Goal: Task Accomplishment & Management: Complete application form

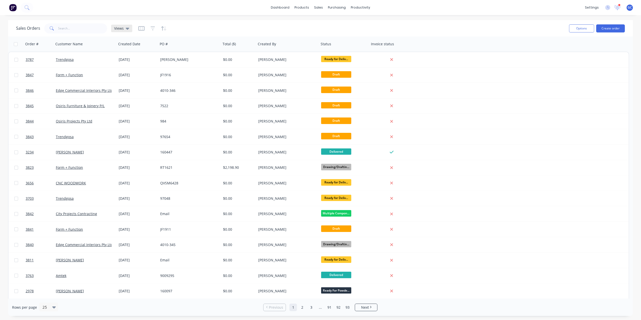
click at [124, 27] on div "Views" at bounding box center [121, 28] width 15 height 5
click at [127, 101] on button "Sorting" at bounding box center [141, 101] width 57 height 6
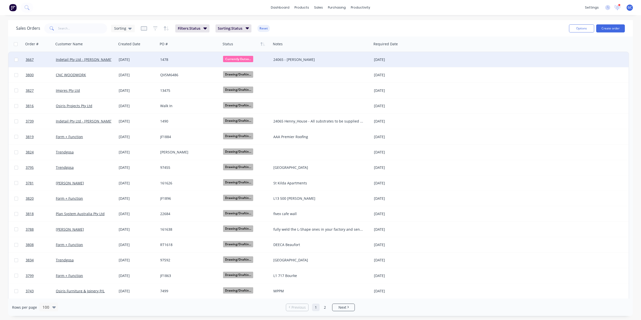
click at [191, 63] on div "1478" at bounding box center [189, 59] width 63 height 15
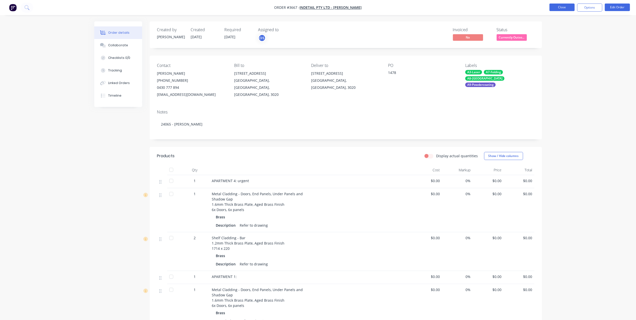
click at [560, 9] on button "Close" at bounding box center [561, 8] width 25 height 8
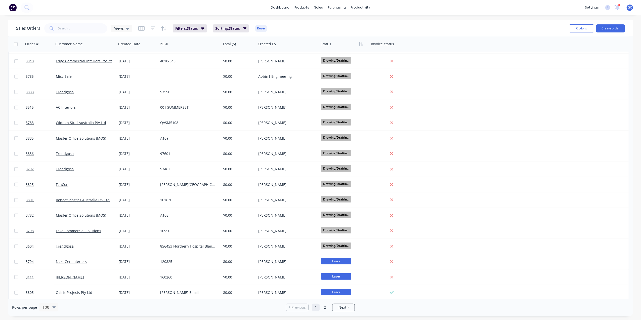
scroll to position [302, 0]
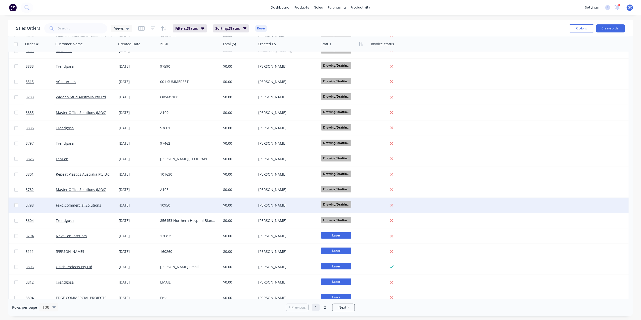
click at [213, 201] on div "10950" at bounding box center [189, 205] width 63 height 15
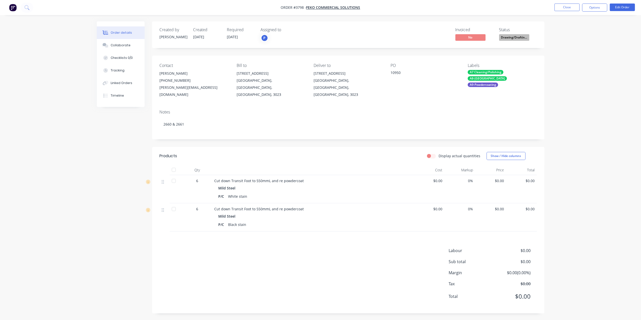
click at [508, 36] on span "Drawing/Draftin..." at bounding box center [514, 37] width 30 height 6
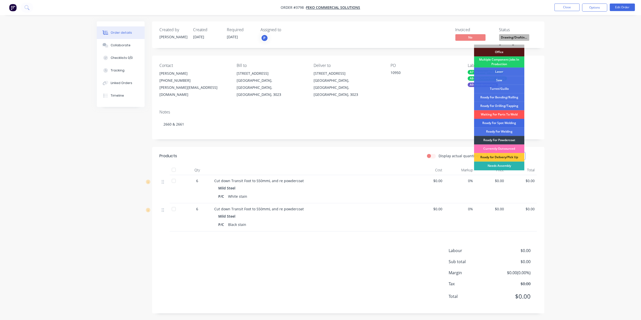
scroll to position [56, 0]
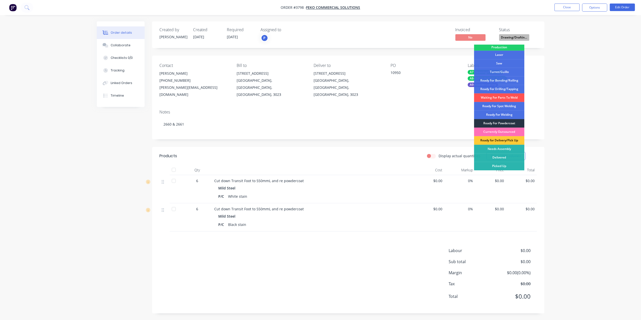
click at [506, 122] on div "Ready For Powdercoat" at bounding box center [499, 123] width 50 height 9
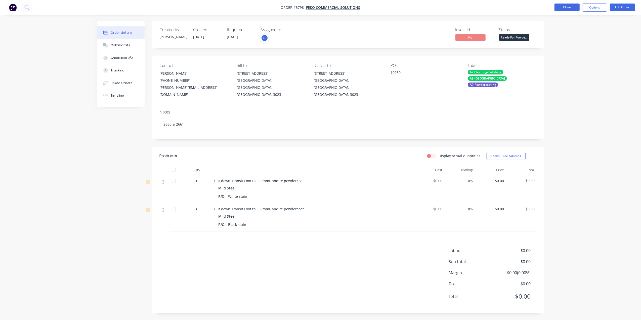
click at [566, 8] on button "Close" at bounding box center [566, 8] width 25 height 8
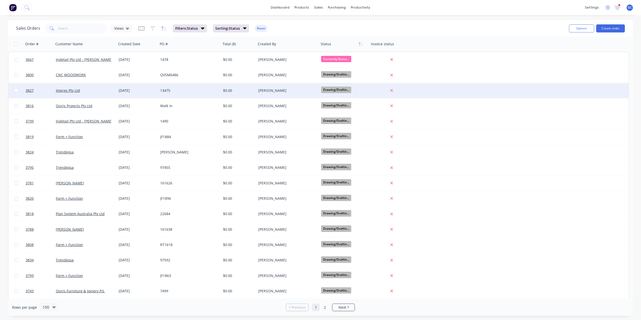
click at [215, 93] on div "13475" at bounding box center [189, 90] width 63 height 15
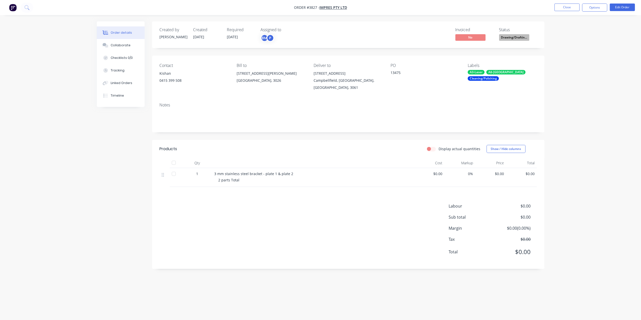
click at [510, 35] on span "Drawing/Draftin..." at bounding box center [514, 37] width 30 height 6
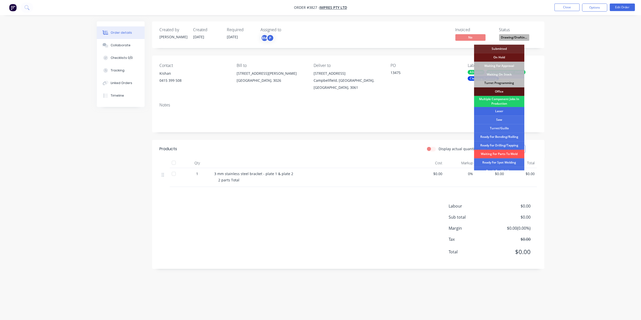
click at [497, 110] on div "Laser" at bounding box center [499, 111] width 50 height 9
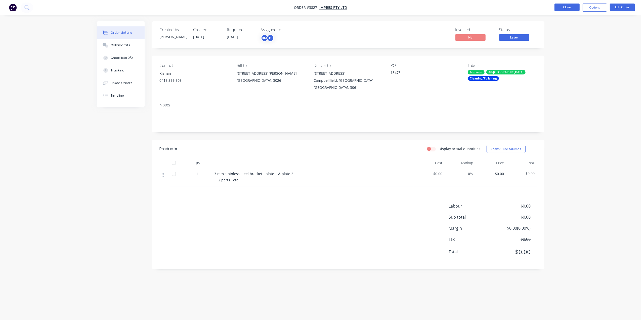
click at [565, 7] on button "Close" at bounding box center [566, 8] width 25 height 8
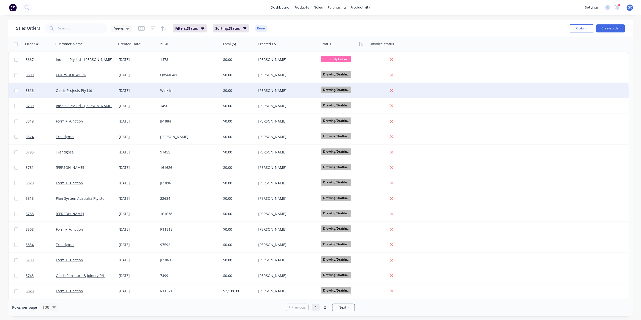
click at [289, 89] on div "[PERSON_NAME]" at bounding box center [286, 90] width 56 height 5
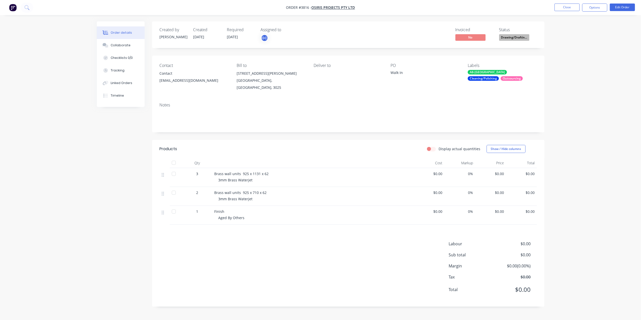
click at [508, 37] on span "Drawing/Draftin..." at bounding box center [514, 37] width 30 height 6
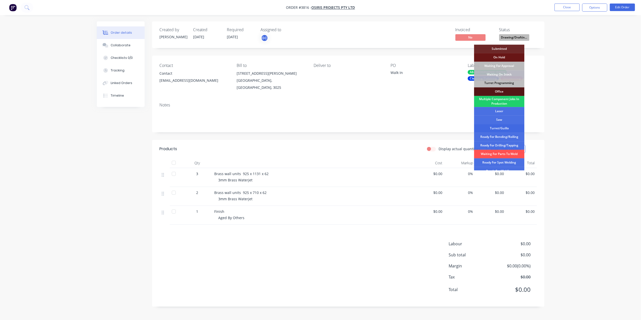
scroll to position [33, 0]
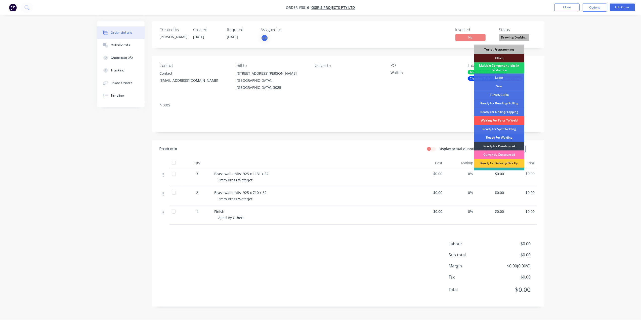
click at [505, 137] on div "Ready For Welding" at bounding box center [499, 137] width 50 height 9
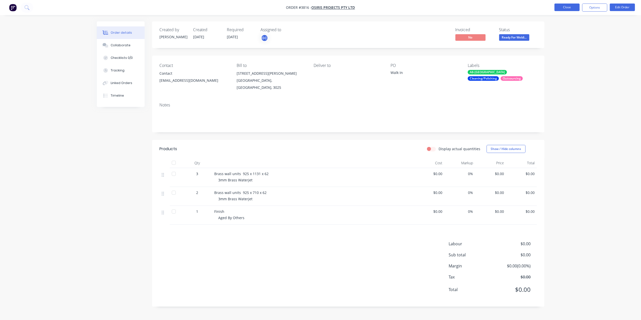
click at [569, 8] on button "Close" at bounding box center [566, 8] width 25 height 8
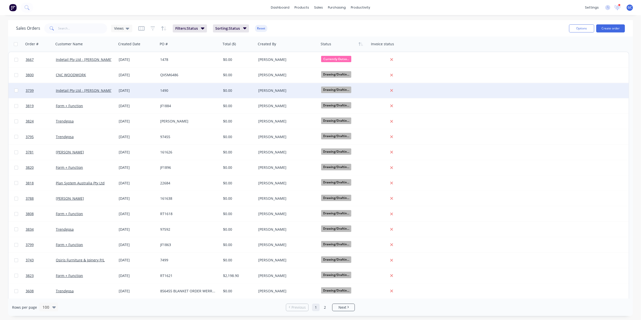
click at [300, 87] on div "[PERSON_NAME]" at bounding box center [287, 90] width 63 height 15
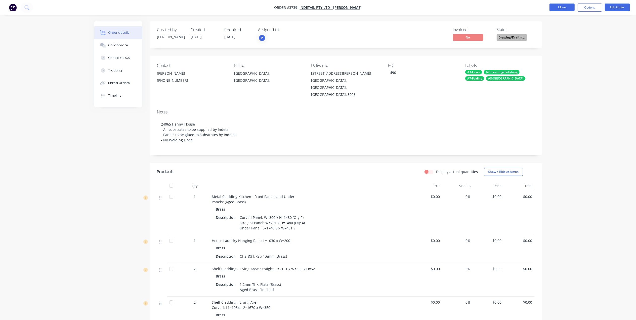
click at [558, 8] on button "Close" at bounding box center [561, 8] width 25 height 8
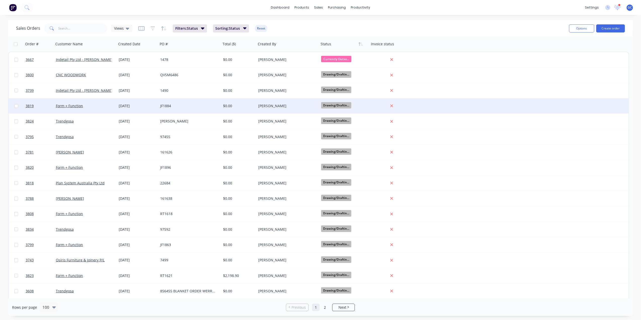
click at [296, 105] on div "[PERSON_NAME]" at bounding box center [286, 105] width 56 height 5
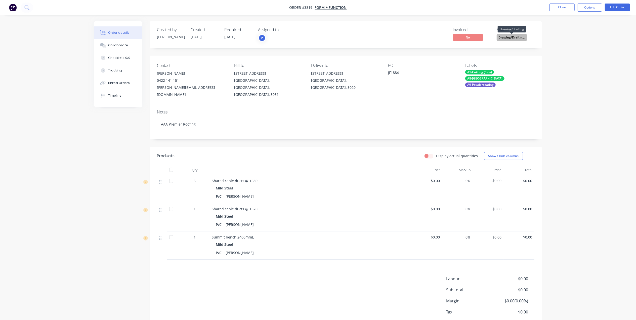
click at [515, 40] on span "Drawing/Draftin..." at bounding box center [511, 37] width 30 height 6
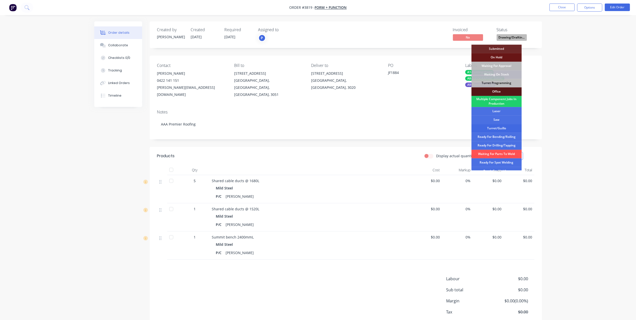
click at [500, 128] on div "Turret/Guillo" at bounding box center [496, 128] width 50 height 9
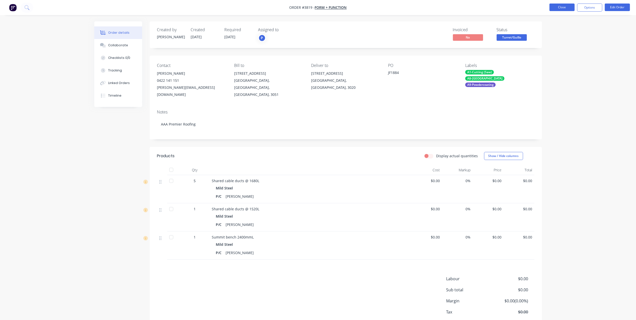
click at [560, 5] on button "Close" at bounding box center [561, 8] width 25 height 8
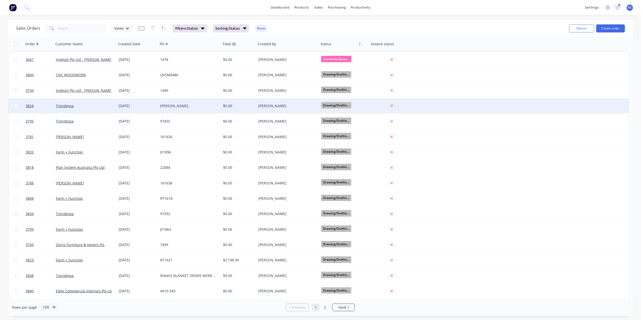
click at [290, 103] on div "[PERSON_NAME]" at bounding box center [286, 105] width 56 height 5
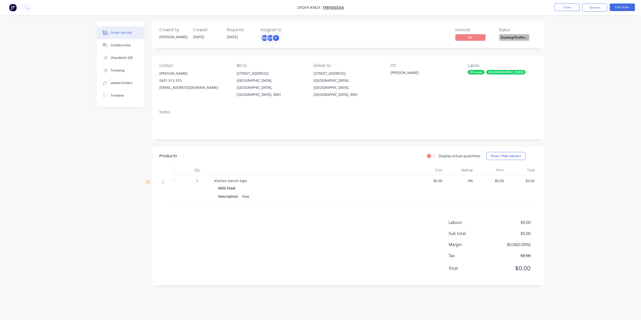
click at [512, 36] on span "Drawing/Draftin..." at bounding box center [514, 37] width 30 height 6
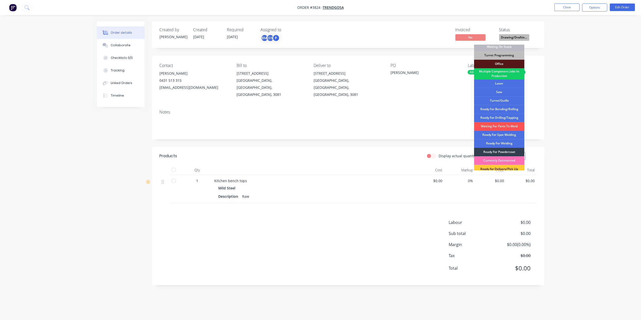
scroll to position [56, 0]
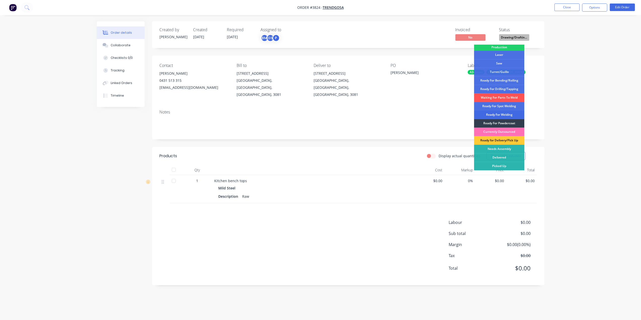
click at [500, 116] on div "Ready For Welding" at bounding box center [499, 114] width 50 height 9
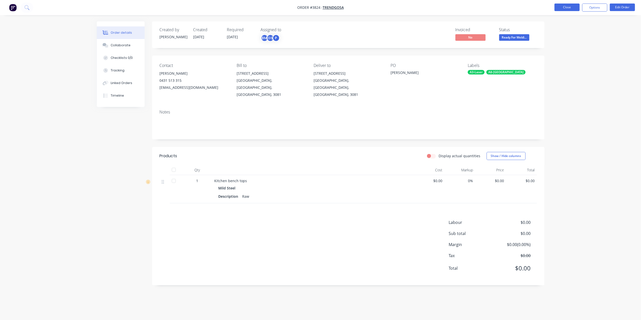
click at [563, 9] on button "Close" at bounding box center [566, 8] width 25 height 8
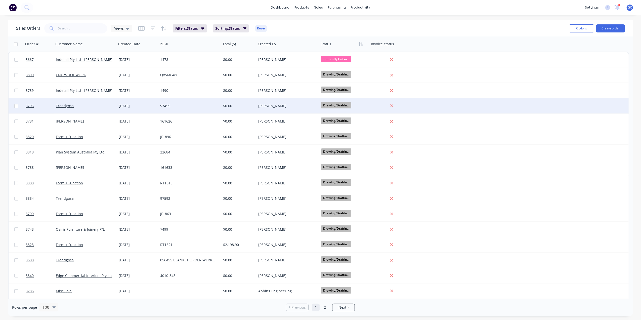
click at [308, 106] on div "[PERSON_NAME]" at bounding box center [286, 105] width 56 height 5
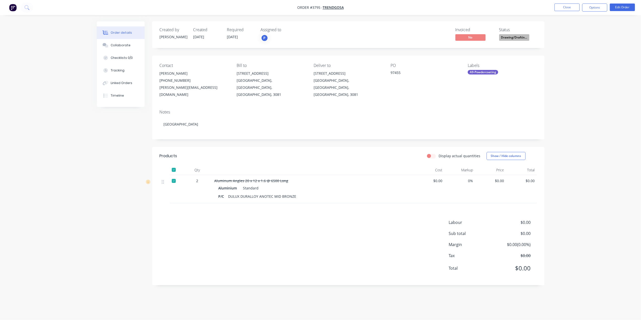
click at [516, 39] on span "Drawing/Draftin..." at bounding box center [514, 37] width 30 height 6
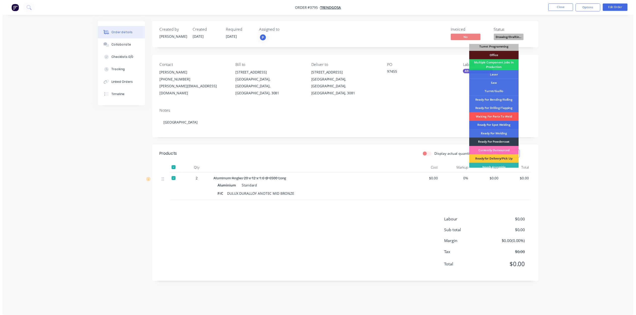
scroll to position [56, 0]
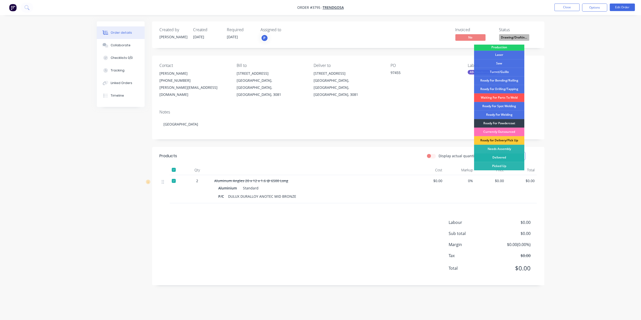
click at [502, 157] on div "Delivered" at bounding box center [499, 157] width 50 height 9
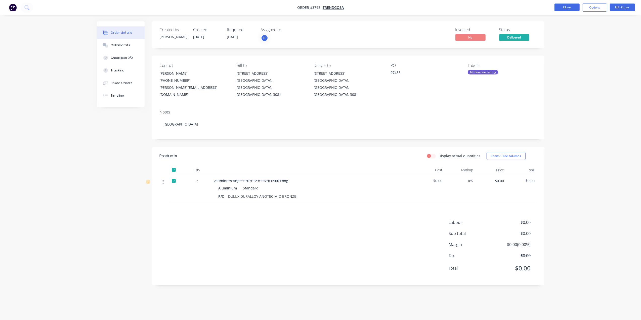
click at [570, 9] on button "Close" at bounding box center [566, 8] width 25 height 8
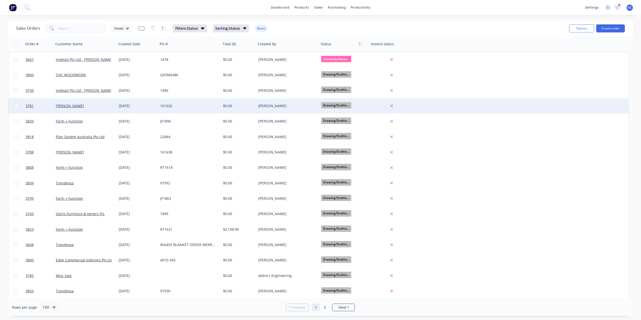
click at [287, 104] on div "[PERSON_NAME]" at bounding box center [286, 105] width 56 height 5
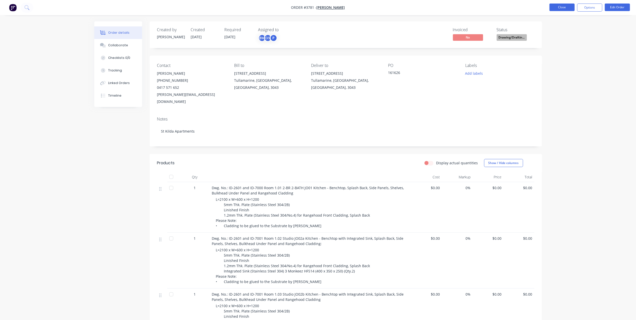
click at [560, 10] on button "Close" at bounding box center [561, 8] width 25 height 8
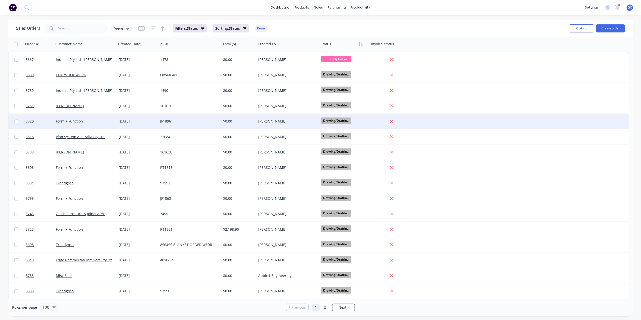
click at [288, 121] on div "[PERSON_NAME]" at bounding box center [286, 121] width 56 height 5
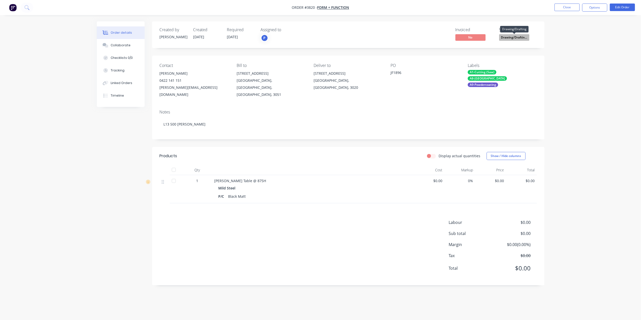
click at [517, 37] on span "Drawing/Draftin..." at bounding box center [514, 37] width 30 height 6
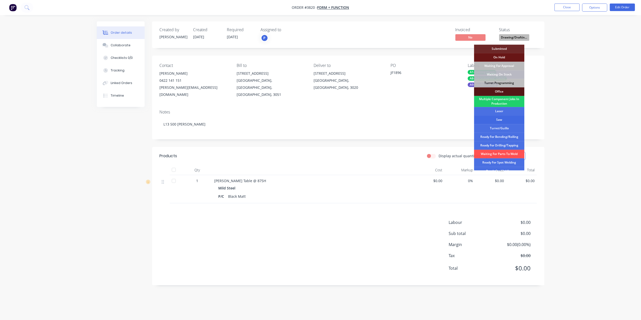
click at [506, 120] on div "Saw" at bounding box center [499, 119] width 50 height 9
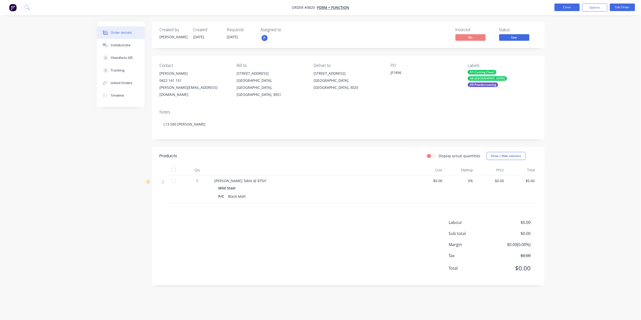
click at [573, 4] on button "Close" at bounding box center [566, 8] width 25 height 8
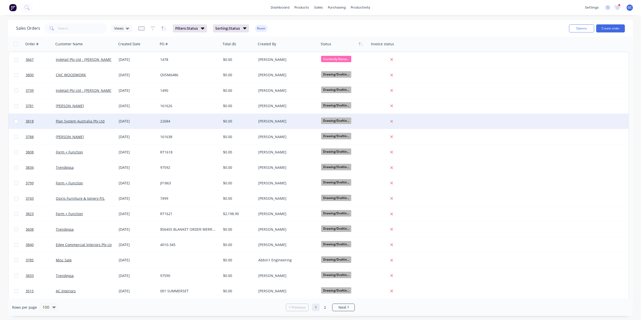
click at [275, 126] on div "[PERSON_NAME]" at bounding box center [287, 121] width 63 height 15
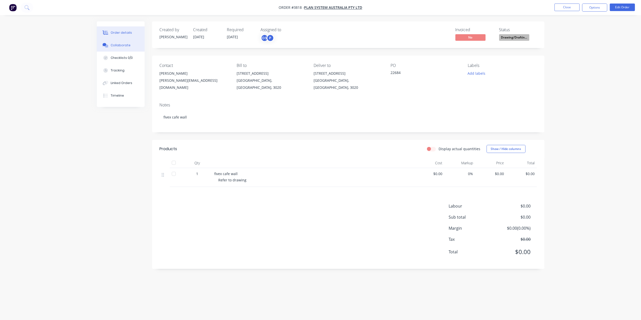
click at [131, 41] on button "Collaborate" at bounding box center [121, 45] width 48 height 13
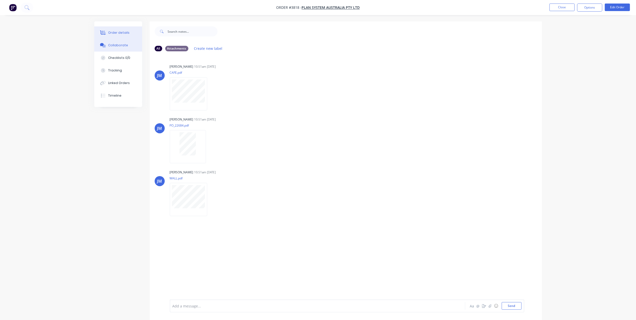
click at [135, 31] on button "Order details" at bounding box center [118, 32] width 48 height 13
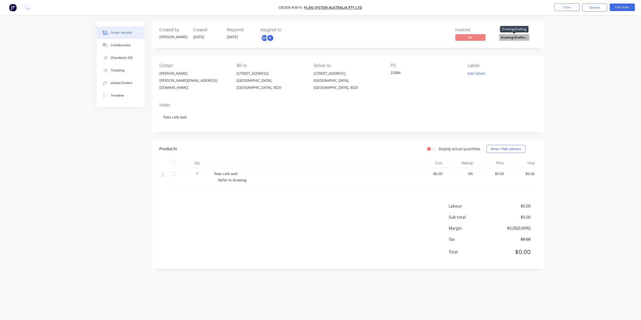
click at [511, 40] on span "Drawing/Draftin..." at bounding box center [514, 37] width 30 height 6
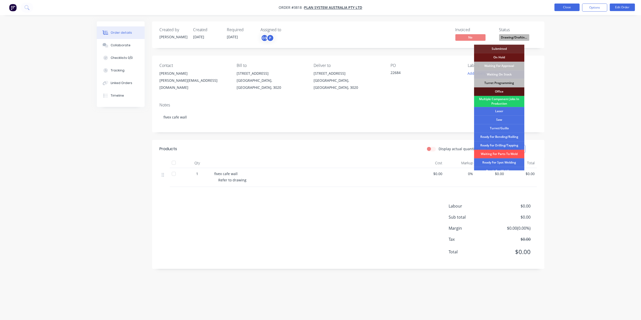
click at [572, 6] on button "Close" at bounding box center [566, 8] width 25 height 8
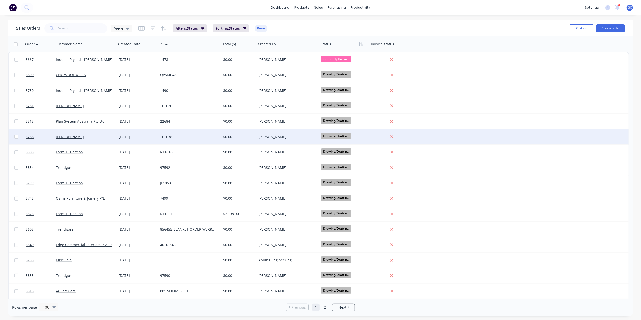
click at [289, 139] on div "[PERSON_NAME]" at bounding box center [286, 136] width 56 height 5
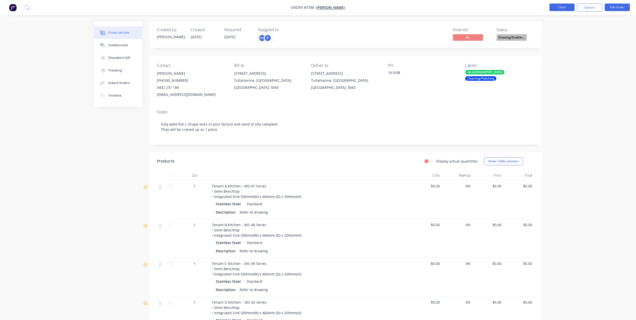
click at [553, 10] on button "Close" at bounding box center [561, 8] width 25 height 8
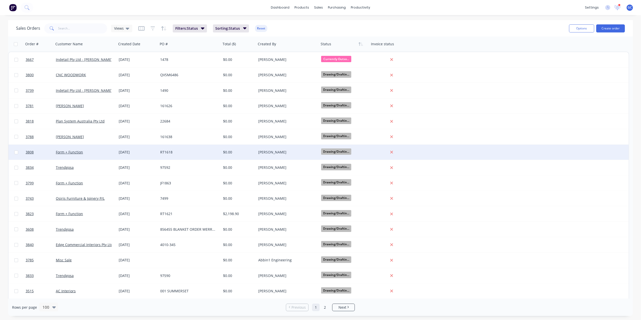
click at [308, 159] on div "3808 Form + Function 14 Aug 2025 RT1618 $0.00 Joe Muscari Drawing/Draftin..." at bounding box center [319, 152] width 620 height 15
click at [304, 153] on div "[PERSON_NAME]" at bounding box center [286, 152] width 56 height 5
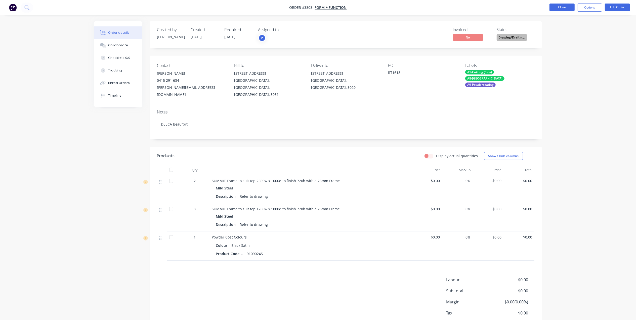
click at [559, 6] on button "Close" at bounding box center [561, 8] width 25 height 8
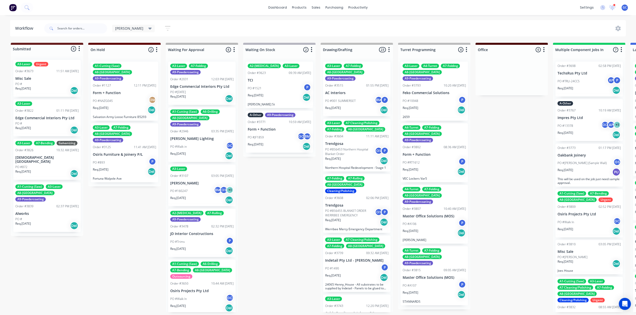
click at [121, 30] on span "[PERSON_NAME]" at bounding box center [129, 28] width 28 height 5
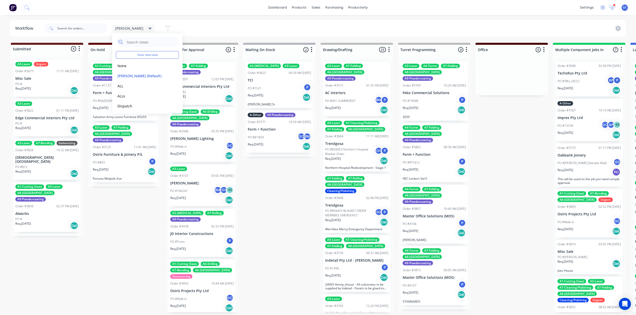
click at [166, 28] on icon "button" at bounding box center [168, 28] width 4 height 1
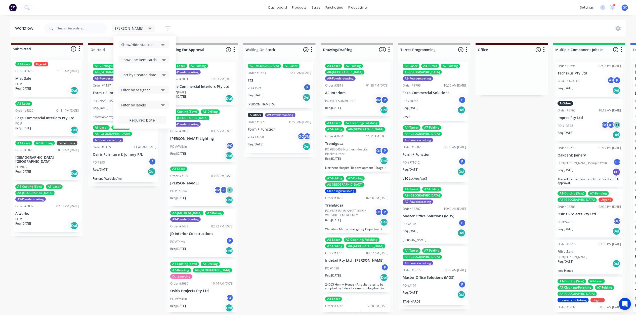
click at [162, 61] on icon at bounding box center [164, 60] width 4 height 6
click at [138, 78] on div "Hide line item cards" at bounding box center [143, 79] width 50 height 9
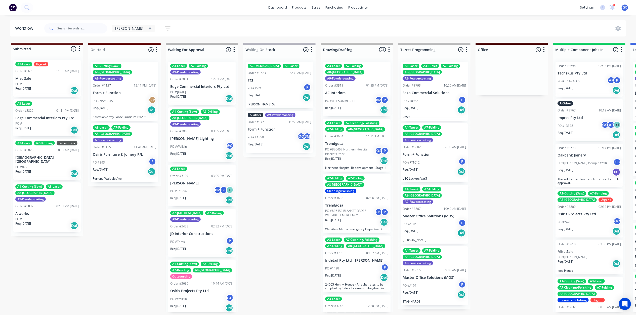
click at [50, 92] on div "Req. 04/07/25 Del" at bounding box center [46, 90] width 63 height 9
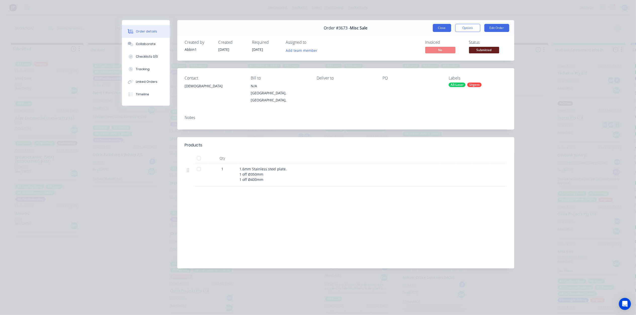
click at [440, 28] on button "Close" at bounding box center [442, 28] width 18 height 8
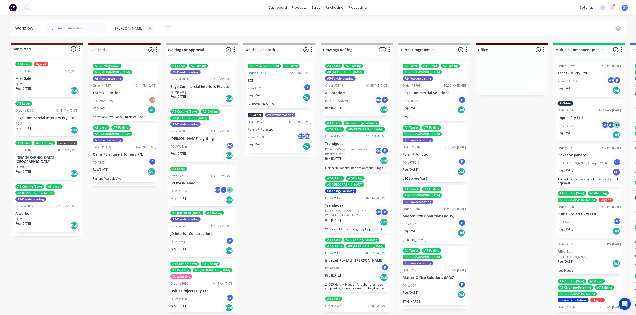
click at [54, 120] on p "Edge Commercial Interiors Pty Ltd" at bounding box center [46, 118] width 63 height 4
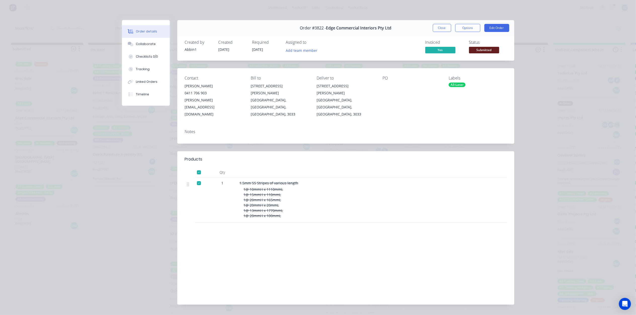
click at [481, 47] on span "Submitted" at bounding box center [484, 50] width 30 height 6
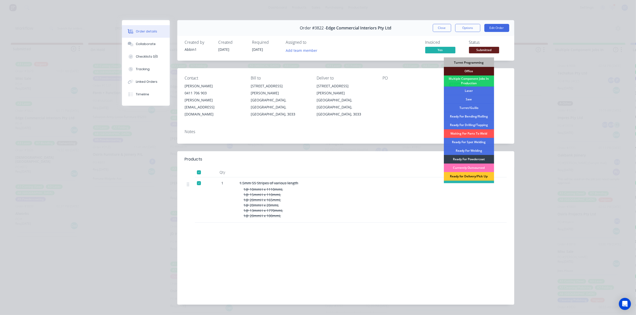
scroll to position [56, 0]
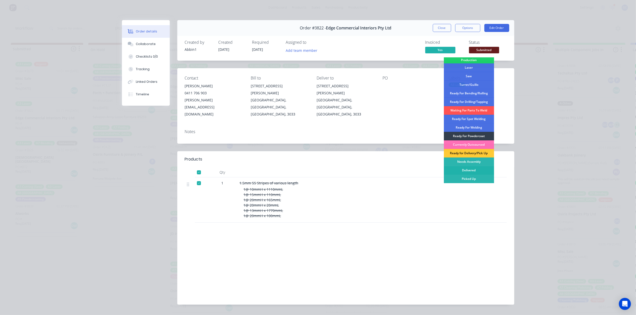
click at [467, 169] on div "Delivered" at bounding box center [469, 170] width 50 height 9
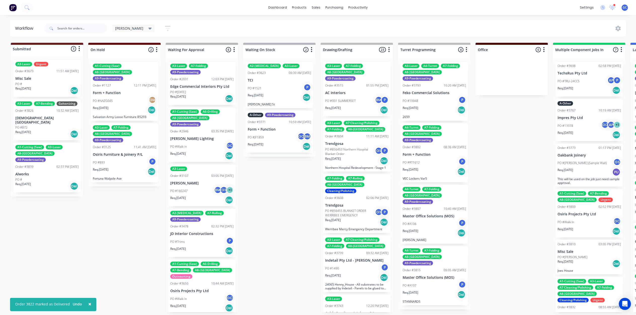
click at [49, 125] on div "PO #872" at bounding box center [46, 127] width 63 height 5
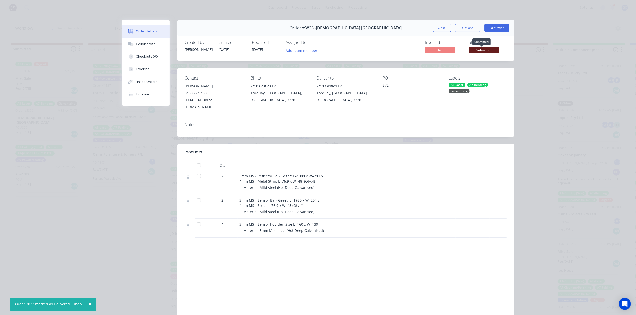
click at [487, 48] on span "Submitted" at bounding box center [484, 50] width 30 height 6
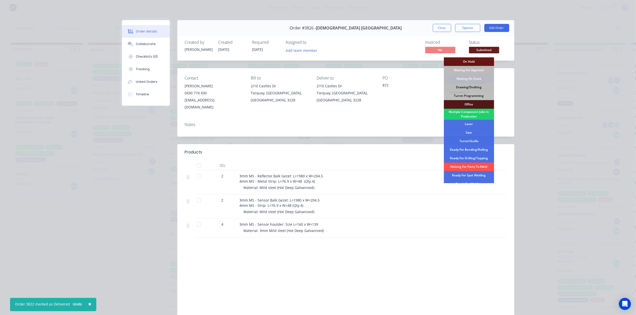
click at [471, 87] on div "Drawing/Drafting" at bounding box center [469, 87] width 50 height 9
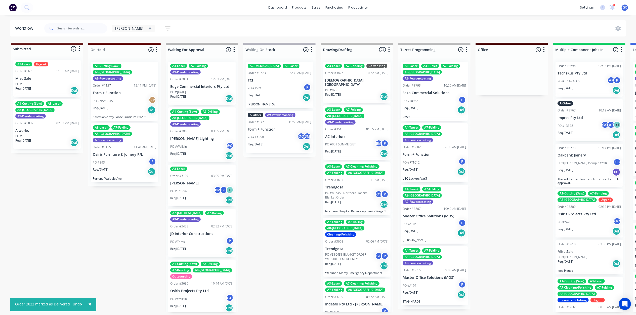
click at [45, 134] on div "PO #" at bounding box center [46, 136] width 63 height 5
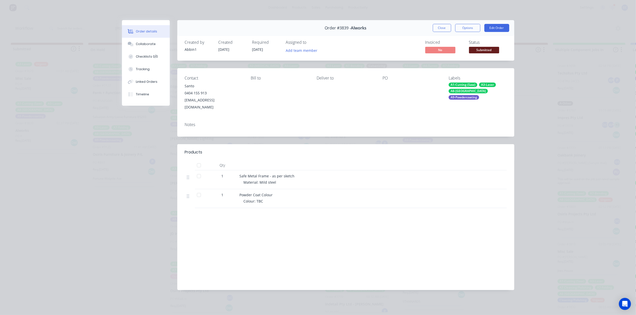
click at [490, 49] on span "Submitted" at bounding box center [484, 50] width 30 height 6
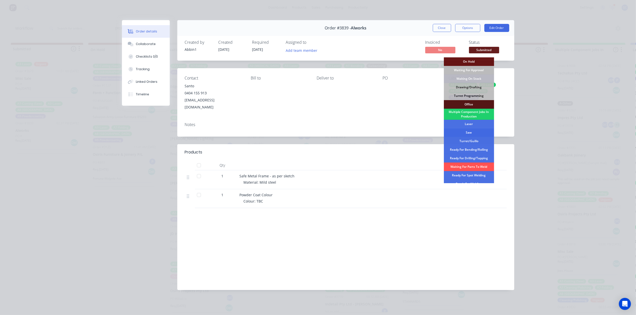
scroll to position [33, 0]
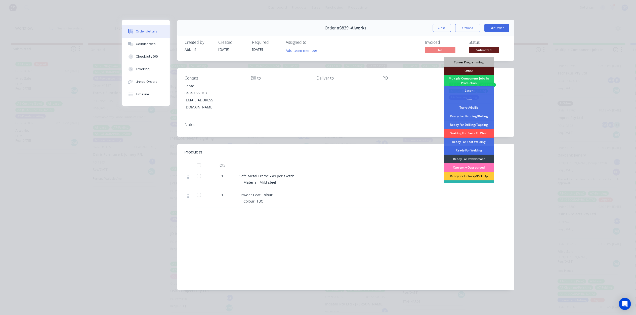
click at [474, 148] on div "Ready For Welding" at bounding box center [469, 150] width 50 height 9
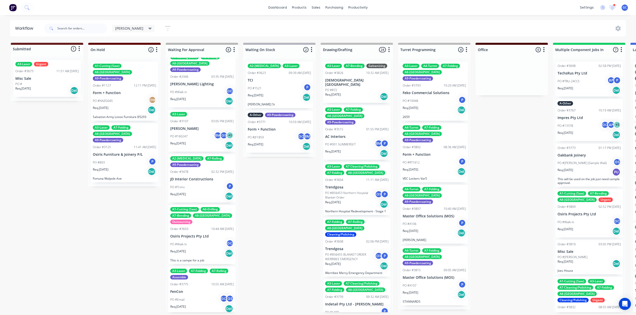
scroll to position [2, 0]
click at [201, 304] on div "Req. 27/08/25 Del" at bounding box center [201, 308] width 63 height 9
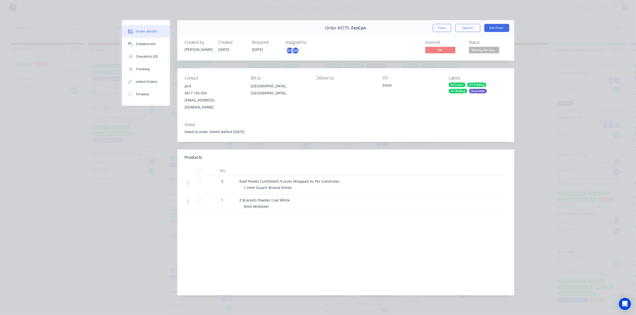
click at [479, 51] on span "Waiting For App..." at bounding box center [484, 50] width 30 height 6
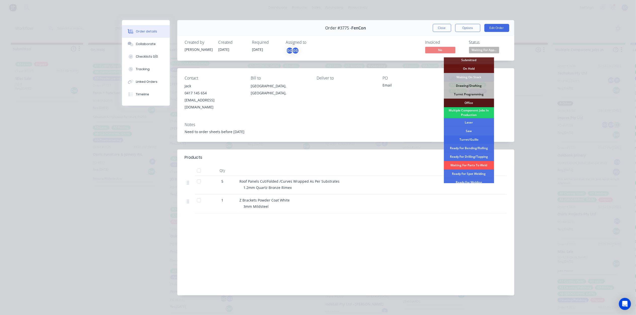
scroll to position [0, 0]
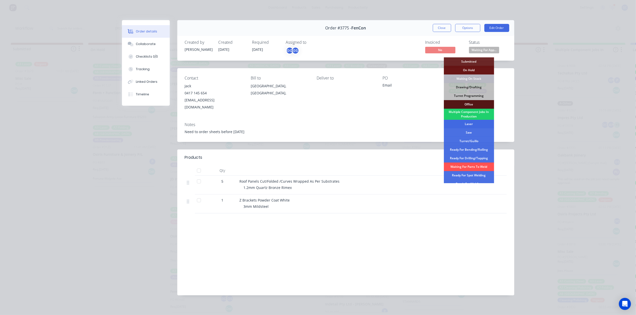
click at [470, 120] on div "Laser" at bounding box center [469, 124] width 50 height 9
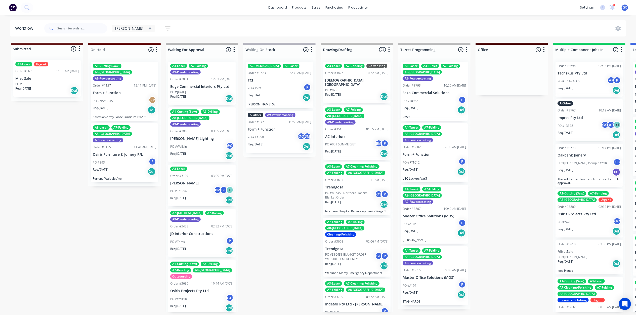
click at [197, 289] on p "Osiris Projects Pty Ltd" at bounding box center [201, 291] width 63 height 4
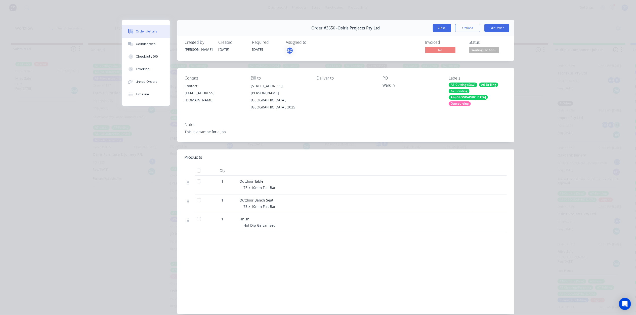
click at [433, 25] on button "Close" at bounding box center [442, 28] width 18 height 8
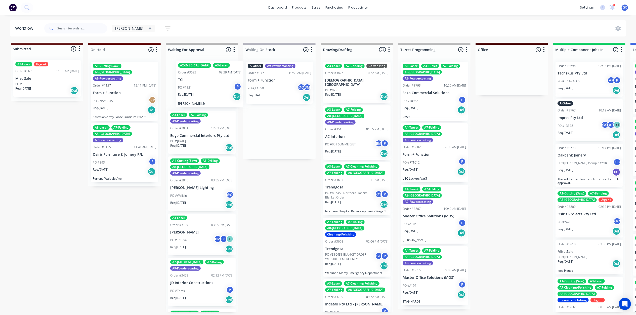
drag, startPoint x: 283, startPoint y: 83, endPoint x: 200, endPoint y: 82, distance: 83.2
click at [258, 84] on div "PO #JF1859 GC BM" at bounding box center [279, 88] width 63 height 10
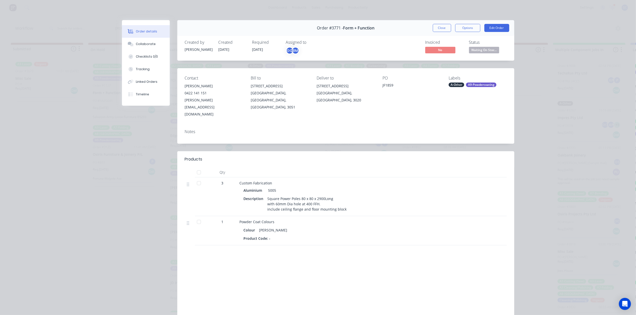
click at [478, 50] on span "Waiting On Stoc..." at bounding box center [484, 50] width 30 height 6
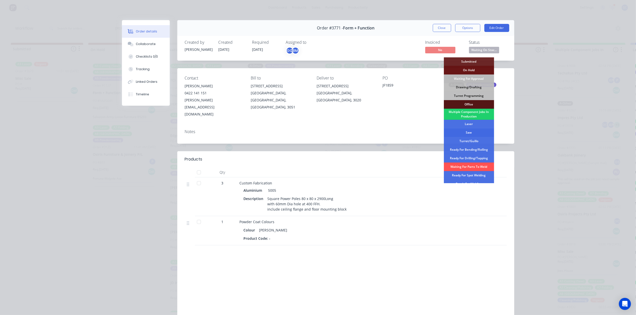
click at [472, 132] on div "Saw" at bounding box center [469, 132] width 50 height 9
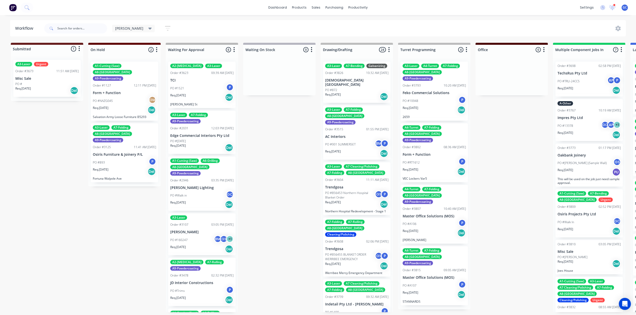
click at [354, 87] on p "TOLSMA AUSTRALIA" at bounding box center [356, 82] width 63 height 9
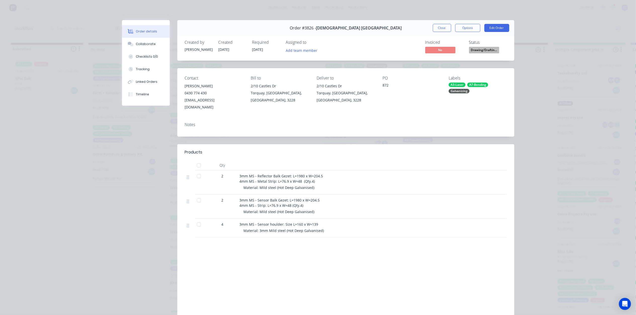
click at [441, 29] on button "Close" at bounding box center [442, 28] width 18 height 8
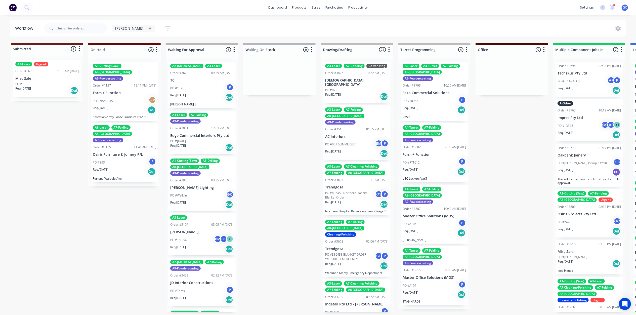
click at [336, 142] on p "PO #001 SUMMERSET" at bounding box center [340, 144] width 30 height 5
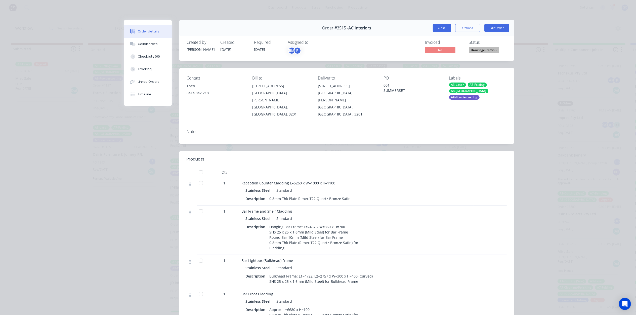
click at [440, 27] on button "Close" at bounding box center [442, 28] width 18 height 8
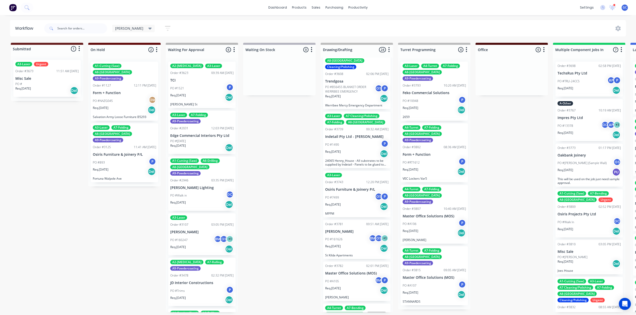
scroll to position [201, 0]
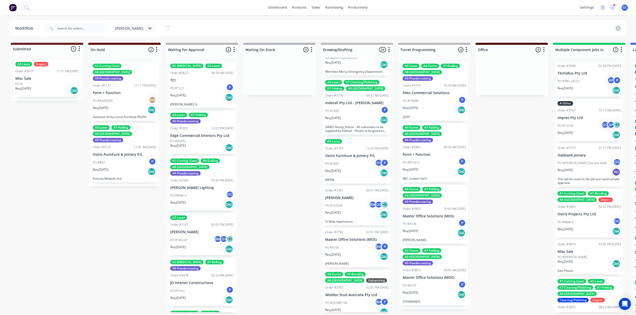
click at [341, 116] on p "Req. 30/07/25" at bounding box center [333, 118] width 16 height 5
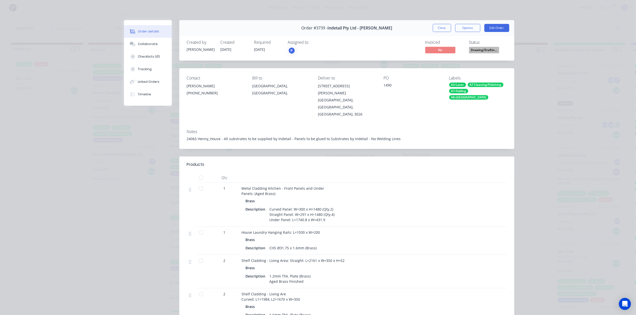
click at [441, 22] on div "Order #3739 - Indetail Pty Ltd - Refer Mohammed Close Options Edit Order" at bounding box center [346, 28] width 335 height 16
click at [441, 31] on button "Close" at bounding box center [442, 28] width 18 height 8
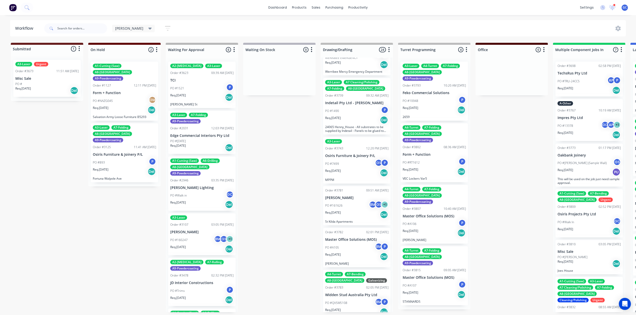
scroll to position [235, 0]
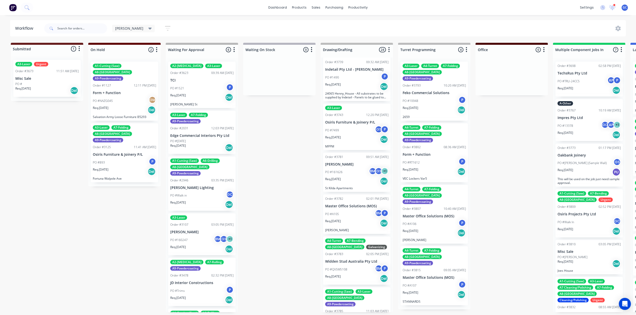
click at [356, 125] on div "PO #7499 GS P" at bounding box center [356, 130] width 63 height 10
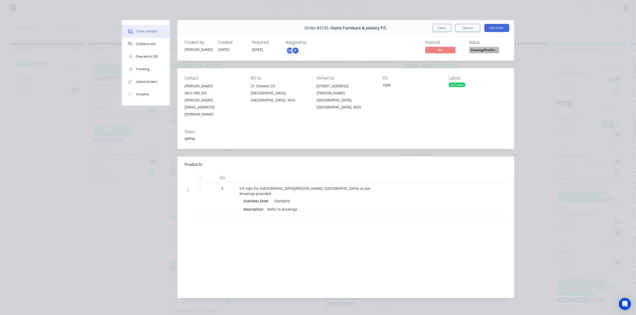
click at [474, 50] on span "Drawing/Draftin..." at bounding box center [484, 50] width 30 height 6
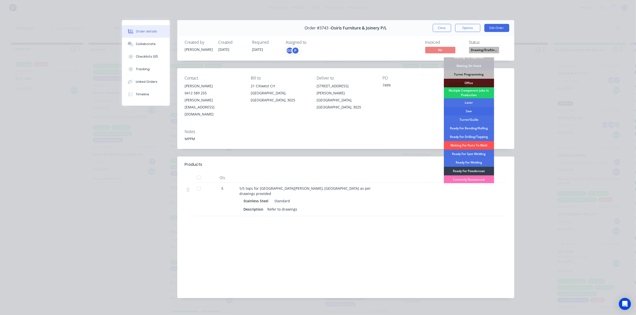
scroll to position [33, 0]
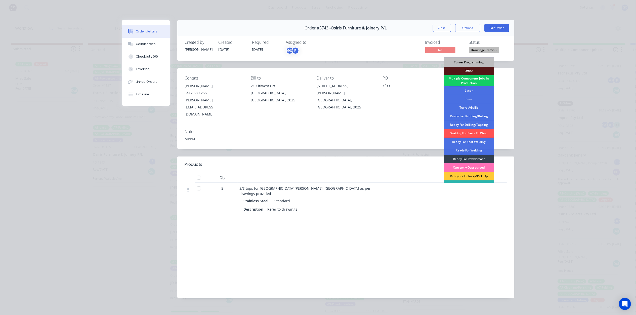
click at [471, 81] on div "Multiple Component Jobs In Production" at bounding box center [469, 80] width 50 height 11
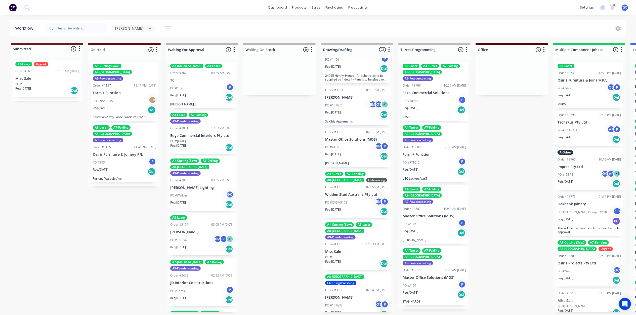
scroll to position [268, 0]
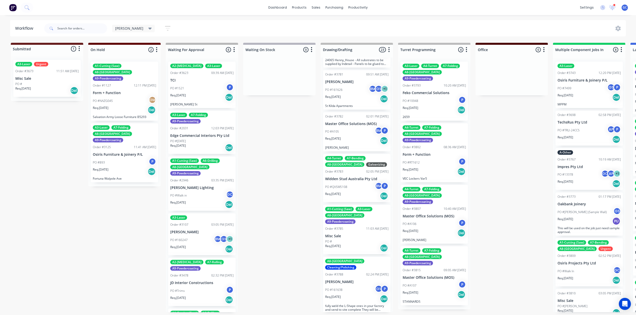
click at [356, 127] on div "PO #A105 BM P" at bounding box center [356, 132] width 63 height 10
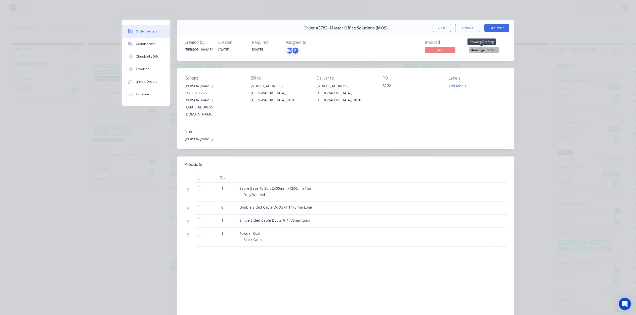
click at [481, 48] on span "Drawing/Draftin..." at bounding box center [484, 50] width 30 height 6
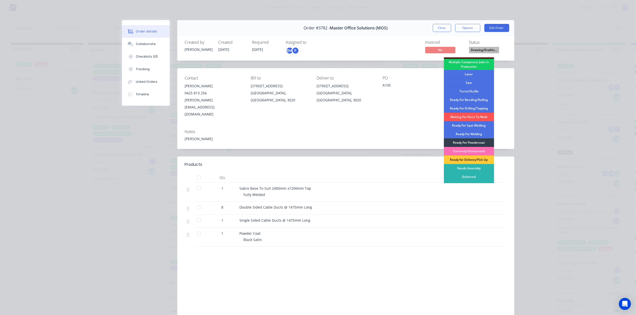
scroll to position [56, 0]
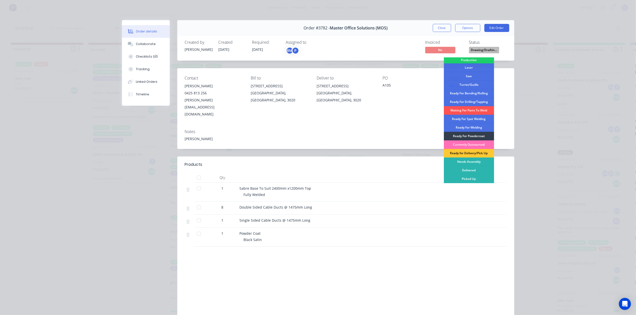
click at [471, 135] on div "Ready For Powdercoat" at bounding box center [469, 136] width 50 height 9
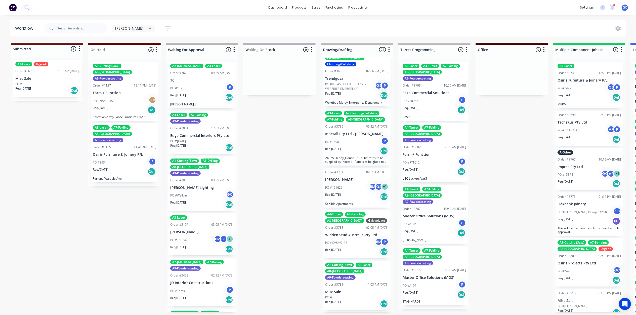
scroll to position [167, 0]
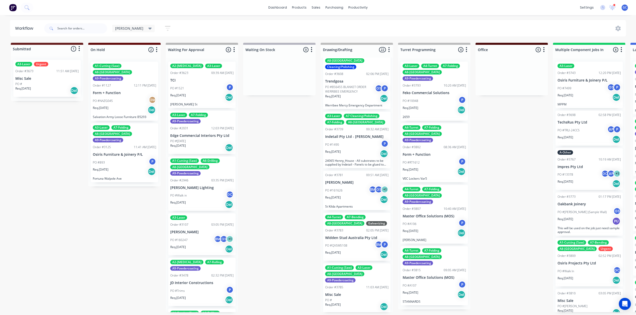
click at [347, 186] on div "PO #161626 BM GS + 1" at bounding box center [356, 191] width 63 height 10
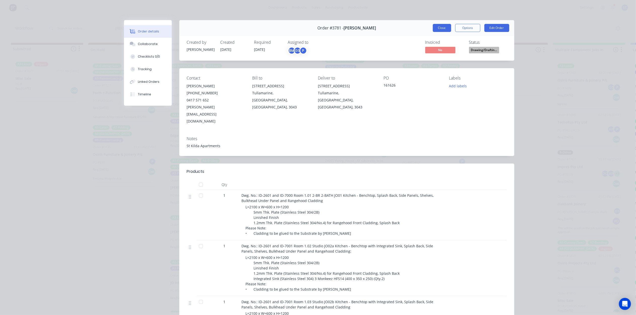
click at [434, 25] on button "Close" at bounding box center [442, 28] width 18 height 8
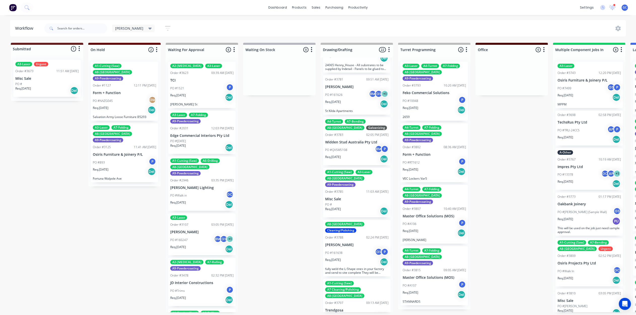
scroll to position [268, 0]
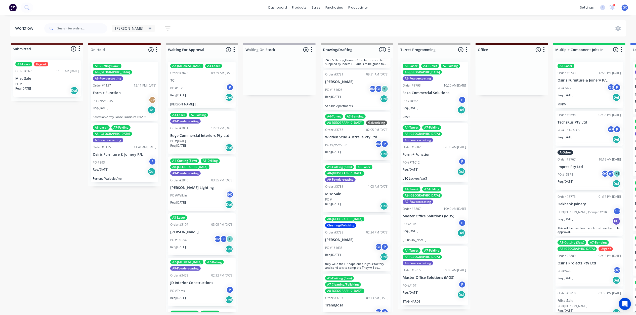
click at [362, 140] on div "PO #QVSM5108 BM P" at bounding box center [356, 145] width 63 height 10
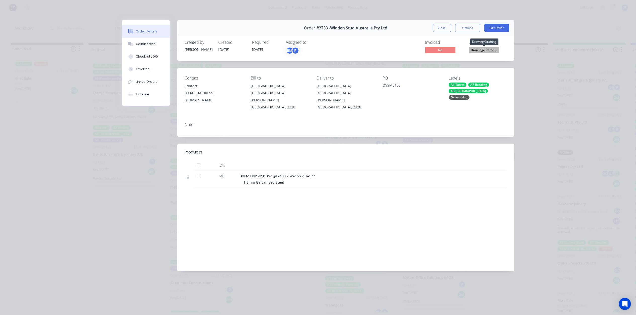
click at [484, 52] on span "Drawing/Draftin..." at bounding box center [484, 50] width 30 height 6
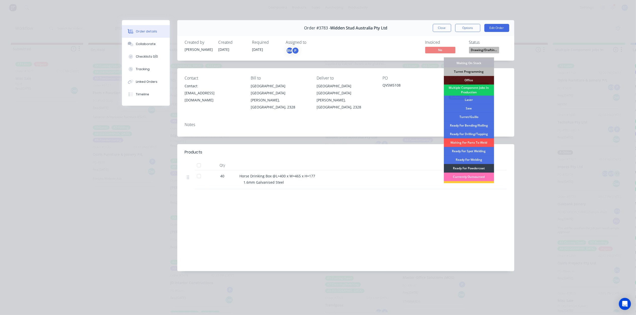
scroll to position [56, 0]
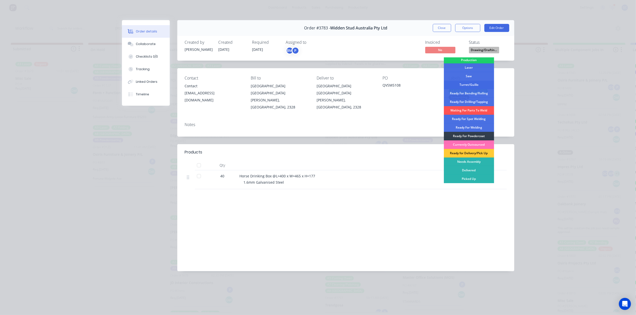
click at [472, 86] on div "Turret/Guillo" at bounding box center [469, 84] width 50 height 9
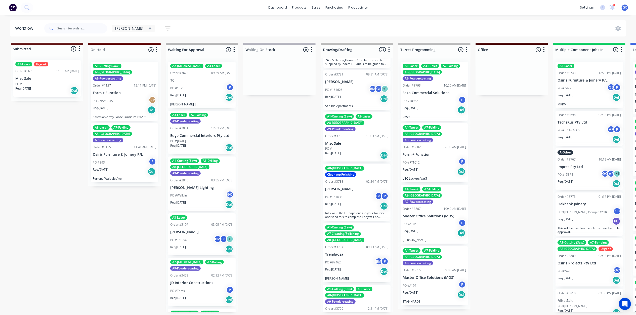
click at [344, 146] on div "PO #" at bounding box center [356, 148] width 63 height 5
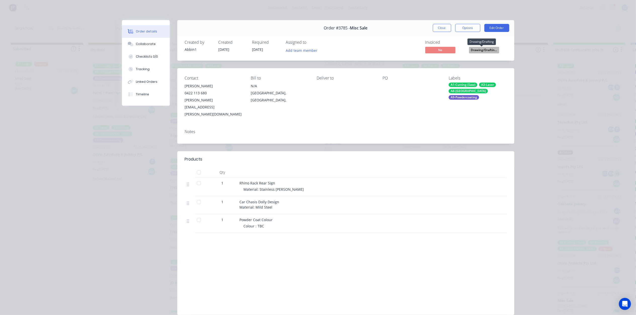
click at [476, 49] on span "Drawing/Draftin..." at bounding box center [484, 50] width 30 height 6
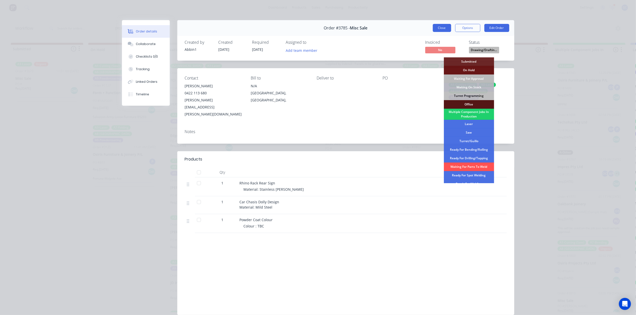
click at [437, 28] on button "Close" at bounding box center [442, 28] width 18 height 8
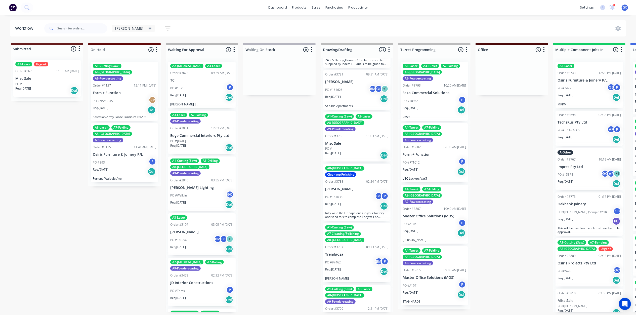
click at [355, 202] on div "Req. 12/08/25 Del" at bounding box center [356, 206] width 63 height 9
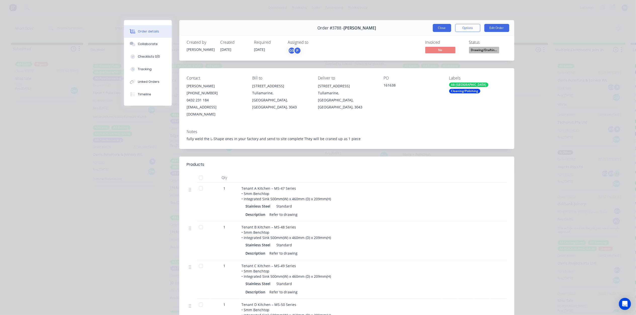
click at [436, 28] on button "Close" at bounding box center [442, 28] width 18 height 8
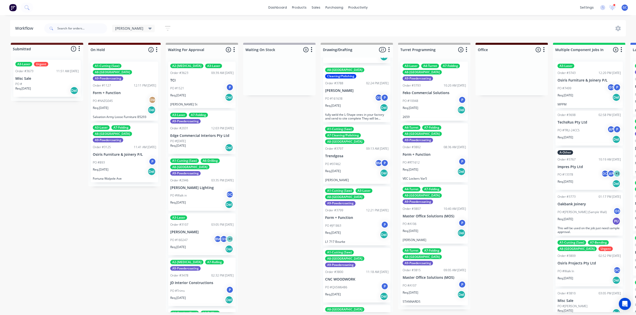
scroll to position [368, 0]
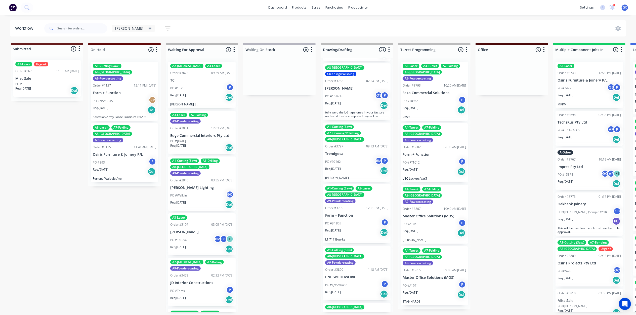
click at [355, 166] on div "Req. 29/08/25 Del" at bounding box center [356, 170] width 63 height 9
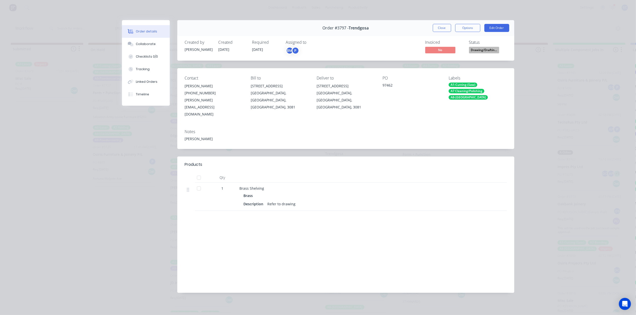
click at [482, 52] on span "Drawing/Draftin..." at bounding box center [484, 50] width 30 height 6
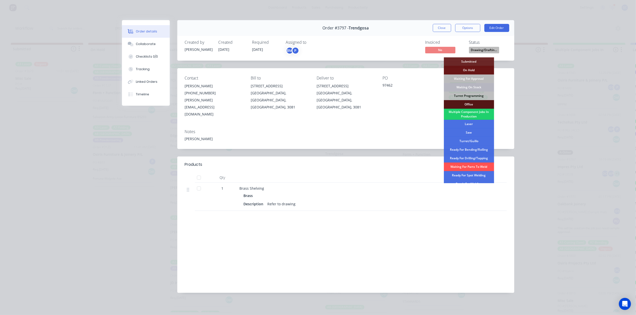
click at [477, 86] on div "Waiting On Stock" at bounding box center [469, 87] width 50 height 9
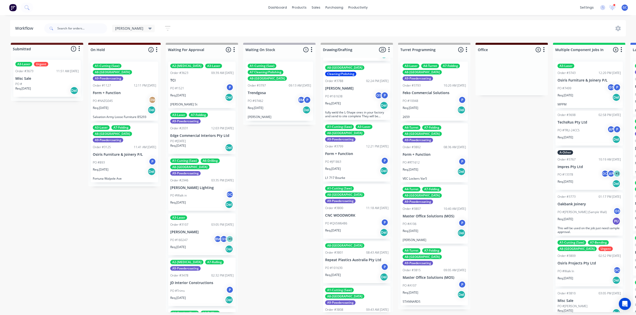
click at [348, 218] on div "PO #QVSM6486 P" at bounding box center [356, 223] width 63 height 10
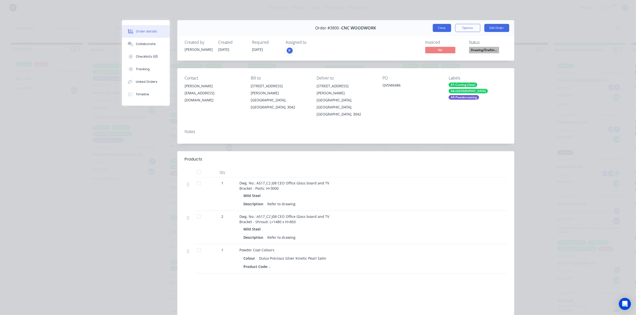
click at [436, 26] on button "Close" at bounding box center [442, 28] width 18 height 8
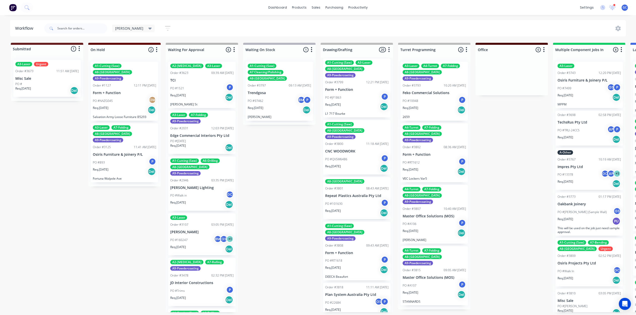
scroll to position [436, 0]
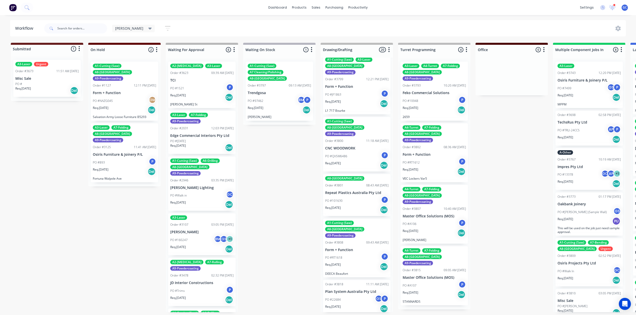
click at [355, 196] on div "PO #101630 P" at bounding box center [356, 201] width 63 height 10
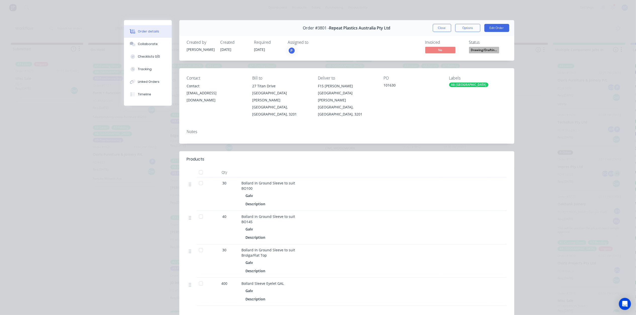
click at [478, 52] on span "Drawing/Draftin..." at bounding box center [484, 50] width 30 height 6
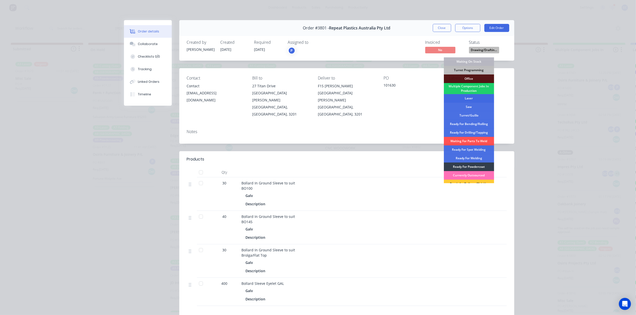
scroll to position [56, 0]
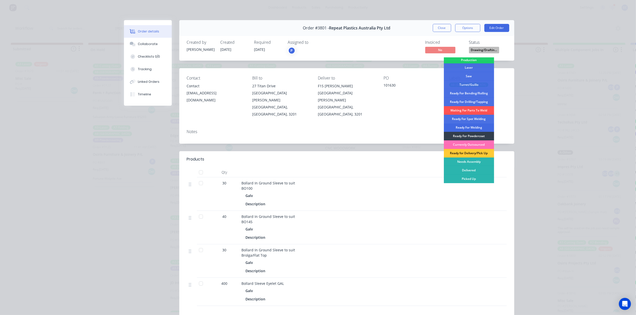
click at [471, 127] on div "Ready For Welding" at bounding box center [469, 127] width 50 height 9
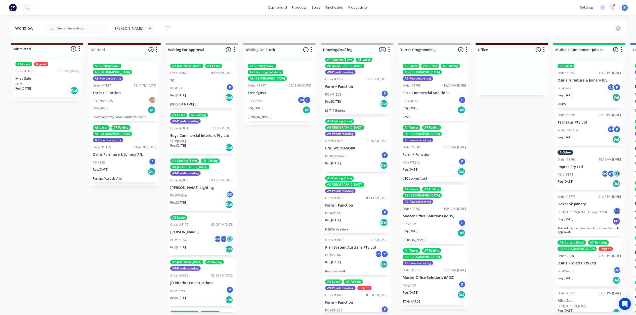
click at [346, 208] on div "PO #RT1618 P" at bounding box center [356, 213] width 63 height 10
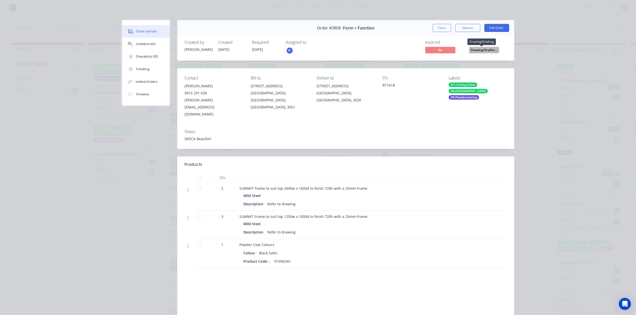
click at [481, 51] on span "Drawing/Draftin..." at bounding box center [484, 50] width 30 height 6
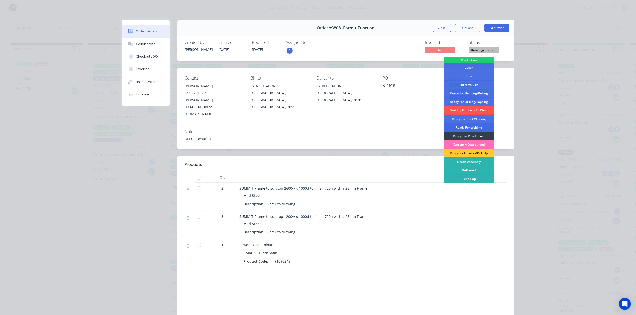
click at [466, 129] on div "Ready For Welding" at bounding box center [469, 127] width 50 height 9
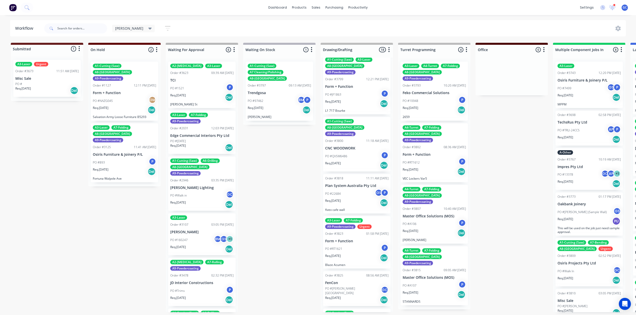
click at [353, 189] on div "PO #22684 GS P" at bounding box center [356, 194] width 63 height 10
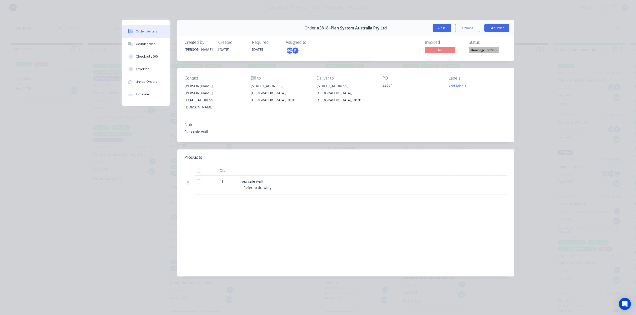
click at [439, 31] on button "Close" at bounding box center [442, 28] width 18 height 8
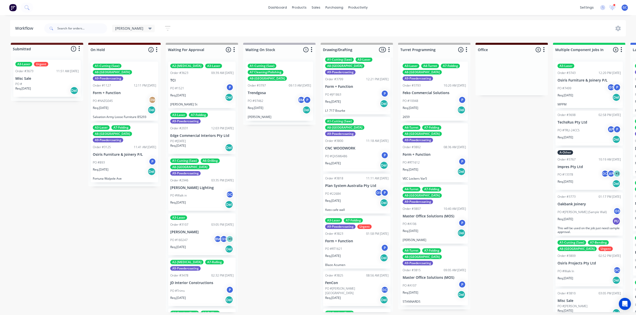
click at [343, 183] on p "Plan System Australia Pty Ltd" at bounding box center [356, 185] width 63 height 4
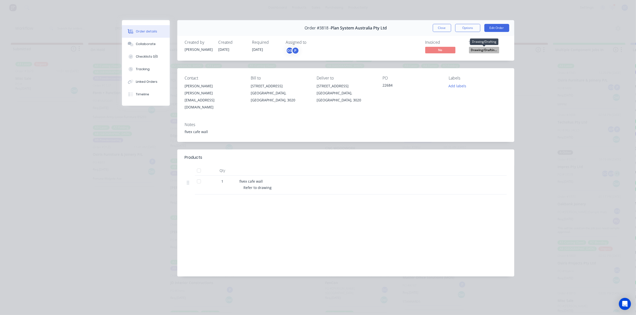
click at [490, 46] on div "Status Drawing/Draftin..." at bounding box center [488, 47] width 38 height 15
click at [490, 53] on span "Drawing/Draftin..." at bounding box center [484, 50] width 30 height 6
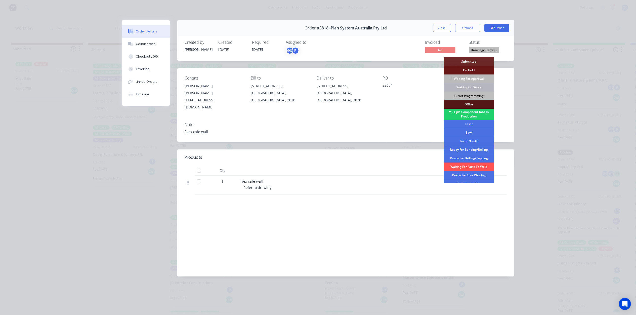
click at [478, 85] on div "Waiting On Stock" at bounding box center [469, 87] width 50 height 9
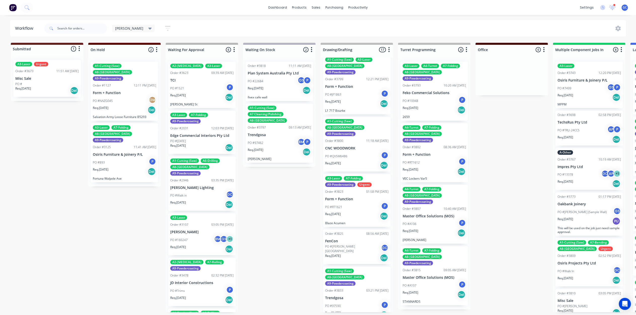
click at [348, 202] on div "PO #RT1621 P" at bounding box center [356, 207] width 63 height 10
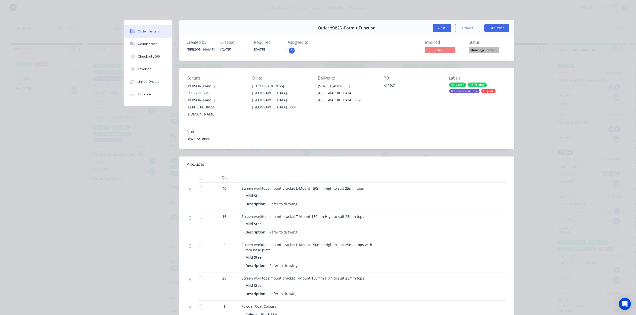
click at [440, 28] on button "Close" at bounding box center [442, 28] width 18 height 8
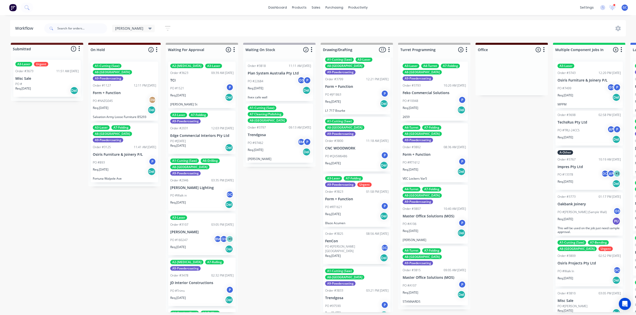
scroll to position [469, 0]
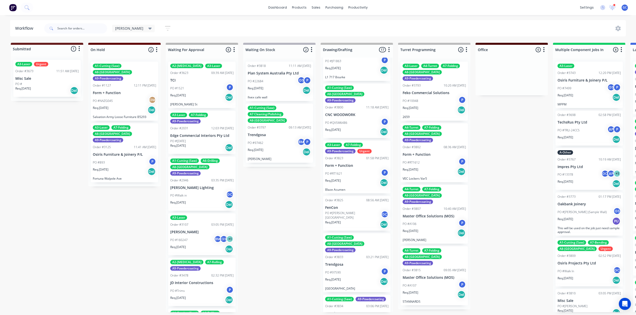
click at [355, 211] on p "PO #Murchison Front Gate" at bounding box center [353, 215] width 56 height 9
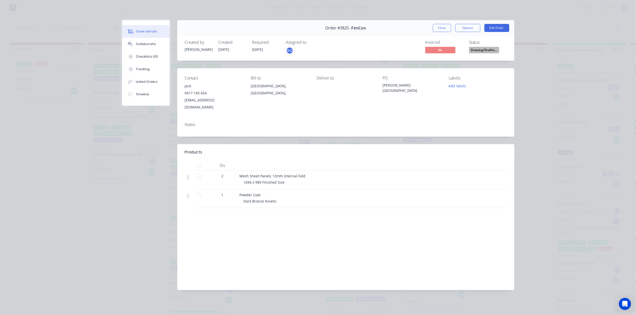
click at [477, 51] on span "Drawing/Draftin..." at bounding box center [484, 50] width 30 height 6
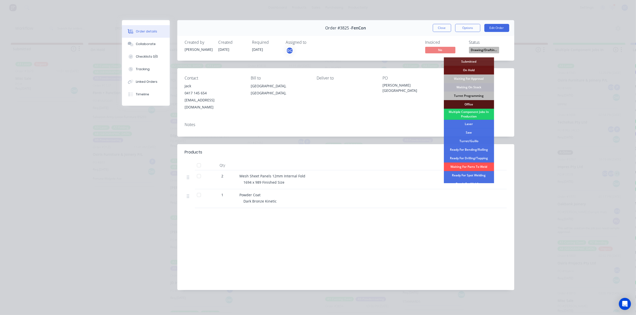
click at [480, 87] on div "Waiting On Stock" at bounding box center [469, 87] width 50 height 9
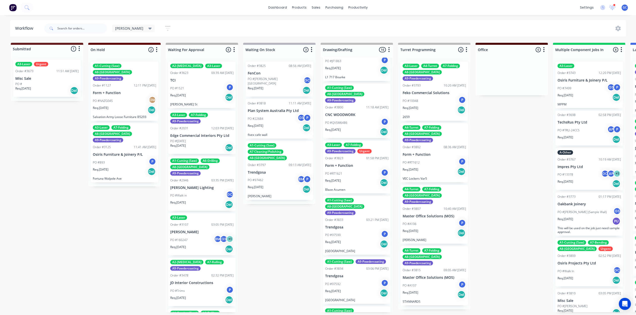
click at [336, 233] on p "PO #97590" at bounding box center [333, 235] width 16 height 5
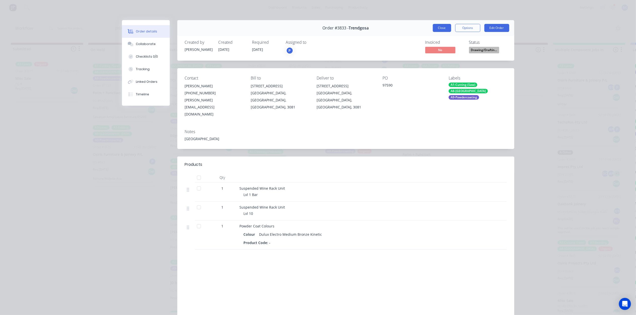
click at [441, 27] on button "Close" at bounding box center [442, 28] width 18 height 8
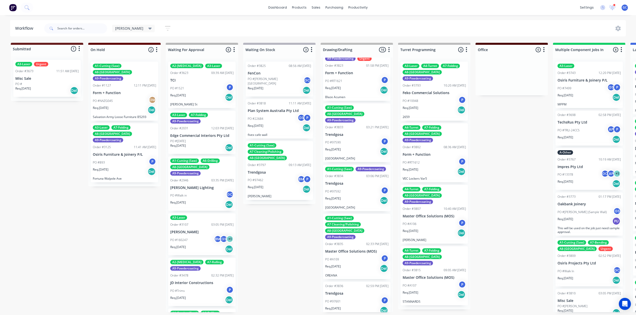
scroll to position [570, 0]
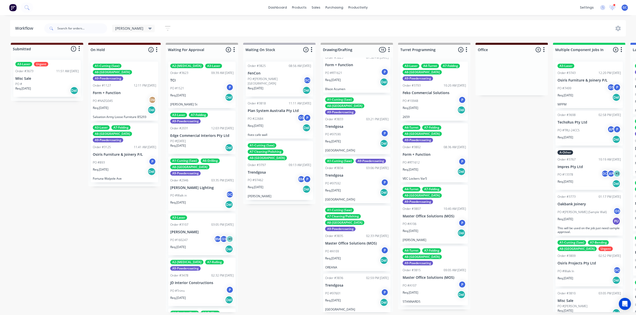
click at [364, 173] on p "Trendgosa" at bounding box center [356, 175] width 63 height 4
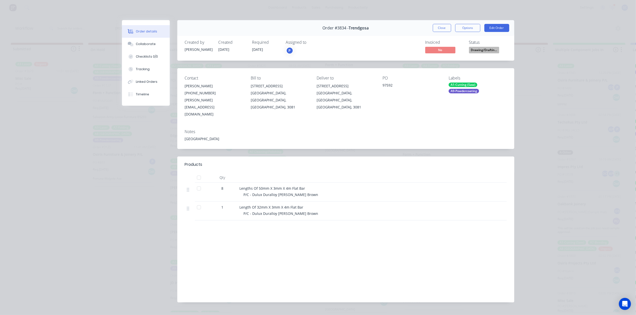
click at [478, 51] on span "Drawing/Draftin..." at bounding box center [484, 50] width 30 height 6
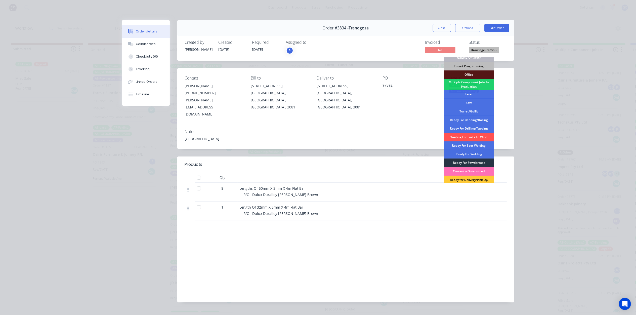
scroll to position [56, 0]
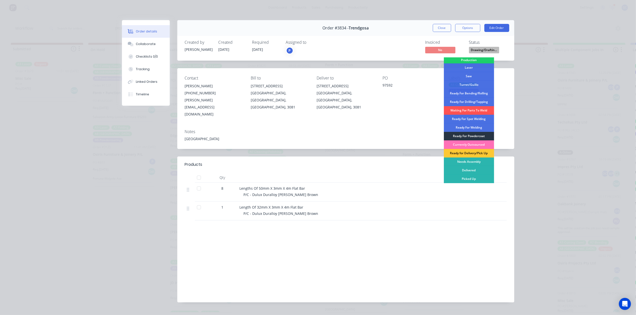
click at [475, 133] on div "Ready For Powdercoat" at bounding box center [469, 136] width 50 height 9
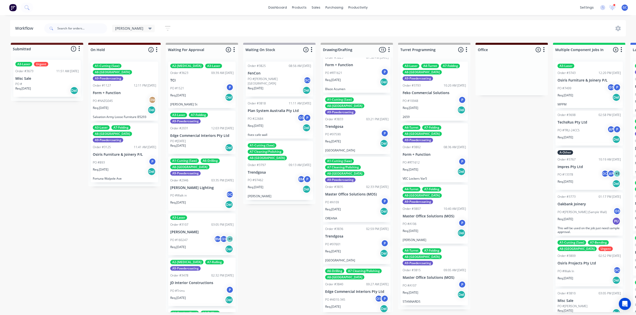
scroll to position [527, 0]
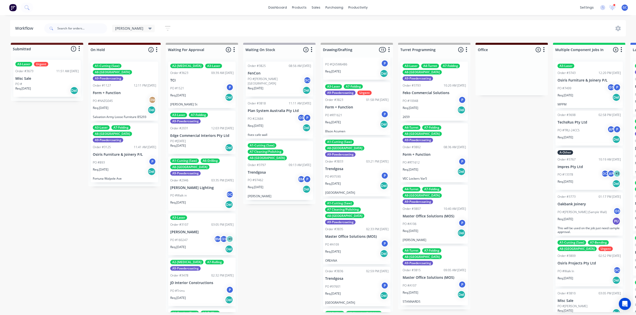
click at [351, 234] on p "Master Office Solutions (MOS)" at bounding box center [356, 236] width 63 height 4
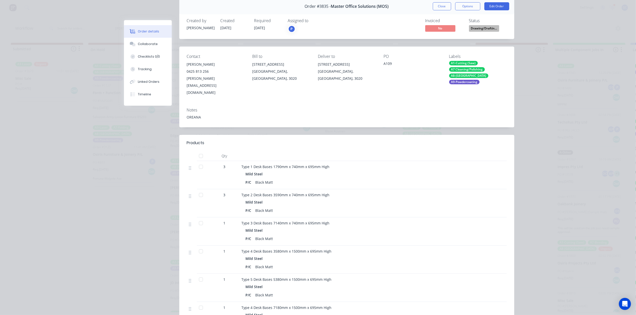
scroll to position [0, 0]
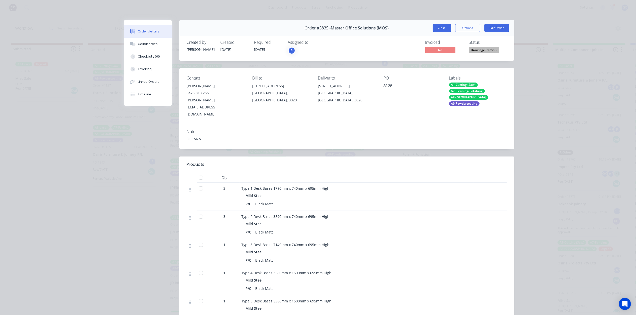
click at [439, 30] on button "Close" at bounding box center [442, 28] width 18 height 8
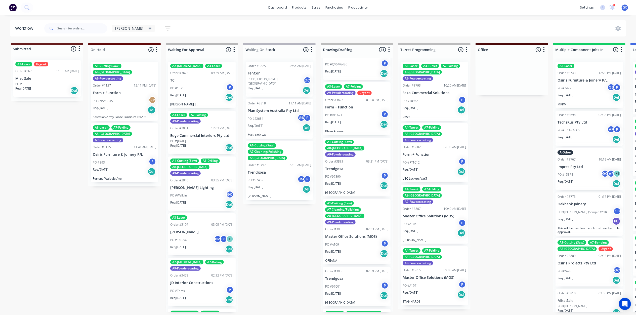
click at [353, 172] on div "PO #97590 P" at bounding box center [356, 177] width 63 height 10
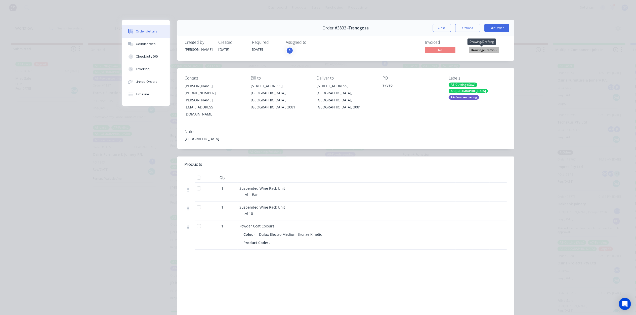
click at [475, 49] on span "Drawing/Draftin..." at bounding box center [484, 50] width 30 height 6
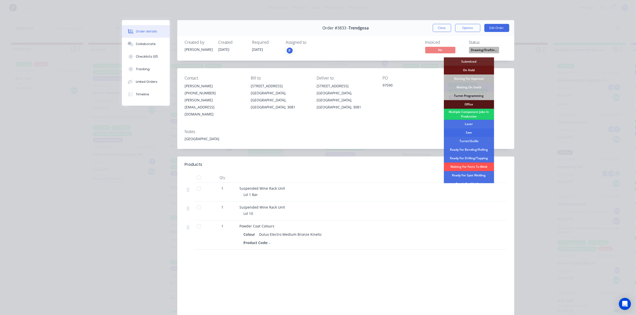
click at [467, 131] on div "Saw" at bounding box center [469, 132] width 50 height 9
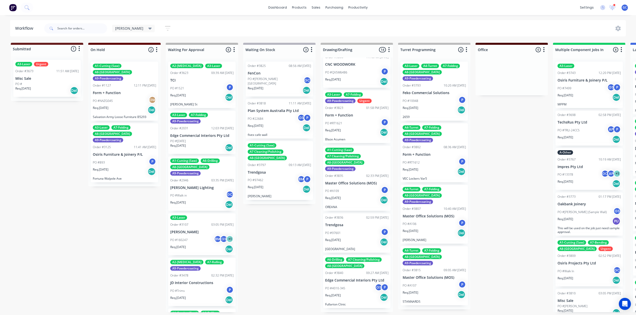
scroll to position [472, 0]
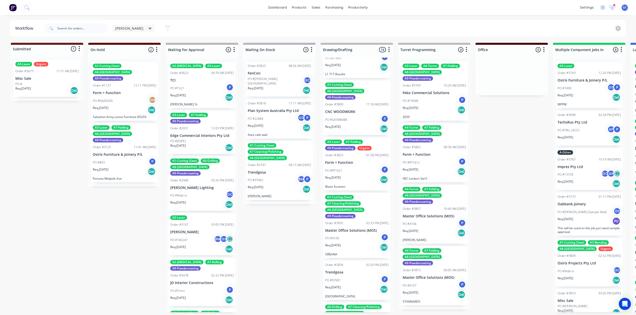
click at [361, 193] on div "A1-Cutting (Saw) A7 Cleaning/Polishing A8-Welding A9-Powdercoating Order #3835 …" at bounding box center [356, 225] width 67 height 65
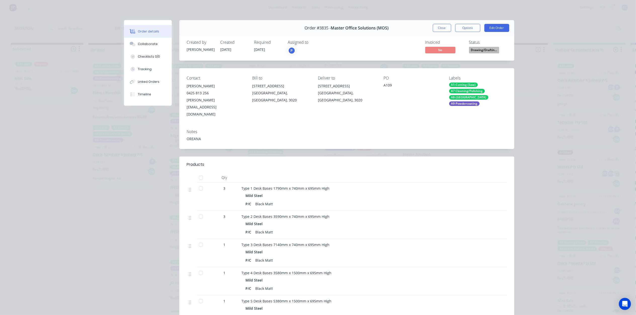
click at [482, 53] on span "Drawing/Draftin..." at bounding box center [484, 50] width 30 height 6
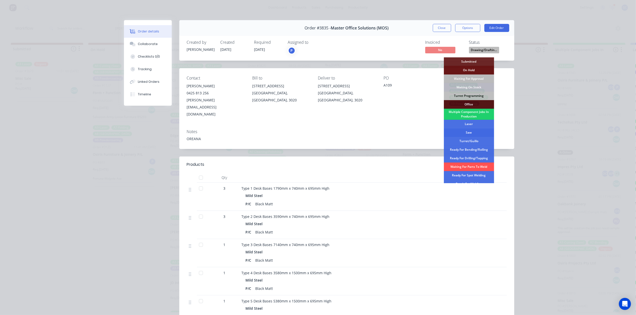
click at [470, 132] on div "Saw" at bounding box center [469, 132] width 50 height 9
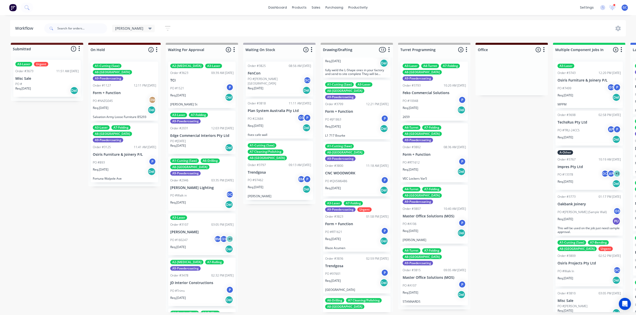
click at [350, 186] on div "Req. 27/08/25 Del" at bounding box center [356, 190] width 63 height 9
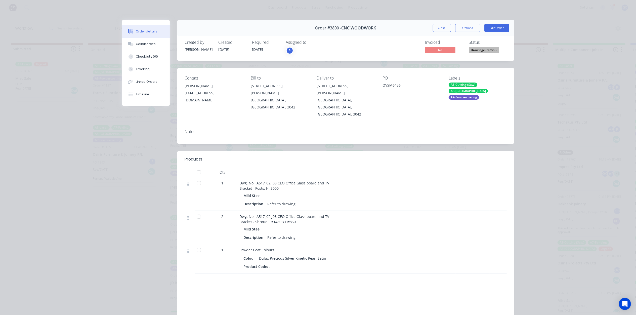
click at [440, 26] on button "Close" at bounding box center [442, 28] width 18 height 8
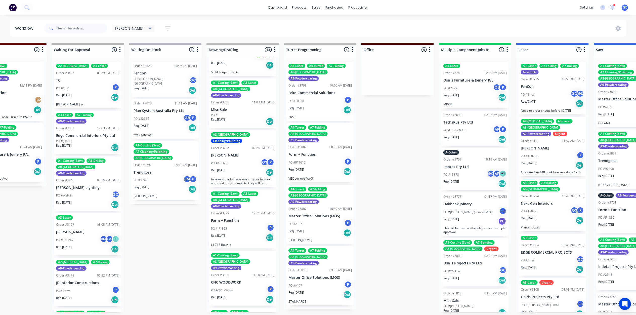
scroll to position [344, 0]
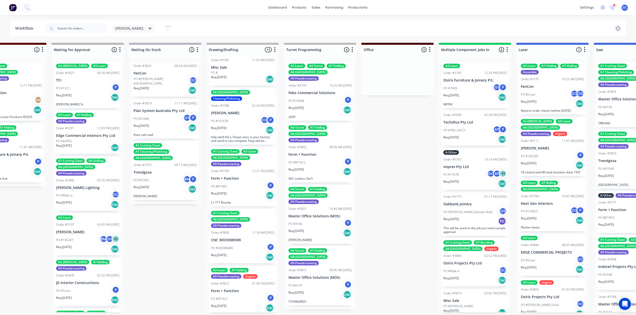
click at [233, 238] on p "CNC WOODWORK" at bounding box center [242, 240] width 63 height 4
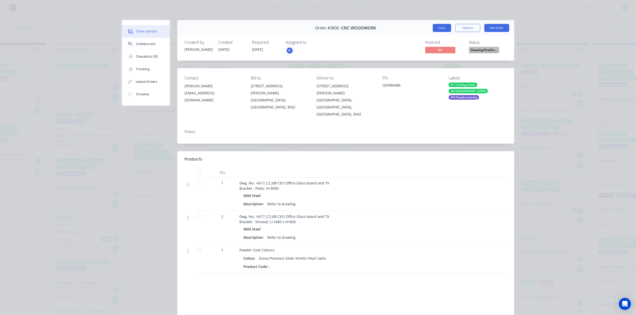
click at [436, 31] on button "Close" at bounding box center [442, 28] width 18 height 8
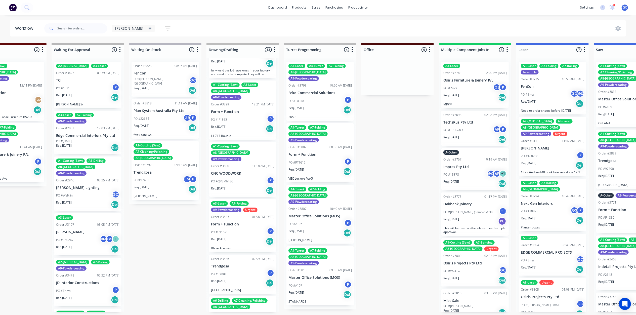
scroll to position [411, 0]
click at [245, 227] on div "PO #RT1621 P" at bounding box center [242, 232] width 63 height 10
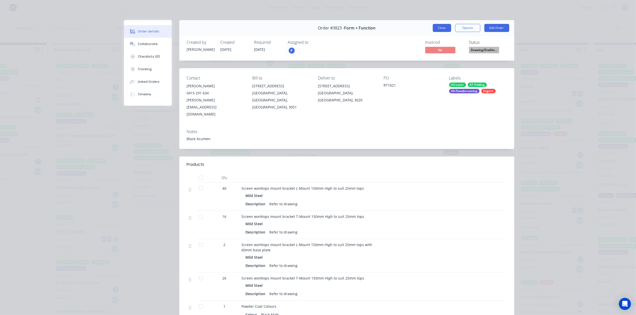
click at [443, 30] on button "Close" at bounding box center [442, 28] width 18 height 8
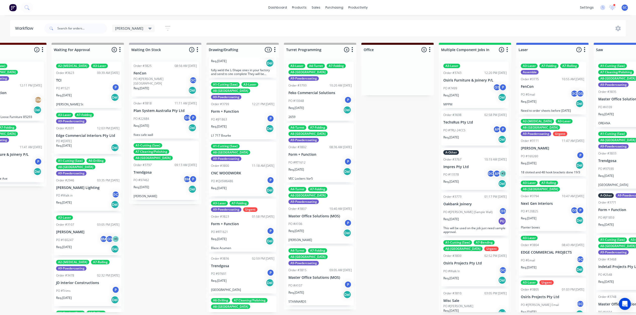
click at [241, 269] on div "PO #97601 P" at bounding box center [242, 274] width 63 height 10
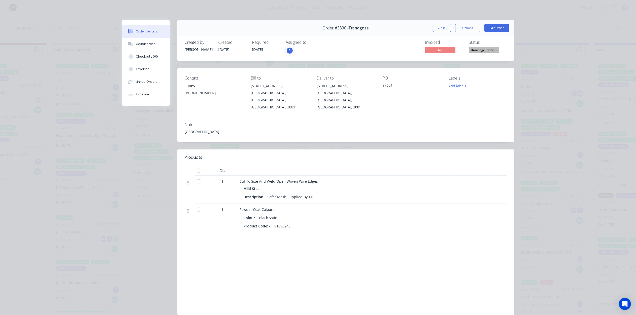
click at [433, 23] on div "Order #3836 - Trendgosa Close Options Edit Order" at bounding box center [345, 28] width 337 height 16
click at [485, 51] on span "Drawing/Draftin..." at bounding box center [484, 50] width 30 height 6
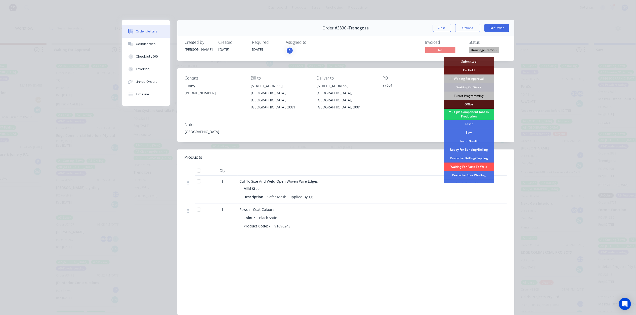
click at [472, 86] on div "Waiting On Stock" at bounding box center [469, 87] width 50 height 9
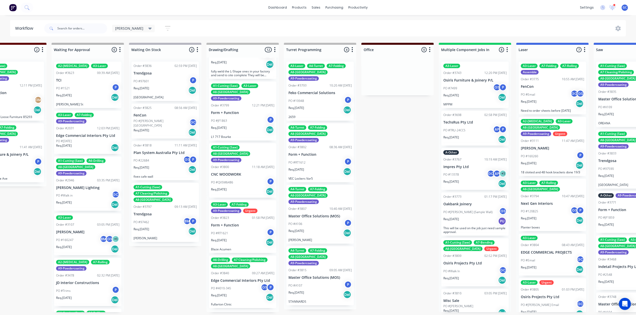
scroll to position [369, 0]
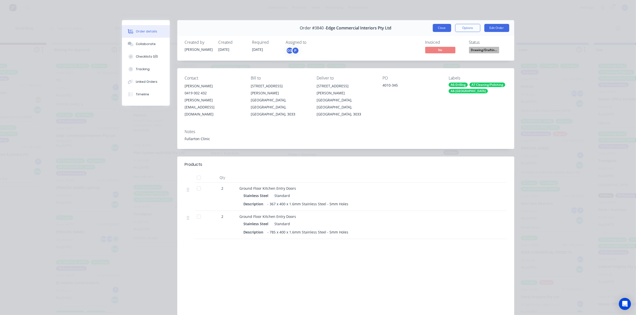
click at [442, 29] on button "Close" at bounding box center [442, 28] width 18 height 8
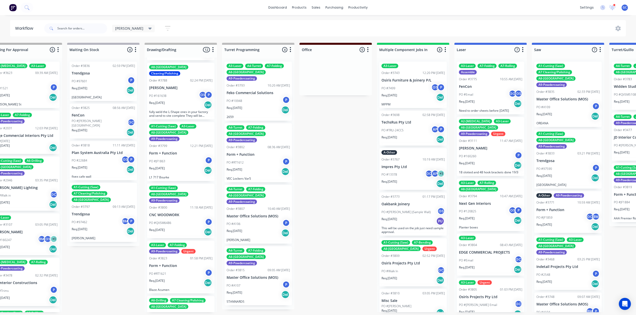
scroll to position [0, 176]
click at [262, 106] on div "Req. 05/09/25 Del" at bounding box center [257, 110] width 63 height 9
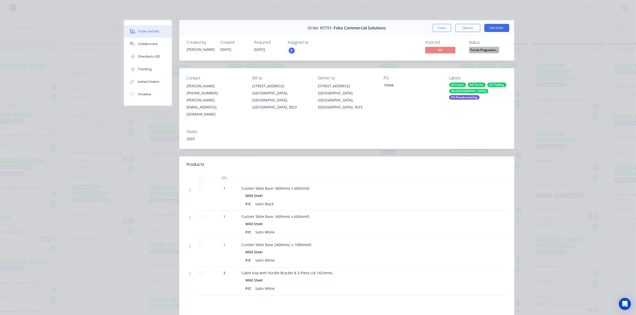
click at [475, 48] on span "Turret Programm..." at bounding box center [484, 50] width 30 height 6
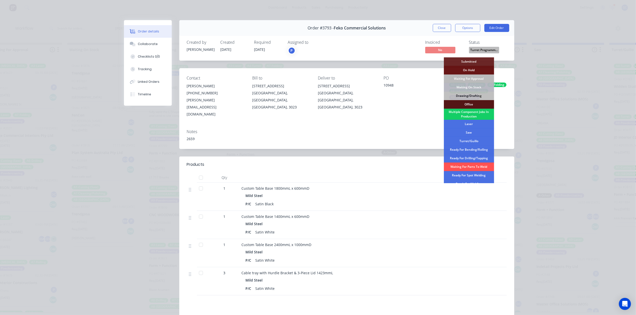
click at [472, 116] on div "Multiple Component Jobs In Production" at bounding box center [469, 114] width 50 height 11
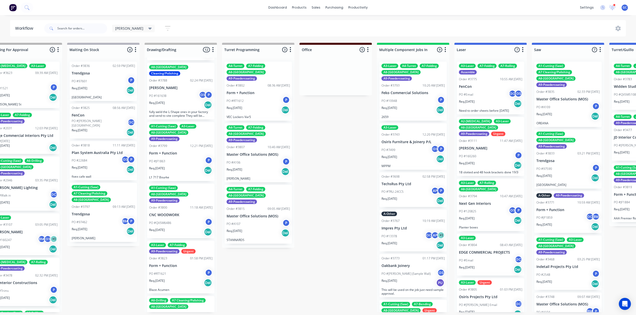
click at [407, 96] on div "PO #10948 P" at bounding box center [412, 101] width 63 height 10
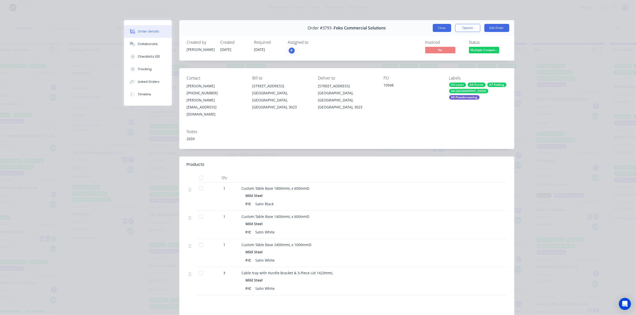
click at [445, 29] on button "Close" at bounding box center [442, 28] width 18 height 8
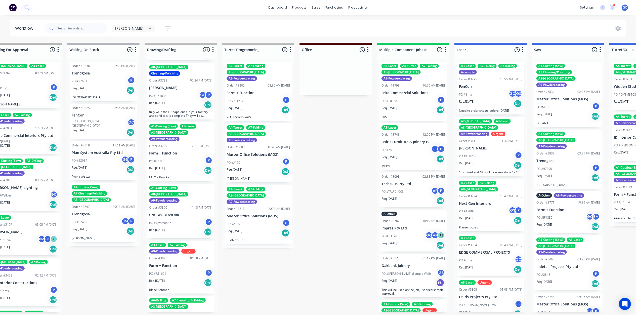
click at [266, 106] on div "Req. 27/08/25 Del" at bounding box center [257, 110] width 63 height 9
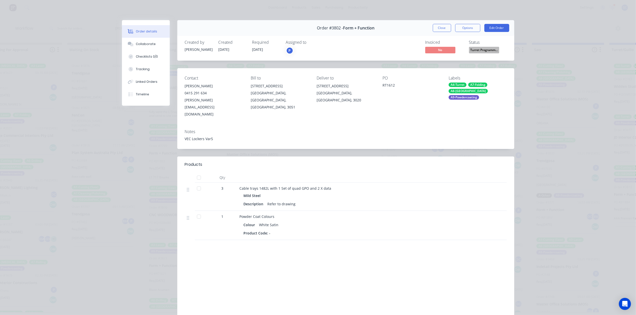
click at [443, 32] on div "Order #3802 - Form + Function Close Options Edit Order" at bounding box center [345, 28] width 337 height 16
click at [446, 24] on button "Close" at bounding box center [442, 28] width 18 height 8
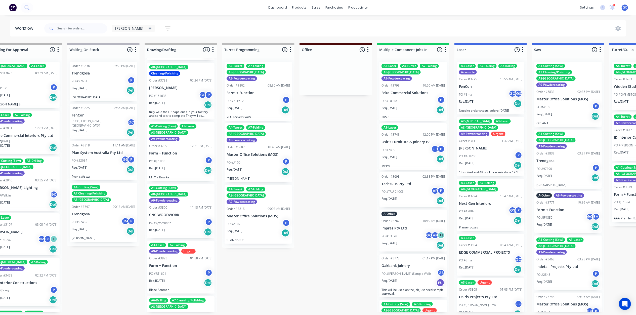
click at [254, 158] on div "PO #A106 P" at bounding box center [257, 163] width 63 height 10
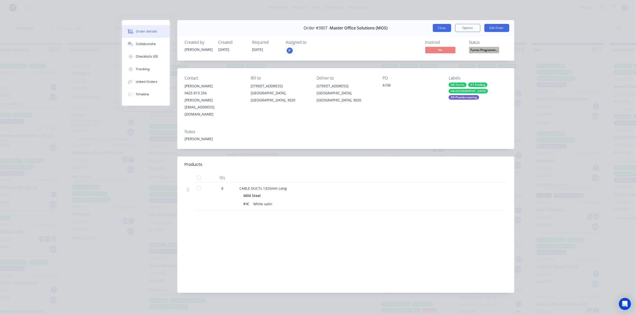
click at [435, 24] on button "Close" at bounding box center [442, 28] width 18 height 8
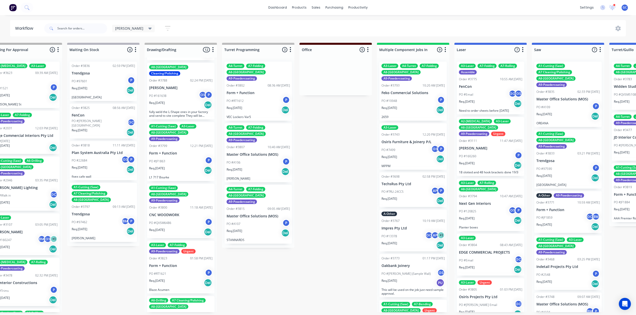
click at [254, 214] on p "Master Office Solutions (MOS)" at bounding box center [257, 216] width 63 height 4
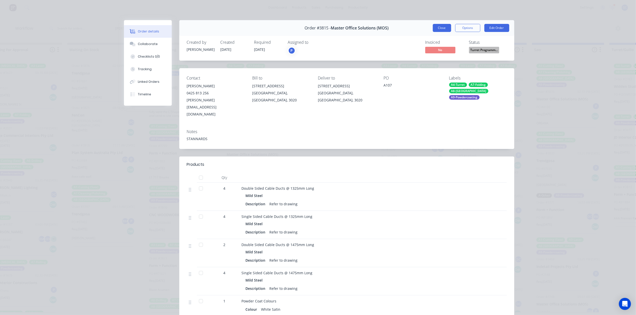
click at [439, 24] on button "Close" at bounding box center [442, 28] width 18 height 8
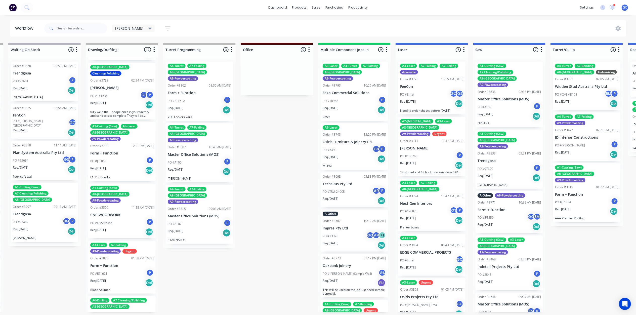
scroll to position [0, 321]
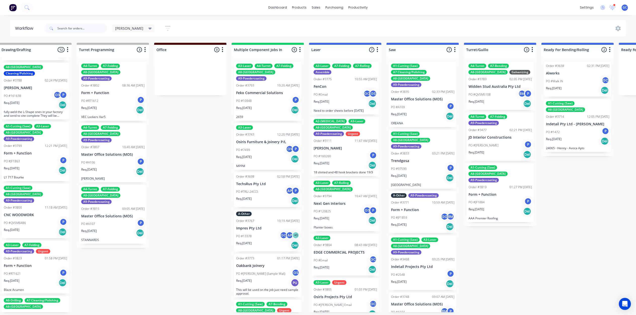
click at [265, 106] on div "Req. 05/09/25 Del" at bounding box center [267, 110] width 63 height 9
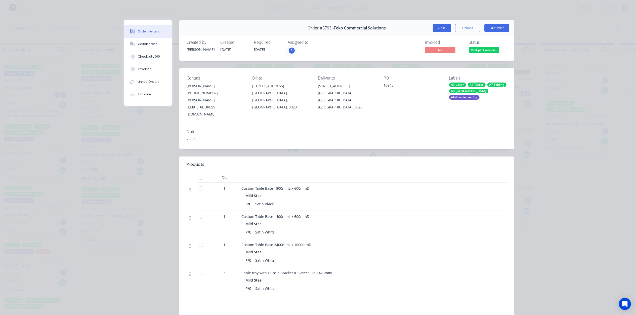
click at [436, 30] on button "Close" at bounding box center [442, 28] width 18 height 8
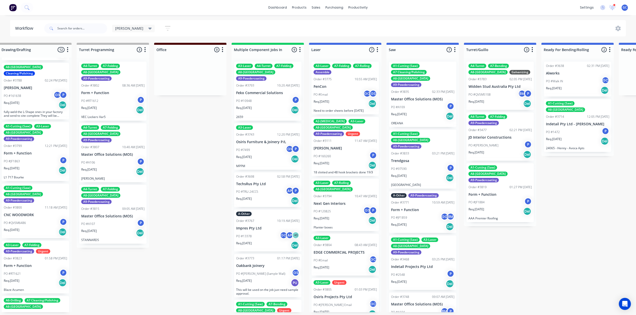
click at [263, 155] on div "Req. 31/07/25 Del" at bounding box center [267, 159] width 63 height 9
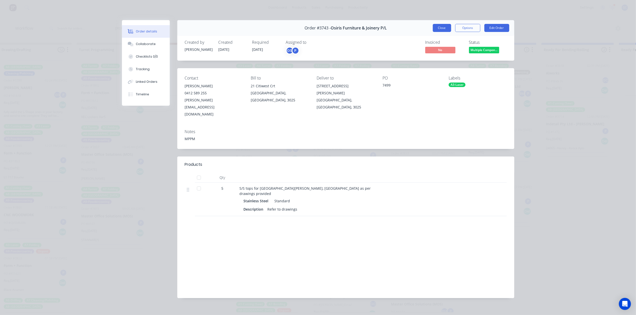
click at [448, 26] on button "Close" at bounding box center [442, 28] width 18 height 8
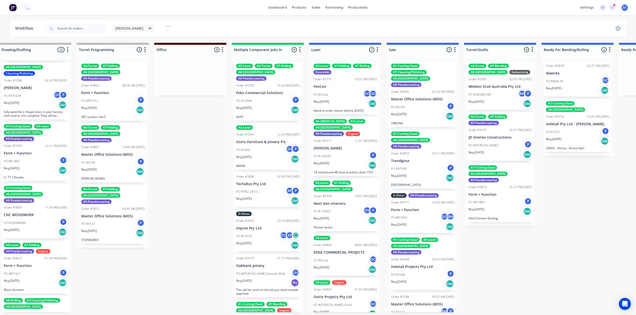
click at [253, 196] on div "Req. 29/07/25 Del" at bounding box center [267, 200] width 63 height 9
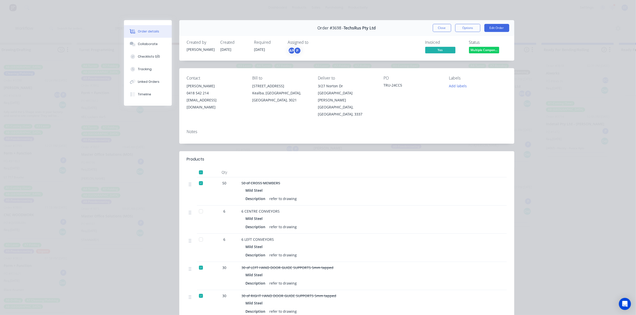
click at [474, 52] on span "Multiple Compon..." at bounding box center [484, 50] width 30 height 6
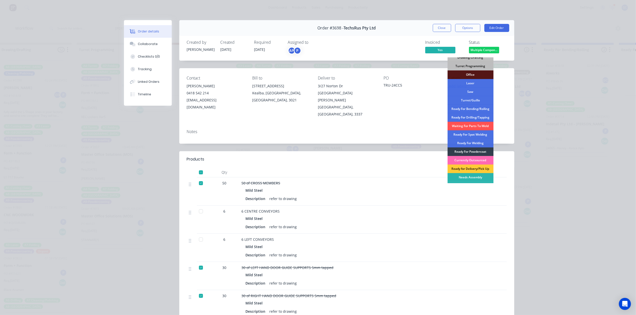
scroll to position [54, 0]
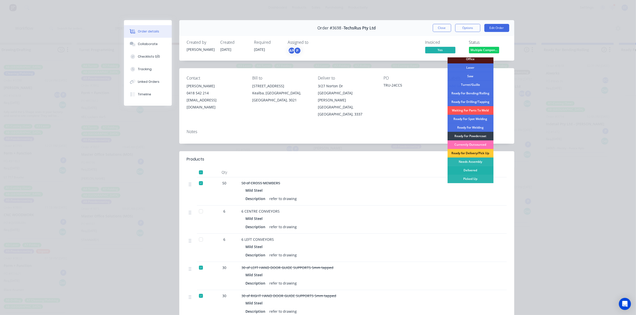
click at [473, 170] on div "Delivered" at bounding box center [470, 170] width 46 height 9
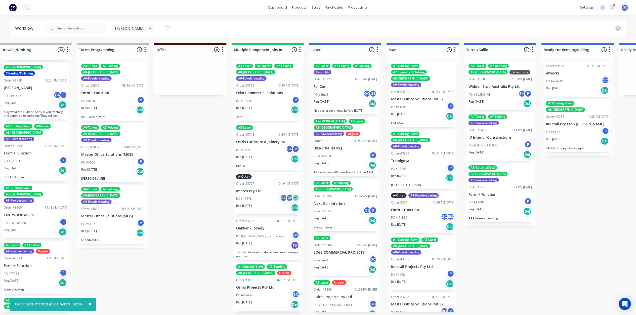
click at [260, 194] on div "PO #13378 GC AP + 1" at bounding box center [267, 199] width 63 height 10
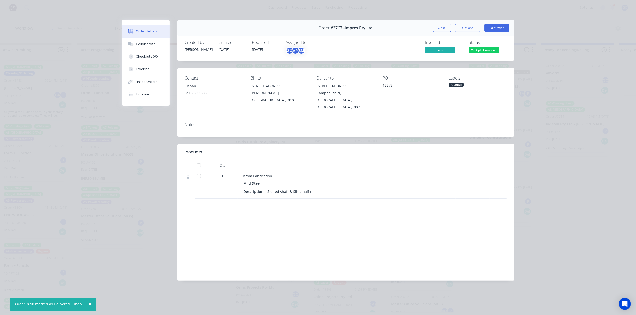
click at [486, 50] on span "Multiple Compon..." at bounding box center [484, 50] width 30 height 6
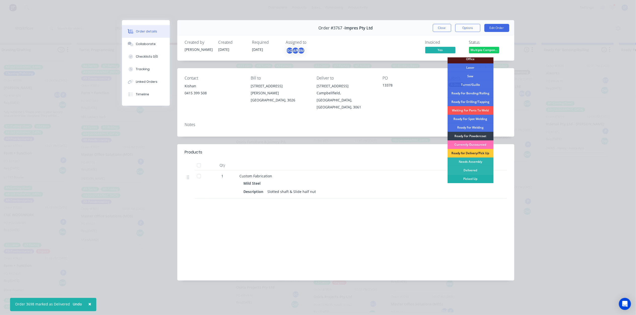
click at [474, 178] on div "Picked Up" at bounding box center [470, 178] width 46 height 9
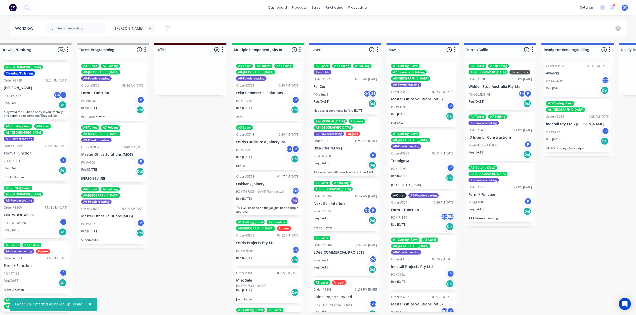
click at [260, 156] on div "Req. 31/07/25 Del" at bounding box center [267, 159] width 63 height 9
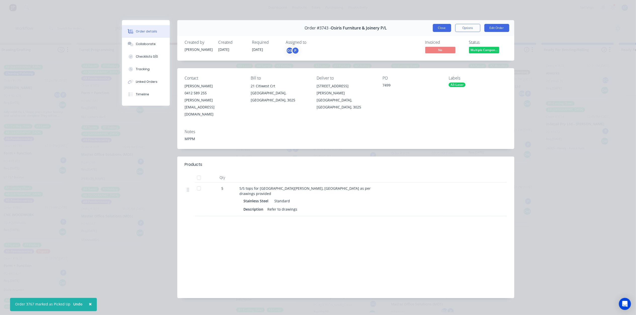
click at [433, 29] on button "Close" at bounding box center [442, 28] width 18 height 8
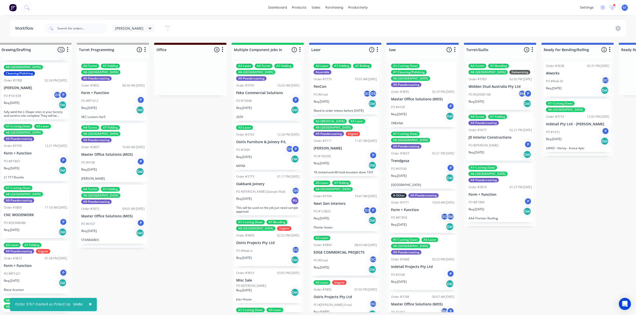
click at [263, 189] on p "PO #Mick (Sample Wall)" at bounding box center [260, 191] width 49 height 5
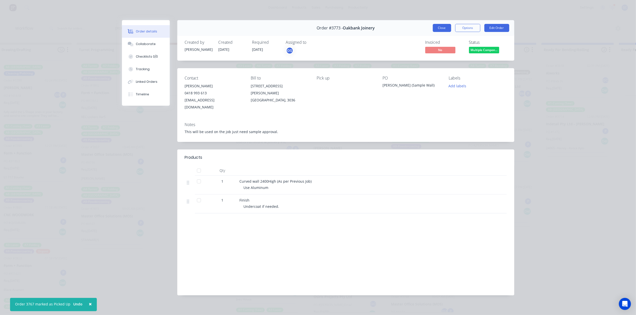
click at [440, 26] on button "Close" at bounding box center [442, 28] width 18 height 8
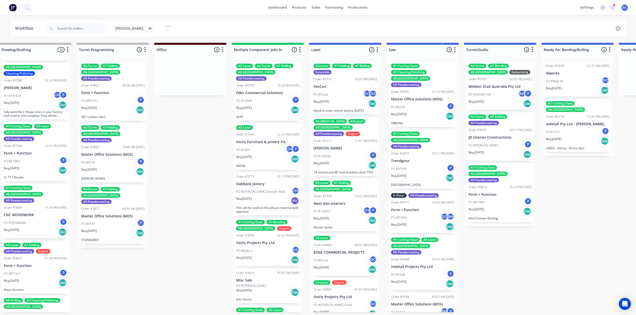
scroll to position [2, 321]
click at [245, 246] on div "PO #Walk In GC" at bounding box center [267, 251] width 63 height 10
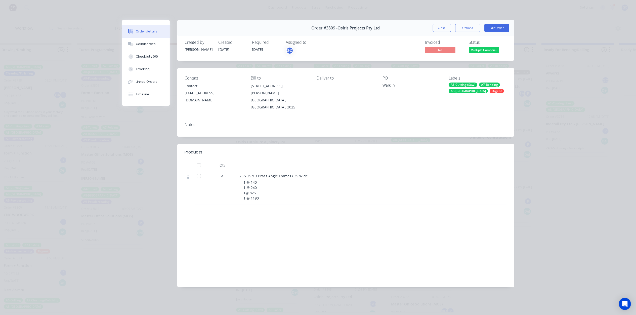
click at [489, 53] on span "Multiple Compon..." at bounding box center [484, 50] width 30 height 6
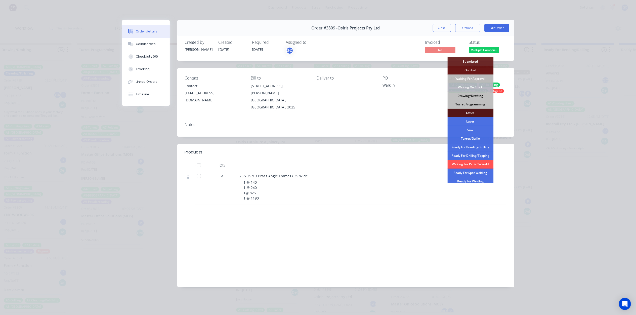
scroll to position [54, 0]
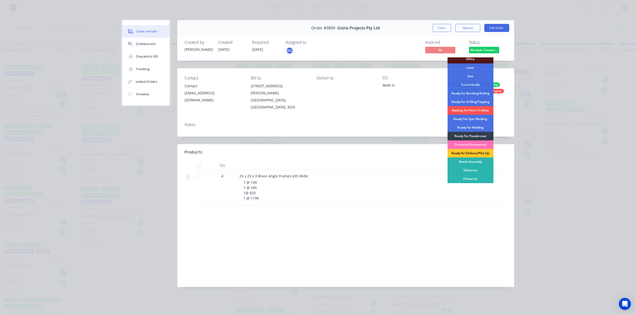
click at [483, 153] on div "Ready for Delivery/Pick Up" at bounding box center [470, 153] width 46 height 9
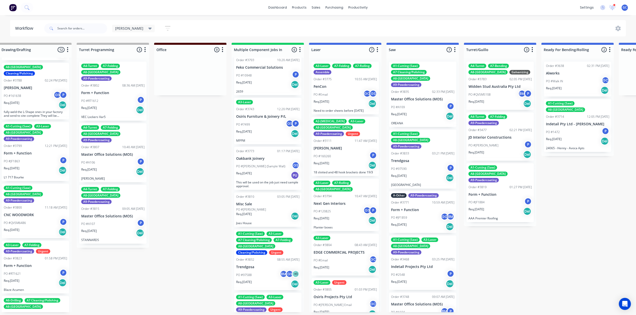
scroll to position [53, 0]
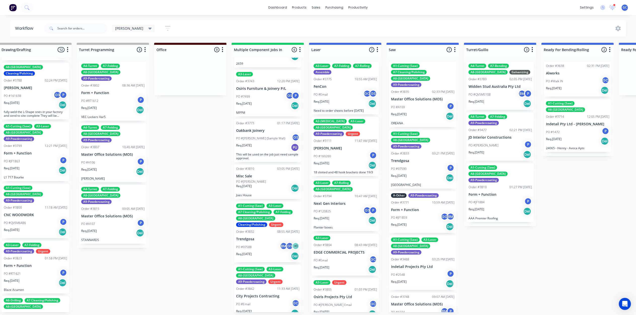
click at [257, 229] on div "Order #3832 08:55 AM 21/08/25" at bounding box center [267, 231] width 63 height 5
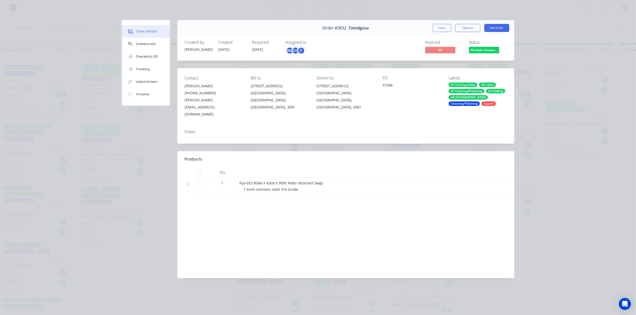
click at [481, 51] on span "Multiple Compon..." at bounding box center [484, 50] width 30 height 6
click at [444, 28] on button "Close" at bounding box center [442, 28] width 18 height 8
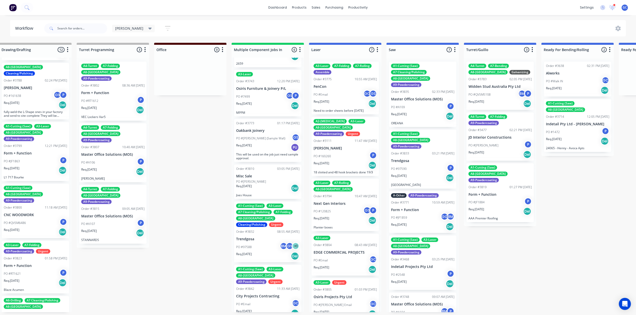
click at [255, 184] on div "Req. 15/08/25 Del" at bounding box center [267, 188] width 63 height 9
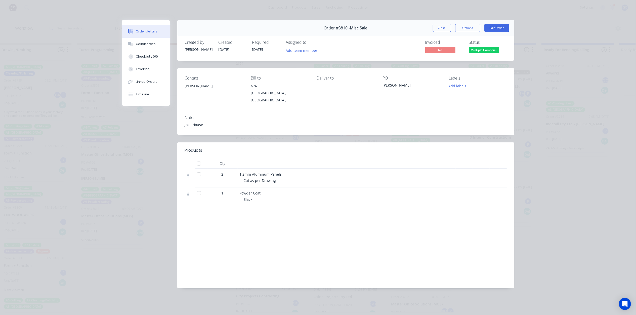
click at [481, 48] on span "Multiple Compon..." at bounding box center [484, 50] width 30 height 6
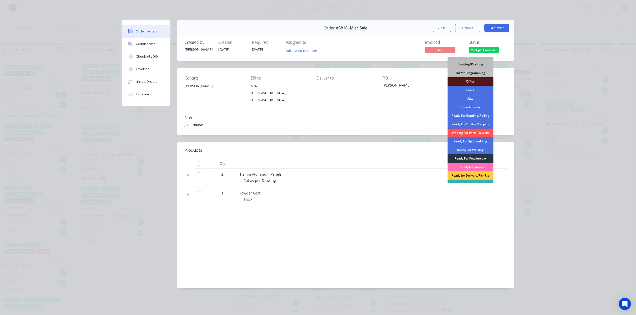
scroll to position [54, 0]
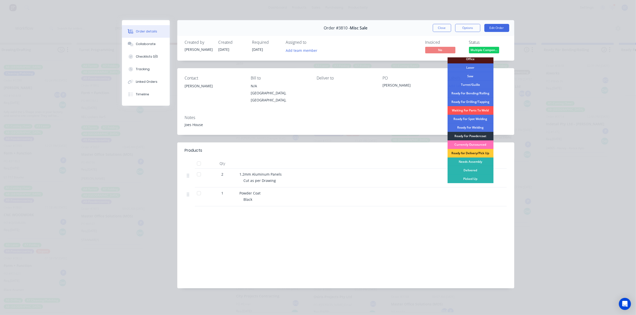
click at [479, 136] on div "Ready For Powdercoat" at bounding box center [470, 136] width 46 height 9
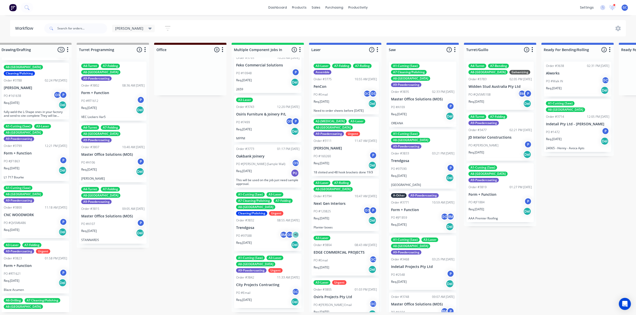
scroll to position [16, 0]
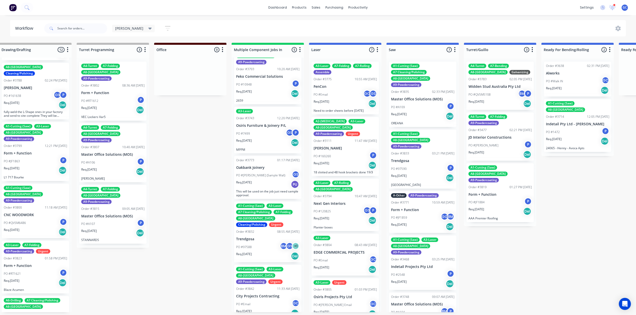
click at [259, 215] on div "A1-Cutting (Saw) A3-Laser A7 Cleaning/Polishing A7-Folding A8-Welding Cleaning/…" at bounding box center [267, 214] width 63 height 23
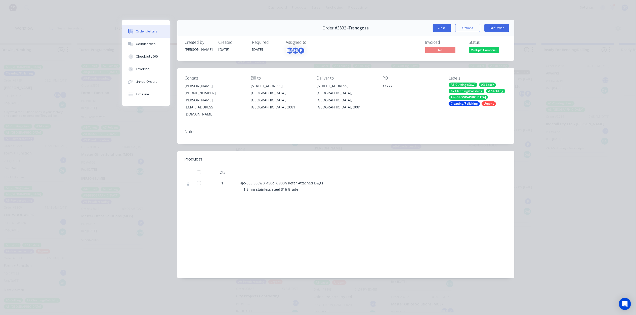
click at [437, 32] on button "Close" at bounding box center [442, 28] width 18 height 8
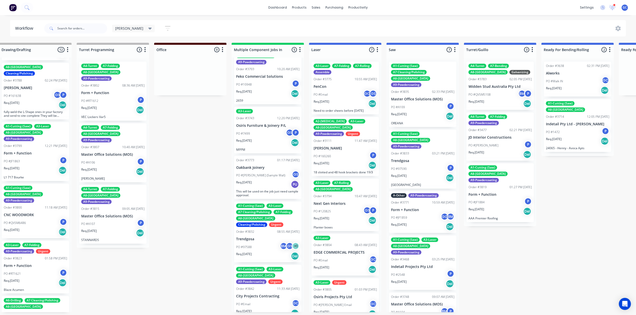
click at [261, 309] on div "Req. 29/08/25 Del" at bounding box center [267, 313] width 63 height 9
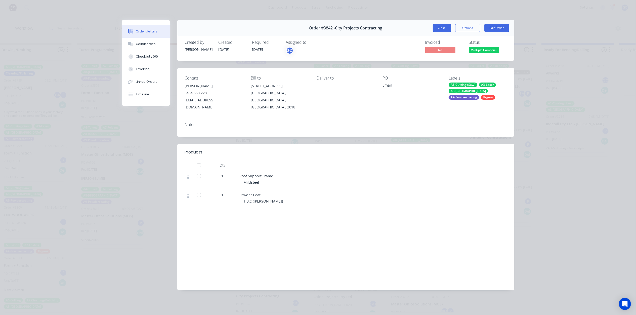
click at [445, 27] on button "Close" at bounding box center [442, 28] width 18 height 8
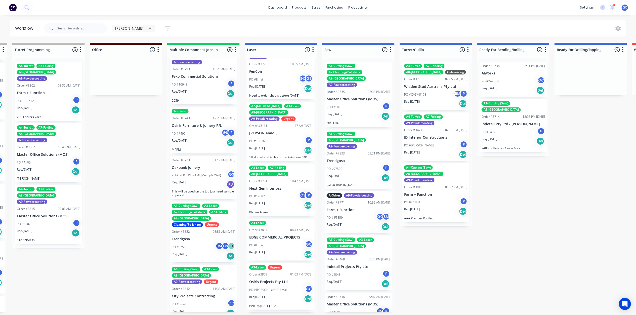
scroll to position [0, 0]
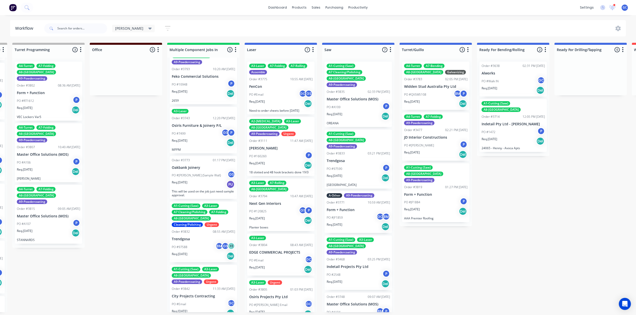
click at [278, 94] on div "PO #Email GC GS" at bounding box center [280, 95] width 63 height 10
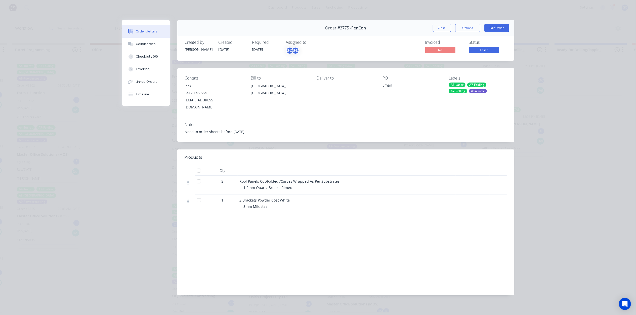
click at [495, 47] on span "Laser" at bounding box center [484, 50] width 30 height 6
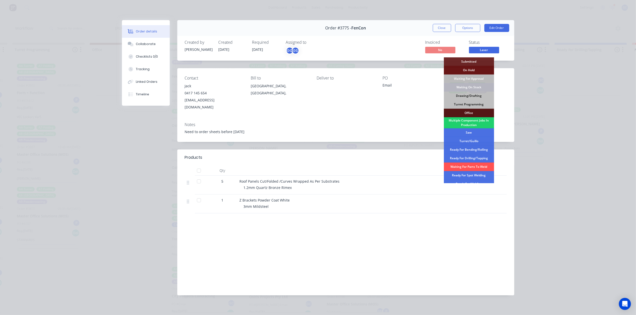
click at [474, 88] on div "Waiting On Stock" at bounding box center [469, 87] width 50 height 9
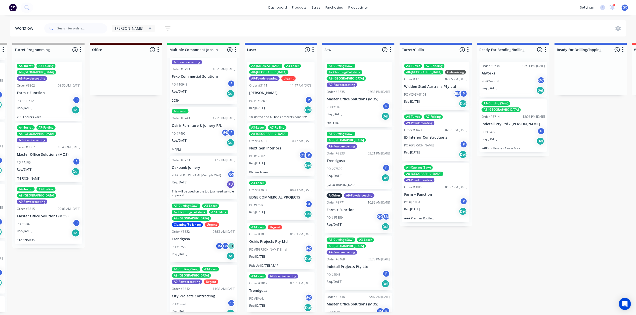
click at [277, 106] on div "Req. 20/02/25 Del" at bounding box center [280, 110] width 63 height 9
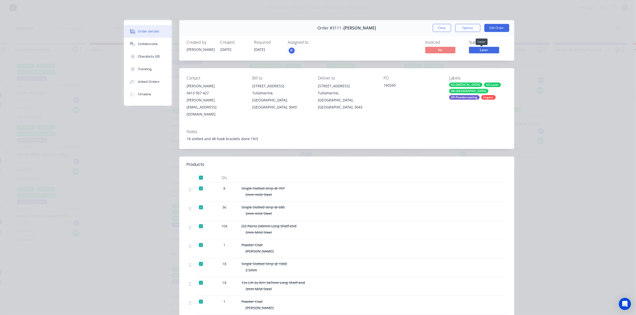
click at [486, 50] on span "Laser" at bounding box center [484, 50] width 30 height 6
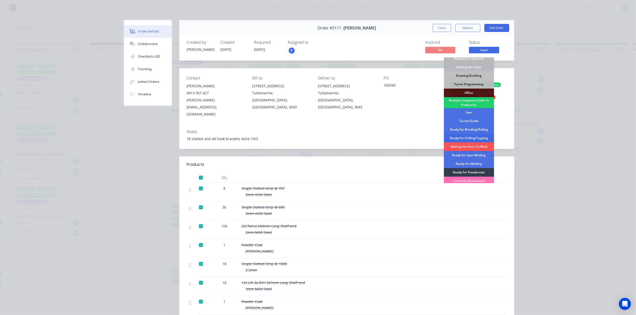
scroll to position [56, 0]
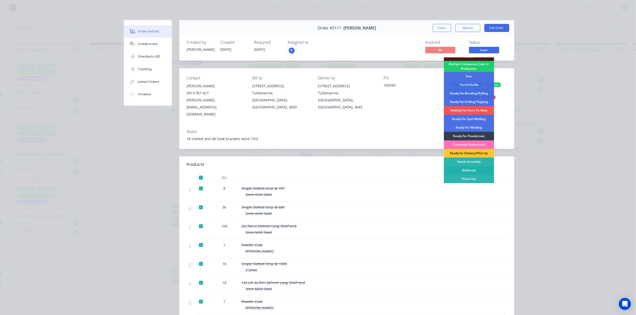
click at [468, 172] on div "Delivered" at bounding box center [469, 170] width 50 height 9
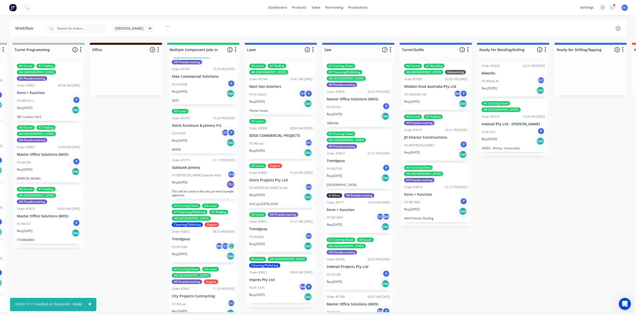
click at [285, 139] on div "PO #Email GC" at bounding box center [280, 144] width 63 height 10
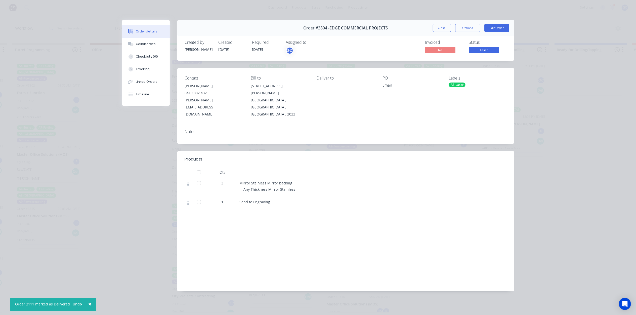
click at [483, 48] on span "Laser" at bounding box center [484, 50] width 30 height 6
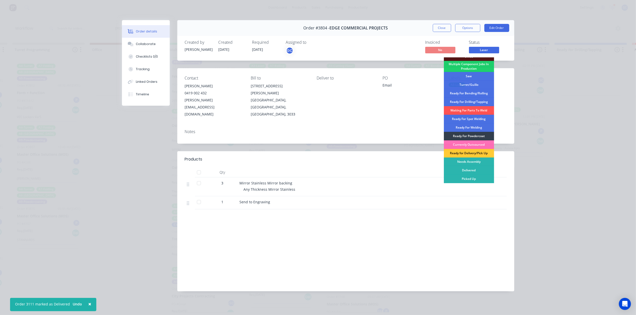
click at [474, 168] on div "Delivered" at bounding box center [469, 170] width 50 height 9
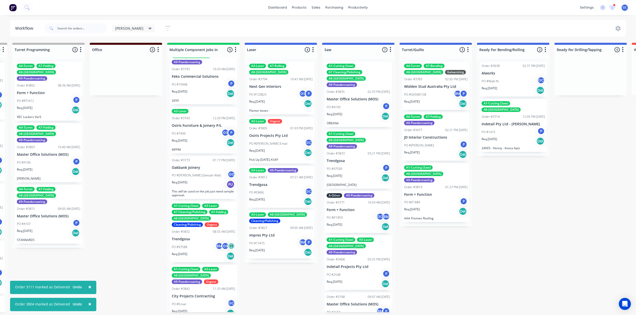
click at [283, 140] on div "PO #Sam Email GC" at bounding box center [280, 144] width 63 height 10
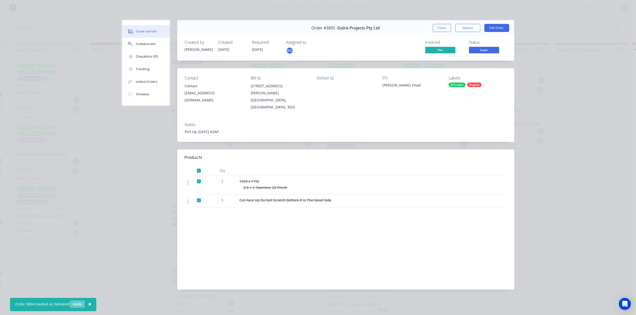
click at [76, 304] on button "Undo" at bounding box center [77, 304] width 15 height 8
click at [453, 24] on div "Close Options Edit Order" at bounding box center [471, 28] width 76 height 8
click at [439, 29] on button "Close" at bounding box center [442, 28] width 18 height 8
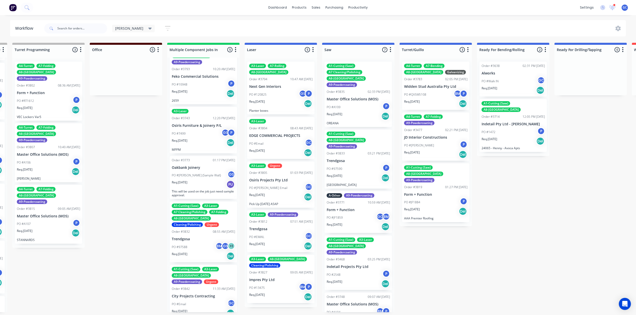
click at [272, 148] on div "Req. 14/08/25 Del" at bounding box center [280, 152] width 63 height 9
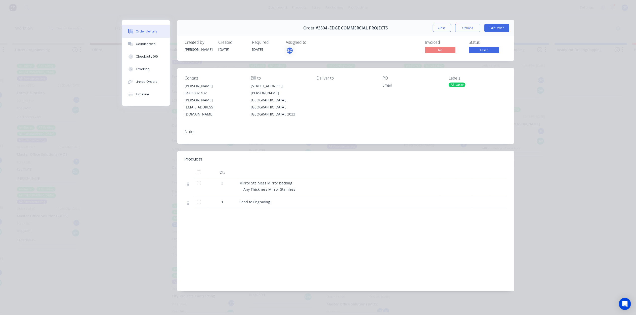
click at [486, 51] on span "Laser" at bounding box center [484, 50] width 30 height 6
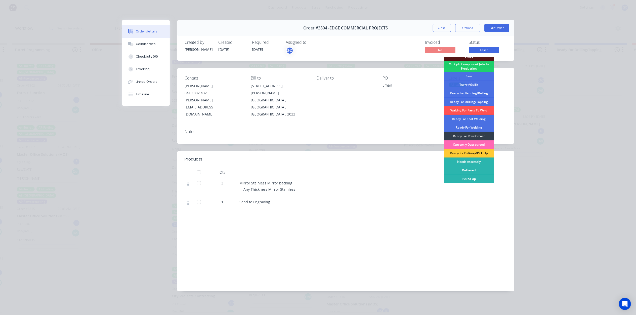
click at [475, 142] on div "Currently Outsourced" at bounding box center [469, 144] width 50 height 9
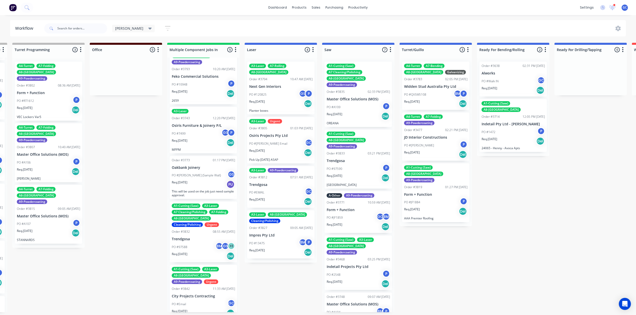
click at [274, 148] on div "Req. 14/08/25 Del" at bounding box center [280, 152] width 63 height 9
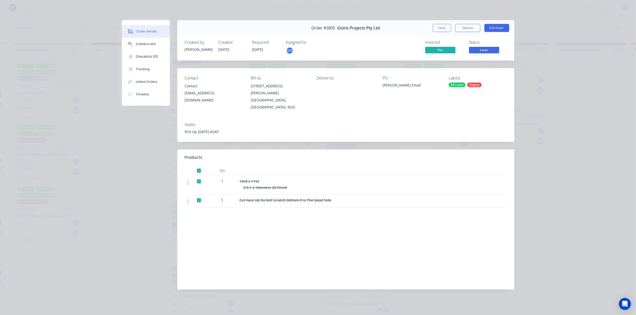
click at [487, 50] on span "Laser" at bounding box center [484, 50] width 30 height 6
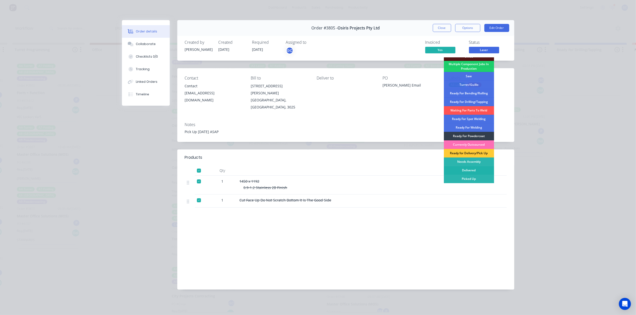
click at [467, 170] on div "Delivered" at bounding box center [469, 170] width 50 height 9
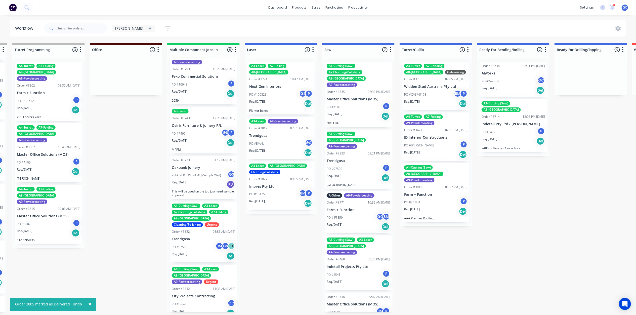
click at [272, 133] on p "Trendgosa" at bounding box center [280, 135] width 63 height 4
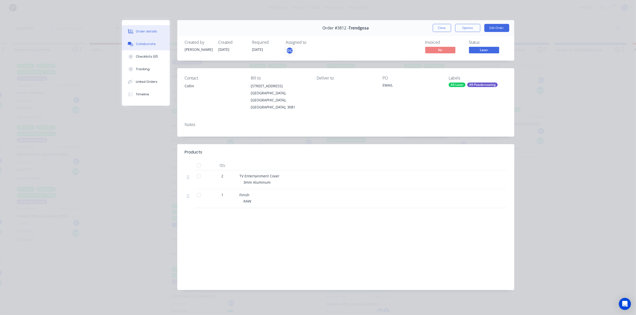
click at [151, 43] on div "Collaborate" at bounding box center [146, 44] width 20 height 5
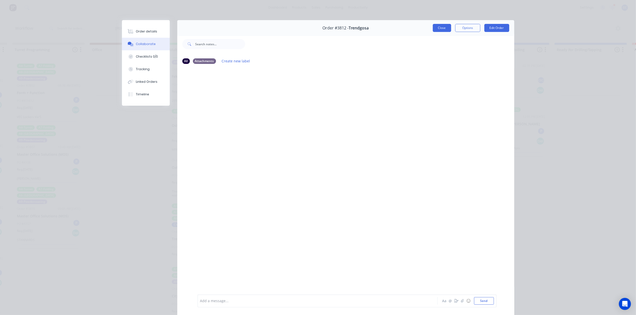
click at [434, 29] on button "Close" at bounding box center [442, 28] width 18 height 8
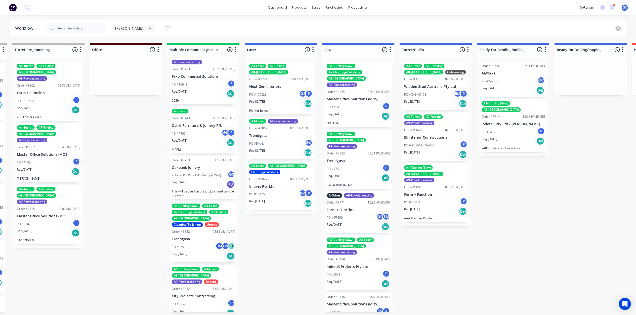
click at [272, 139] on div "PO #EMAIL GC" at bounding box center [280, 144] width 63 height 10
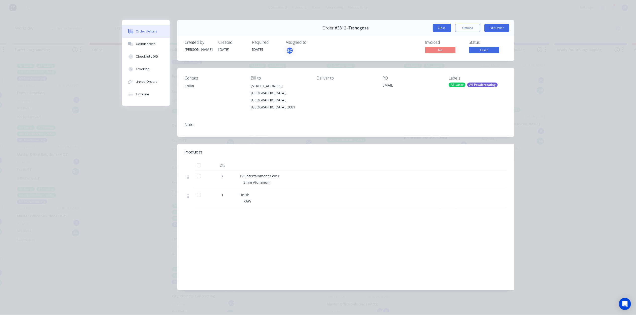
click at [444, 26] on button "Close" at bounding box center [442, 28] width 18 height 8
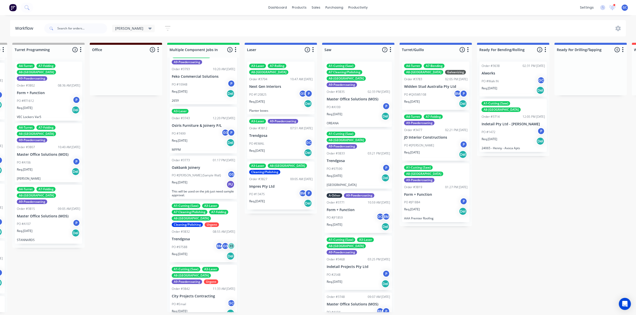
click at [272, 184] on p "Impres Pty Ltd" at bounding box center [280, 186] width 63 height 4
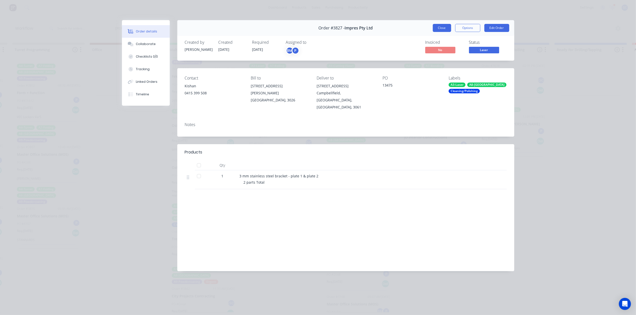
click at [442, 29] on button "Close" at bounding box center [442, 28] width 18 height 8
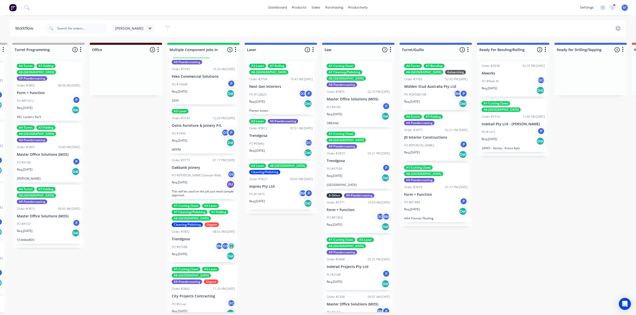
click at [272, 140] on div "PO #EMAIL GC" at bounding box center [280, 144] width 63 height 10
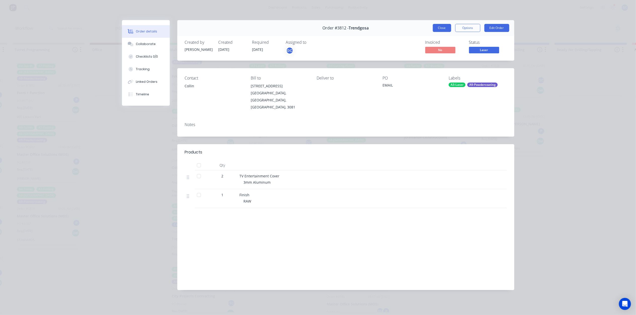
click at [445, 25] on button "Close" at bounding box center [442, 28] width 18 height 8
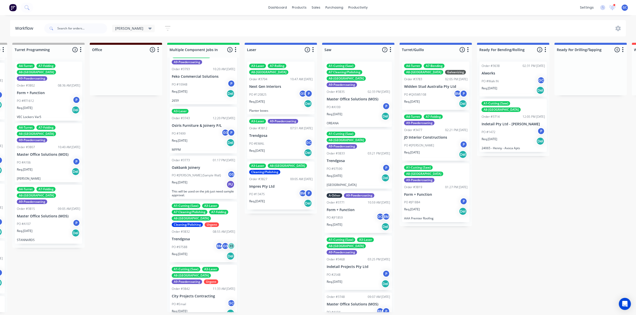
click at [346, 102] on div "PO #A109 P" at bounding box center [358, 107] width 63 height 10
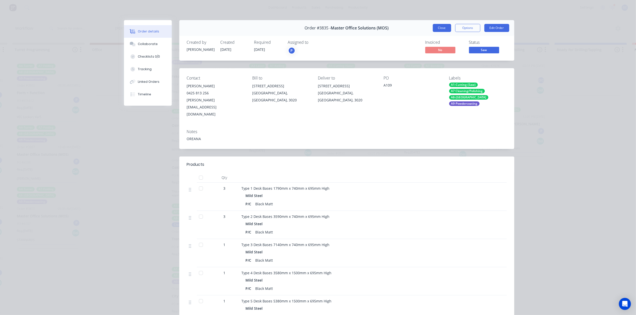
click at [439, 27] on button "Close" at bounding box center [442, 28] width 18 height 8
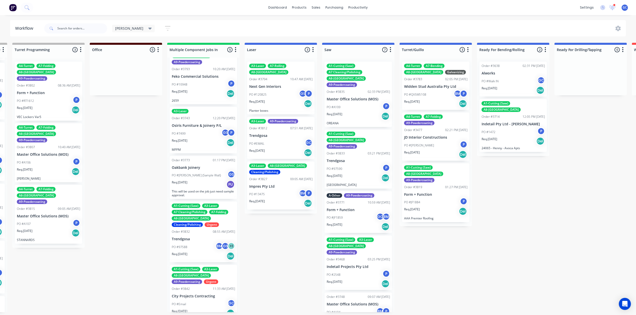
click at [353, 164] on div "PO #97590 P" at bounding box center [358, 169] width 63 height 10
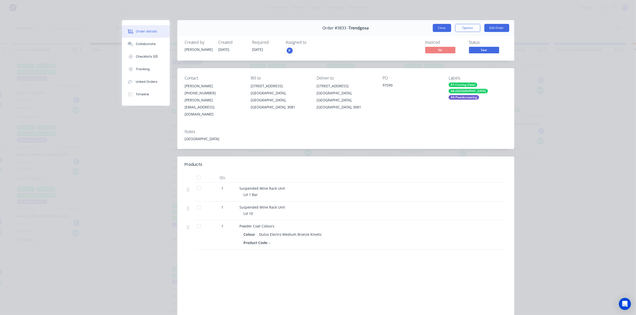
click at [440, 27] on button "Close" at bounding box center [442, 28] width 18 height 8
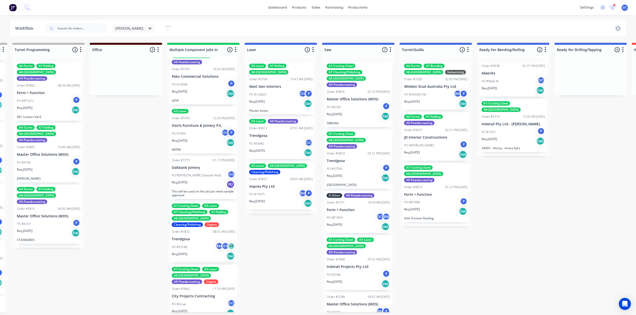
click at [352, 199] on div "A-Other A9-Powdercoating Order #3771 10:59 AM 06/08/25 Form + Function PO #JF18…" at bounding box center [358, 212] width 67 height 42
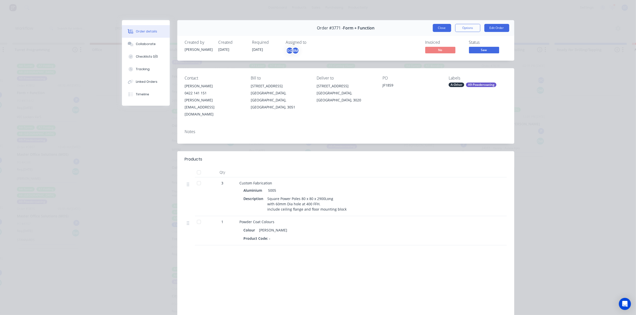
click at [440, 26] on button "Close" at bounding box center [442, 28] width 18 height 8
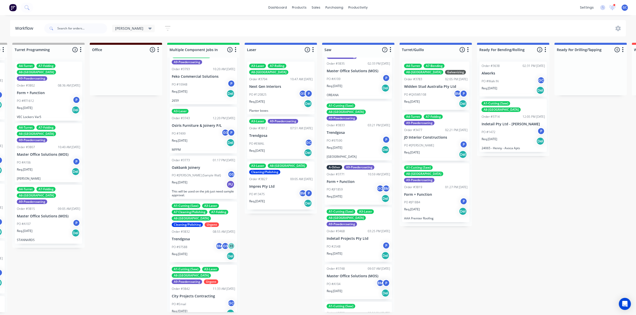
scroll to position [67, 0]
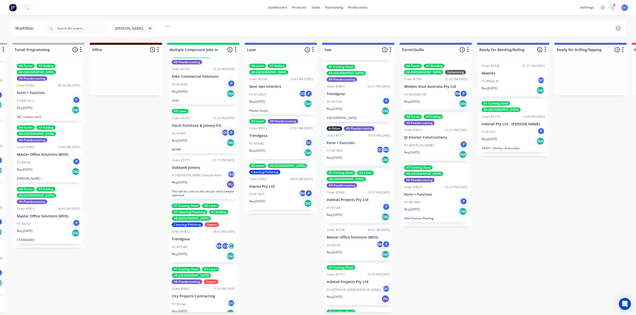
click at [361, 155] on div "Req. 21/08/25 Del" at bounding box center [358, 159] width 63 height 9
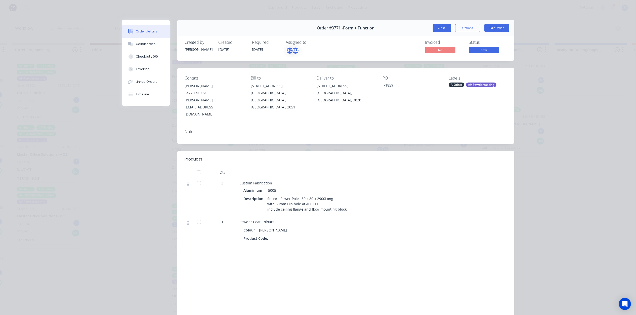
click at [438, 27] on button "Close" at bounding box center [442, 28] width 18 height 8
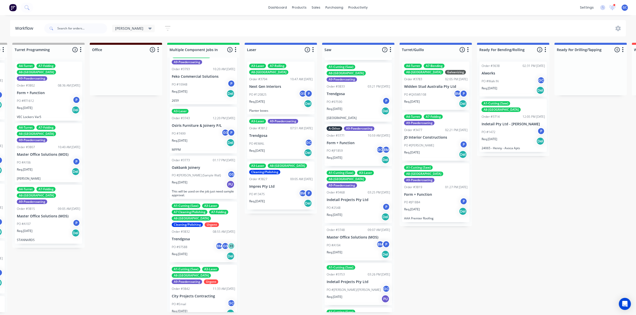
scroll to position [95, 0]
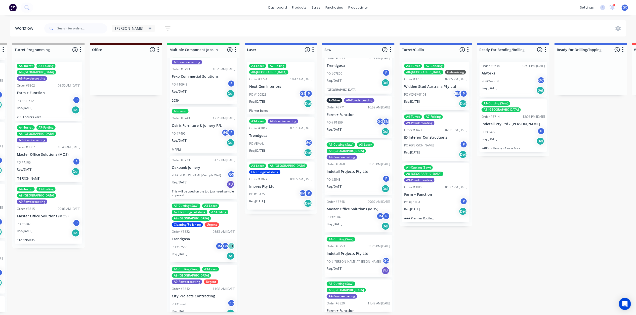
click at [359, 175] on div "PO #2548 P" at bounding box center [358, 180] width 63 height 10
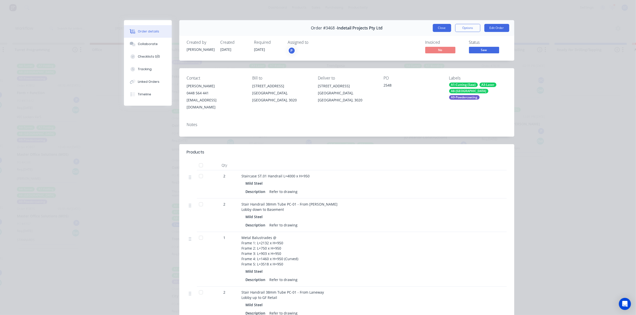
click at [443, 26] on button "Close" at bounding box center [442, 28] width 18 height 8
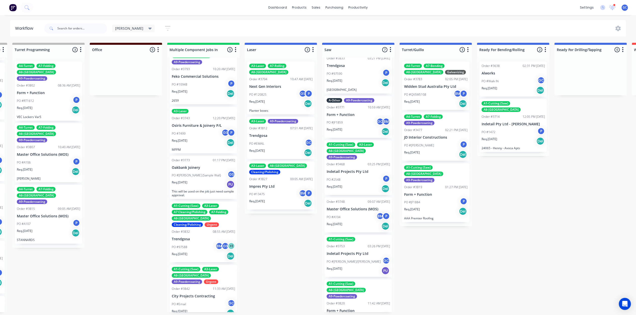
click at [357, 175] on div "PO #2548 P" at bounding box center [358, 180] width 63 height 10
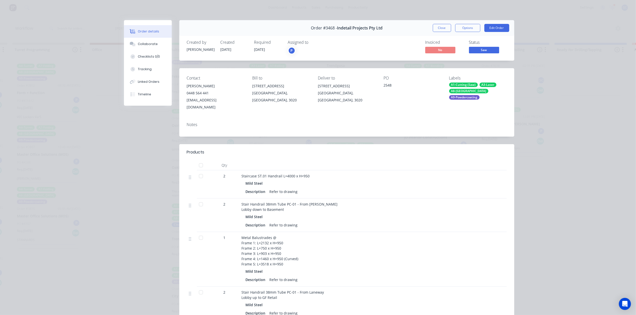
click at [475, 50] on span "Saw" at bounding box center [484, 50] width 30 height 6
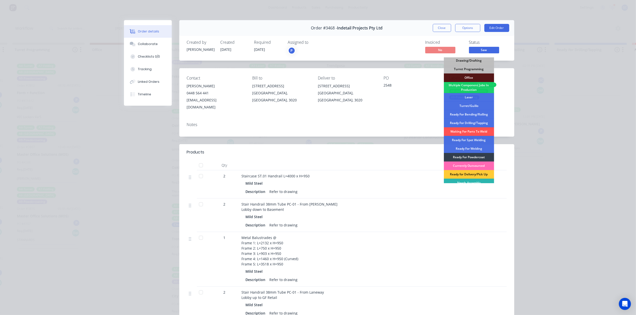
scroll to position [56, 0]
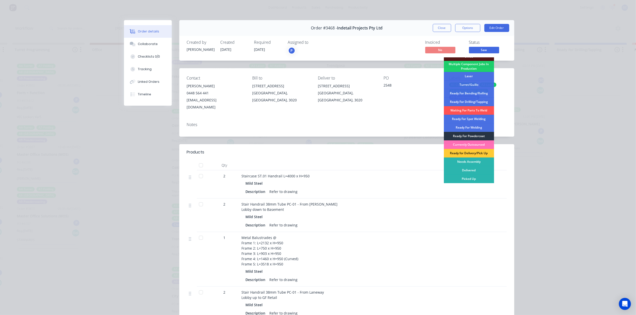
click at [472, 134] on div "Ready For Powdercoat" at bounding box center [469, 136] width 50 height 9
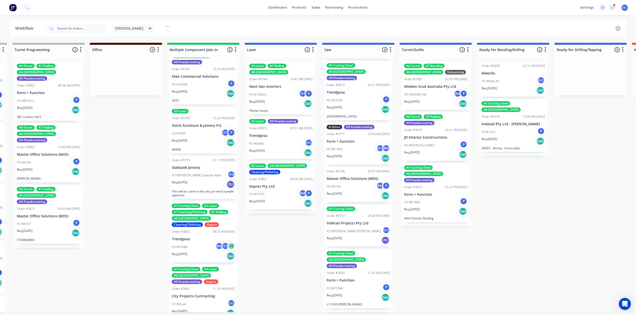
scroll to position [44, 0]
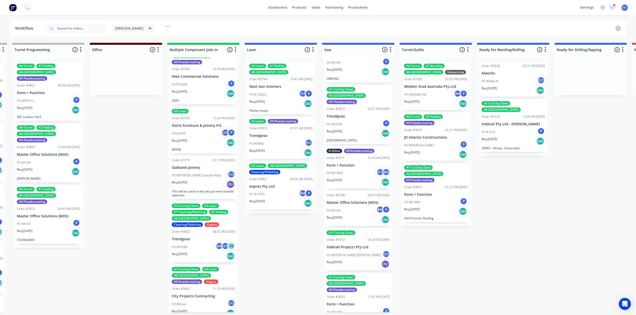
click at [355, 168] on div "PO #JF1859 GC BM" at bounding box center [358, 173] width 63 height 10
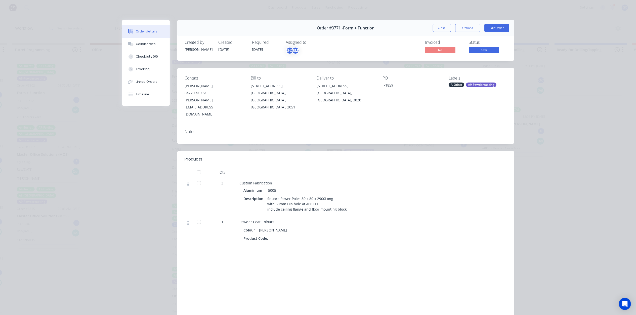
click at [439, 21] on div "Order #3771 - Form + Function Close Options Edit Order" at bounding box center [345, 28] width 337 height 16
click at [438, 26] on button "Close" at bounding box center [442, 28] width 18 height 8
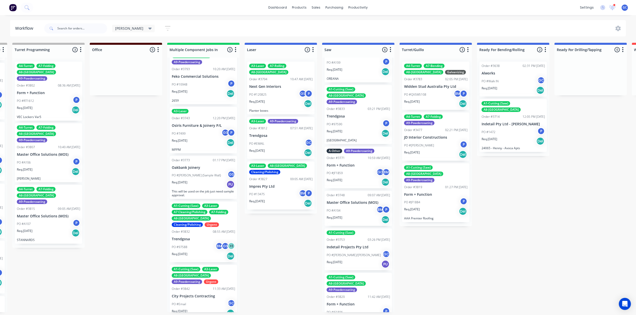
scroll to position [2, 386]
click at [357, 307] on div "PO #JF1896 P" at bounding box center [358, 312] width 63 height 10
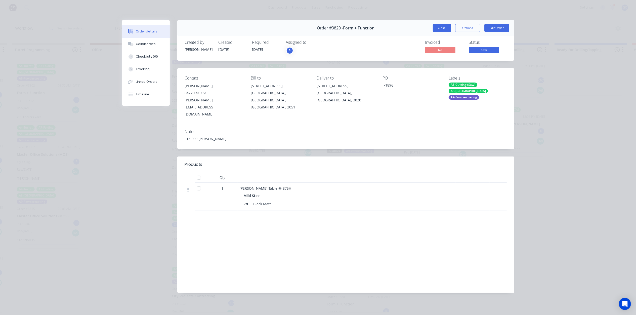
click at [441, 28] on button "Close" at bounding box center [442, 28] width 18 height 8
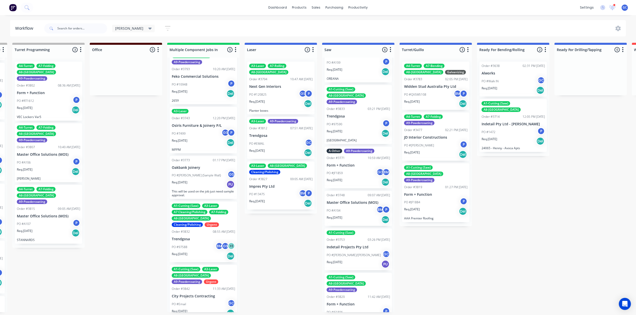
click at [356, 234] on div "A1-Cutting (Saw) Order #3753 03:26 PM 31/07/25 Indetail Projects Pty Ltd PO #Sh…" at bounding box center [358, 249] width 67 height 42
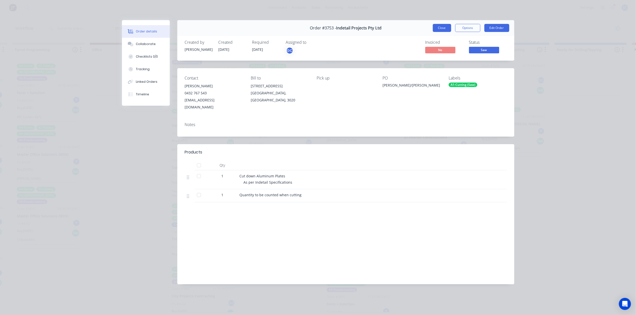
click at [446, 27] on button "Close" at bounding box center [442, 28] width 18 height 8
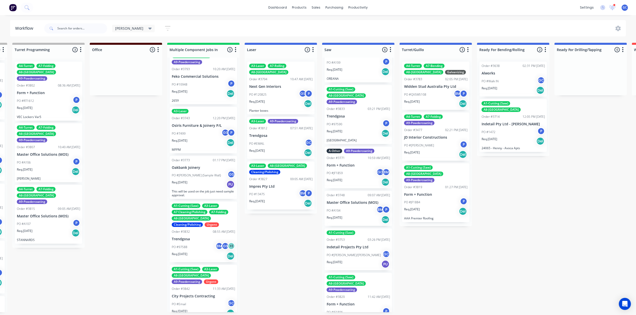
click at [352, 206] on div "PO #A104 BM P" at bounding box center [358, 211] width 63 height 10
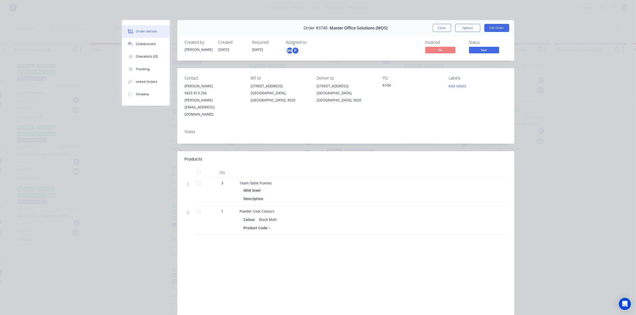
click at [481, 52] on span "Saw" at bounding box center [484, 50] width 30 height 6
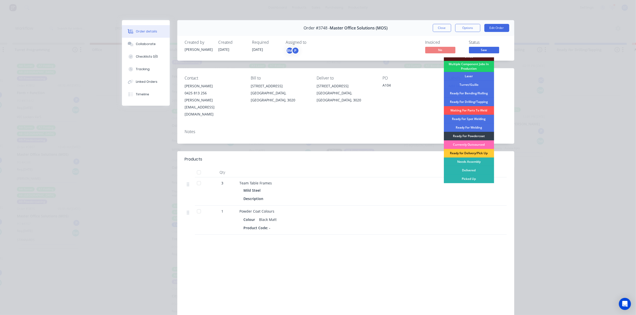
scroll to position [12, 0]
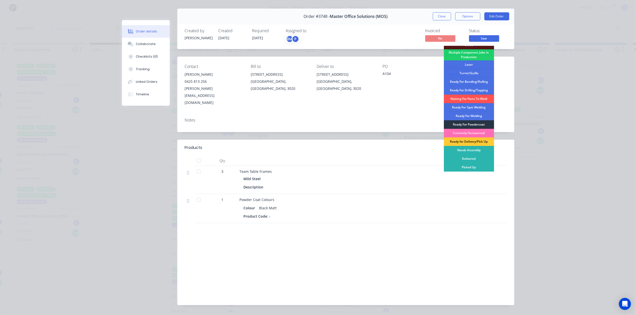
click at [471, 122] on div "Ready For Powdercoat" at bounding box center [469, 124] width 50 height 9
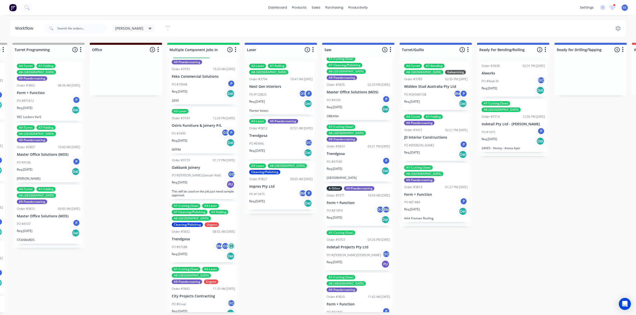
click at [99, 297] on div "Submitted 1 Status colour #661D1D hex #661D1D Save Cancel Summaries Total order…" at bounding box center [431, 177] width 1640 height 269
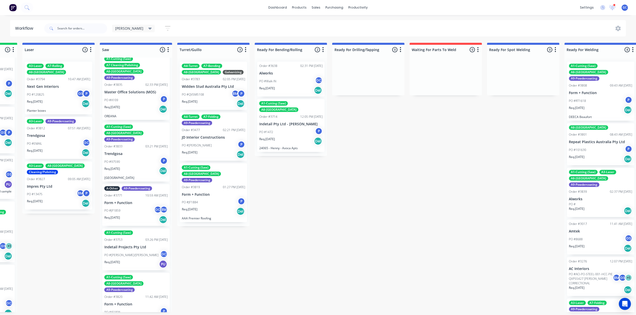
scroll to position [2, 638]
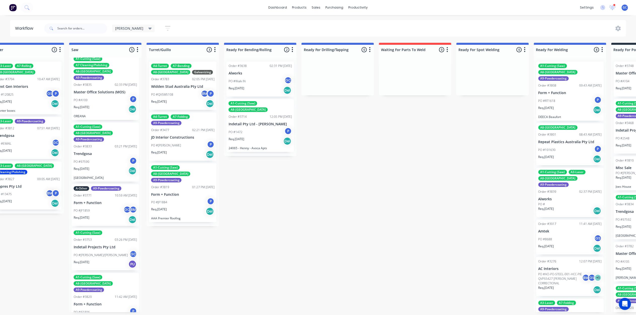
click at [257, 82] on div "PO #Walk IN GC" at bounding box center [259, 81] width 63 height 10
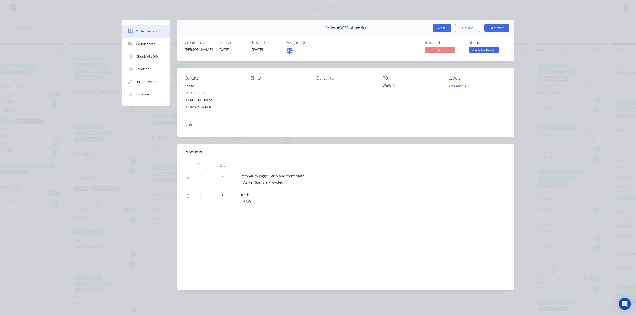
click at [443, 30] on button "Close" at bounding box center [442, 28] width 18 height 8
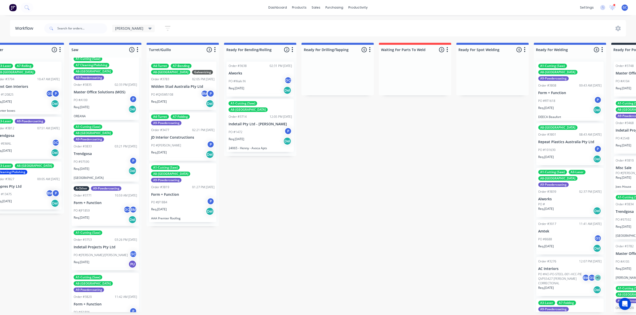
click at [235, 137] on div "Req. 14/07/25 Del" at bounding box center [259, 141] width 63 height 9
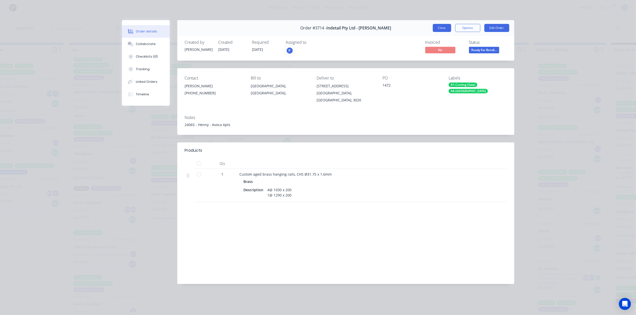
click at [450, 28] on button "Close" at bounding box center [442, 28] width 18 height 8
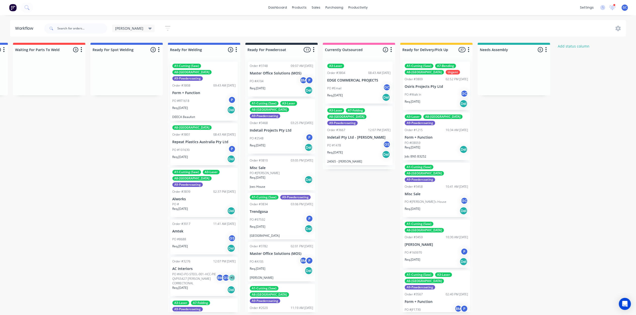
scroll to position [0, 1004]
click at [197, 99] on div "PO #RT1618 P" at bounding box center [203, 101] width 63 height 10
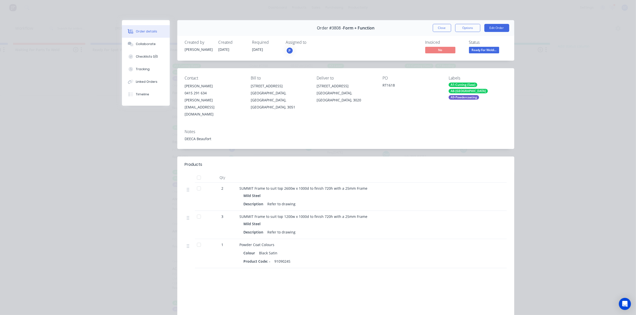
click at [450, 23] on div "Order #3808 - Form + Function Close Options Edit Order" at bounding box center [345, 28] width 337 height 16
click at [440, 29] on button "Close" at bounding box center [442, 28] width 18 height 8
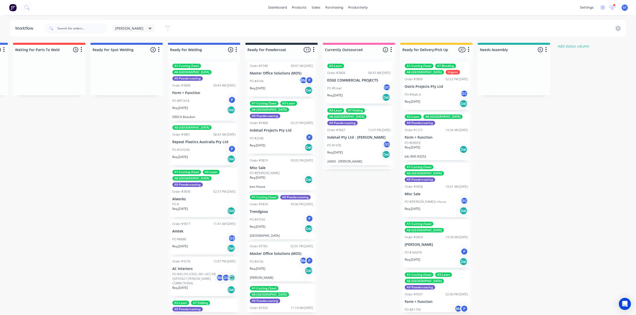
click at [203, 140] on p "Repeat Plastics Australia Pty Ltd" at bounding box center [203, 142] width 63 height 4
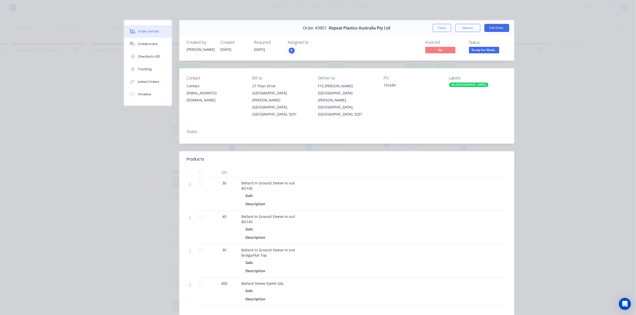
click at [446, 30] on button "Close" at bounding box center [442, 28] width 18 height 8
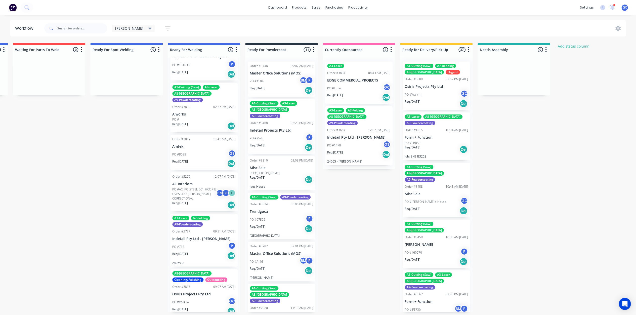
scroll to position [121, 0]
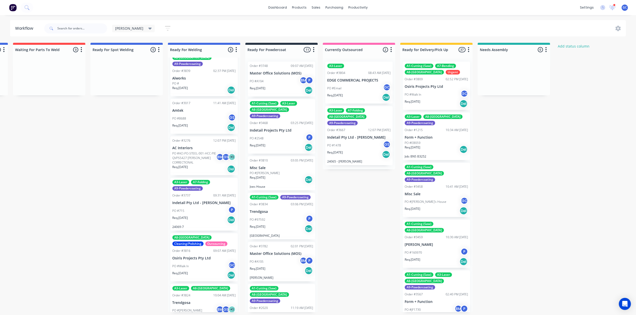
click at [196, 123] on div "Req. 20/01/25 Del" at bounding box center [203, 127] width 63 height 9
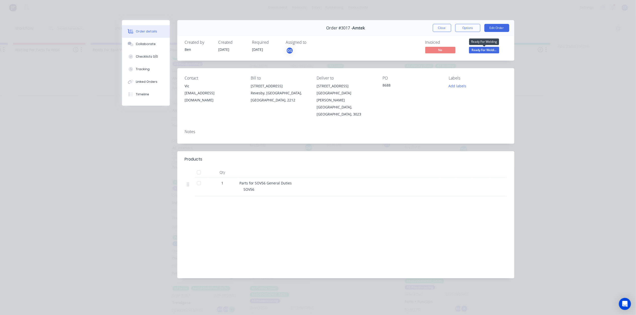
click at [479, 49] on span "Ready For Weldi..." at bounding box center [484, 50] width 30 height 6
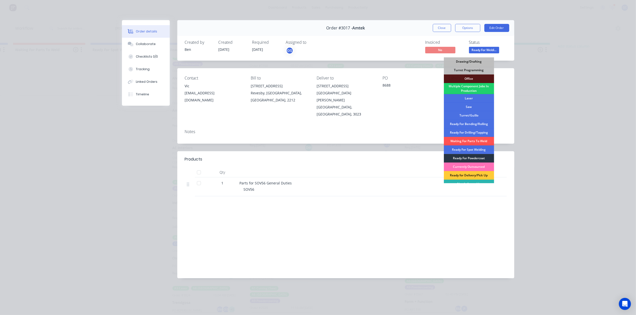
scroll to position [56, 0]
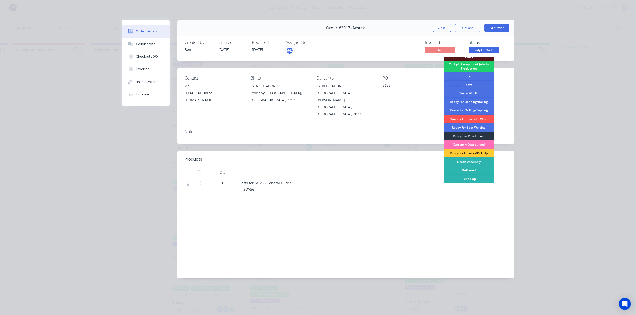
click at [475, 134] on div "Ready For Powdercoat" at bounding box center [469, 136] width 50 height 9
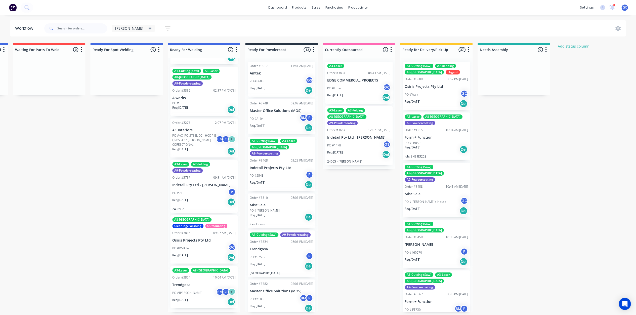
scroll to position [83, 0]
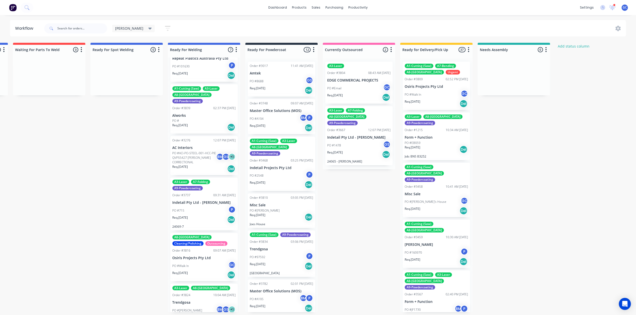
click at [196, 151] on p "PO #ACI-PO-STEEL-001-HCC-PIE QVPS5427 HOPKINS CORRECTIONAL" at bounding box center [194, 158] width 44 height 14
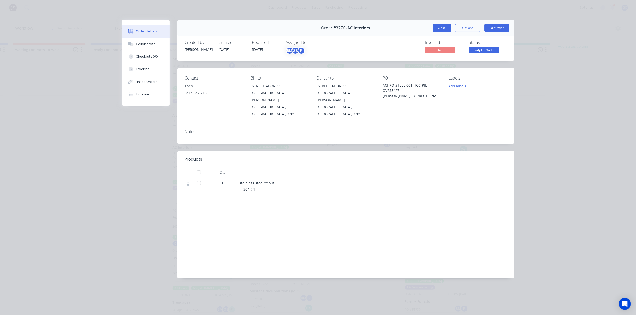
click at [442, 29] on button "Close" at bounding box center [442, 28] width 18 height 8
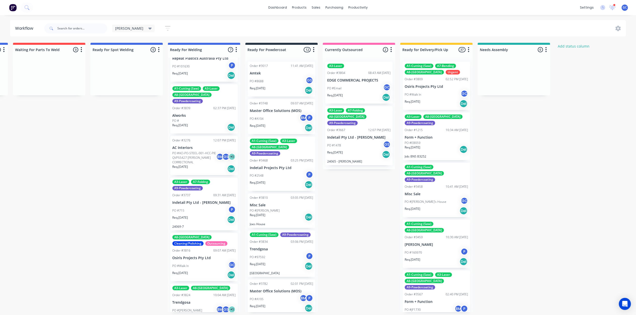
scroll to position [2, 1004]
click at [186, 215] on p "Req. 01/08/25" at bounding box center [180, 217] width 16 height 5
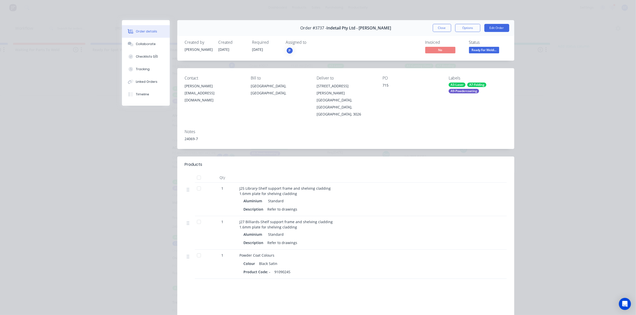
click at [485, 52] on span "Ready For Weldi..." at bounding box center [484, 50] width 30 height 6
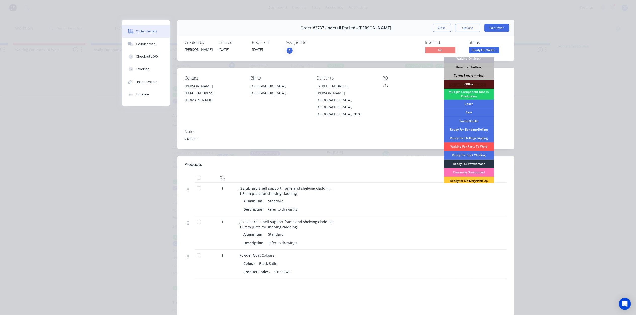
scroll to position [56, 0]
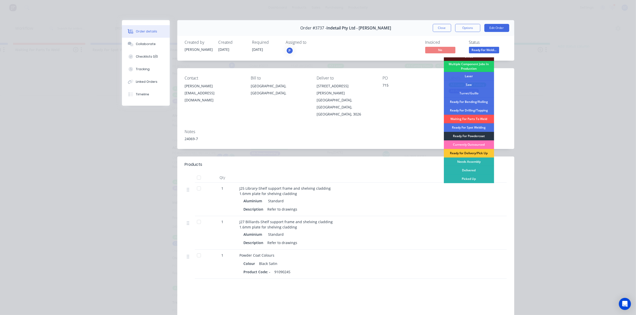
click at [474, 136] on div "Ready For Powdercoat" at bounding box center [469, 136] width 50 height 9
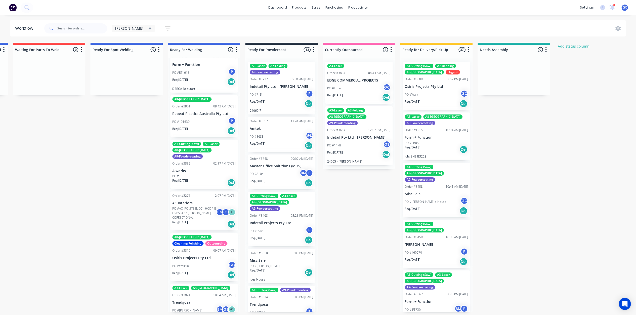
click at [199, 261] on div "PO #Walk In GC" at bounding box center [203, 266] width 63 height 10
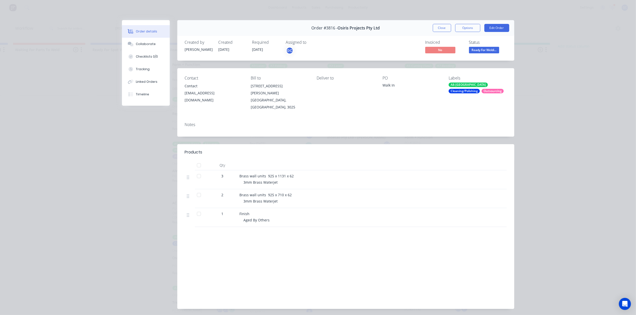
click at [443, 28] on button "Close" at bounding box center [442, 28] width 18 height 8
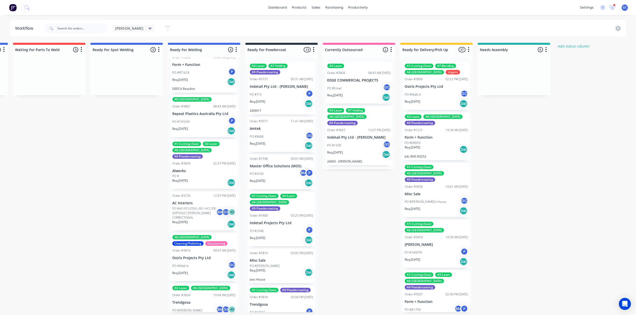
click at [187, 315] on p "Req. 19/08/25" at bounding box center [180, 317] width 16 height 5
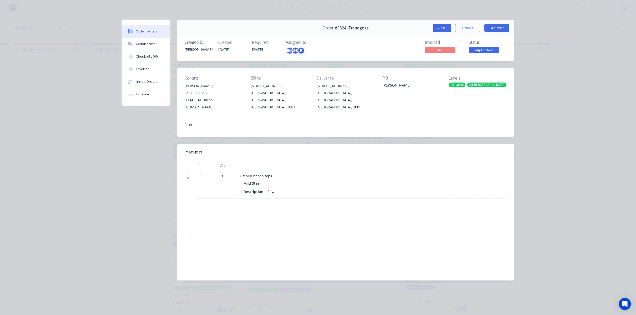
click at [444, 27] on button "Close" at bounding box center [442, 28] width 18 height 8
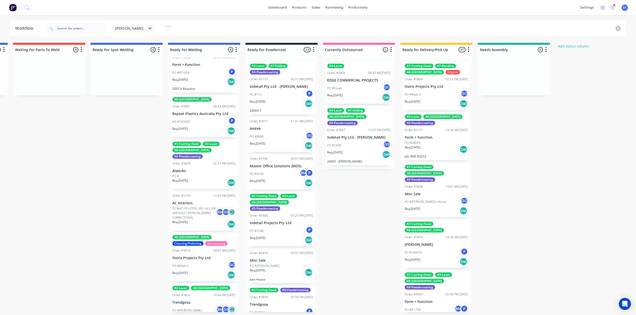
scroll to position [0, 1004]
click at [281, 93] on div "PO #715 P" at bounding box center [281, 95] width 63 height 10
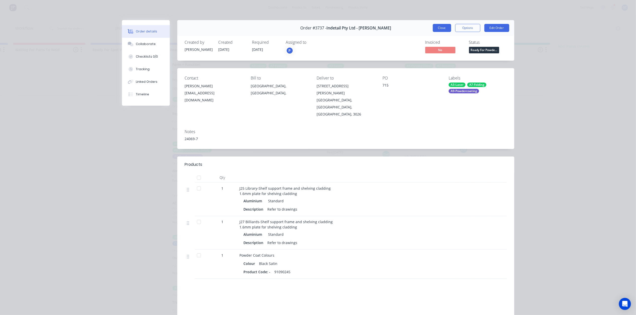
click at [441, 29] on button "Close" at bounding box center [442, 28] width 18 height 8
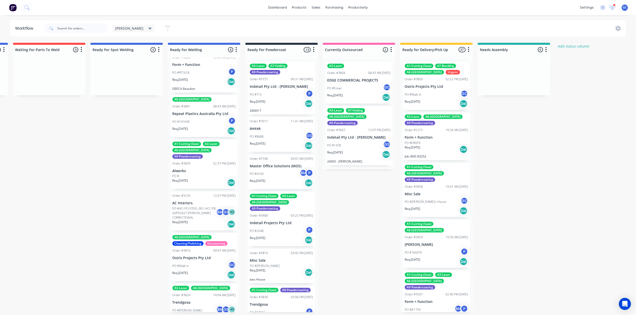
click at [286, 139] on div "PO #8688 GS" at bounding box center [281, 137] width 63 height 10
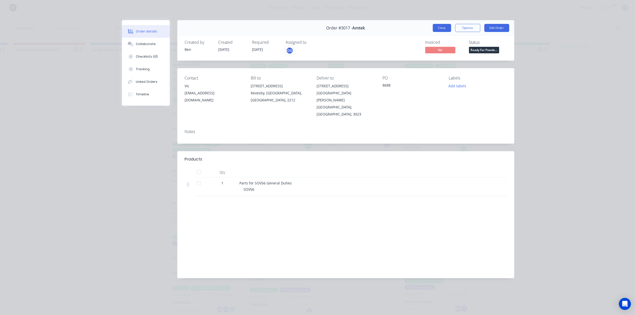
click at [449, 28] on button "Close" at bounding box center [442, 28] width 18 height 8
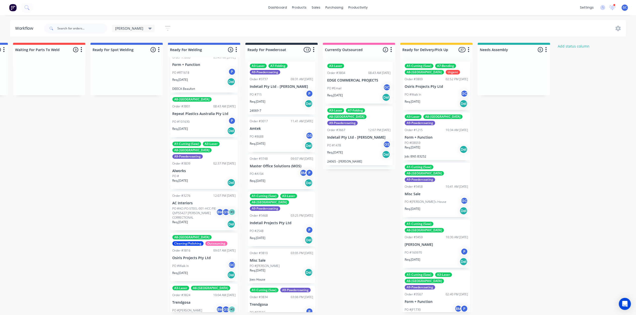
click at [290, 176] on div "PO #A104 BM P" at bounding box center [281, 174] width 63 height 10
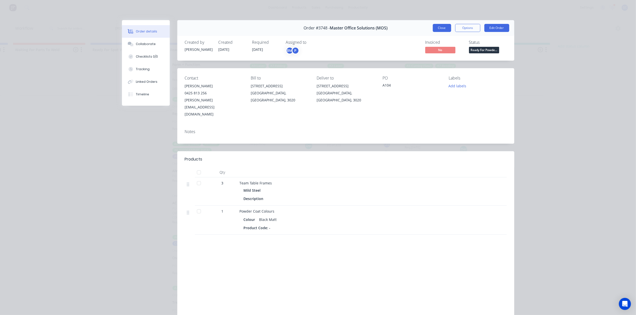
click at [441, 29] on button "Close" at bounding box center [442, 28] width 18 height 8
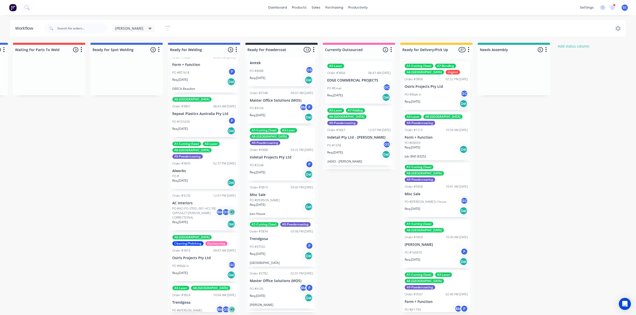
scroll to position [67, 0]
click at [272, 159] on div "PO #2548 P" at bounding box center [281, 164] width 63 height 10
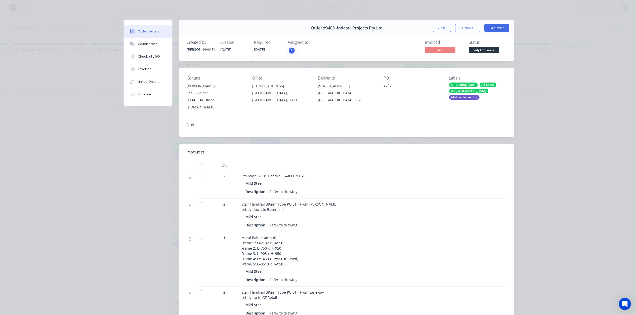
click at [438, 26] on button "Close" at bounding box center [442, 28] width 18 height 8
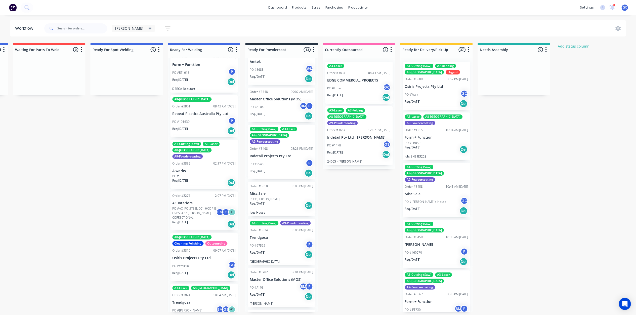
click at [276, 202] on div "Req. 15/08/25 Del" at bounding box center [281, 205] width 63 height 9
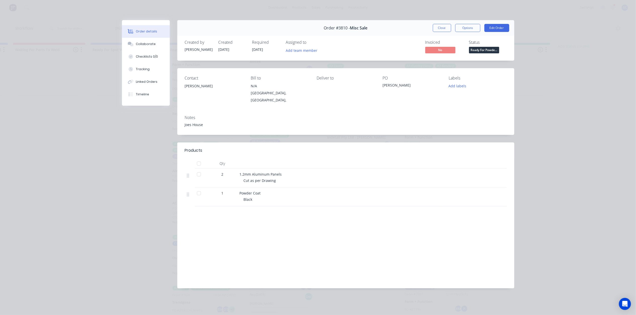
click at [438, 23] on div "Order #3810 - Misc Sale Close Options Edit Order" at bounding box center [345, 28] width 337 height 16
click at [438, 29] on button "Close" at bounding box center [442, 28] width 18 height 8
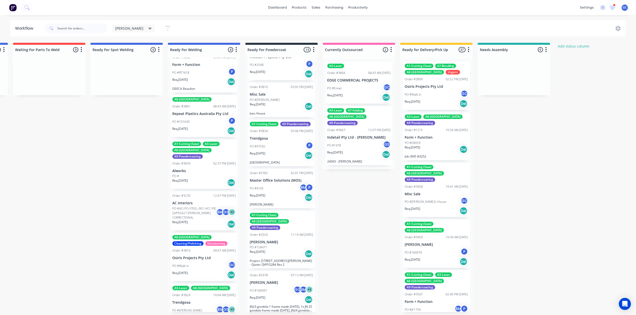
scroll to position [167, 0]
click at [280, 140] on div "PO #97592 P" at bounding box center [281, 145] width 63 height 10
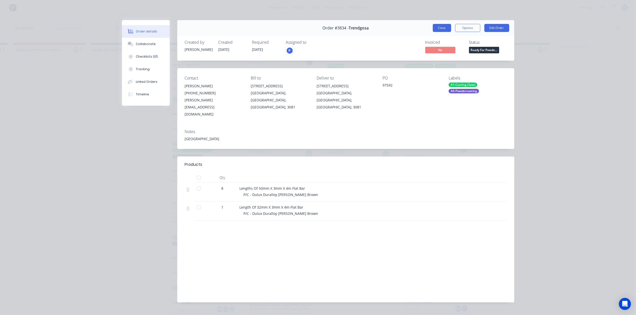
click at [436, 27] on button "Close" at bounding box center [442, 28] width 18 height 8
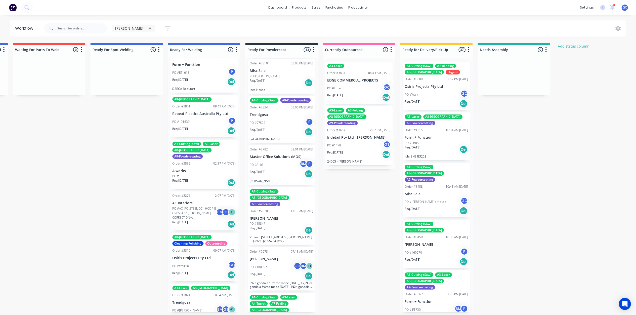
scroll to position [235, 0]
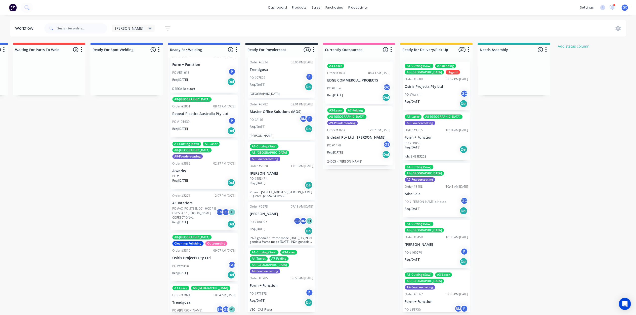
click at [277, 124] on div "Req. 12/09/25 Del" at bounding box center [281, 128] width 63 height 9
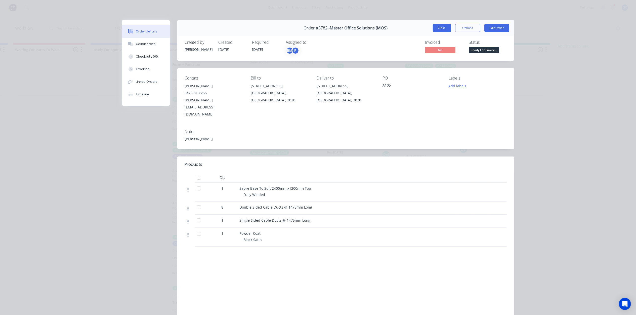
click at [436, 27] on button "Close" at bounding box center [442, 28] width 18 height 8
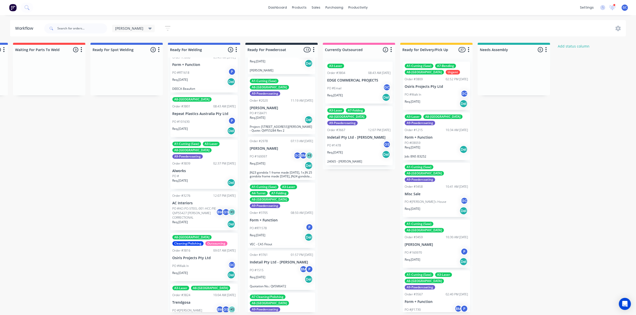
scroll to position [302, 0]
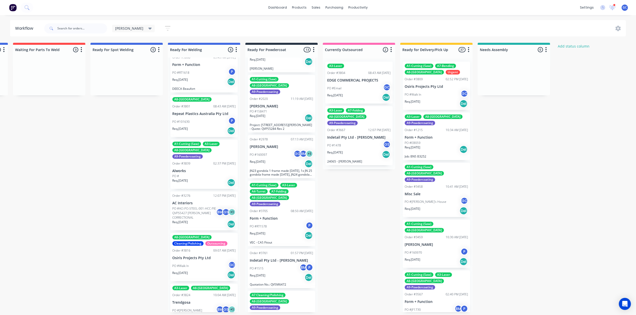
click at [277, 159] on div "Req. 18/04/25 Del" at bounding box center [281, 163] width 63 height 9
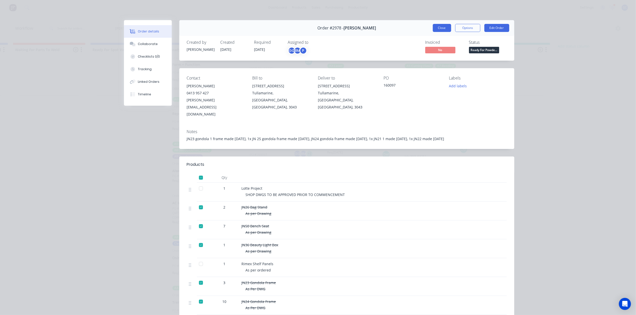
click at [442, 27] on button "Close" at bounding box center [442, 28] width 18 height 8
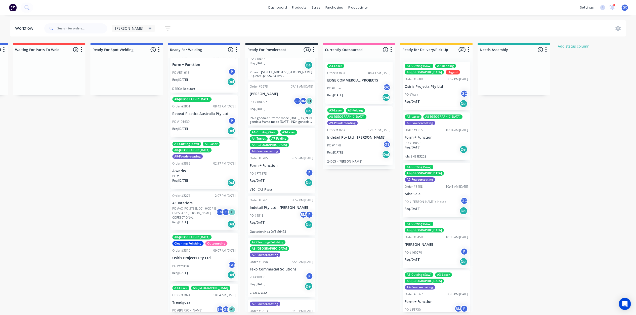
scroll to position [357, 0]
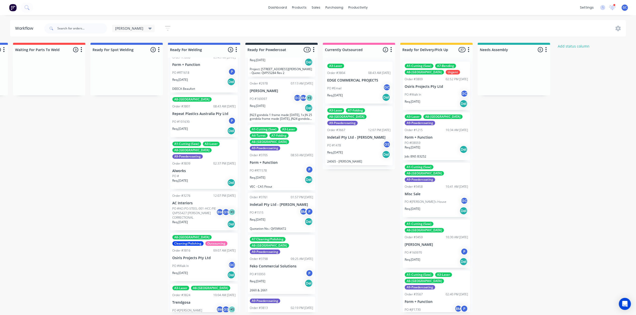
click at [279, 166] on div "PO #RT1578 P" at bounding box center [281, 171] width 63 height 10
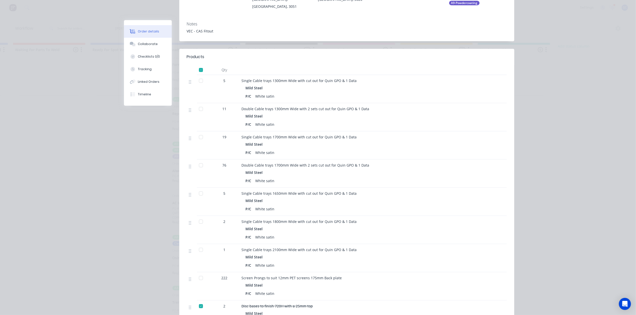
scroll to position [0, 0]
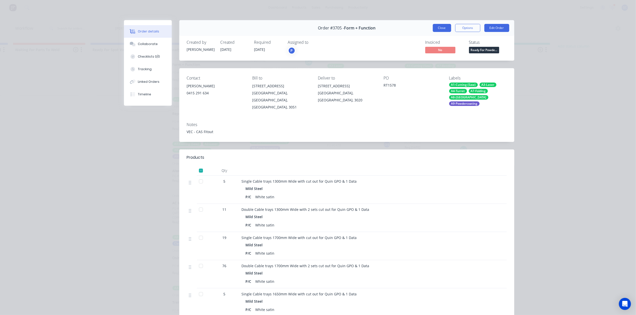
click at [441, 27] on button "Close" at bounding box center [442, 28] width 18 height 8
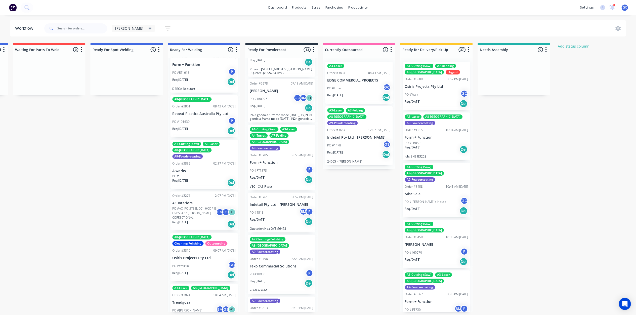
scroll to position [2, 1004]
click at [273, 217] on div "Req. 22/08/25 Del" at bounding box center [281, 221] width 63 height 9
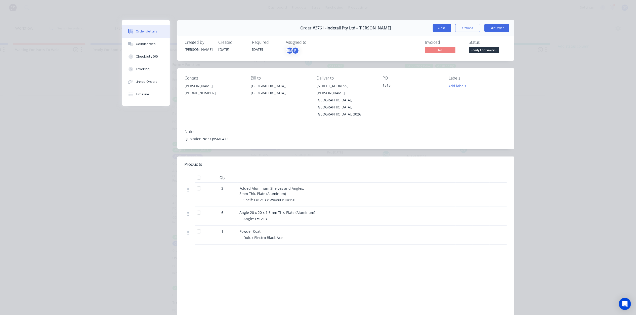
click at [437, 28] on button "Close" at bounding box center [442, 28] width 18 height 8
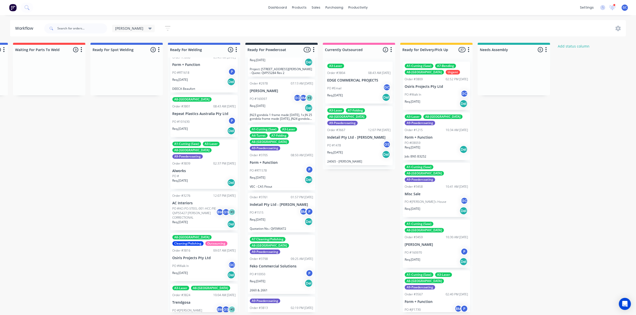
click at [270, 269] on div "PO #10950 P" at bounding box center [281, 274] width 63 height 10
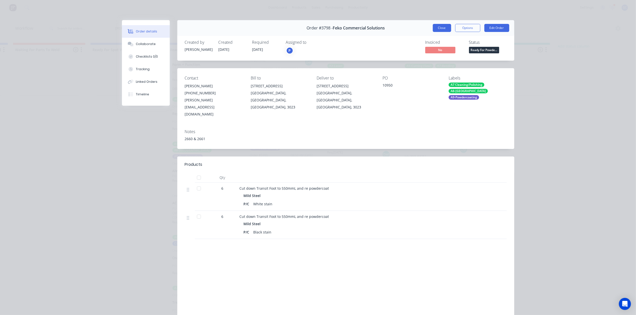
click at [435, 30] on button "Close" at bounding box center [442, 28] width 18 height 8
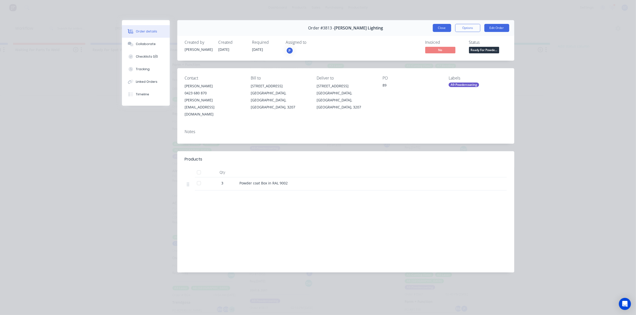
click at [439, 30] on button "Close" at bounding box center [442, 28] width 18 height 8
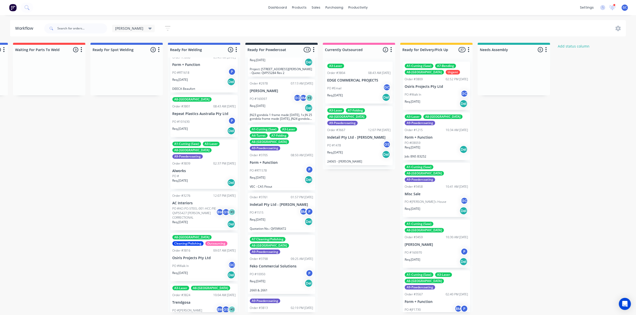
scroll to position [0, 1004]
click at [432, 93] on div "PO #Walk In GC" at bounding box center [435, 95] width 63 height 10
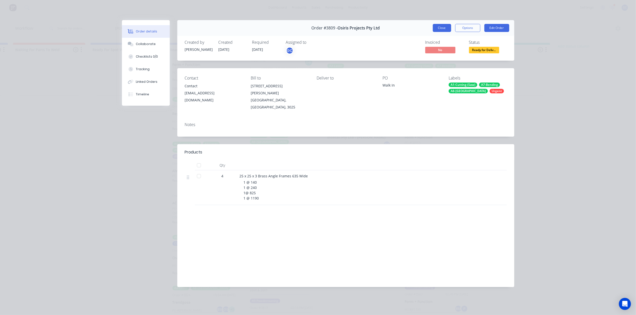
click at [445, 27] on button "Close" at bounding box center [442, 28] width 18 height 8
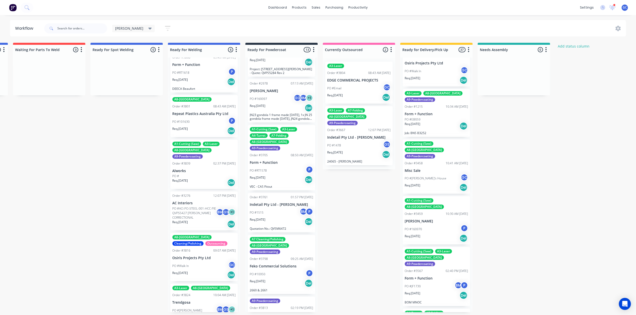
scroll to position [33, 0]
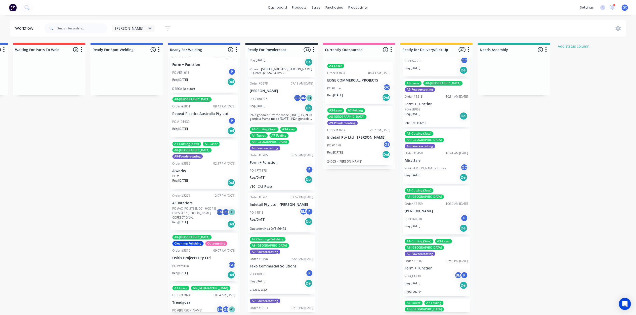
click at [435, 113] on div "Req. 11/08/23 Del" at bounding box center [435, 116] width 63 height 9
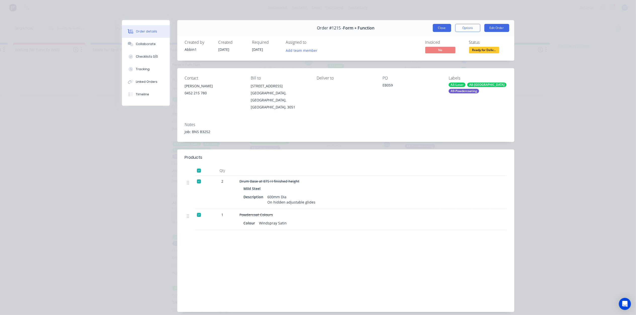
click at [440, 24] on button "Close" at bounding box center [442, 28] width 18 height 8
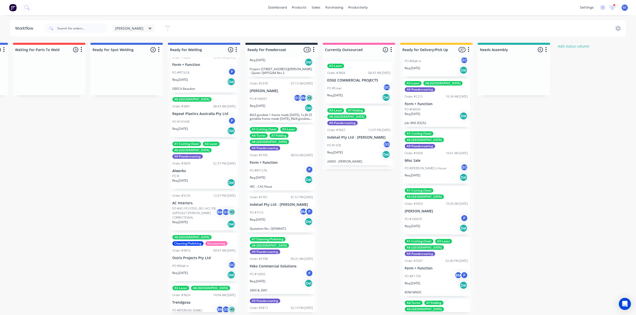
scroll to position [67, 0]
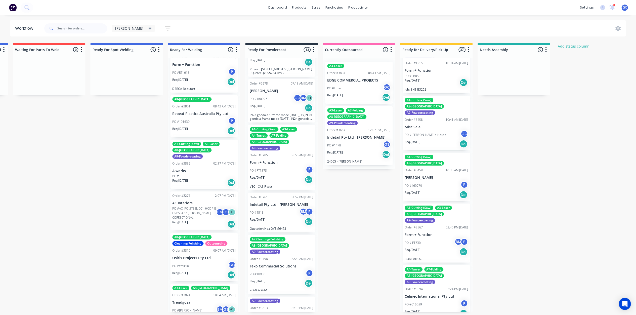
click at [432, 130] on div "PO #Gino's House GC" at bounding box center [435, 135] width 63 height 10
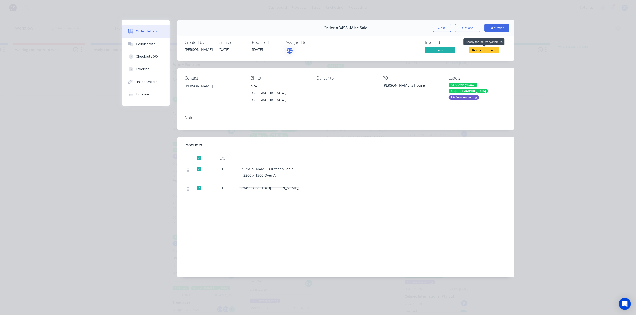
click at [485, 47] on span "Ready for Deliv..." at bounding box center [484, 50] width 30 height 6
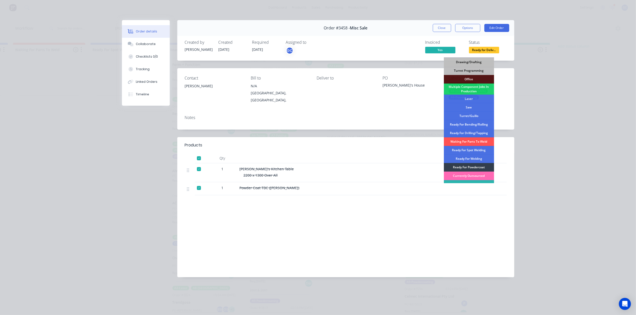
scroll to position [56, 0]
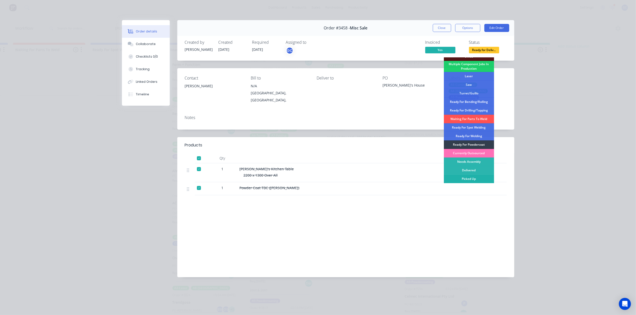
click at [473, 176] on div "Picked Up" at bounding box center [469, 178] width 50 height 9
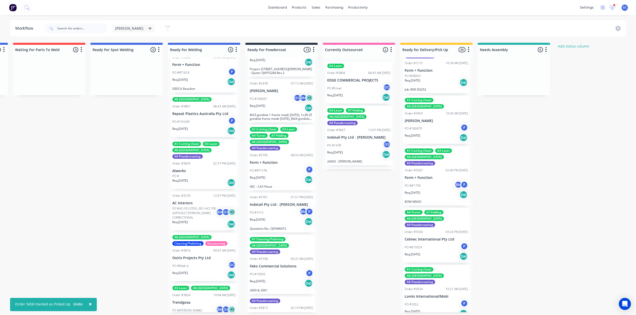
click at [434, 133] on div "Req. 29/05/25 Del" at bounding box center [435, 137] width 63 height 9
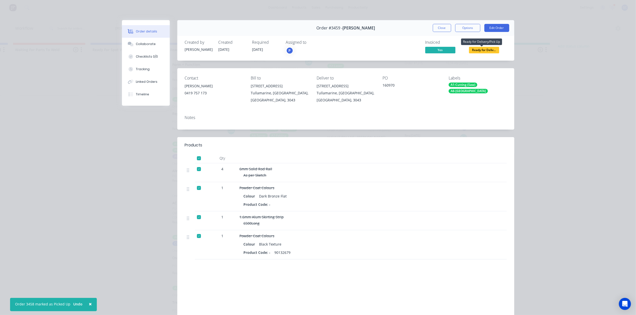
click at [486, 51] on span "Ready for Deliv..." at bounding box center [484, 50] width 30 height 6
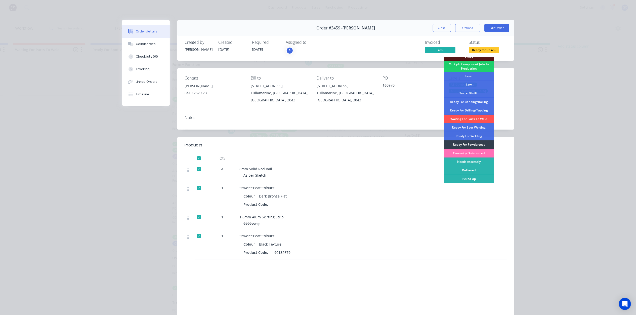
click at [377, 162] on div at bounding box center [338, 158] width 201 height 10
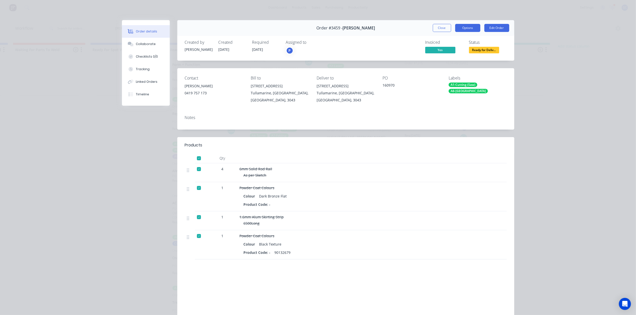
click at [457, 27] on button "Options" at bounding box center [467, 28] width 25 height 8
click at [443, 62] on div "Delivery Docket" at bounding box center [454, 60] width 44 height 7
click at [443, 61] on div "Standard" at bounding box center [454, 60] width 44 height 7
click at [485, 49] on span "Ready for Deliv..." at bounding box center [484, 50] width 30 height 6
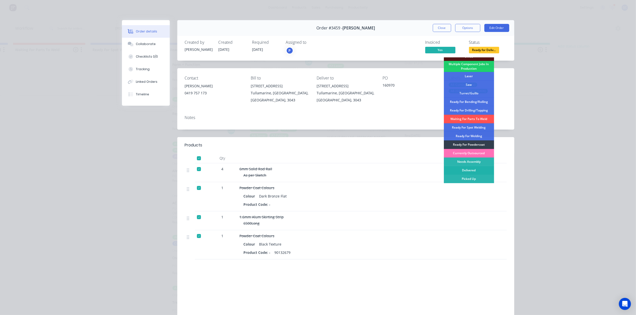
click at [472, 171] on div "Delivered" at bounding box center [469, 170] width 50 height 9
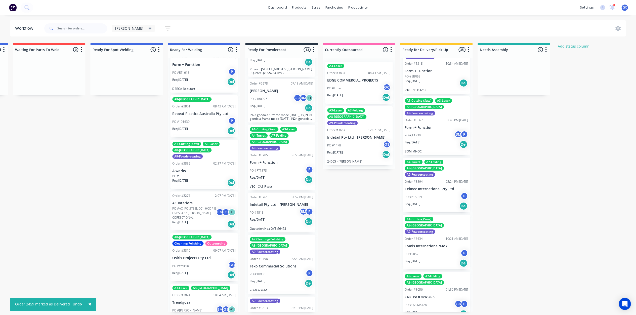
scroll to position [67, 0]
click at [438, 140] on div "Req. 01/09/25 Del" at bounding box center [435, 144] width 63 height 9
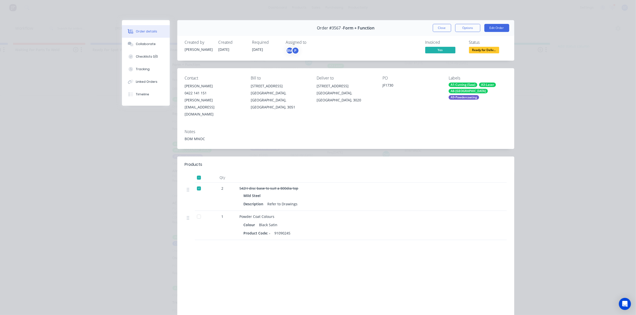
click at [501, 54] on div "Status Ready for Deliv..." at bounding box center [488, 47] width 38 height 15
drag, startPoint x: 489, startPoint y: 47, endPoint x: 486, endPoint y: 54, distance: 7.7
click at [489, 49] on span "Ready for Deliv..." at bounding box center [484, 50] width 30 height 6
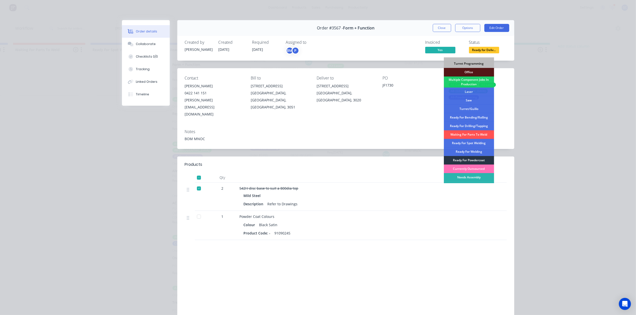
scroll to position [56, 0]
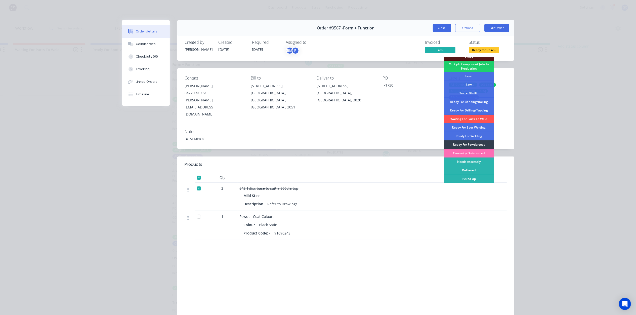
click at [440, 25] on button "Close" at bounding box center [442, 28] width 18 height 8
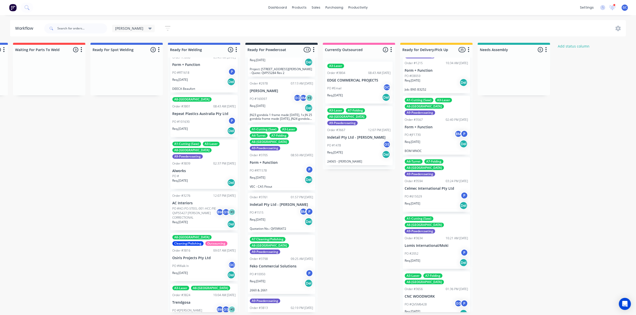
scroll to position [101, 0]
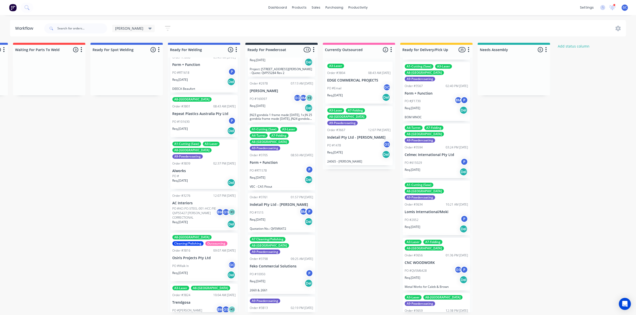
click at [437, 167] on div "Req. 03/07/25 Del" at bounding box center [435, 171] width 63 height 9
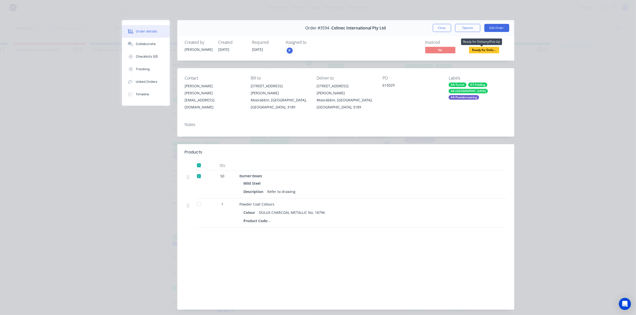
click at [480, 47] on span "Ready for Deliv..." at bounding box center [484, 50] width 30 height 6
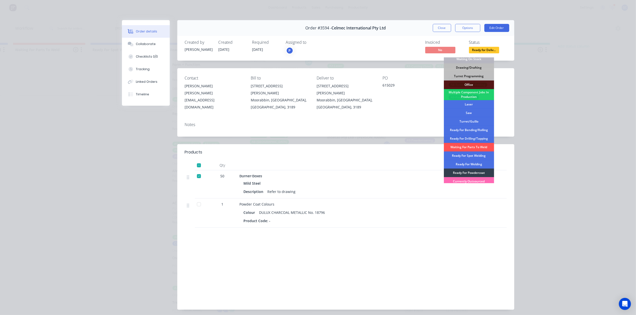
scroll to position [56, 0]
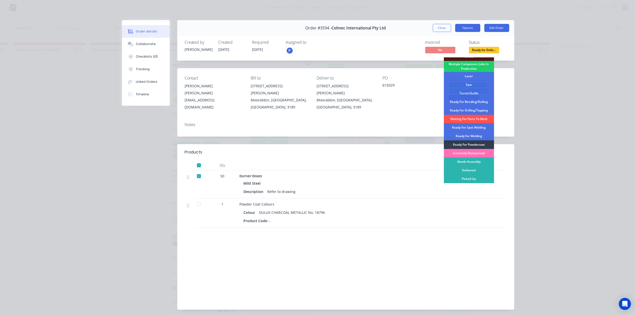
click at [463, 30] on button "Options" at bounding box center [467, 28] width 25 height 8
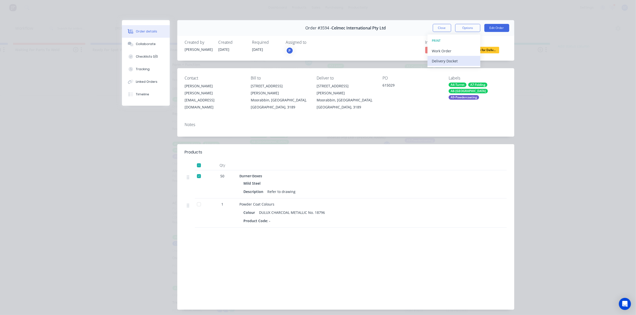
click at [449, 57] on div "Delivery Docket" at bounding box center [454, 60] width 44 height 7
click at [440, 60] on div "Standard" at bounding box center [454, 60] width 44 height 7
click at [442, 26] on button "Close" at bounding box center [442, 28] width 18 height 8
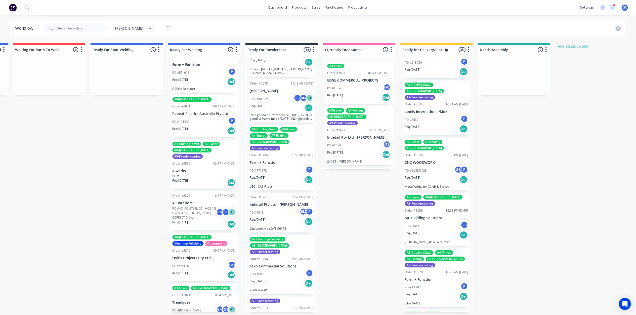
scroll to position [201, 0]
click at [431, 114] on div "PO #2052 P" at bounding box center [435, 119] width 63 height 10
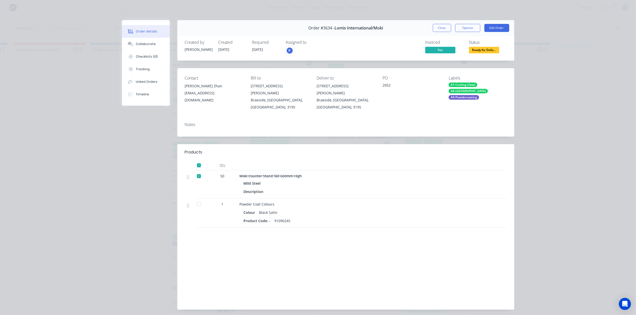
click at [478, 50] on span "Ready for Deliv..." at bounding box center [484, 50] width 30 height 6
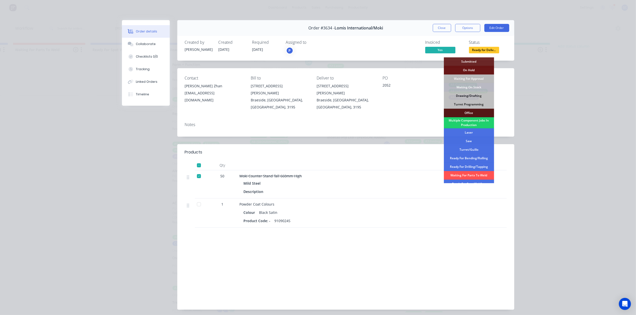
scroll to position [56, 0]
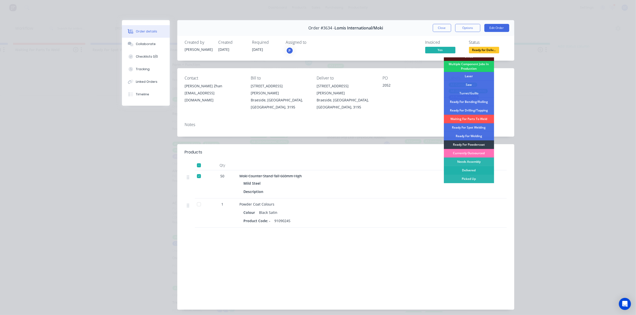
click at [471, 171] on div "Delivered" at bounding box center [469, 170] width 50 height 9
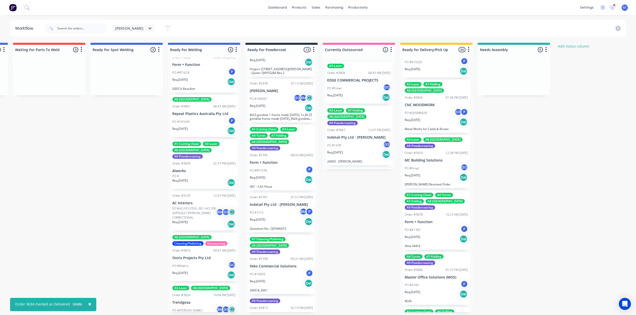
click at [431, 173] on div "Req. 31/07/25 Del" at bounding box center [435, 177] width 63 height 9
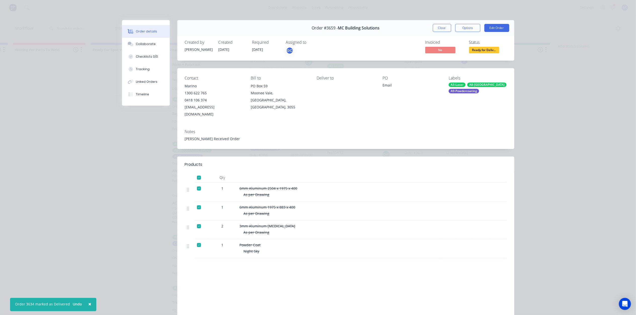
click at [480, 50] on span "Ready for Deliv..." at bounding box center [484, 50] width 30 height 6
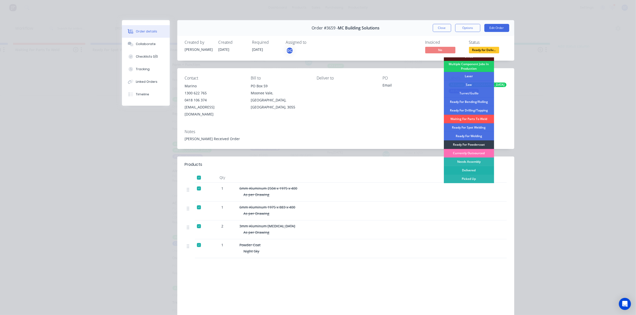
click at [480, 169] on div "Delivered" at bounding box center [469, 170] width 50 height 9
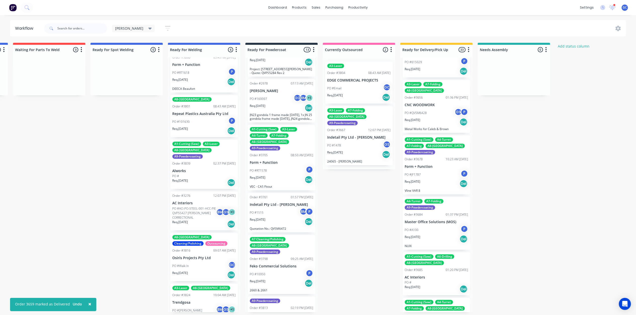
click at [418, 179] on p "Req. 04/08/25" at bounding box center [412, 181] width 16 height 5
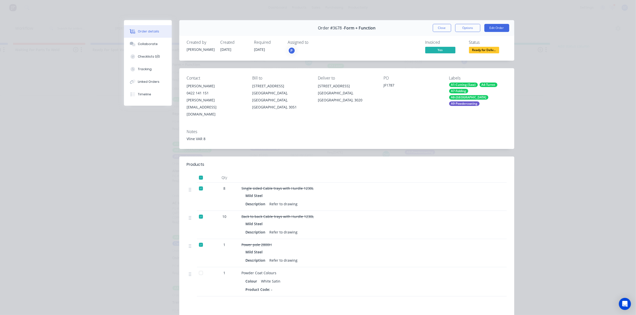
click at [487, 49] on span "Ready for Deliv..." at bounding box center [484, 50] width 30 height 6
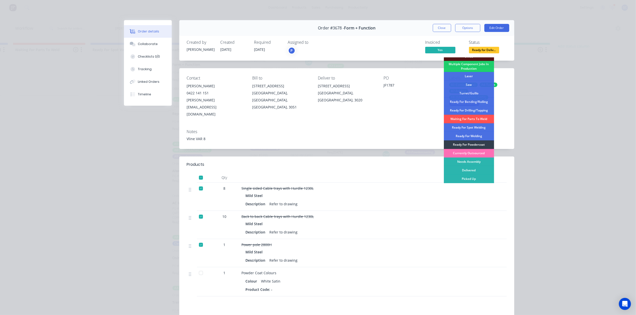
click at [469, 181] on div "Picked Up" at bounding box center [469, 178] width 50 height 9
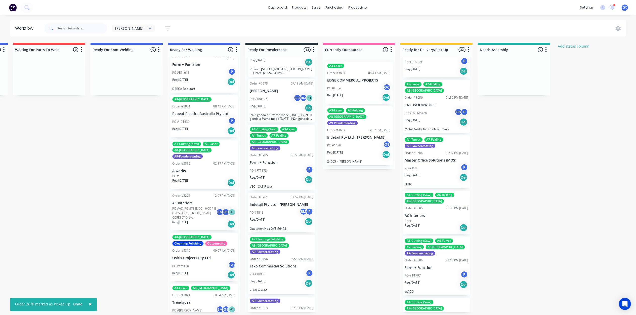
click at [432, 173] on div "Req. 05/08/25 Del" at bounding box center [435, 177] width 63 height 9
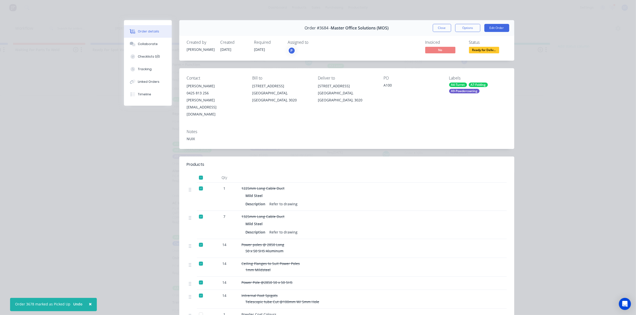
click at [484, 50] on span "Ready for Deliv..." at bounding box center [484, 50] width 30 height 6
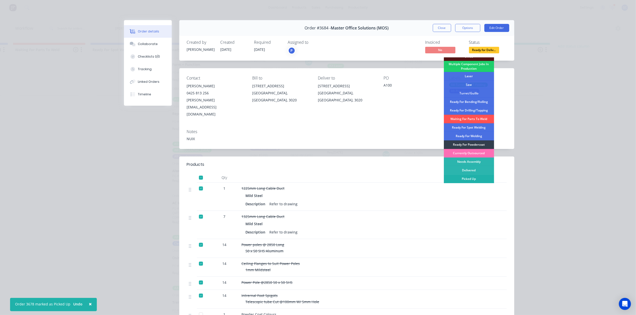
click at [469, 179] on div "Picked Up" at bounding box center [469, 178] width 50 height 9
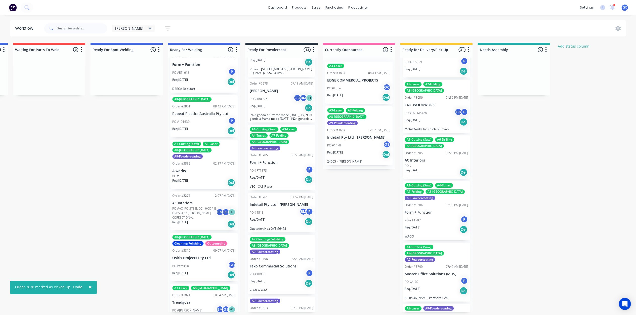
click at [426, 163] on div "PO #" at bounding box center [435, 165] width 63 height 5
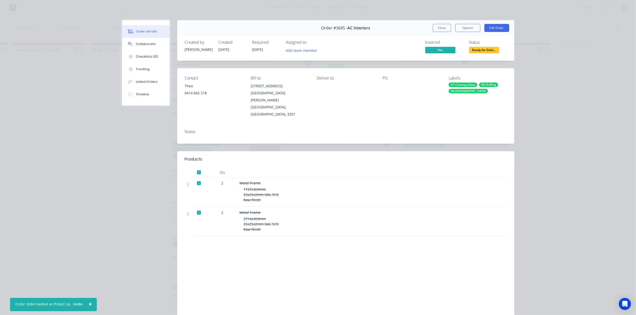
click at [480, 52] on span "Ready for Deliv..." at bounding box center [484, 50] width 30 height 6
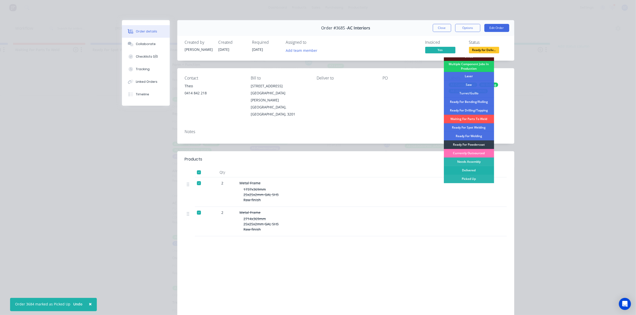
click at [467, 166] on div "Delivered" at bounding box center [469, 170] width 50 height 9
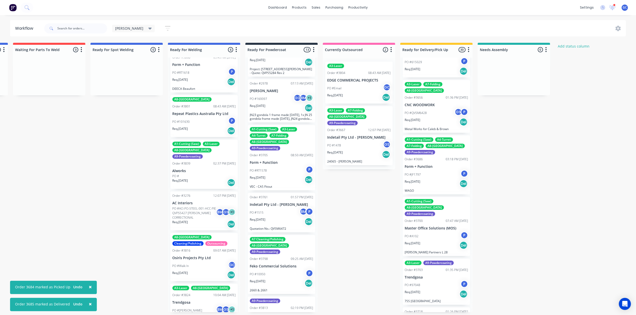
click at [446, 143] on div "A1-Cutting (Saw) A4-Turret A7-Folding A8-Welding A9-Powdercoating Order #3686 0…" at bounding box center [435, 164] width 67 height 59
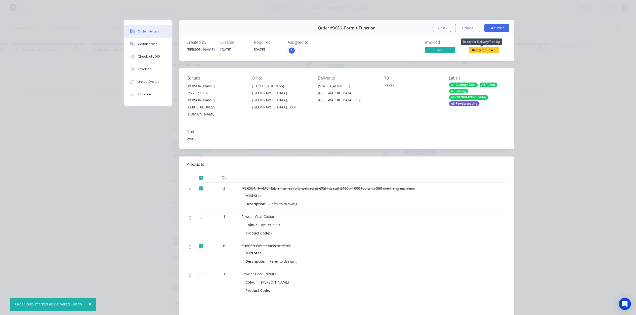
click at [485, 52] on span "Ready for Deliv..." at bounding box center [484, 50] width 30 height 6
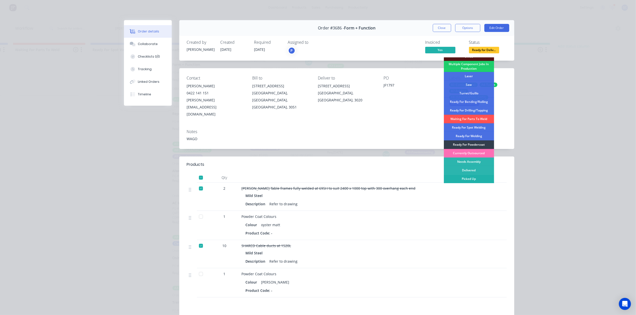
click at [469, 176] on div "Picked Up" at bounding box center [469, 178] width 50 height 9
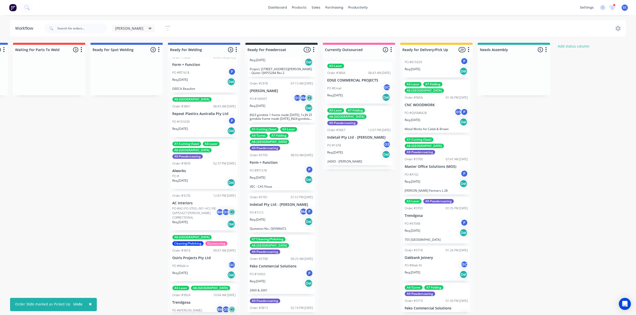
click at [427, 170] on div "PO #A102 P" at bounding box center [435, 175] width 63 height 10
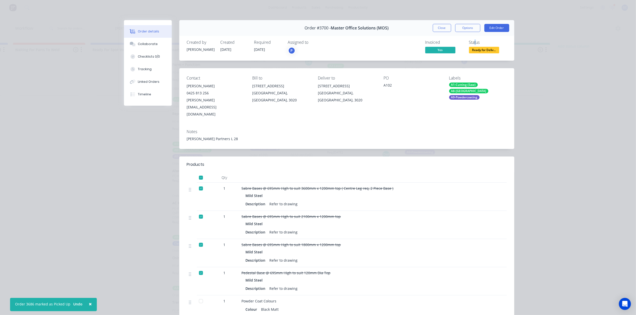
drag, startPoint x: 472, startPoint y: 43, endPoint x: 475, endPoint y: 49, distance: 6.5
click at [473, 44] on div "Status" at bounding box center [488, 42] width 38 height 5
click at [475, 49] on span "Ready for Deliv..." at bounding box center [484, 50] width 30 height 6
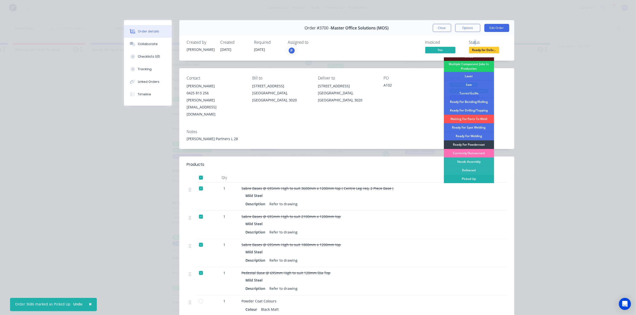
click at [467, 178] on div "Picked Up" at bounding box center [469, 178] width 50 height 9
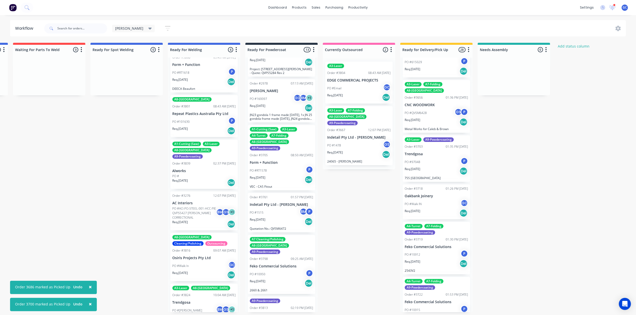
click at [432, 157] on div "PO #97048 P" at bounding box center [435, 162] width 63 height 10
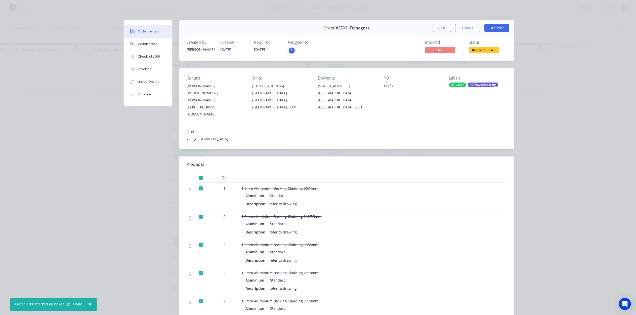
click at [479, 50] on span "Ready for Deliv..." at bounding box center [484, 50] width 30 height 6
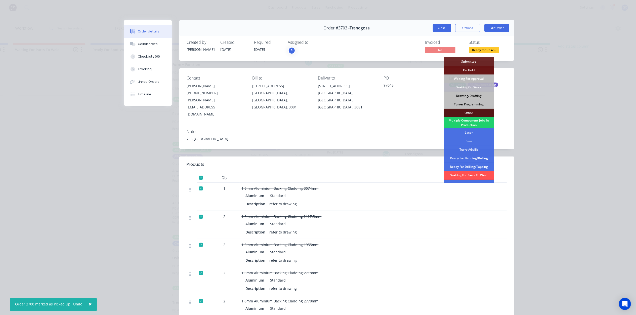
click at [442, 31] on button "Close" at bounding box center [442, 28] width 18 height 8
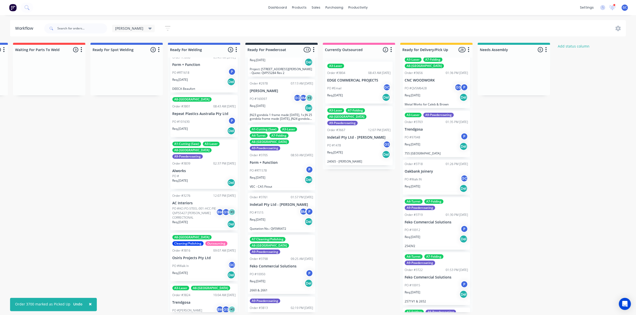
scroll to position [268, 0]
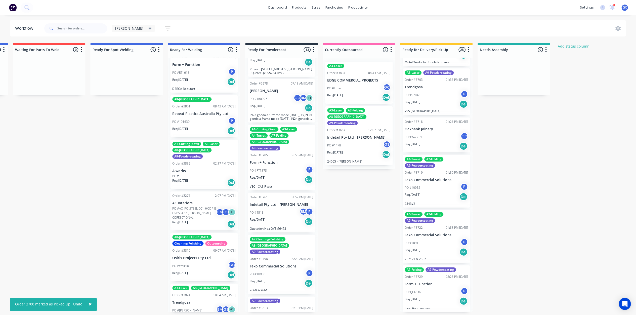
click at [430, 132] on div "PO #Walk IN GC" at bounding box center [435, 137] width 63 height 10
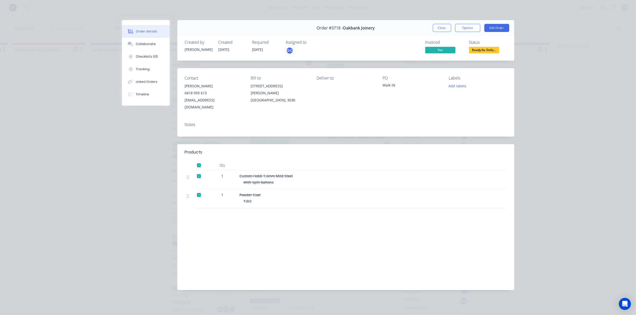
click at [475, 51] on span "Ready for Deliv..." at bounding box center [484, 50] width 30 height 6
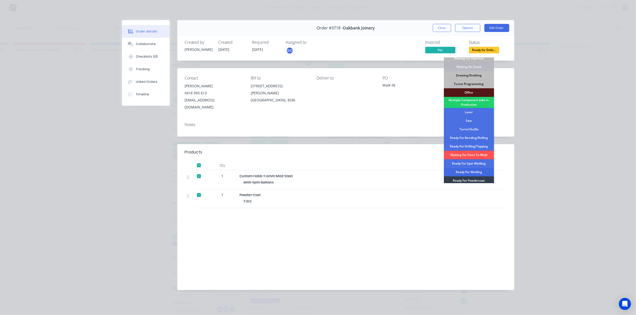
scroll to position [56, 0]
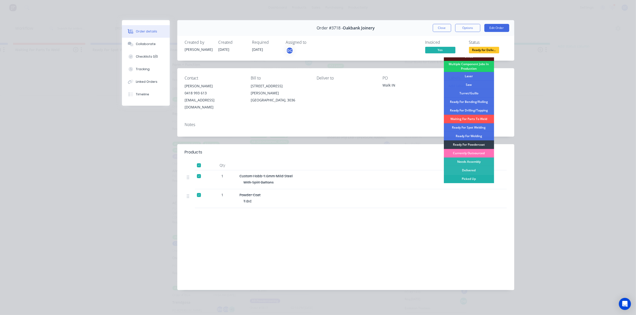
click at [469, 177] on div "Picked Up" at bounding box center [469, 178] width 50 height 9
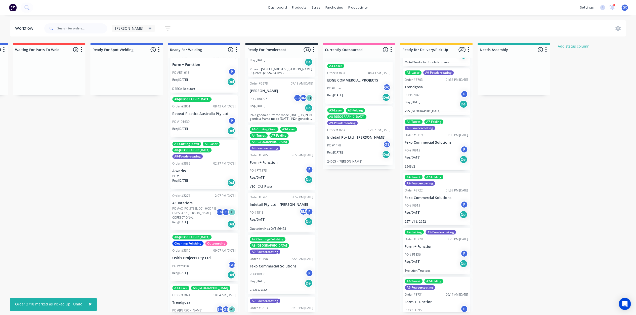
click at [432, 155] on div "Req. 11/08/25 Del" at bounding box center [435, 159] width 63 height 9
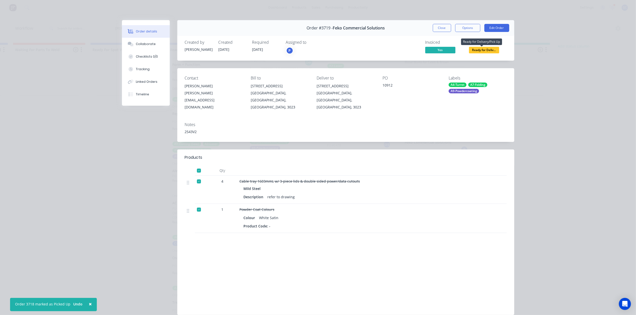
drag, startPoint x: 478, startPoint y: 48, endPoint x: 481, endPoint y: 51, distance: 5.0
click at [480, 49] on span "Ready for Deliv..." at bounding box center [484, 50] width 30 height 6
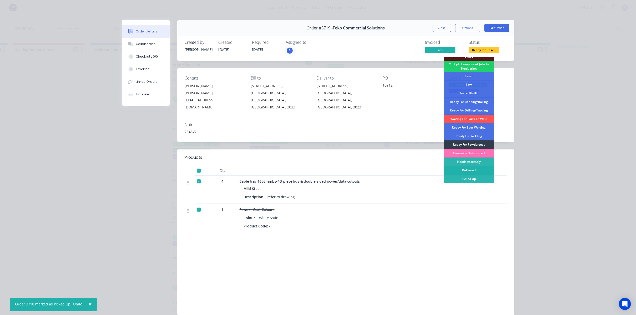
click at [467, 169] on div "Delivered" at bounding box center [469, 170] width 50 height 9
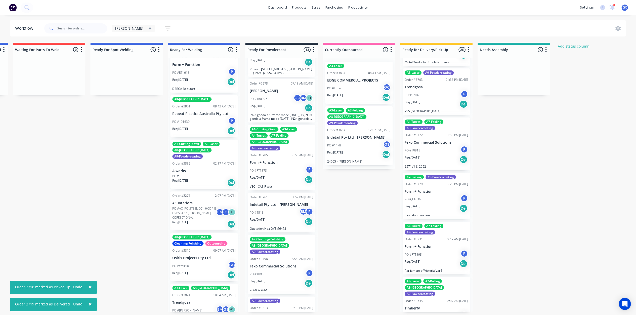
click at [429, 155] on div "Req. 05/08/25 Del" at bounding box center [435, 159] width 63 height 9
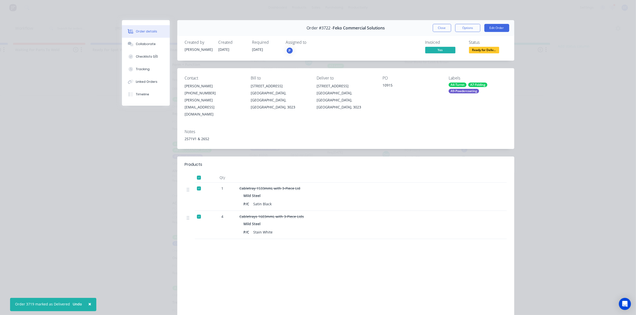
click at [474, 51] on span "Ready for Deliv..." at bounding box center [484, 50] width 30 height 6
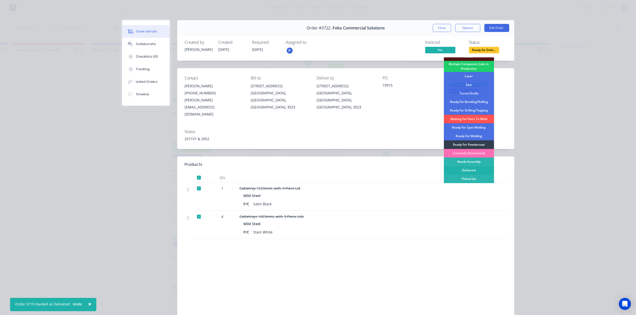
click at [465, 171] on div "Delivered" at bounding box center [469, 170] width 50 height 9
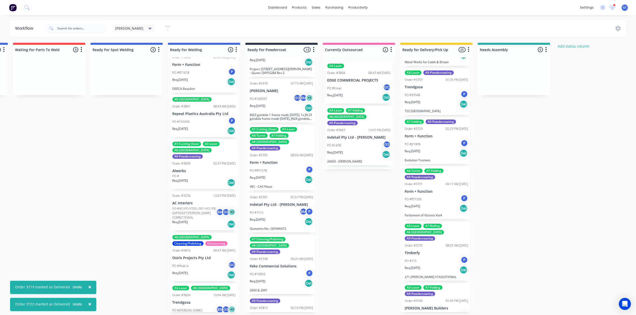
click at [430, 149] on div "Req. 22/08/25 Del" at bounding box center [435, 153] width 63 height 9
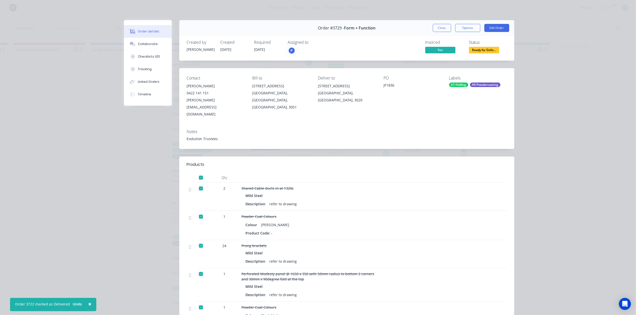
click at [484, 52] on span "Ready for Deliv..." at bounding box center [484, 50] width 30 height 6
click at [444, 27] on button "Close" at bounding box center [442, 28] width 18 height 8
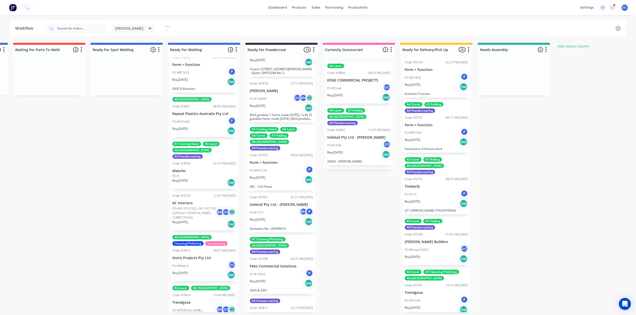
scroll to position [335, 0]
click at [427, 137] on div "Req. 15/08/25 Del" at bounding box center [435, 141] width 63 height 9
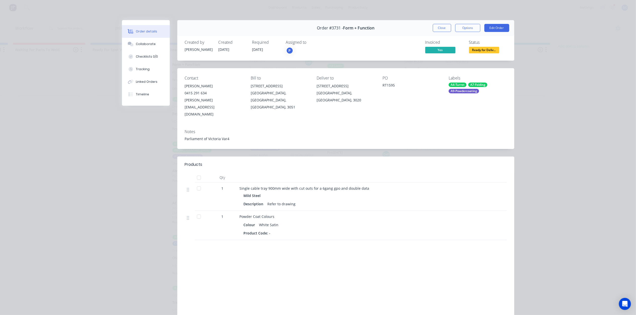
click at [478, 51] on span "Ready for Deliv..." at bounding box center [484, 50] width 30 height 6
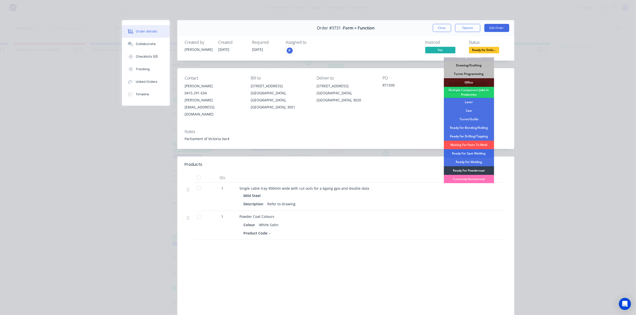
scroll to position [56, 0]
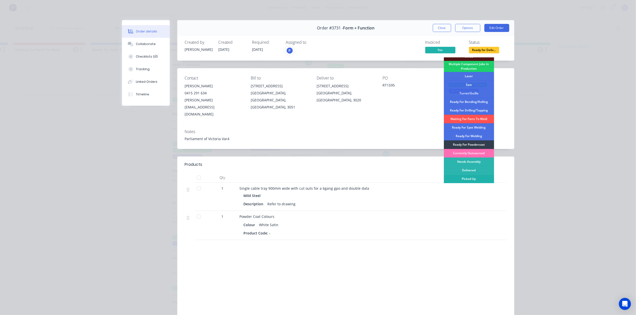
click at [468, 180] on div "Picked Up" at bounding box center [469, 178] width 50 height 9
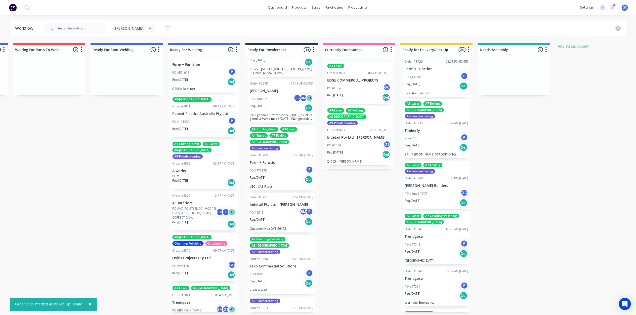
click at [425, 191] on p "PO #Email 5/6/25" at bounding box center [416, 193] width 24 height 5
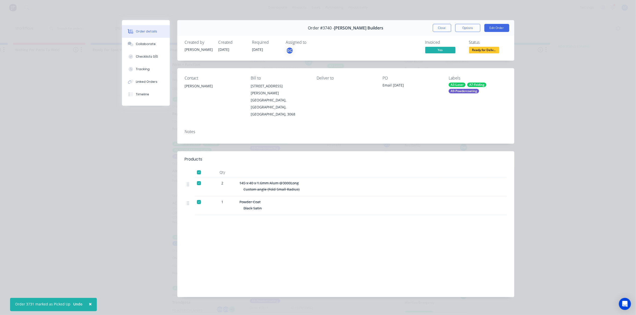
click at [485, 52] on span "Ready for Deliv..." at bounding box center [484, 50] width 30 height 6
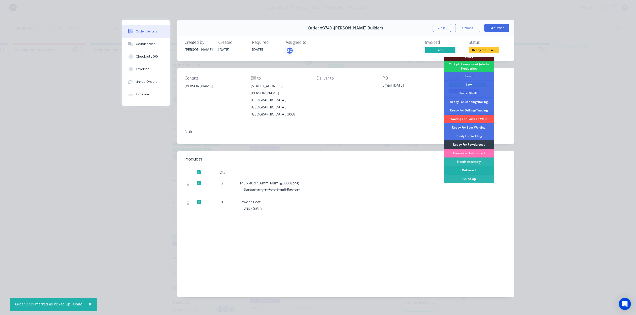
click at [472, 169] on div "Delivered" at bounding box center [469, 170] width 50 height 9
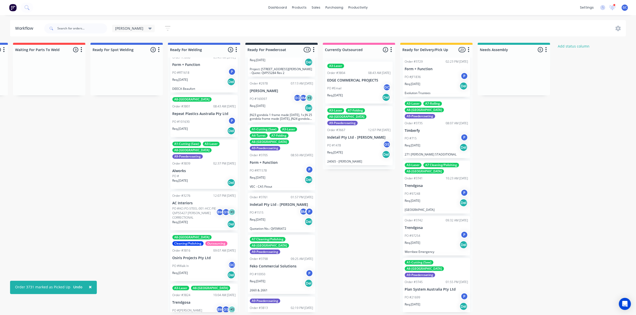
click at [426, 176] on div "P Production" at bounding box center [439, 180] width 68 height 8
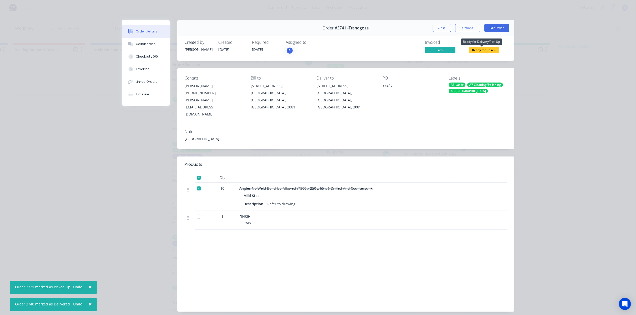
click at [488, 49] on span "Ready for Deliv..." at bounding box center [484, 50] width 30 height 6
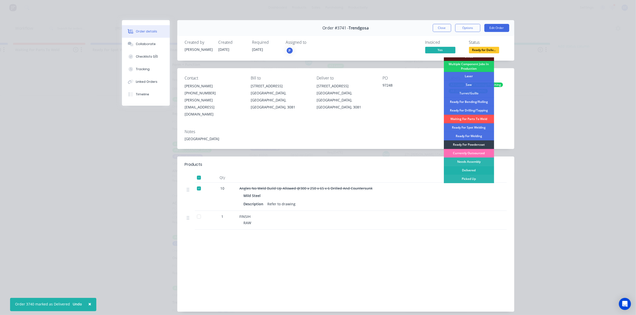
drag, startPoint x: 473, startPoint y: 171, endPoint x: 467, endPoint y: 168, distance: 6.5
click at [472, 171] on div "Delivered" at bounding box center [469, 170] width 50 height 9
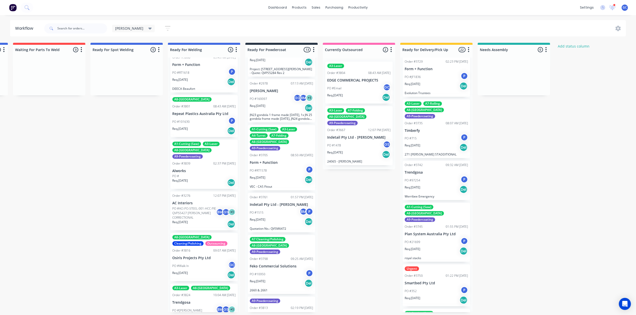
click at [435, 170] on p "Trendgosa" at bounding box center [435, 172] width 63 height 4
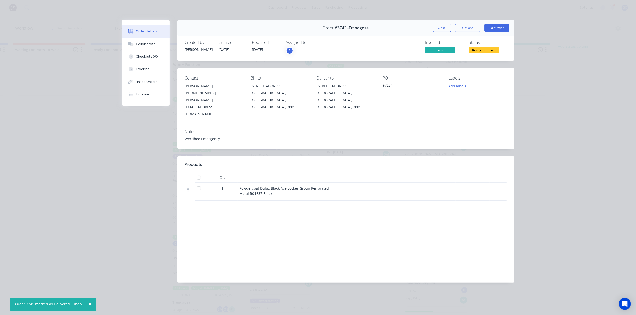
click at [487, 48] on span "Ready for Deliv..." at bounding box center [484, 50] width 30 height 6
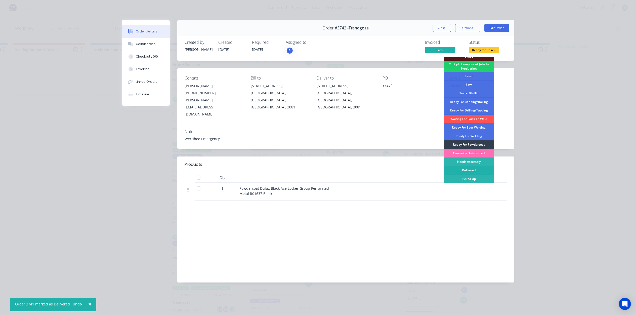
click at [476, 167] on div "Delivered" at bounding box center [469, 170] width 50 height 9
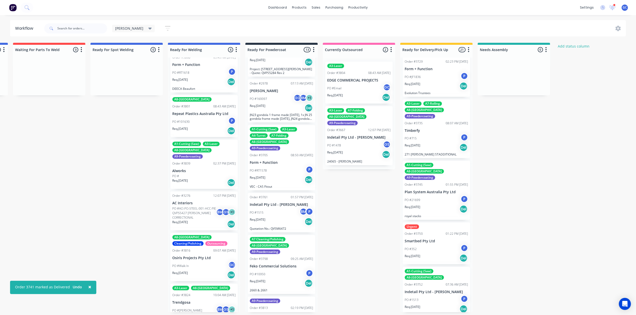
click at [439, 195] on div "PO #21699 P" at bounding box center [435, 200] width 63 height 10
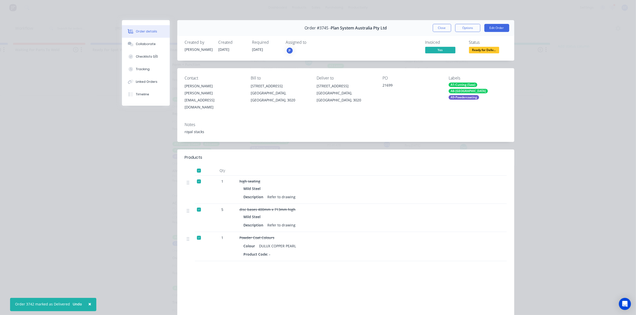
click at [481, 51] on span "Ready for Deliv..." at bounding box center [484, 50] width 30 height 6
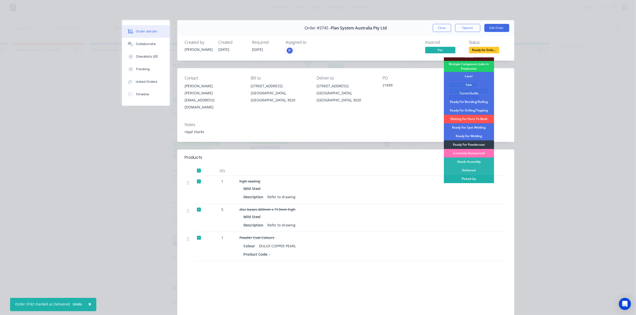
click at [469, 177] on div "Picked Up" at bounding box center [469, 178] width 50 height 9
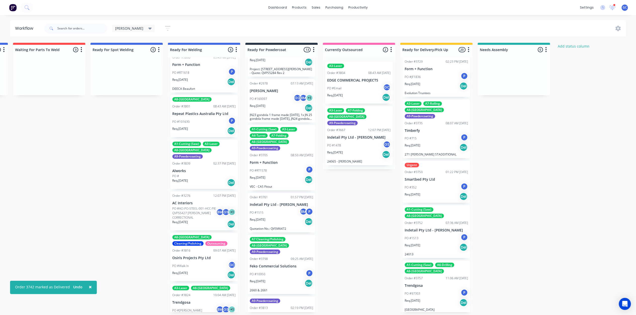
click at [426, 182] on div "PO #352 P" at bounding box center [435, 187] width 63 height 10
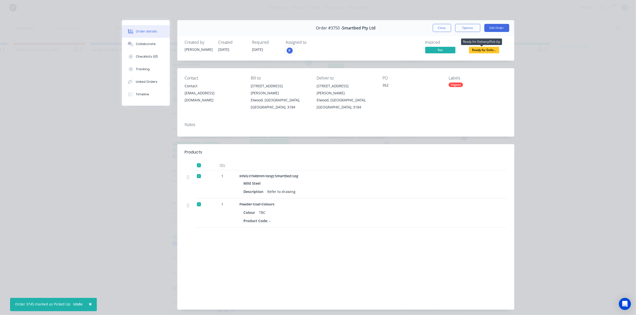
click at [476, 52] on span "Ready for Deliv..." at bounding box center [484, 50] width 30 height 6
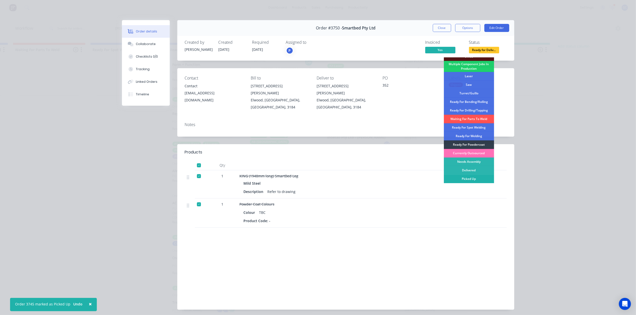
click at [465, 179] on div "Picked Up" at bounding box center [469, 178] width 50 height 9
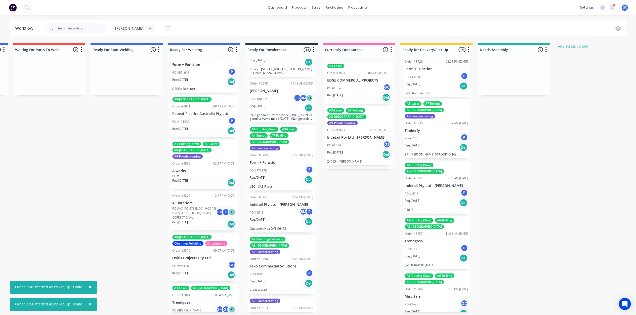
click at [430, 189] on div "PO #1513 P" at bounding box center [435, 194] width 63 height 10
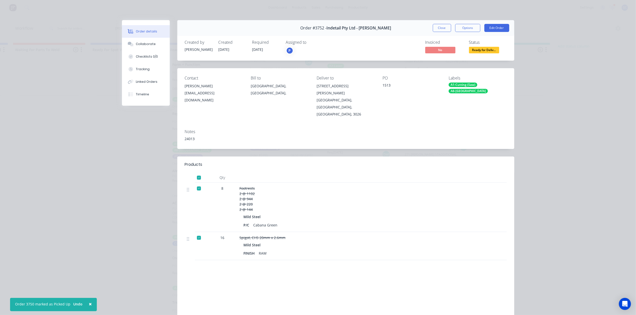
click at [480, 52] on span "Ready for Deliv..." at bounding box center [484, 50] width 30 height 6
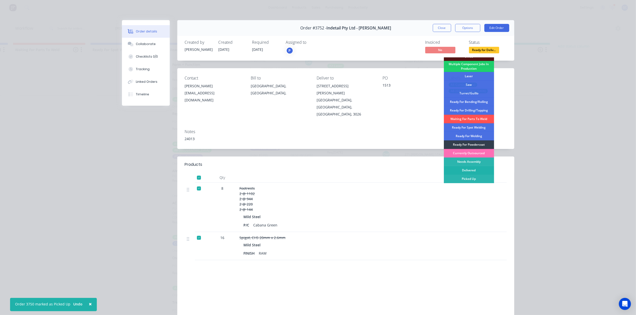
click at [466, 172] on div "Delivered" at bounding box center [469, 170] width 50 height 9
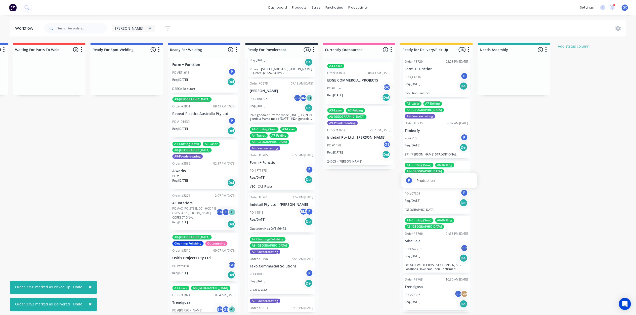
click at [424, 173] on div "P Production" at bounding box center [438, 180] width 75 height 15
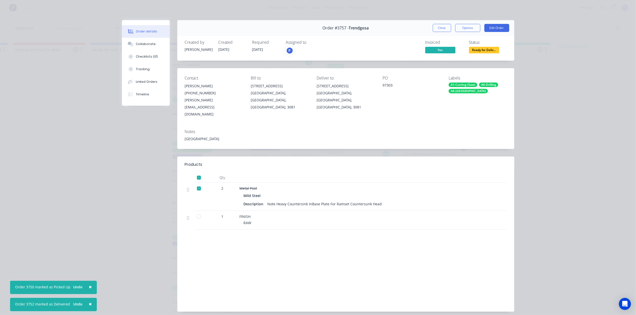
click at [478, 49] on span "Ready for Deliv..." at bounding box center [484, 50] width 30 height 6
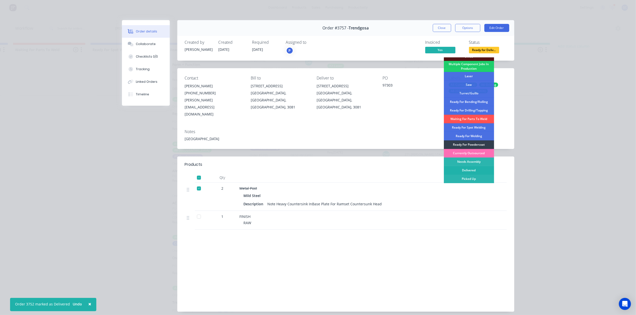
click at [468, 169] on div "Delivered" at bounding box center [469, 170] width 50 height 9
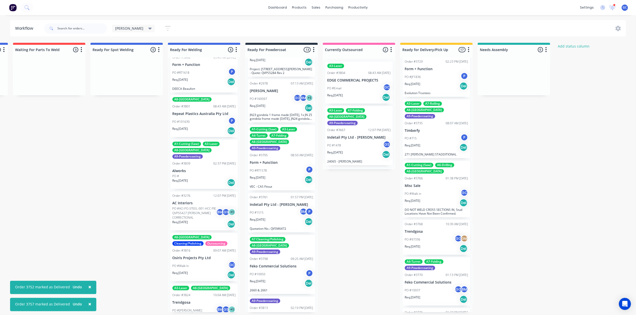
click at [435, 189] on div "PO #Walk in GC" at bounding box center [435, 194] width 63 height 10
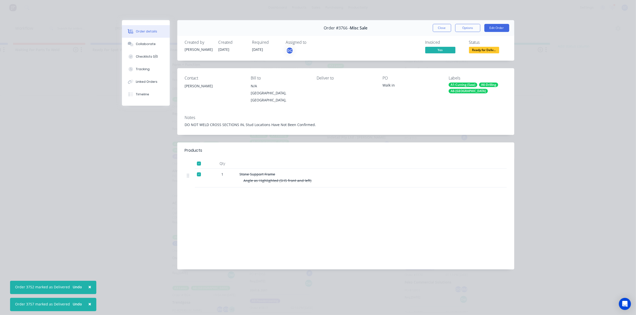
click at [481, 53] on span "Ready for Deliv..." at bounding box center [484, 50] width 30 height 6
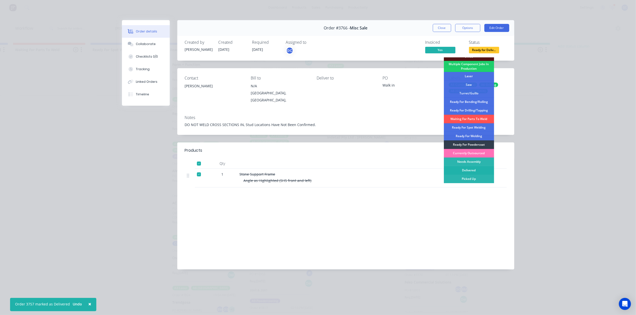
click at [472, 169] on div "Delivered" at bounding box center [469, 170] width 50 height 9
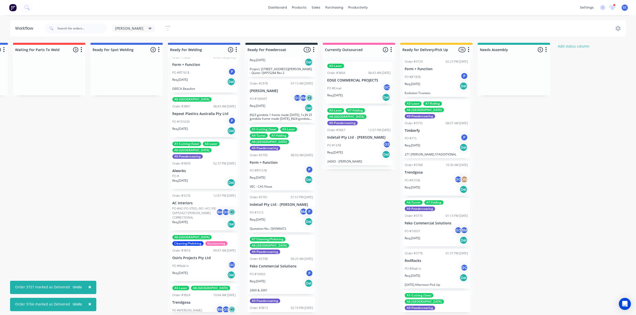
click at [424, 175] on div "PO #97336 GC GM" at bounding box center [435, 180] width 63 height 10
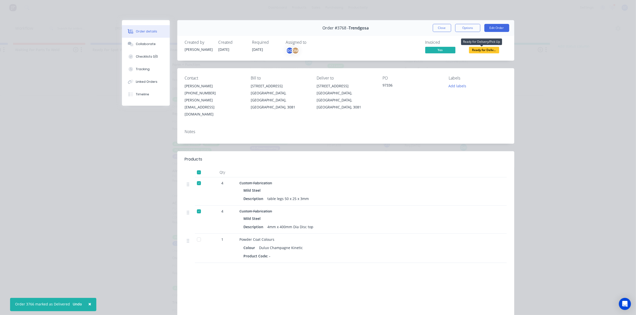
click at [487, 51] on span "Ready for Deliv..." at bounding box center [484, 50] width 30 height 6
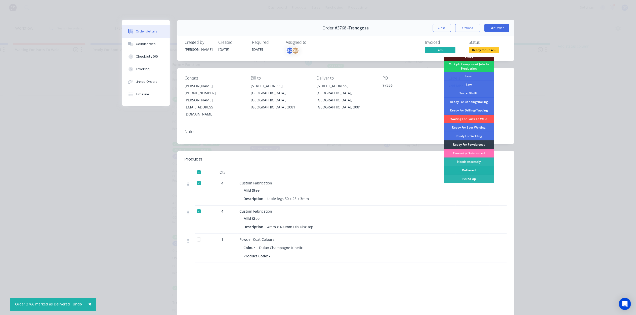
click at [469, 170] on div "Delivered" at bounding box center [469, 170] width 50 height 9
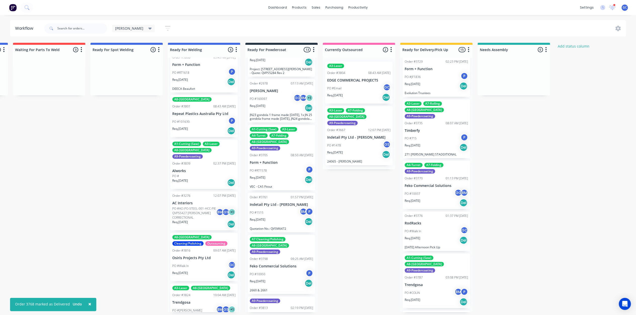
click at [422, 189] on div "PO #10937 GC BM" at bounding box center [435, 194] width 63 height 10
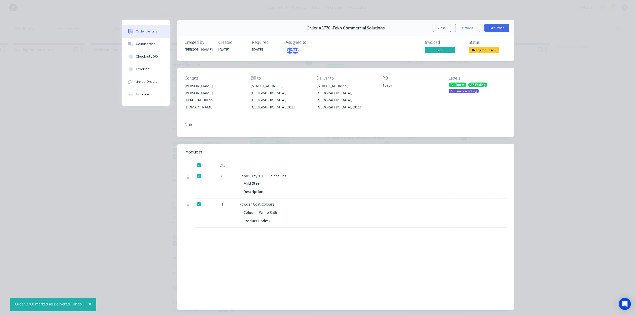
click at [489, 49] on span "Ready for Deliv..." at bounding box center [484, 50] width 30 height 6
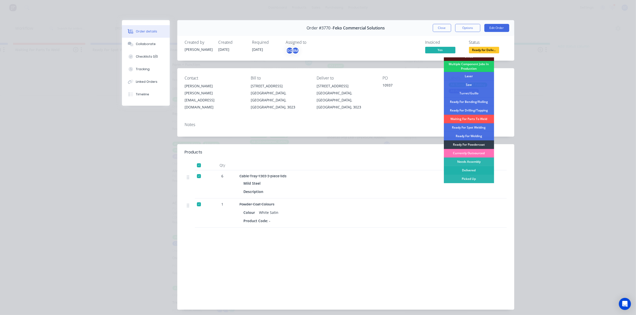
click at [467, 168] on div "Delivered" at bounding box center [469, 170] width 50 height 9
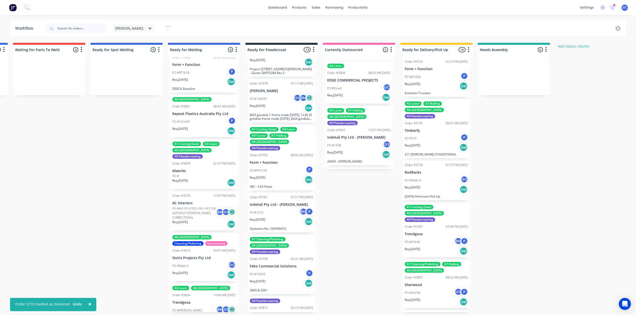
click at [427, 185] on div "Req. 08/08/25 Del" at bounding box center [435, 189] width 63 height 9
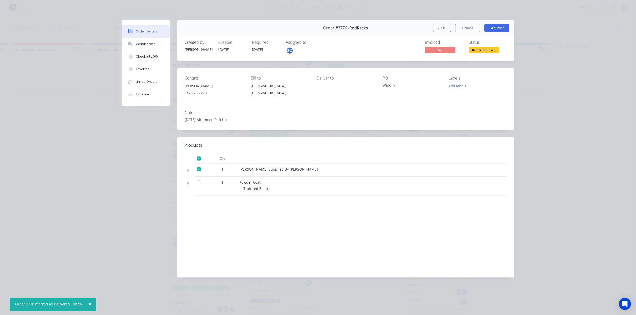
click at [477, 52] on span "Ready for Deliv..." at bounding box center [484, 50] width 30 height 6
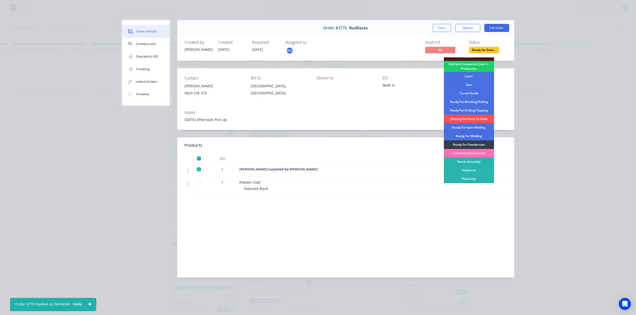
click at [469, 180] on div "Picked Up" at bounding box center [469, 178] width 50 height 9
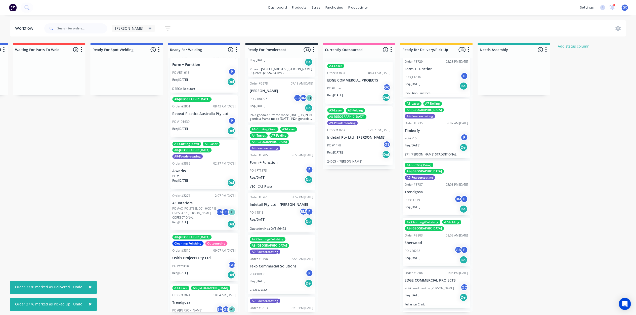
click at [428, 195] on div "PO #COLIN BM P" at bounding box center [435, 200] width 63 height 10
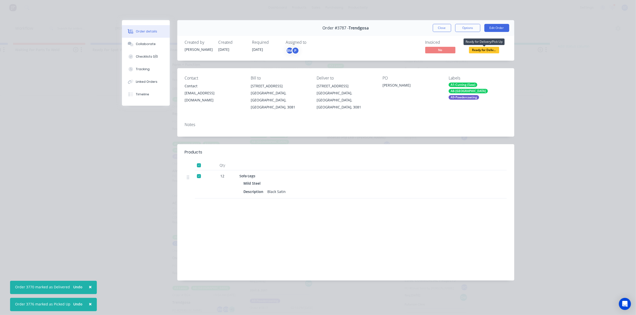
click at [482, 48] on span "Ready for Deliv..." at bounding box center [484, 50] width 30 height 6
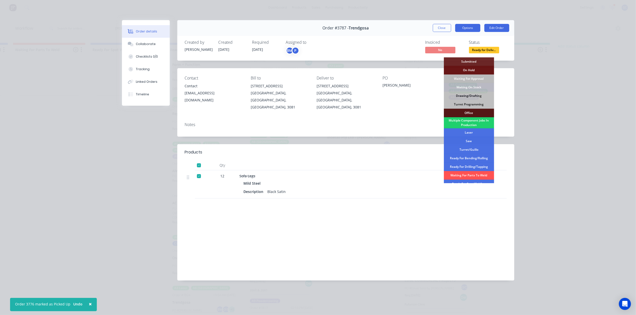
click at [465, 28] on button "Options" at bounding box center [467, 28] width 25 height 8
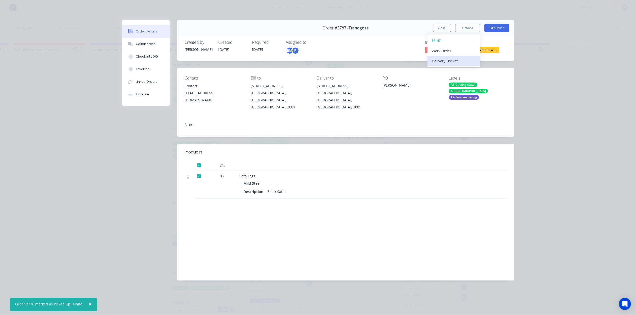
click at [458, 56] on button "Delivery Docket" at bounding box center [453, 61] width 53 height 10
click at [444, 63] on div "Standard" at bounding box center [454, 60] width 44 height 7
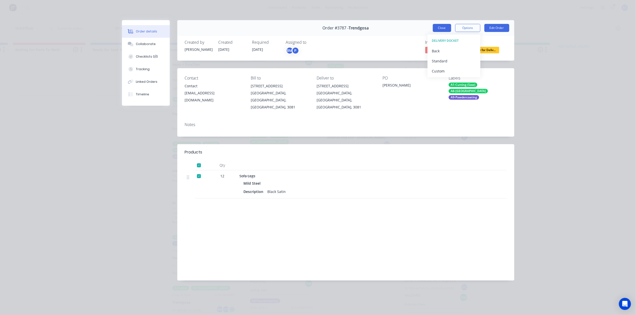
click at [440, 28] on button "Close" at bounding box center [442, 28] width 18 height 8
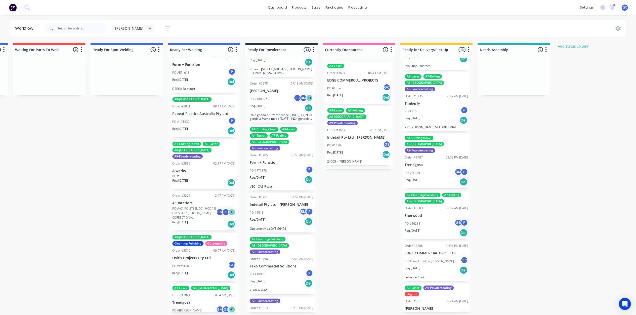
scroll to position [398, 0]
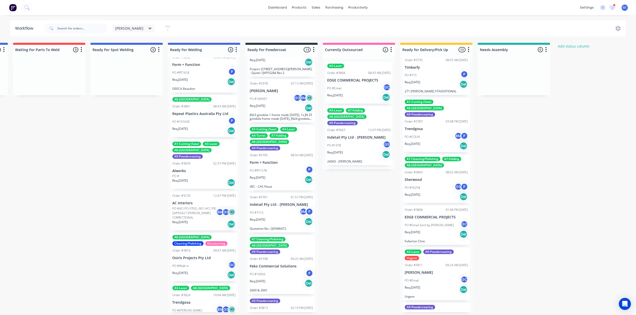
click at [425, 183] on div "PO #56258 GS P" at bounding box center [435, 188] width 63 height 10
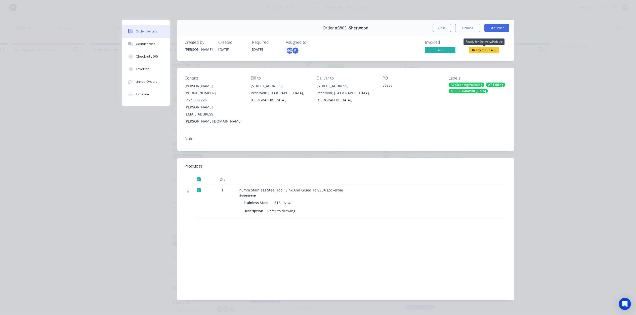
click at [487, 52] on span "Ready for Deliv..." at bounding box center [484, 50] width 30 height 6
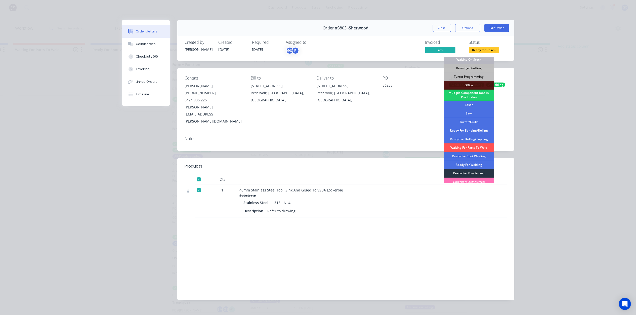
scroll to position [56, 0]
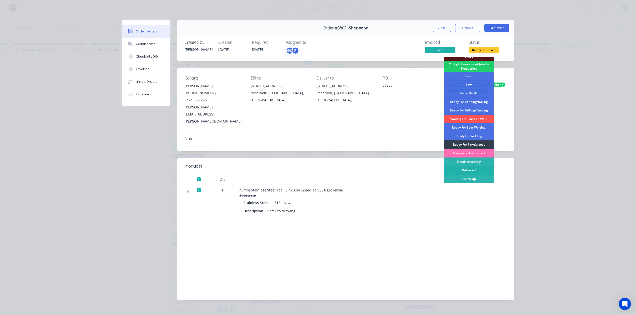
click at [479, 167] on div "Delivered" at bounding box center [469, 170] width 50 height 9
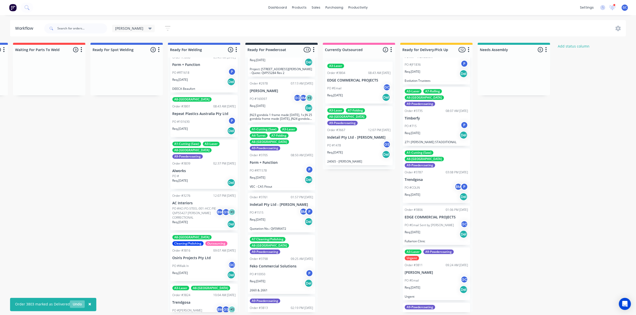
click at [76, 301] on button "Undo" at bounding box center [77, 304] width 15 height 8
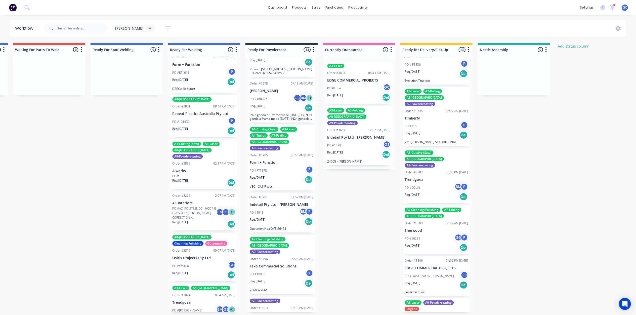
click at [421, 234] on div "PO #56258 GS P" at bounding box center [435, 239] width 63 height 10
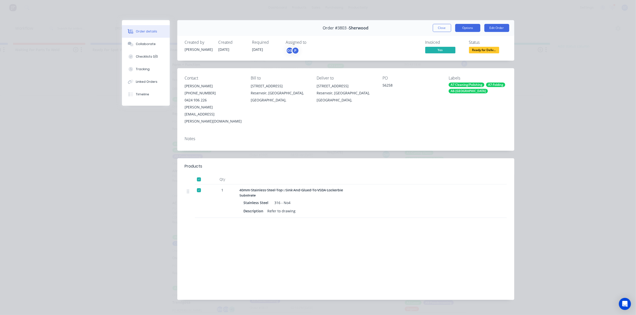
click at [470, 26] on button "Options" at bounding box center [467, 28] width 25 height 8
click at [456, 61] on div "Delivery Docket" at bounding box center [454, 60] width 44 height 7
click at [451, 63] on div "Standard" at bounding box center [454, 60] width 44 height 7
click at [440, 26] on button "Close" at bounding box center [442, 28] width 18 height 8
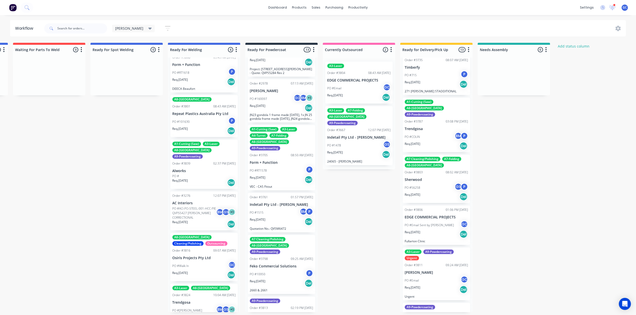
scroll to position [2, 1004]
click at [425, 183] on div "PO #56258 GS P" at bounding box center [435, 188] width 63 height 10
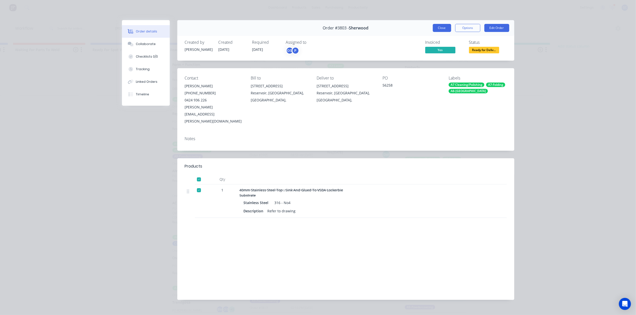
click at [440, 26] on button "Close" at bounding box center [442, 28] width 18 height 8
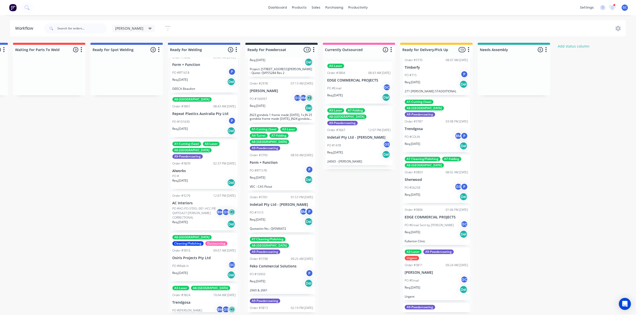
click at [443, 230] on div "Req. 15/08/25 Del" at bounding box center [435, 234] width 63 height 9
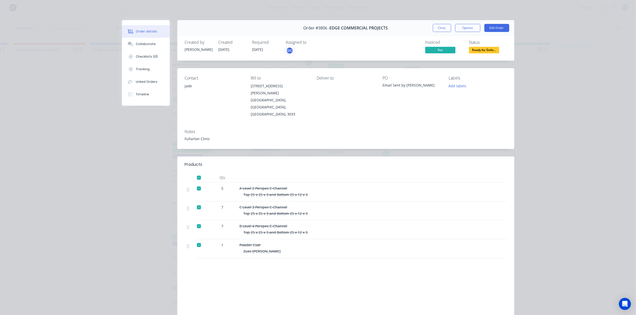
click at [487, 49] on span "Ready for Deliv..." at bounding box center [484, 50] width 30 height 6
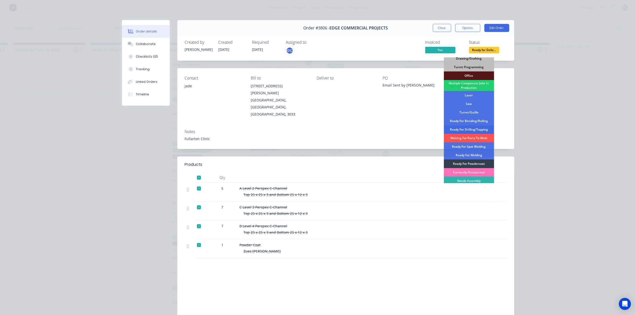
scroll to position [56, 0]
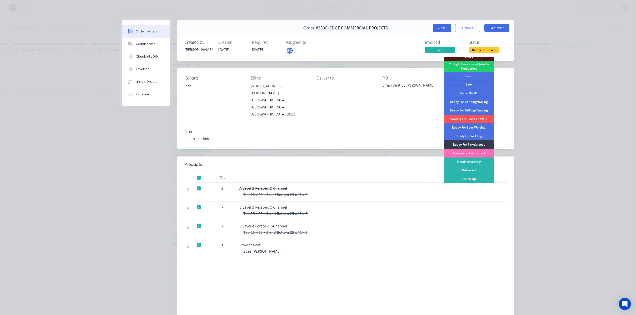
click at [440, 28] on button "Close" at bounding box center [442, 28] width 18 height 8
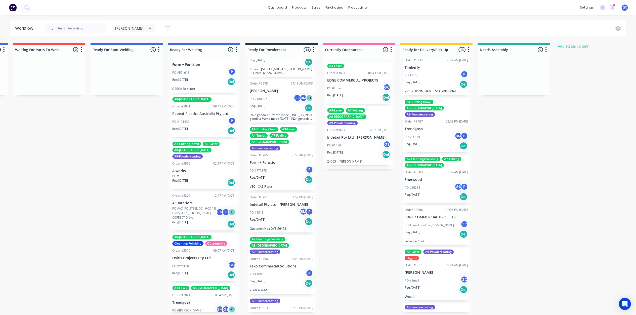
click at [428, 285] on div "Req. 18/08/25 Del" at bounding box center [435, 289] width 63 height 9
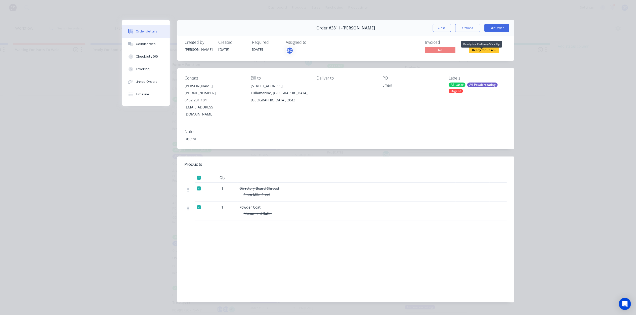
click at [487, 51] on span "Ready for Deliv..." at bounding box center [484, 50] width 30 height 6
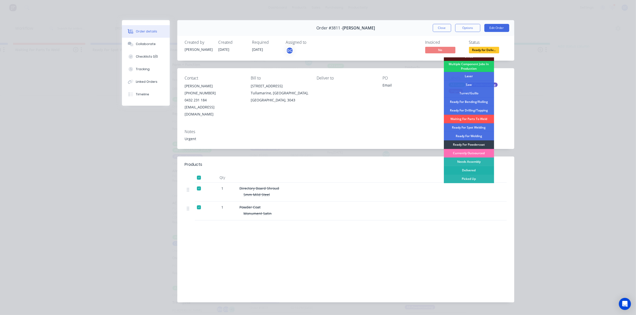
click at [470, 169] on div "Delivered" at bounding box center [469, 170] width 50 height 9
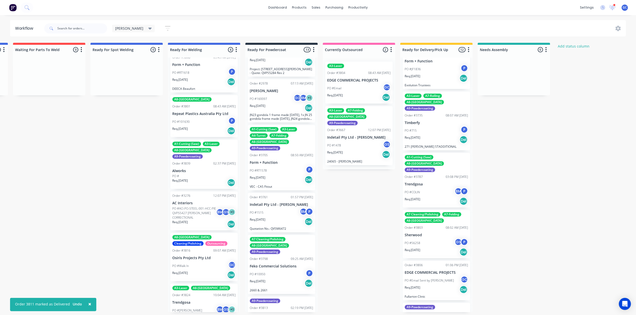
click at [424, 293] on div "A1-Cutting (Saw) A7-Bending A8-Welding Urgent Order #3809 02:52 PM 14/08/25 Osi…" at bounding box center [436, 185] width 72 height 254
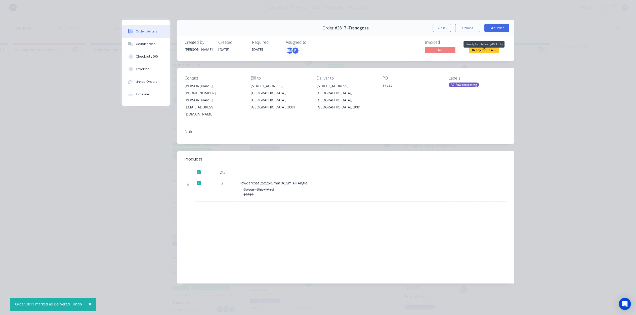
click at [482, 49] on span "Ready for Deliv..." at bounding box center [484, 50] width 30 height 6
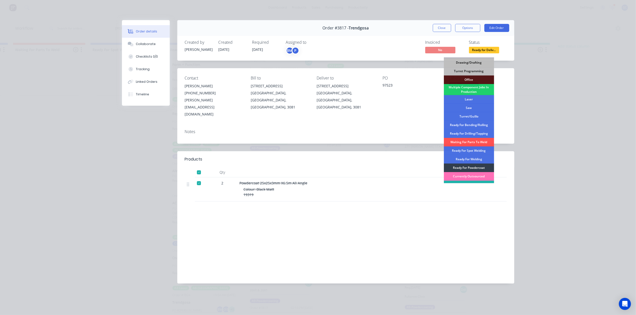
scroll to position [56, 0]
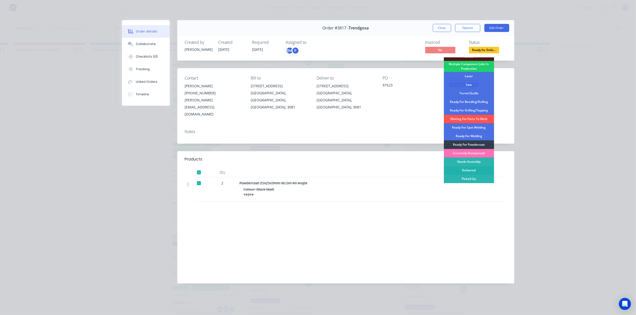
click at [471, 169] on div "Delivered" at bounding box center [469, 170] width 50 height 9
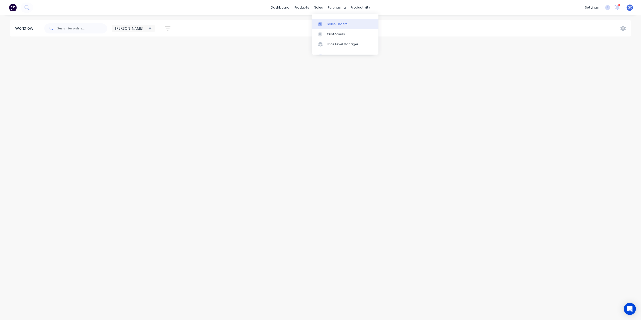
click at [329, 21] on link "Sales Orders" at bounding box center [345, 24] width 67 height 10
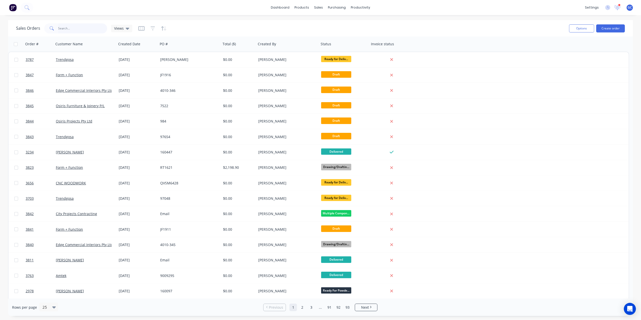
click at [77, 26] on input "text" at bounding box center [82, 28] width 49 height 10
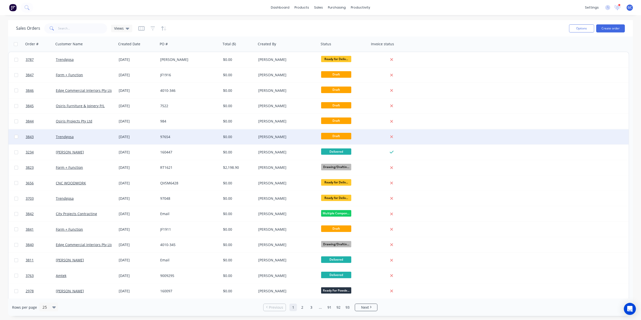
click at [204, 137] on div "97654" at bounding box center [188, 136] width 56 height 5
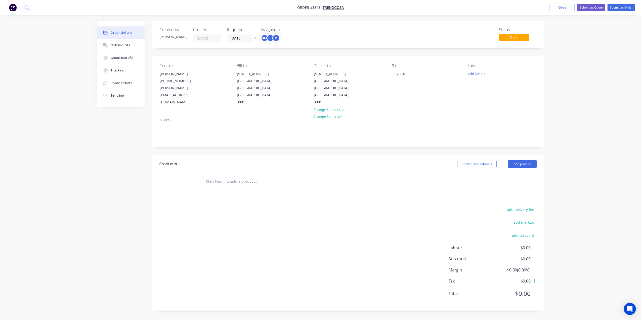
click at [124, 38] on button "Order details" at bounding box center [121, 32] width 48 height 13
click at [122, 47] on div "Collaborate" at bounding box center [121, 45] width 20 height 5
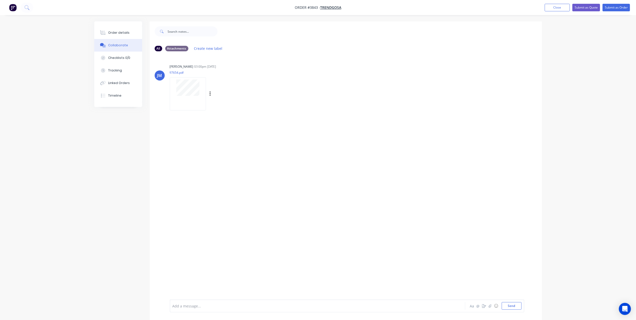
click at [188, 101] on div at bounding box center [188, 93] width 36 height 33
click at [119, 34] on div "Order details" at bounding box center [118, 32] width 21 height 5
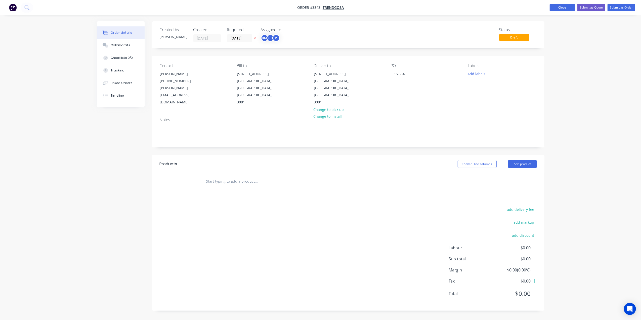
click at [554, 7] on button "Close" at bounding box center [561, 8] width 25 height 8
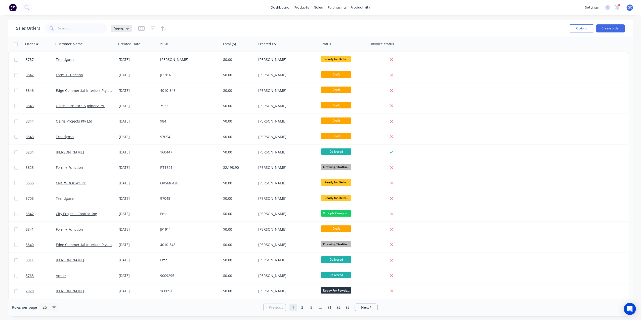
click at [127, 27] on icon at bounding box center [128, 29] width 4 height 6
click at [116, 90] on button "Drafts" at bounding box center [141, 91] width 57 height 6
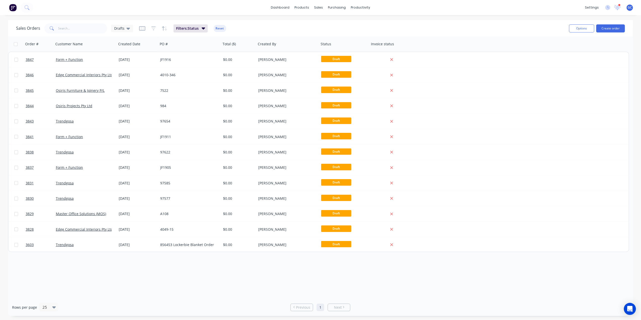
click at [206, 261] on div "Order # Customer Name Created Date PO # Total ($) Created By Status Invoice sta…" at bounding box center [320, 167] width 625 height 262
click at [170, 270] on div "Order # Customer Name Created Date PO # Total ($) Created By Status Invoice sta…" at bounding box center [320, 167] width 625 height 262
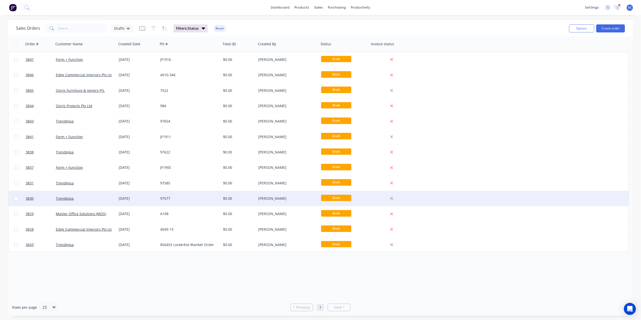
click at [178, 196] on div "97577" at bounding box center [188, 198] width 56 height 5
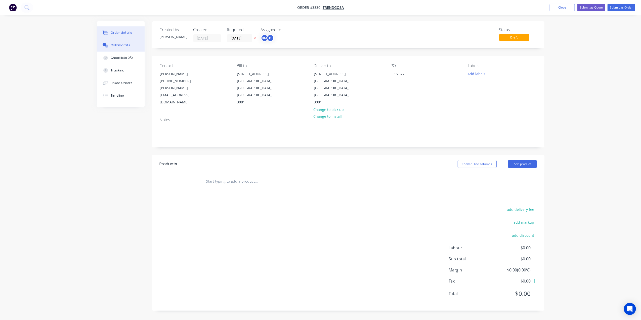
click at [120, 48] on button "Collaborate" at bounding box center [121, 45] width 48 height 13
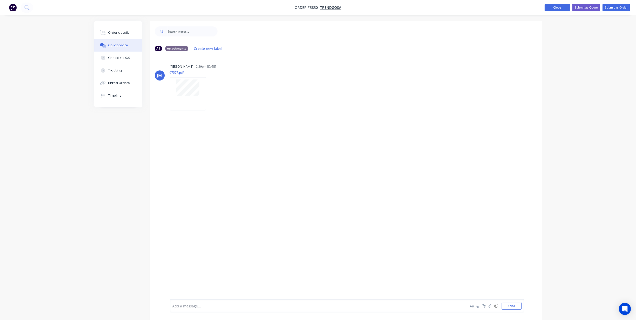
click at [553, 5] on button "Close" at bounding box center [556, 8] width 25 height 8
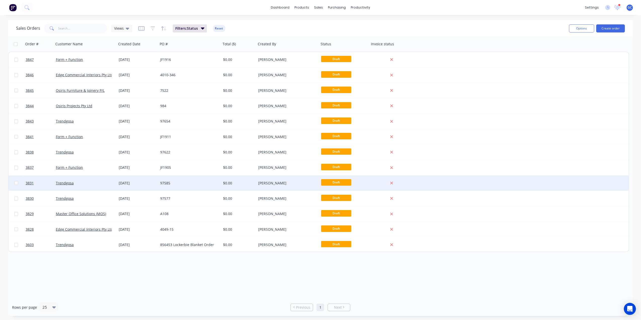
click at [209, 181] on div "97585" at bounding box center [188, 182] width 56 height 5
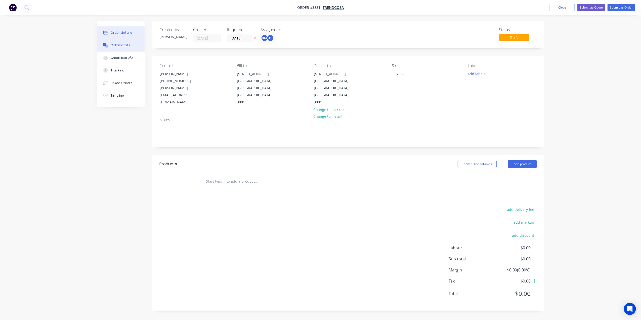
click at [129, 45] on button "Collaborate" at bounding box center [121, 45] width 48 height 13
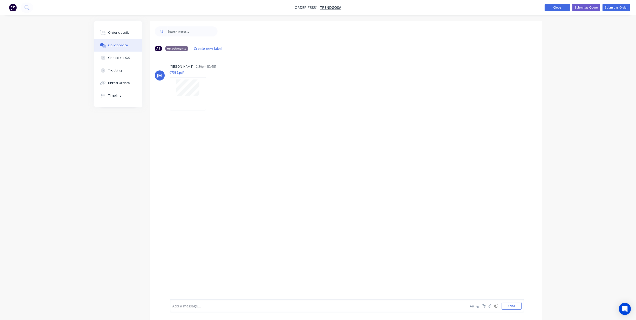
click at [545, 7] on button "Close" at bounding box center [556, 8] width 25 height 8
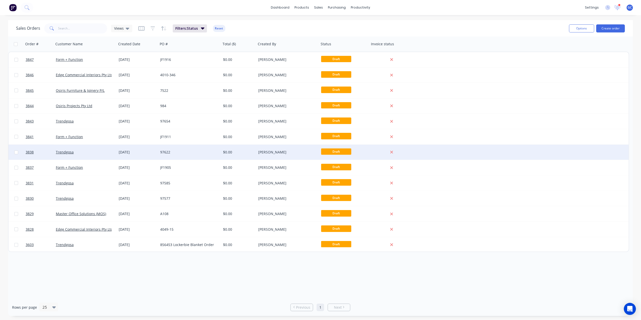
click at [218, 152] on div "97622" at bounding box center [189, 152] width 59 height 5
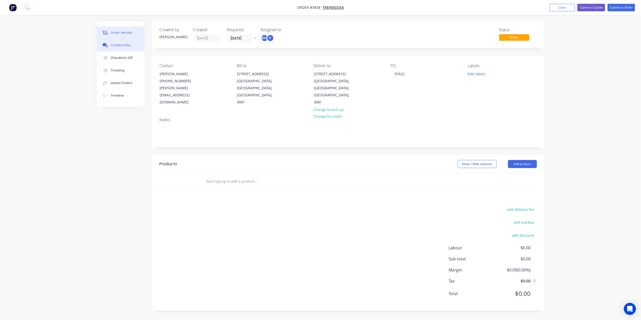
click at [127, 47] on div "Collaborate" at bounding box center [121, 45] width 20 height 5
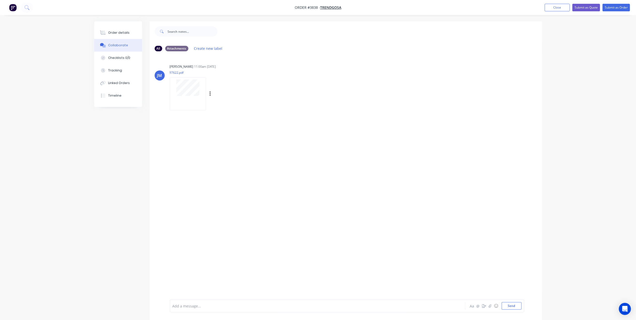
click at [193, 102] on div at bounding box center [188, 93] width 36 height 33
click at [119, 35] on button "Order details" at bounding box center [118, 32] width 48 height 13
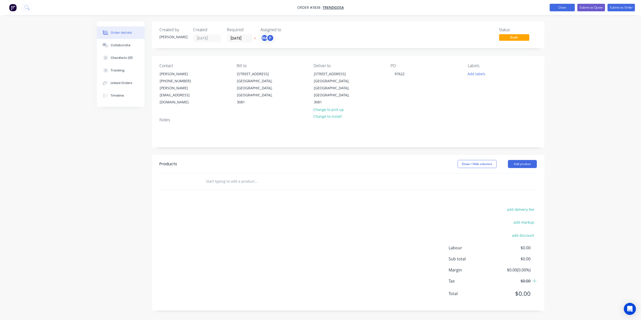
click at [563, 6] on button "Close" at bounding box center [561, 8] width 25 height 8
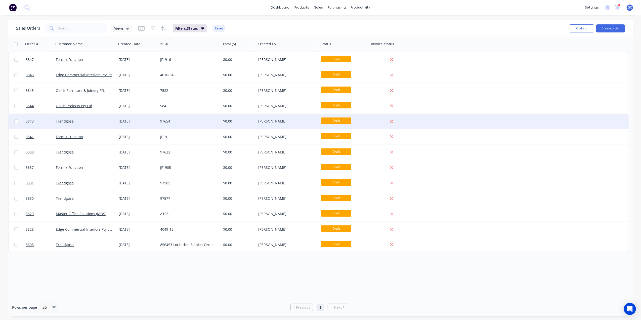
click at [185, 120] on div "97654" at bounding box center [188, 121] width 56 height 5
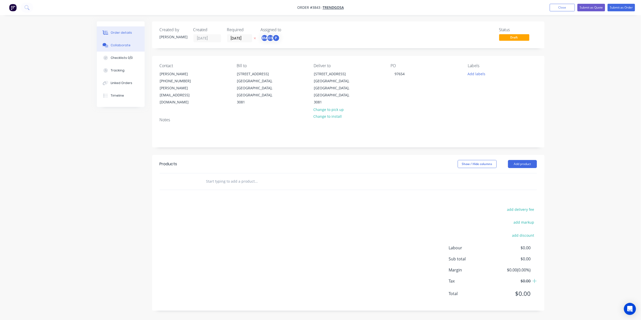
click at [120, 44] on div "Collaborate" at bounding box center [121, 45] width 20 height 5
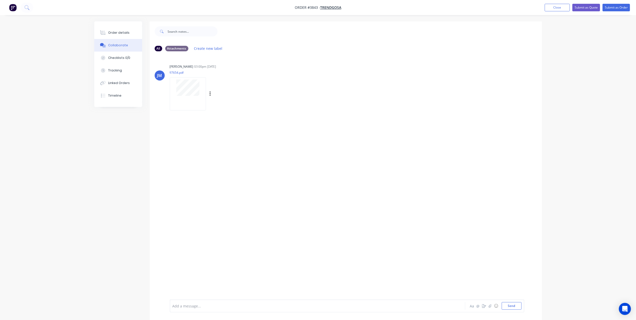
click at [194, 99] on div at bounding box center [188, 93] width 36 height 33
click at [120, 34] on div "Order details" at bounding box center [118, 32] width 21 height 5
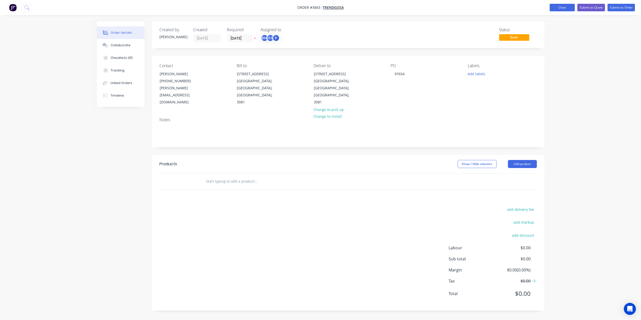
click at [562, 8] on button "Close" at bounding box center [561, 8] width 25 height 8
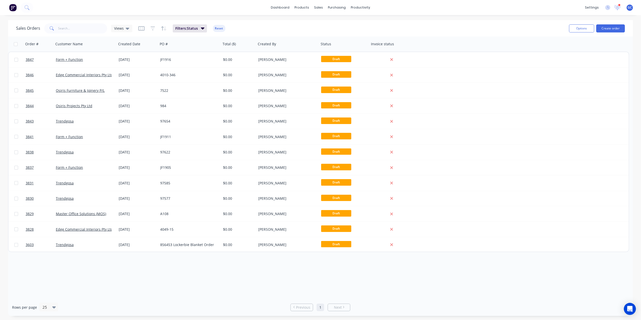
click at [166, 258] on div "Order # Customer Name Created Date PO # Total ($) Created By Status Invoice sta…" at bounding box center [320, 167] width 625 height 262
click at [130, 274] on div "Order # Customer Name Created Date PO # Total ($) Created By Status Invoice sta…" at bounding box center [320, 167] width 625 height 262
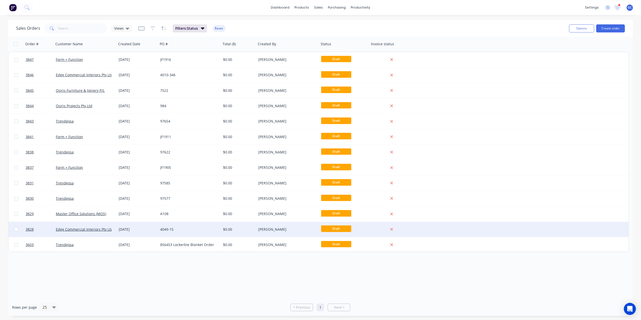
click at [173, 234] on div "4049-15" at bounding box center [189, 229] width 63 height 15
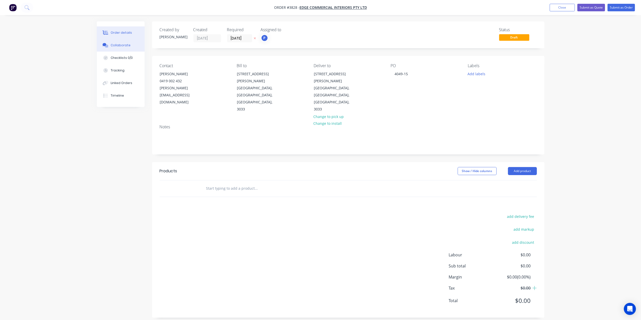
click at [130, 49] on button "Collaborate" at bounding box center [121, 45] width 48 height 13
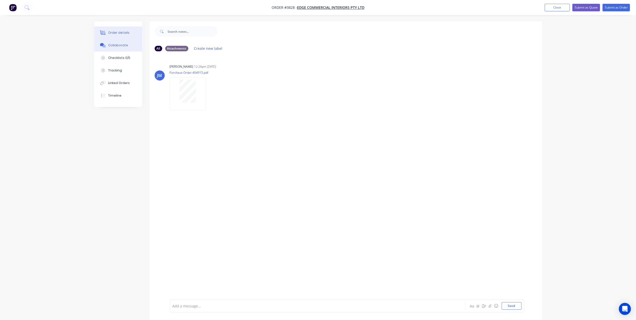
click at [112, 34] on div "Order details" at bounding box center [118, 32] width 21 height 5
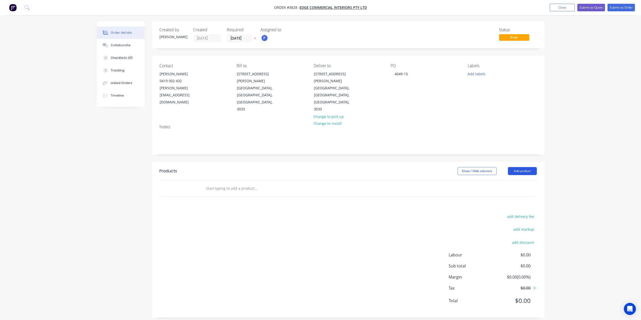
click at [525, 167] on button "Add product" at bounding box center [522, 171] width 29 height 8
click at [510, 189] on button "Basic product" at bounding box center [513, 194] width 48 height 10
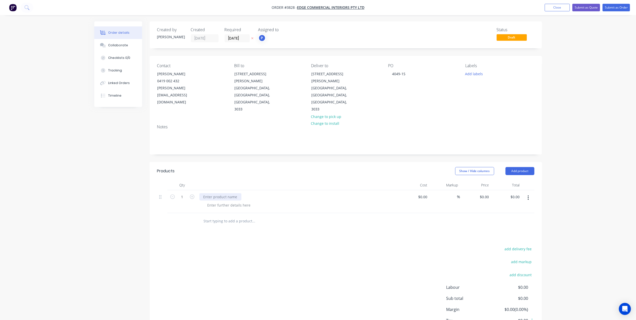
click at [222, 193] on div at bounding box center [220, 196] width 42 height 7
paste div
click at [509, 162] on header "Products Show / Hide columns Add product" at bounding box center [346, 171] width 392 height 18
drag, startPoint x: 509, startPoint y: 153, endPoint x: 505, endPoint y: 160, distance: 8.2
click at [509, 162] on header "Products Show / Hide columns Add product" at bounding box center [346, 171] width 392 height 18
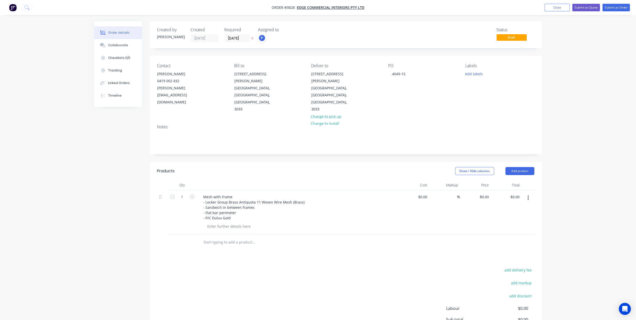
drag, startPoint x: 528, startPoint y: 153, endPoint x: 527, endPoint y: 156, distance: 2.9
click at [528, 162] on header "Products Show / Hide columns Add product" at bounding box center [346, 171] width 392 height 18
click at [523, 167] on button "Add product" at bounding box center [519, 171] width 29 height 8
click at [497, 190] on div "Basic product" at bounding box center [510, 193] width 39 height 7
click at [221, 237] on div at bounding box center [220, 240] width 42 height 7
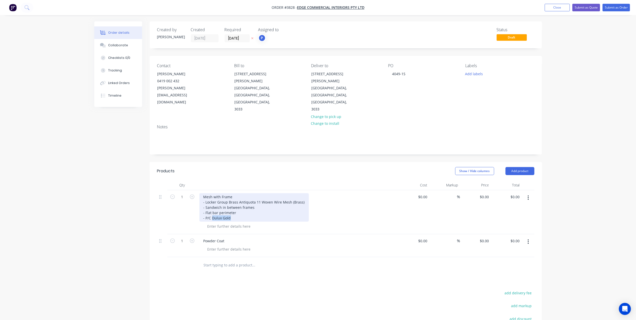
drag, startPoint x: 231, startPoint y: 197, endPoint x: 210, endPoint y: 200, distance: 21.1
click at [210, 200] on div "Mesh with Frame - Locker Group Brass Antiquota 11 Woven Wire Mesh (Brass) - San…" at bounding box center [253, 207] width 109 height 28
copy div "Dulux Gold"
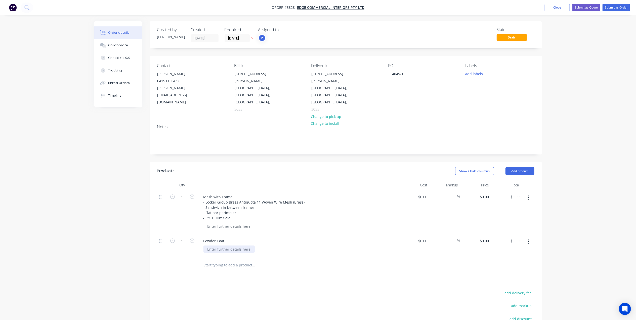
click at [226, 245] on div at bounding box center [228, 248] width 51 height 7
paste div
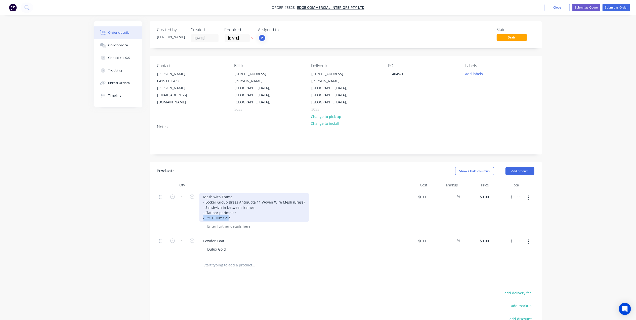
drag, startPoint x: 228, startPoint y: 198, endPoint x: 200, endPoint y: 199, distance: 28.4
click at [200, 199] on div "Mesh with Frame - Locker Group Brass Antiquota 11 Woven Wire Mesh (Brass) - San…" at bounding box center [253, 207] width 109 height 28
click at [217, 196] on div "Mesh with Frame - Locker Group Brass Antiquota 11 Woven Wire Mesh (Brass) - San…" at bounding box center [253, 207] width 109 height 28
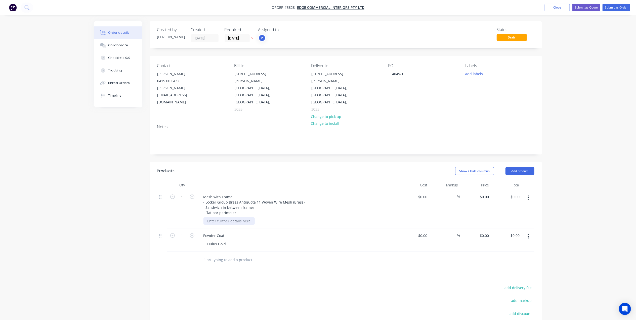
click at [229, 217] on div at bounding box center [228, 220] width 51 height 7
click at [113, 44] on div "Collaborate" at bounding box center [118, 45] width 20 height 5
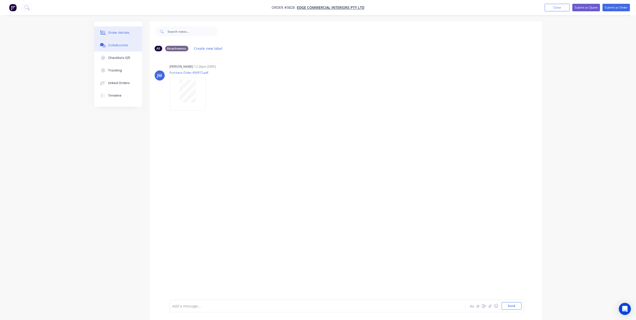
click at [111, 32] on div "Order details" at bounding box center [118, 32] width 21 height 5
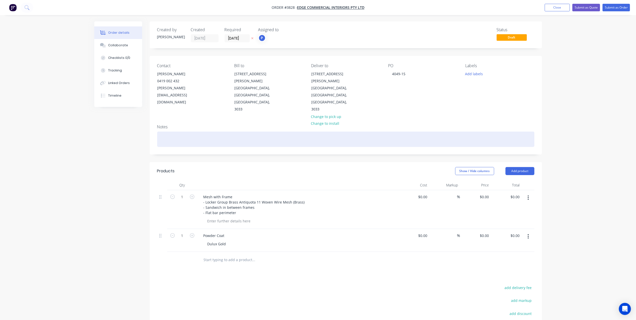
click at [179, 131] on div at bounding box center [345, 138] width 377 height 15
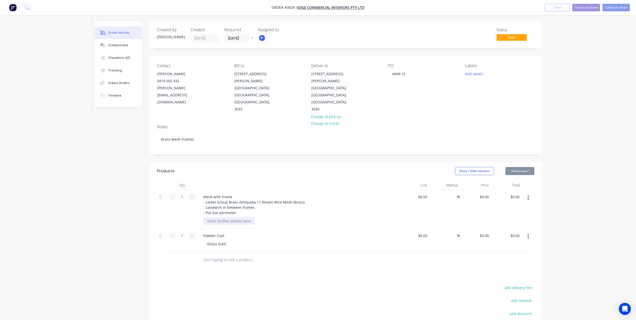
click at [219, 217] on div at bounding box center [228, 220] width 51 height 7
click at [221, 217] on div at bounding box center [228, 220] width 51 height 7
paste div
click at [236, 36] on input "[DATE]" at bounding box center [237, 38] width 25 height 8
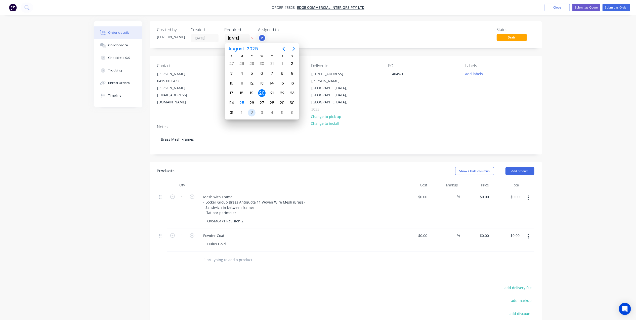
click at [251, 112] on div "2" at bounding box center [252, 113] width 8 height 8
type input "02/09/25"
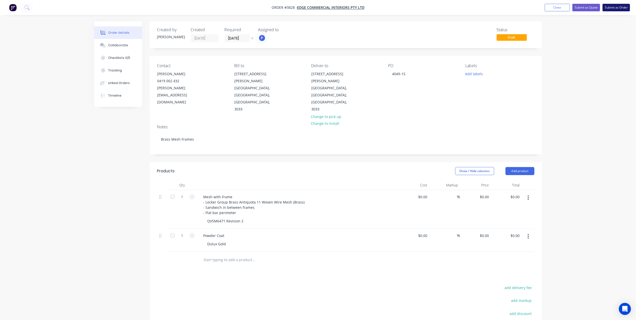
click at [618, 8] on button "Submit as Order" at bounding box center [615, 8] width 27 height 8
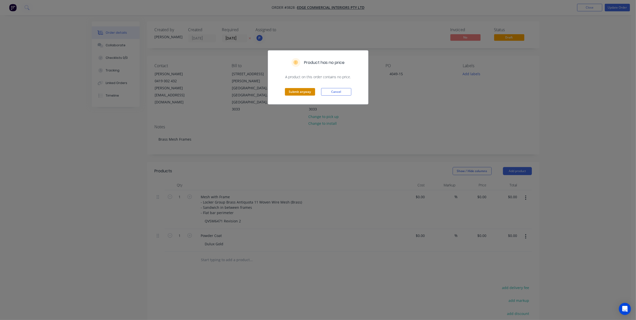
click at [309, 91] on button "Submit anyway" at bounding box center [300, 92] width 30 height 8
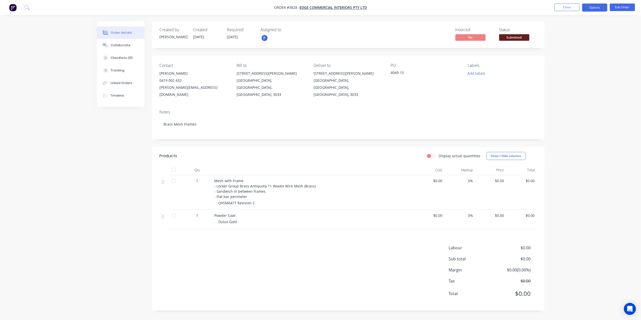
click at [596, 10] on button "Options" at bounding box center [594, 8] width 25 height 8
click at [572, 58] on div "Work Order" at bounding box center [579, 60] width 46 height 7
click at [569, 51] on div "Without pricing" at bounding box center [579, 50] width 46 height 7
click at [316, 125] on div "Notes Brass Mesh Frames" at bounding box center [348, 123] width 392 height 34
click at [509, 39] on span "Submitted" at bounding box center [514, 37] width 30 height 6
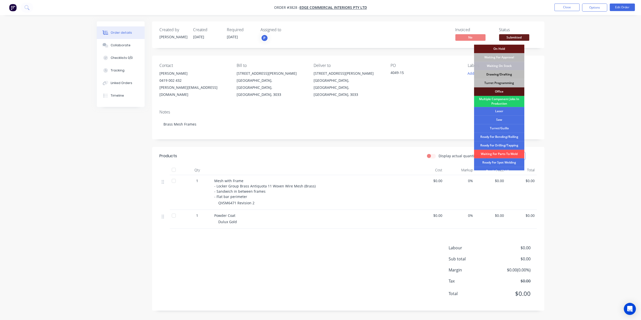
click at [506, 75] on div "Drawing/Drafting" at bounding box center [499, 74] width 50 height 9
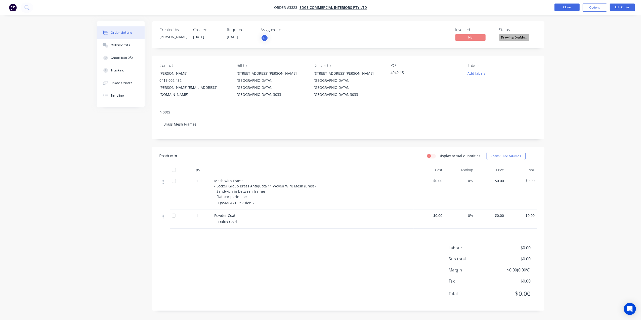
click at [567, 7] on button "Close" at bounding box center [566, 8] width 25 height 8
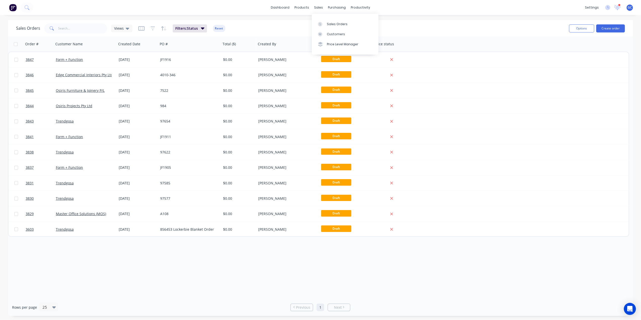
drag, startPoint x: 320, startPoint y: 7, endPoint x: 324, endPoint y: 11, distance: 5.3
click at [320, 7] on div "sales" at bounding box center [318, 8] width 14 height 8
click at [331, 22] on icon at bounding box center [333, 24] width 5 height 5
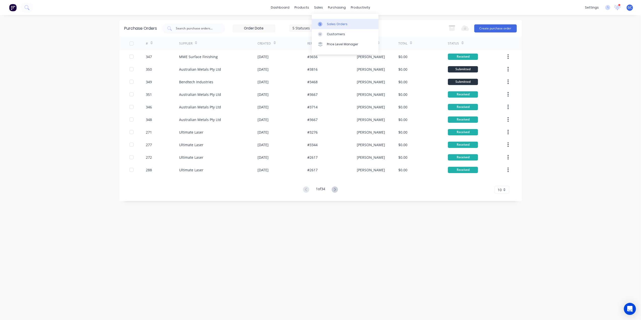
click at [322, 23] on div at bounding box center [322, 24] width 8 height 5
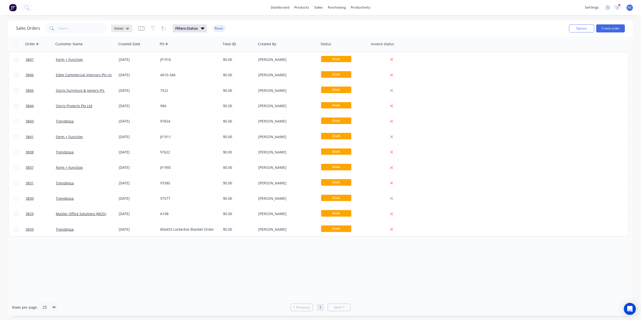
click at [119, 28] on span "Views" at bounding box center [119, 28] width 10 height 5
click at [129, 70] on button "None (Default)" at bounding box center [141, 71] width 57 height 6
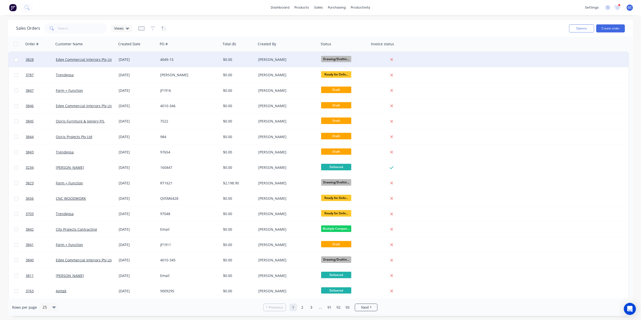
click at [201, 60] on div "4049-15" at bounding box center [188, 59] width 56 height 5
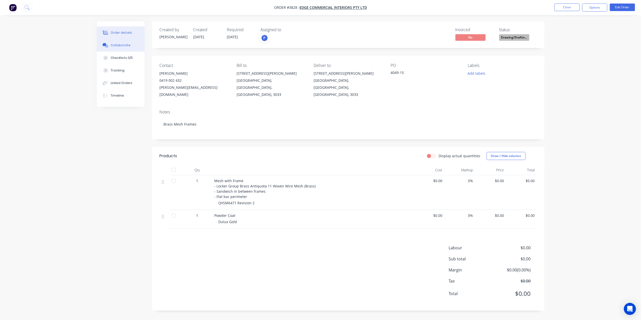
click at [125, 43] on div "Collaborate" at bounding box center [121, 45] width 20 height 5
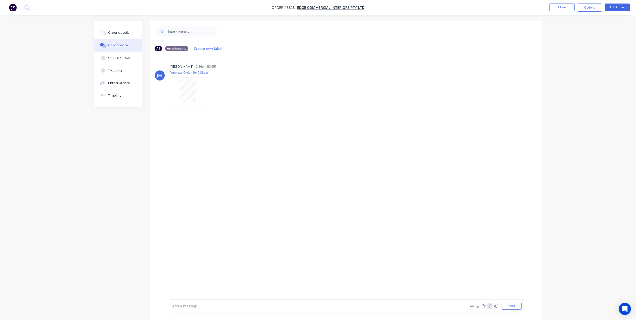
click at [490, 308] on button "button" at bounding box center [490, 306] width 6 height 6
click at [512, 307] on button "Send" at bounding box center [511, 306] width 20 height 8
click at [193, 143] on img at bounding box center [188, 146] width 36 height 33
click at [216, 147] on div "Labels Download Delete" at bounding box center [236, 146] width 57 height 7
click at [211, 145] on icon "button" at bounding box center [210, 147] width 2 height 6
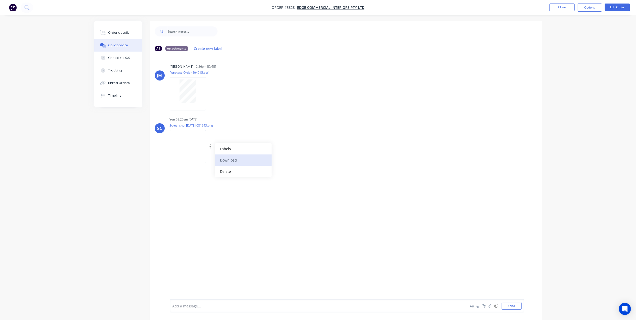
click at [236, 161] on button "Download" at bounding box center [243, 159] width 57 height 11
drag, startPoint x: 379, startPoint y: 62, endPoint x: 377, endPoint y: 63, distance: 2.5
click at [379, 62] on div "JM Joe Muscari 12:26pm 20/08/25 Purchase Order 404915.pdf Labels Download Delet…" at bounding box center [346, 177] width 392 height 244
click at [129, 34] on button "Order details" at bounding box center [118, 32] width 48 height 13
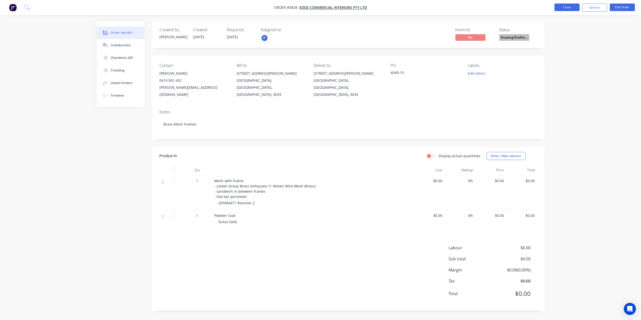
click at [563, 4] on button "Close" at bounding box center [566, 8] width 25 height 8
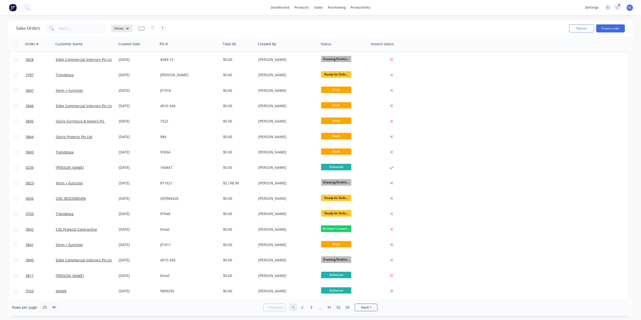
click at [122, 31] on div "Views" at bounding box center [121, 29] width 21 height 8
click at [121, 92] on button "Drafts" at bounding box center [141, 91] width 57 height 6
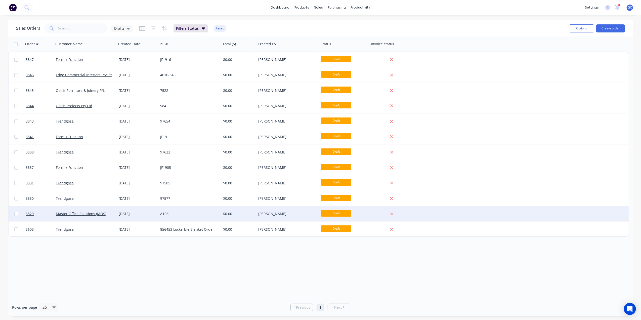
click at [184, 212] on div "A108" at bounding box center [188, 213] width 56 height 5
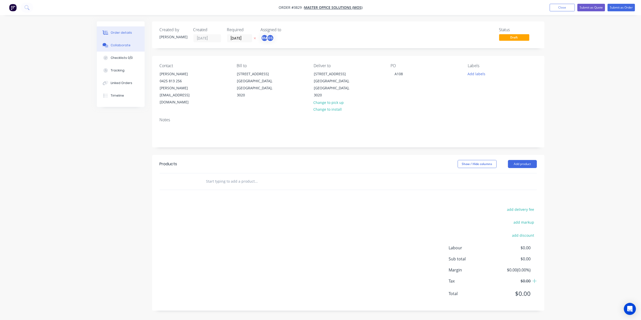
click at [124, 45] on div "Collaborate" at bounding box center [121, 45] width 20 height 5
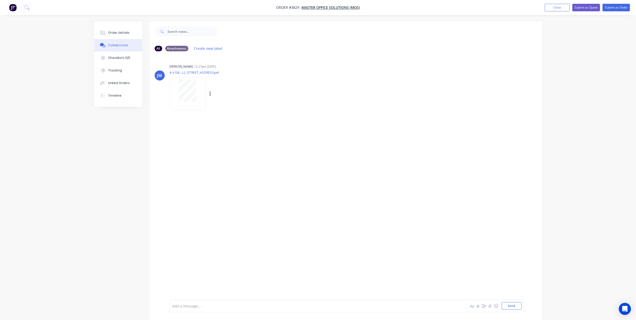
click at [178, 93] on div at bounding box center [188, 90] width 32 height 22
click at [130, 32] on button "Order details" at bounding box center [118, 32] width 48 height 13
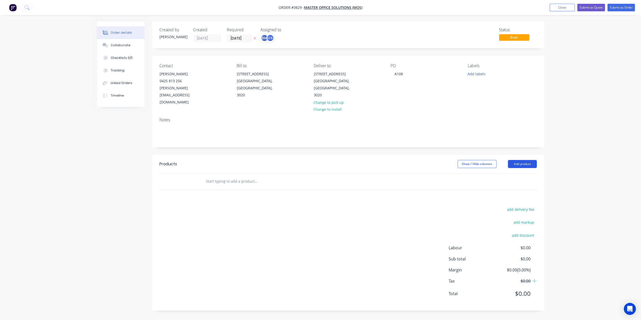
click at [519, 160] on button "Add product" at bounding box center [522, 164] width 29 height 8
click at [511, 183] on div "Basic product" at bounding box center [512, 186] width 39 height 7
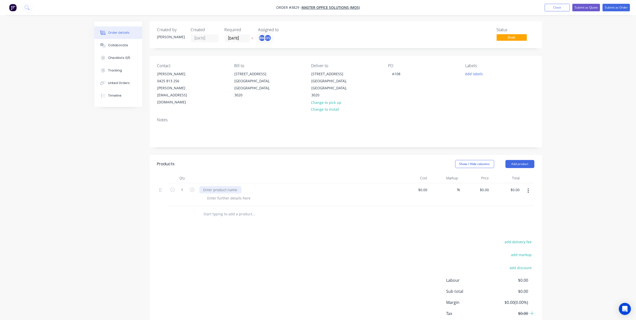
click at [219, 186] on div at bounding box center [220, 189] width 42 height 7
paste div
click at [512, 160] on button "Add product" at bounding box center [519, 164] width 29 height 8
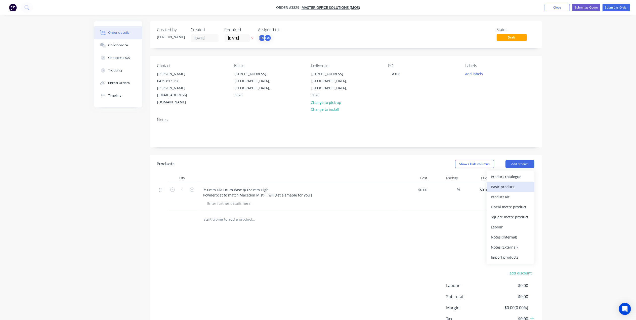
click at [503, 183] on div "Basic product" at bounding box center [510, 186] width 39 height 7
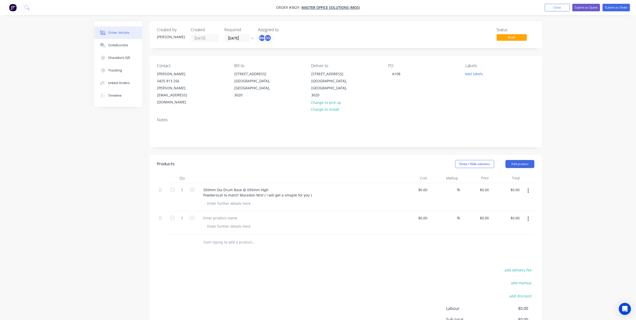
click at [224, 211] on div at bounding box center [297, 222] width 201 height 23
click at [224, 214] on div at bounding box center [220, 217] width 42 height 7
click at [230, 222] on div at bounding box center [228, 225] width 51 height 7
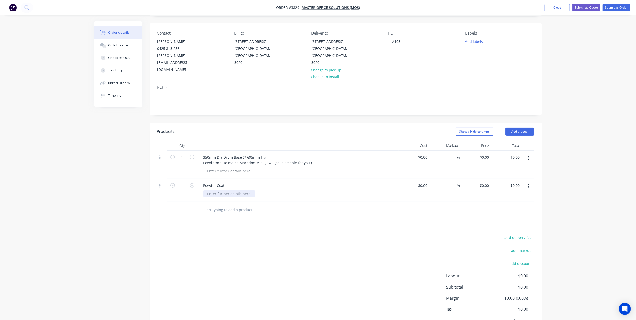
scroll to position [45, 0]
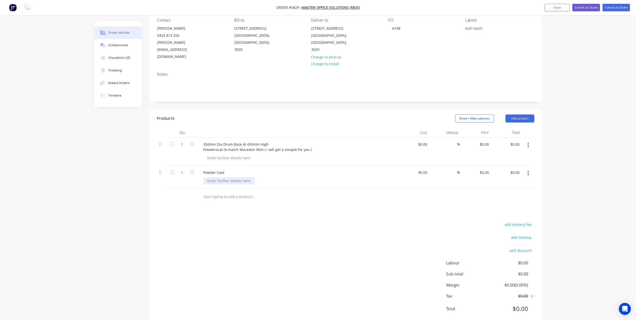
click at [226, 177] on div at bounding box center [228, 180] width 51 height 7
drag, startPoint x: 310, startPoint y: 135, endPoint x: 198, endPoint y: 145, distance: 112.8
click at [198, 145] on div "350mm Dia Drum Base @ 695mm High Powderocat to match Macedon Mist ( I will get …" at bounding box center [297, 151] width 201 height 28
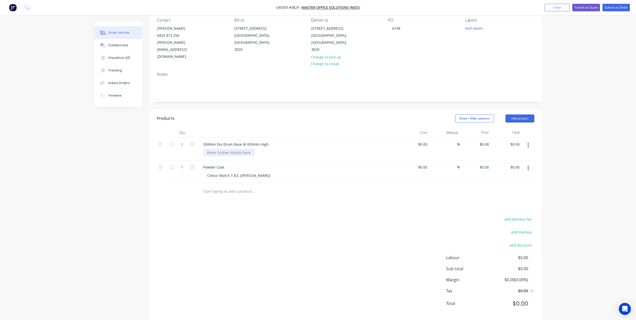
scroll to position [40, 0]
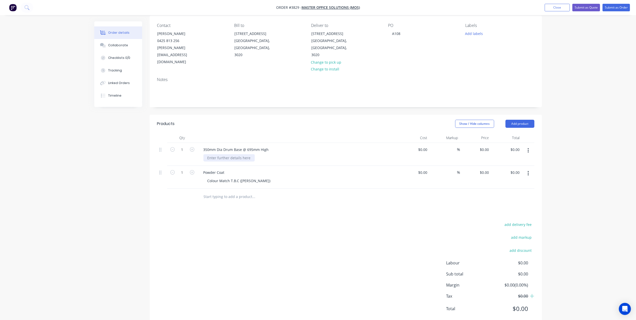
click at [221, 154] on div at bounding box center [228, 157] width 51 height 7
click at [223, 154] on div at bounding box center [228, 157] width 51 height 7
click at [224, 154] on div at bounding box center [228, 157] width 51 height 7
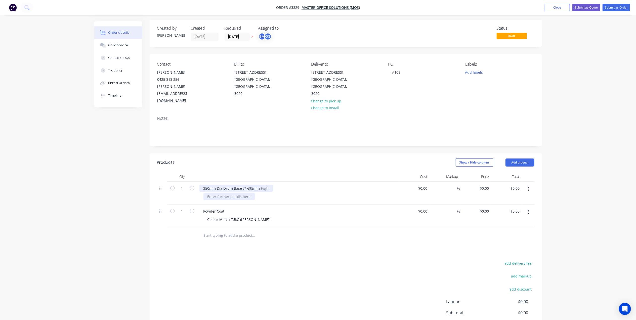
scroll to position [0, 0]
click at [236, 194] on div at bounding box center [228, 197] width 51 height 7
click at [230, 194] on div at bounding box center [228, 197] width 51 height 7
click at [233, 194] on div at bounding box center [228, 197] width 51 height 7
drag, startPoint x: 235, startPoint y: 187, endPoint x: 247, endPoint y: 182, distance: 12.3
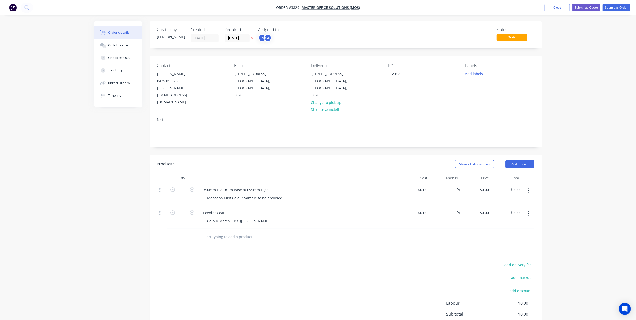
click at [371, 232] on div at bounding box center [287, 237] width 177 height 10
click at [116, 43] on div "Collaborate" at bounding box center [118, 45] width 20 height 5
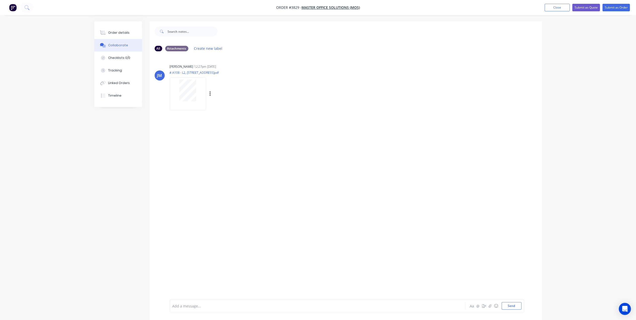
click at [201, 95] on div at bounding box center [188, 90] width 32 height 22
click at [109, 34] on button "Order details" at bounding box center [118, 32] width 48 height 13
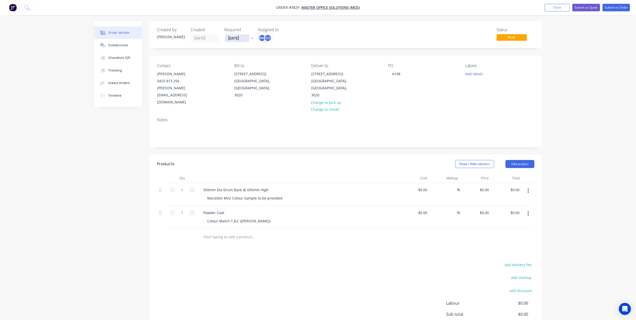
click at [237, 41] on input "[DATE]" at bounding box center [237, 38] width 25 height 8
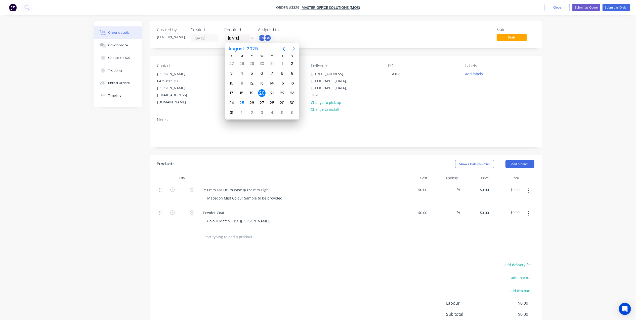
click at [294, 45] on button "Next page" at bounding box center [294, 49] width 10 height 10
click at [270, 72] on div "11" at bounding box center [272, 74] width 8 height 8
type input "[DATE]"
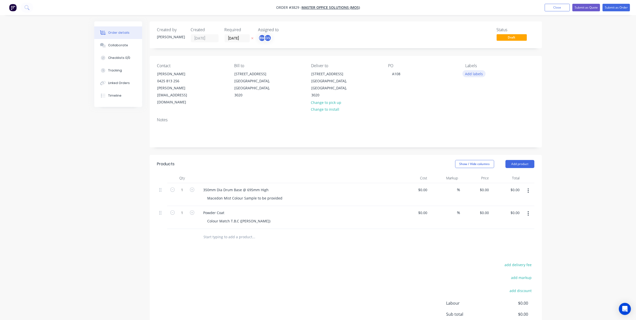
click at [478, 74] on button "Add labels" at bounding box center [473, 73] width 23 height 7
click at [490, 146] on div "A3-Laser" at bounding box center [487, 149] width 17 height 6
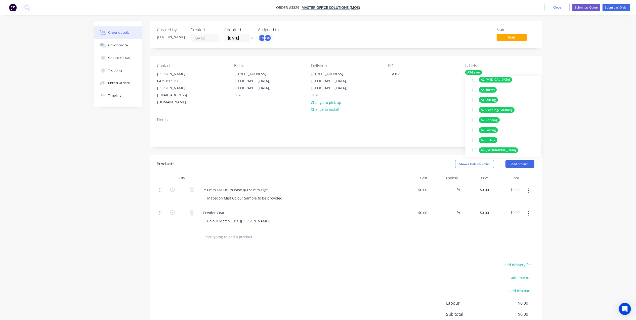
click at [492, 140] on div "A7-Rolling" at bounding box center [488, 140] width 19 height 6
click at [492, 149] on div "A8-[GEOGRAPHIC_DATA]" at bounding box center [498, 150] width 39 height 6
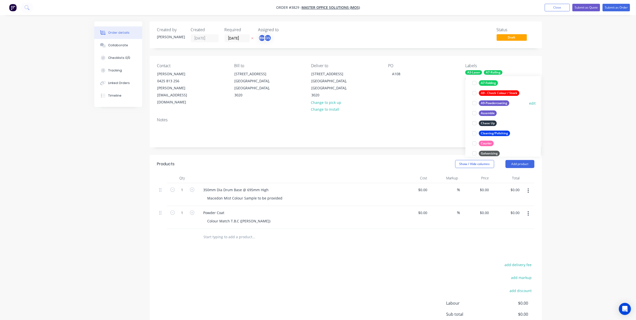
click at [496, 100] on div "A9-Powdercoating" at bounding box center [494, 103] width 30 height 6
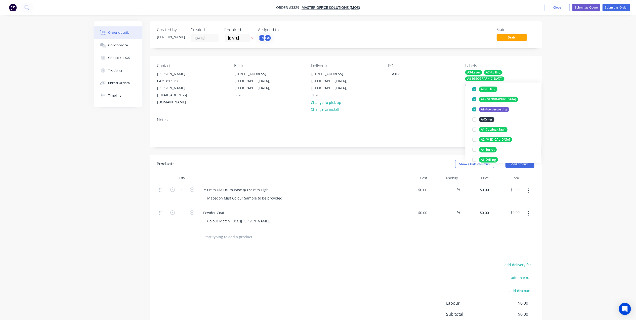
click at [389, 113] on div "Notes" at bounding box center [346, 130] width 392 height 34
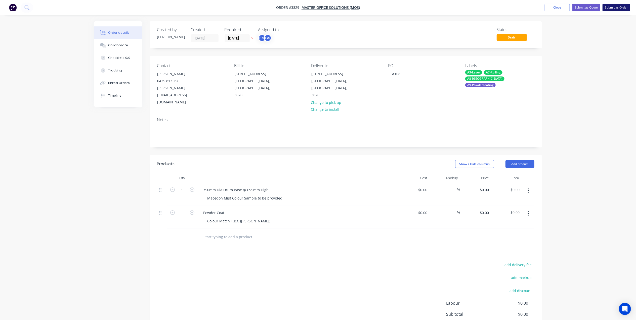
click at [615, 8] on button "Submit as Order" at bounding box center [615, 8] width 27 height 8
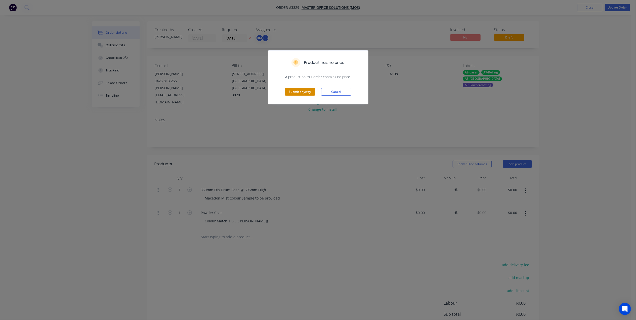
click at [290, 88] on button "Submit anyway" at bounding box center [300, 92] width 30 height 8
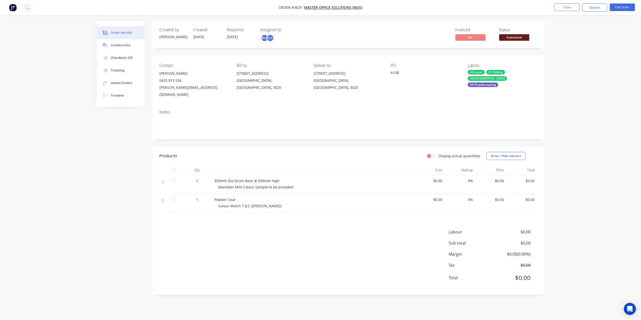
click at [513, 37] on span "Submitted" at bounding box center [514, 37] width 30 height 6
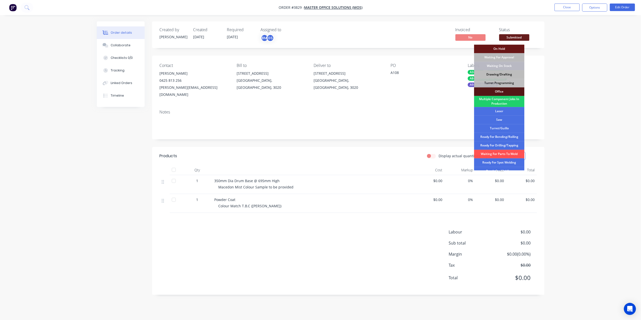
click at [505, 73] on div "Drawing/Drafting" at bounding box center [499, 74] width 50 height 9
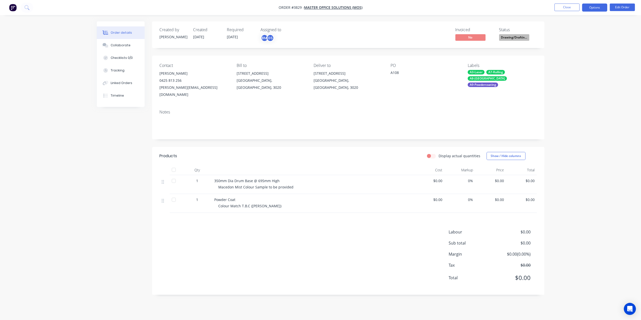
click at [594, 5] on button "Options" at bounding box center [594, 8] width 25 height 8
click at [574, 63] on div "Work Order" at bounding box center [579, 60] width 46 height 7
click at [572, 52] on div "Without pricing" at bounding box center [579, 50] width 46 height 7
click at [573, 6] on button "Close" at bounding box center [566, 8] width 25 height 8
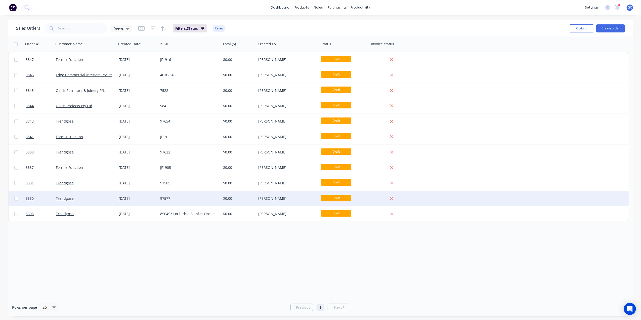
click at [189, 197] on div "97577" at bounding box center [188, 198] width 56 height 5
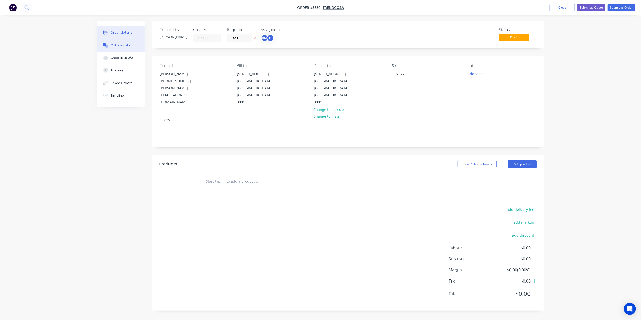
click at [120, 42] on button "Collaborate" at bounding box center [121, 45] width 48 height 13
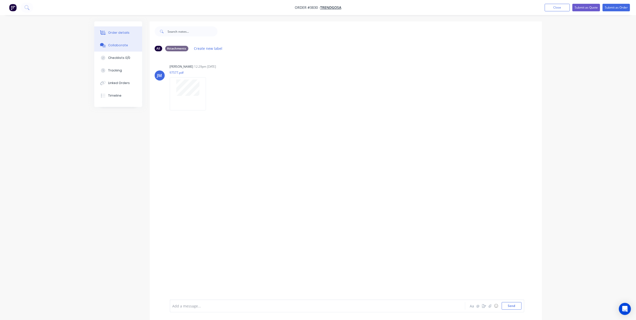
click at [126, 30] on button "Order details" at bounding box center [118, 32] width 48 height 13
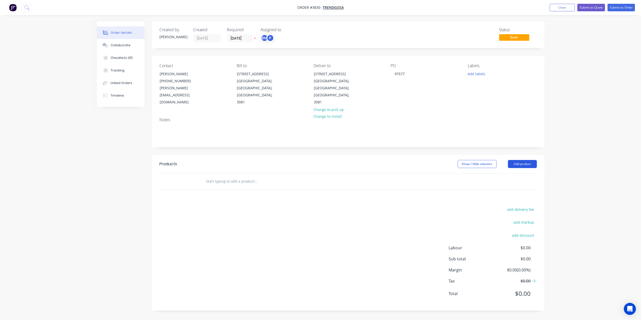
click at [524, 160] on button "Add product" at bounding box center [522, 164] width 29 height 8
click at [504, 183] on div "Basic product" at bounding box center [512, 186] width 39 height 7
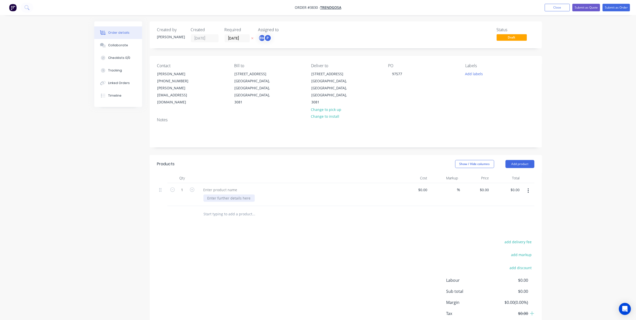
click at [214, 194] on div at bounding box center [228, 197] width 51 height 7
click at [216, 186] on div at bounding box center [220, 189] width 42 height 7
paste div
click at [202, 186] on div "mm Ally Vanity Mirror Frame Powdercoated White Satin" at bounding box center [245, 192] width 92 height 13
drag, startPoint x: 253, startPoint y: 175, endPoint x: 276, endPoint y: 178, distance: 22.5
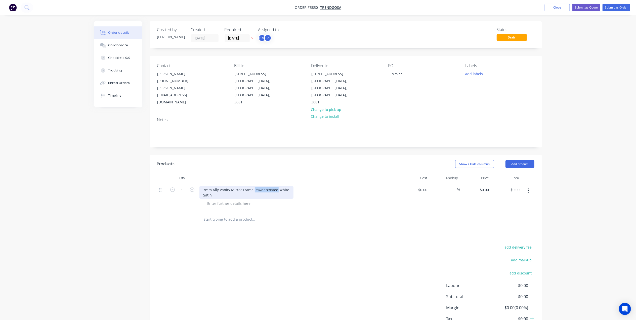
click at [276, 186] on div "3mm Ally Vanity Mirror Frame Powdercoated White Satin" at bounding box center [246, 192] width 94 height 13
copy div "Powdercoated"
click at [515, 160] on button "Add product" at bounding box center [519, 164] width 29 height 8
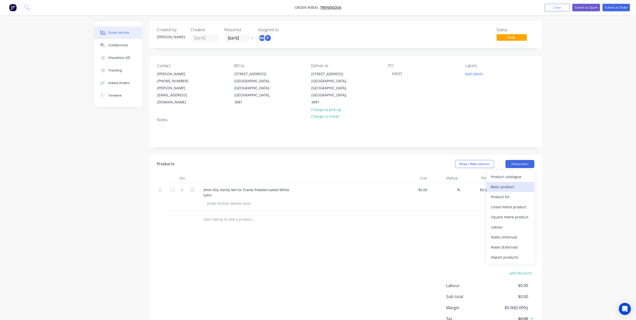
click at [505, 183] on div "Basic product" at bounding box center [510, 186] width 39 height 7
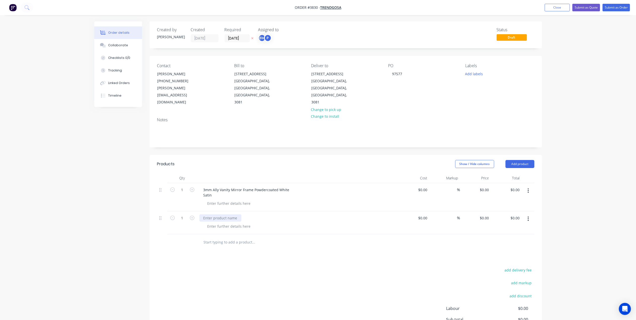
click at [238, 214] on div at bounding box center [220, 217] width 42 height 7
paste div
drag, startPoint x: 210, startPoint y: 183, endPoint x: 281, endPoint y: 171, distance: 71.9
click at [281, 183] on div "3mm Ally Vanity Mirror Frame Powdercoated White Satin" at bounding box center [297, 197] width 201 height 28
click at [287, 186] on div "3mm Ally Vanity Mirror Frame Powdercoated White Satin" at bounding box center [246, 192] width 94 height 13
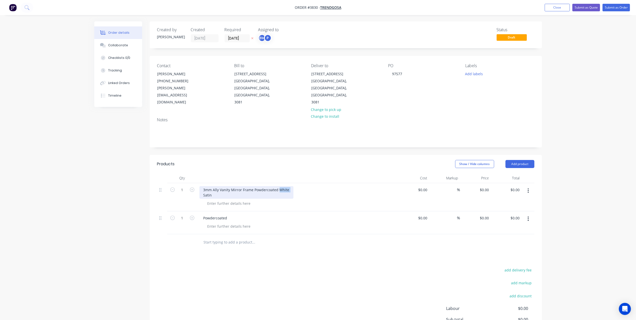
drag, startPoint x: 287, startPoint y: 176, endPoint x: 280, endPoint y: 175, distance: 6.9
click at [280, 186] on div "3mm Ally Vanity Mirror Frame Powdercoated White Satin" at bounding box center [246, 192] width 94 height 13
copy div "White"
click at [225, 222] on div at bounding box center [228, 225] width 51 height 7
click at [234, 222] on div at bounding box center [228, 225] width 51 height 7
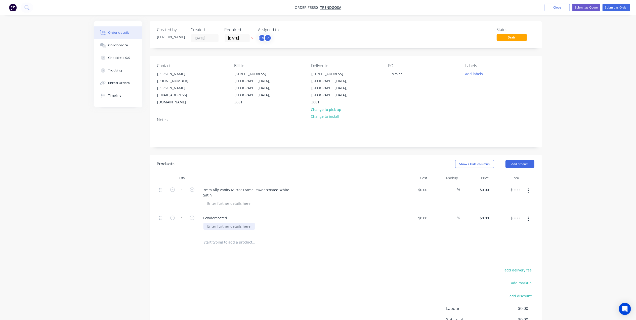
paste div
drag, startPoint x: 212, startPoint y: 181, endPoint x: 198, endPoint y: 181, distance: 14.1
click at [198, 183] on div "3mm Ally Vanity Mirror Frame Powdercoated White Satin" at bounding box center [297, 197] width 201 height 28
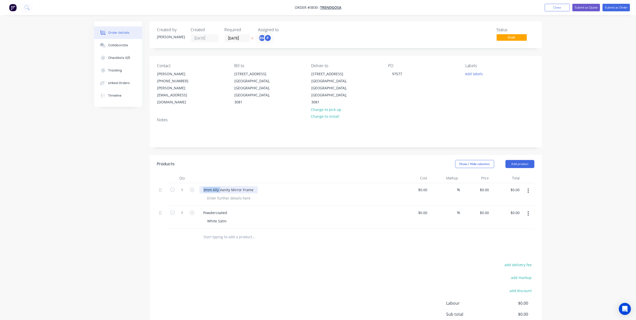
drag, startPoint x: 219, startPoint y: 174, endPoint x: 173, endPoint y: 178, distance: 46.7
click at [173, 183] on div "1 3mm Ally Vanity Mirror Frame $0.00 $0.00 % $0.00 $0.00 $0.00 $0.00" at bounding box center [345, 194] width 377 height 23
click at [228, 194] on div at bounding box center [228, 197] width 51 height 7
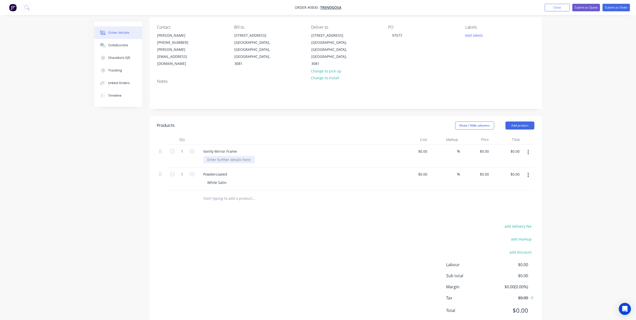
scroll to position [40, 0]
click at [217, 154] on div at bounding box center [228, 157] width 51 height 7
click at [308, 133] on div at bounding box center [297, 138] width 201 height 10
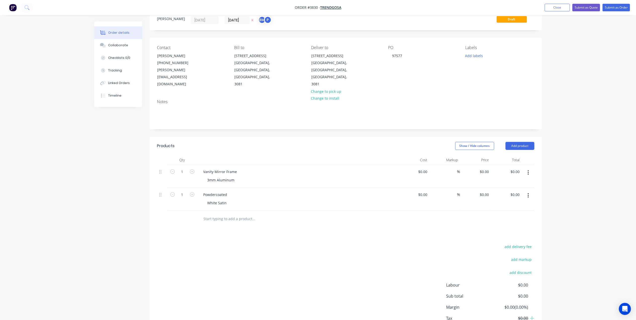
scroll to position [0, 0]
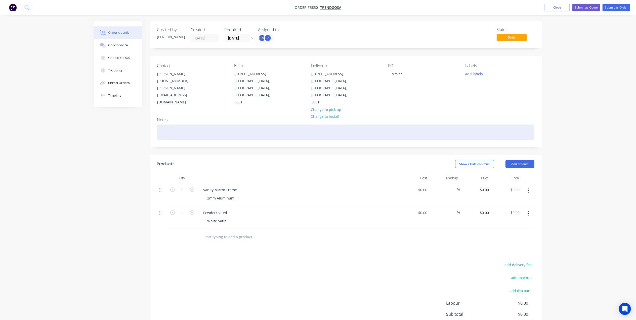
click at [176, 124] on div at bounding box center [345, 131] width 377 height 15
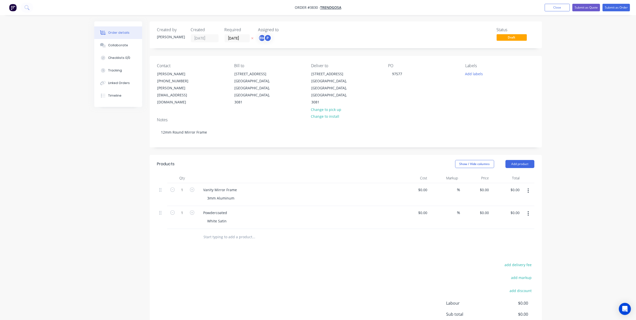
click at [323, 160] on div "Show / Hide columns Add product" at bounding box center [385, 164] width 297 height 8
click at [232, 40] on input "20/08/25" at bounding box center [237, 38] width 25 height 8
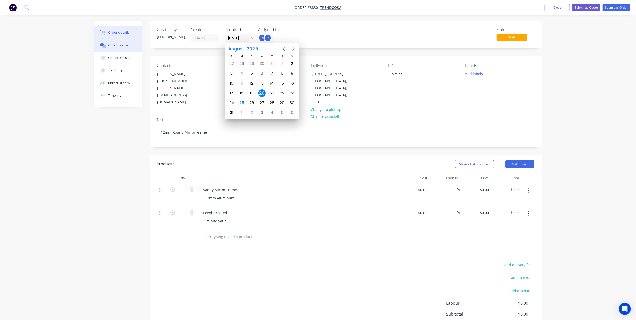
click at [118, 45] on div "Collaborate" at bounding box center [118, 45] width 20 height 5
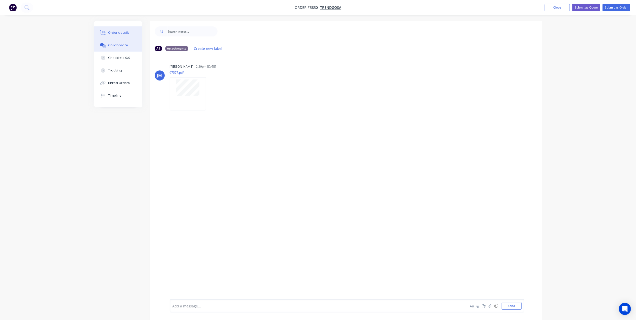
click at [128, 33] on button "Order details" at bounding box center [118, 32] width 48 height 13
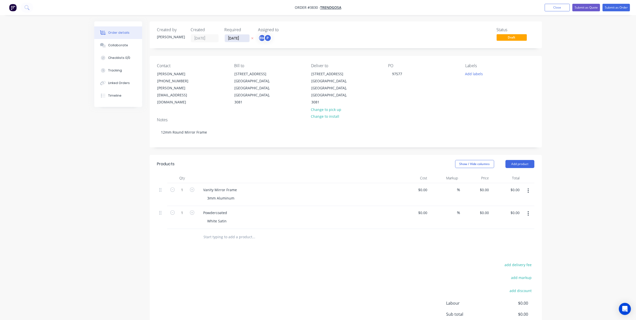
click at [235, 41] on input "20/08/25" at bounding box center [237, 38] width 25 height 8
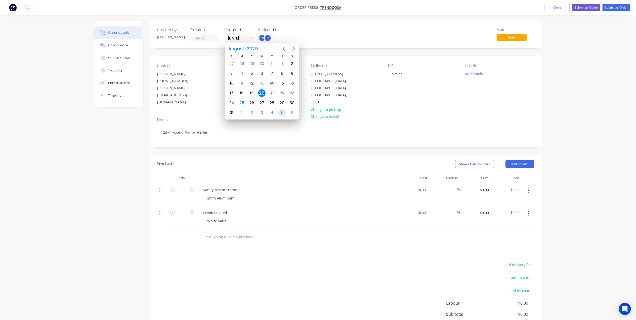
click at [280, 111] on div "5" at bounding box center [282, 113] width 8 height 8
type input "05/09/25"
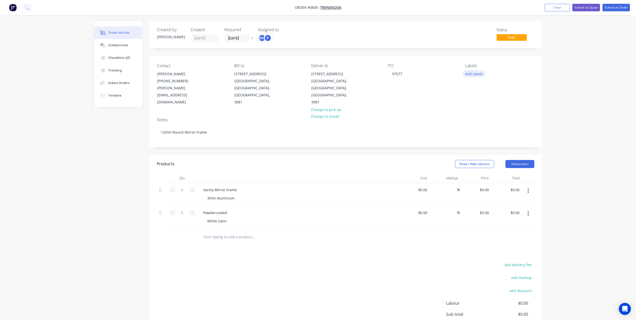
click at [471, 75] on button "Add labels" at bounding box center [473, 73] width 23 height 7
click at [500, 97] on div "A1-Cutting (Saw)" at bounding box center [493, 95] width 29 height 6
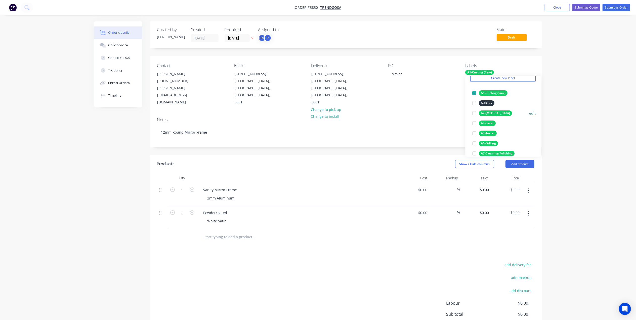
scroll to position [57, 0]
click at [494, 147] on div "A7-Rolling" at bounding box center [488, 150] width 19 height 6
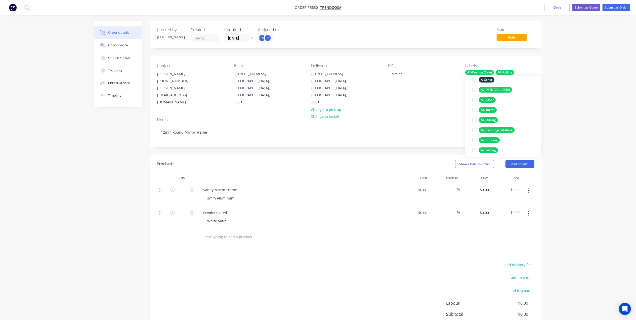
scroll to position [0, 0]
click at [492, 117] on div "A8-Welding" at bounding box center [498, 117] width 39 height 6
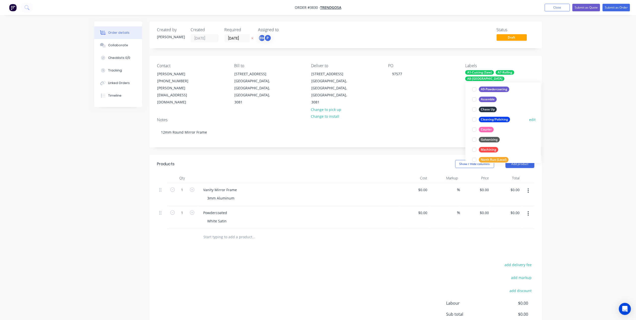
scroll to position [20, 0]
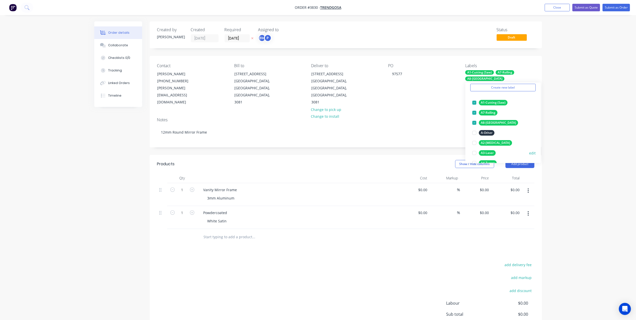
click at [491, 151] on div "A3-Laser" at bounding box center [487, 153] width 17 height 6
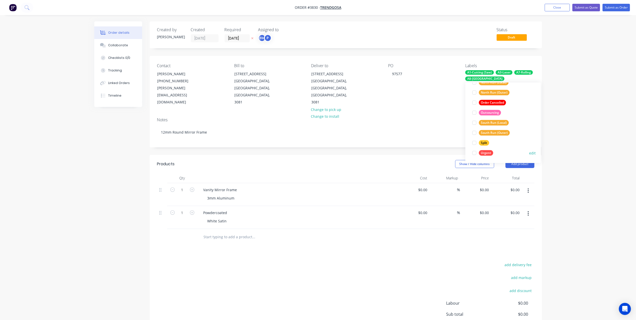
click at [488, 152] on div "Urgent" at bounding box center [486, 153] width 14 height 6
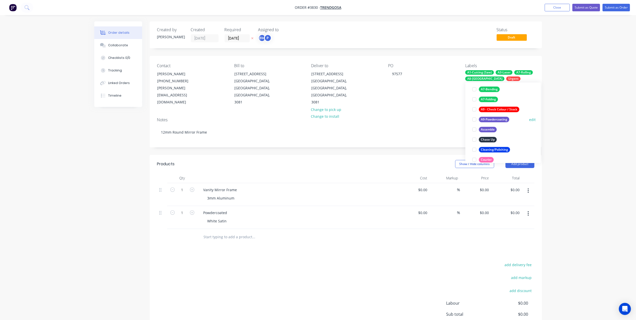
click at [494, 119] on div "A9-Powdercoating" at bounding box center [494, 120] width 30 height 6
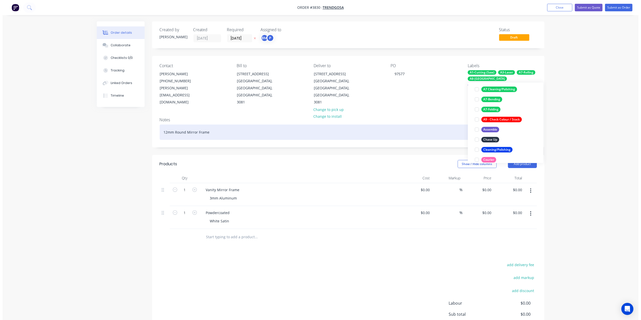
scroll to position [43, 0]
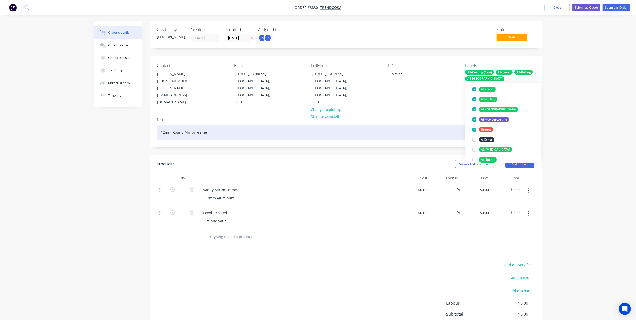
click at [438, 124] on div "12mm Round Mirror Frame" at bounding box center [345, 131] width 377 height 15
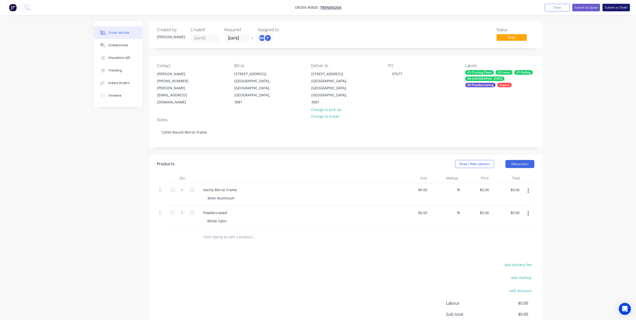
click at [611, 8] on button "Submit as Order" at bounding box center [615, 8] width 27 height 8
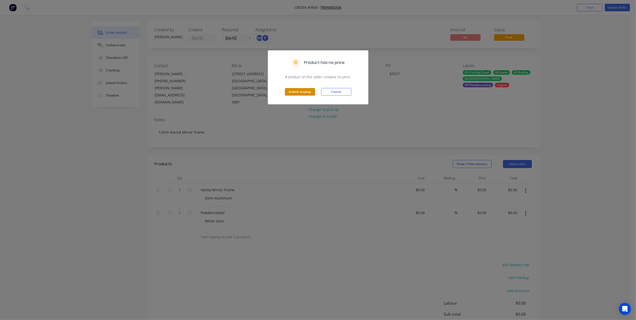
click at [306, 90] on button "Submit anyway" at bounding box center [300, 92] width 30 height 8
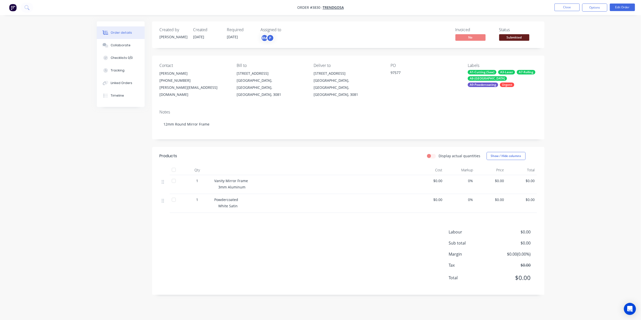
click at [592, 8] on button "Options" at bounding box center [594, 8] width 25 height 8
click at [573, 60] on div "Work Order" at bounding box center [579, 60] width 46 height 7
click at [571, 47] on div "Without pricing" at bounding box center [579, 50] width 46 height 7
click at [285, 110] on div "Notes" at bounding box center [348, 112] width 377 height 5
click at [516, 37] on span "Submitted" at bounding box center [514, 37] width 30 height 6
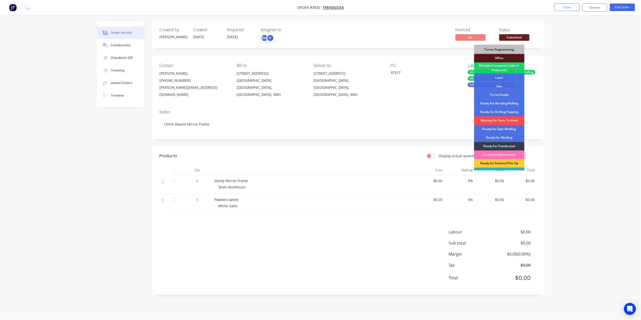
scroll to position [0, 0]
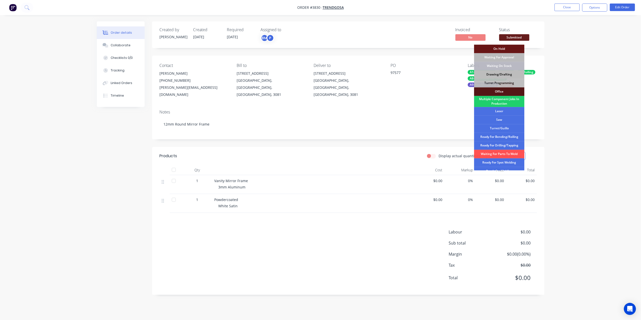
click at [502, 73] on div "Drawing/Drafting" at bounding box center [499, 74] width 50 height 9
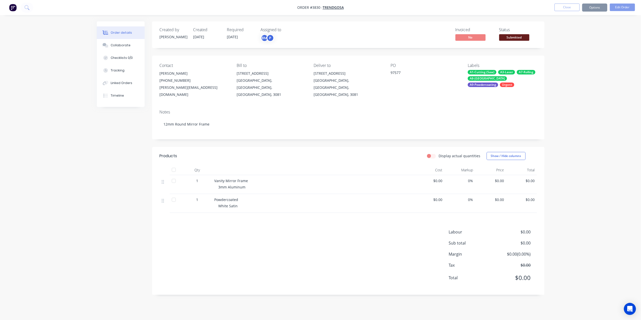
click at [534, 19] on div "Order details Collaborate Checklists 0/0 Tracking Linked Orders Timeline Order …" at bounding box center [320, 160] width 641 height 320
click at [552, 4] on ul "Close Options Edit Order" at bounding box center [594, 8] width 92 height 8
click at [567, 8] on button "Close" at bounding box center [566, 8] width 25 height 8
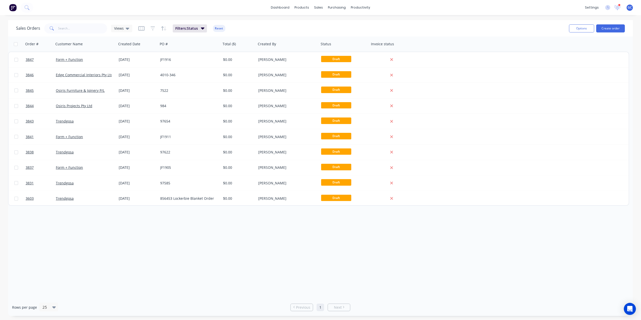
click at [302, 232] on div "Order # Customer Name Created Date PO # Total ($) Created By Status Invoice sta…" at bounding box center [320, 167] width 625 height 262
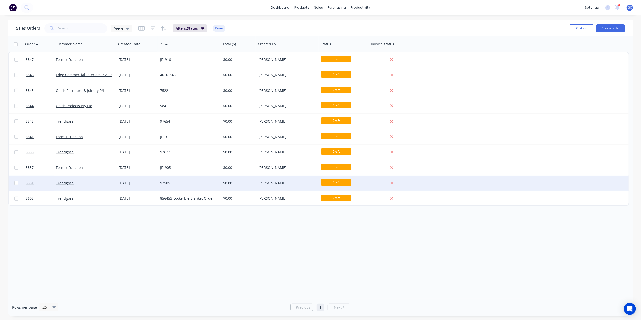
click at [197, 187] on div "97585" at bounding box center [189, 182] width 63 height 15
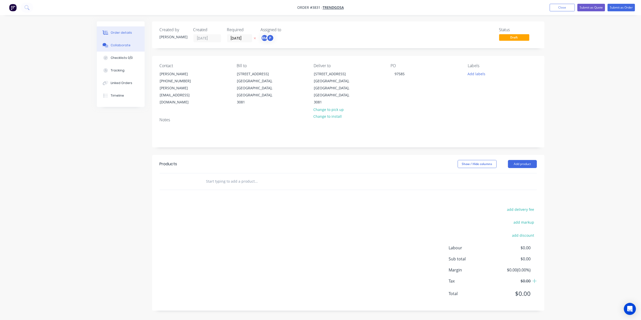
click at [135, 40] on button "Collaborate" at bounding box center [121, 45] width 48 height 13
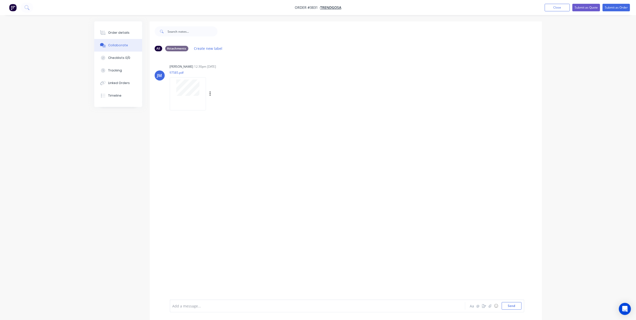
click at [175, 96] on div at bounding box center [188, 87] width 32 height 16
click at [127, 31] on div "Order details" at bounding box center [118, 32] width 21 height 5
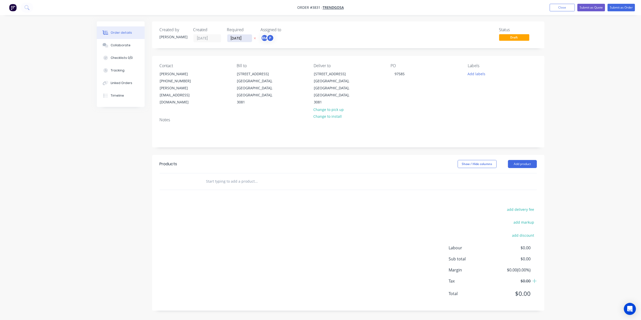
click at [237, 36] on input "20/08/25" at bounding box center [239, 38] width 25 height 8
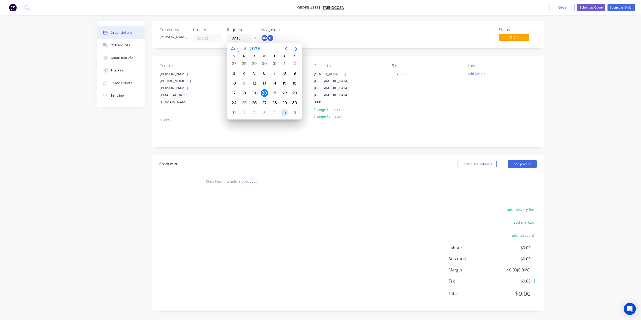
click at [284, 114] on div "5" at bounding box center [285, 113] width 8 height 8
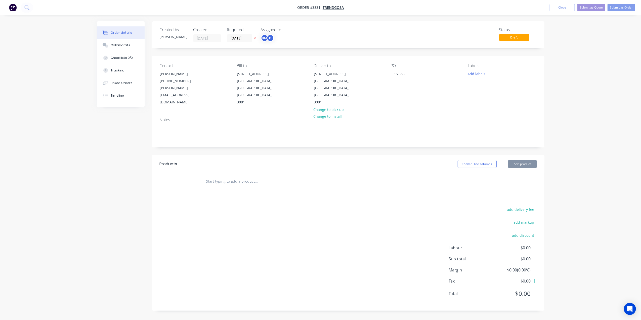
type input "05/09/25"
click at [516, 155] on header "Products Show / Hide columns Add product" at bounding box center [348, 164] width 392 height 18
click at [510, 158] on header "Products Show / Hide columns Add product" at bounding box center [348, 164] width 392 height 18
click at [514, 160] on button "Add product" at bounding box center [522, 164] width 29 height 8
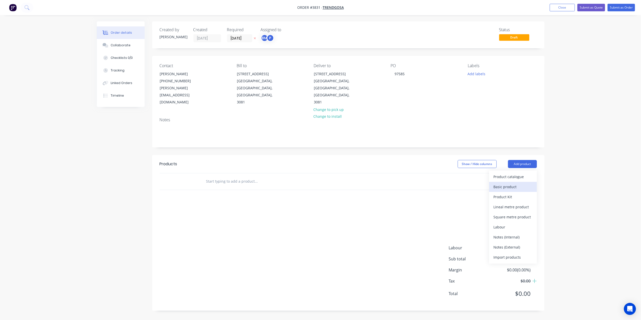
click at [505, 183] on div "Basic product" at bounding box center [512, 186] width 39 height 7
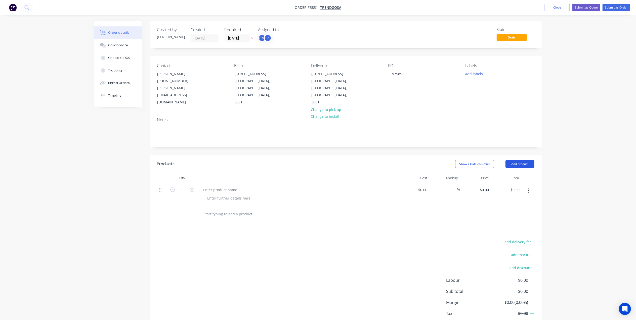
click at [514, 160] on button "Add product" at bounding box center [519, 164] width 29 height 8
click at [510, 183] on div "Basic product" at bounding box center [510, 186] width 39 height 7
click at [222, 186] on div at bounding box center [220, 189] width 42 height 7
paste div
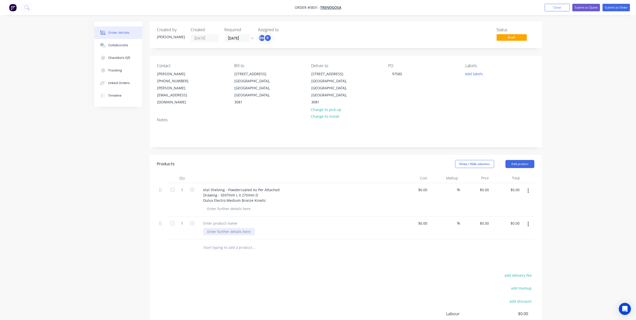
click at [222, 228] on div at bounding box center [228, 231] width 51 height 7
drag, startPoint x: 260, startPoint y: 189, endPoint x: 203, endPoint y: 190, distance: 56.8
click at [203, 190] on div "etal Shelving - Powdercoated As Per Attached Drawing - 3597mm L X 275mm D Dulux…" at bounding box center [241, 195] width 84 height 18
copy div "Dulux Electro Medium Bronze Kinetic"
click at [226, 228] on div at bounding box center [228, 231] width 51 height 7
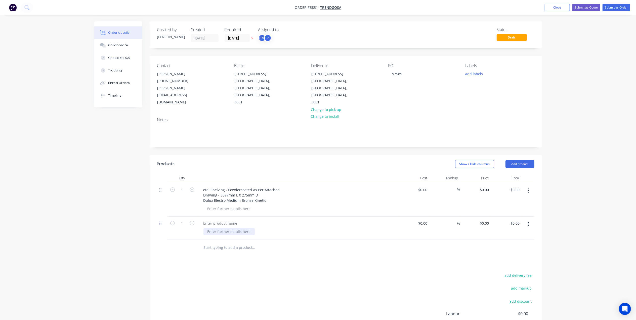
click at [226, 228] on div at bounding box center [228, 231] width 51 height 7
paste div
click at [227, 219] on div at bounding box center [220, 222] width 42 height 7
click at [285, 272] on div "add delivery fee add markup add discount Labour $0.00 Sub total $0.00 Margin $0…" at bounding box center [345, 320] width 377 height 97
drag, startPoint x: 268, startPoint y: 186, endPoint x: 205, endPoint y: 192, distance: 63.2
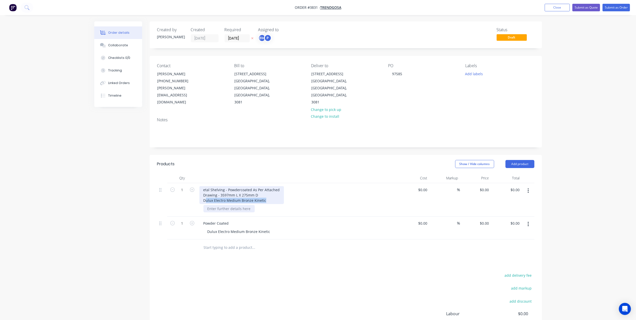
click at [205, 192] on div "etal Shelving - Powdercoated As Per Attached Drawing - 3597mm L X 275mm D Dulux…" at bounding box center [297, 199] width 201 height 33
click at [261, 186] on div "etal Shelving - Powdercoated As Per Attached Drawing - 3597mm L X 275mm D" at bounding box center [241, 192] width 84 height 13
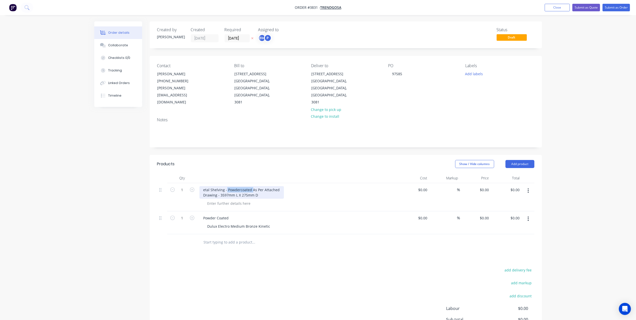
drag, startPoint x: 226, startPoint y: 174, endPoint x: 251, endPoint y: 177, distance: 24.8
click at [251, 186] on div "etal Shelving - Powdercoated As Per Attached Drawing - 3597mm L X 275mm D" at bounding box center [241, 192] width 84 height 13
click at [215, 186] on div "etal Shelving -As Per Attached Drawing - 3597mm L X 275mm D" at bounding box center [230, 192] width 63 height 13
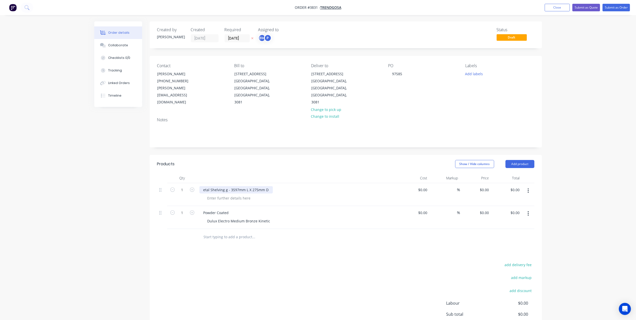
click at [226, 186] on div "etal Shelving g - 3597mm L X 275mm D" at bounding box center [235, 189] width 73 height 7
click at [232, 186] on div "Metal Shelving - 3597mm L X 275mm D" at bounding box center [236, 189] width 75 height 7
click at [296, 196] on div "1 Metal Shelving 3597mm L X 275mm D $0.00 $0.00 % $0.00 $0.00 $0.00 $0.00 1 Pow…" at bounding box center [345, 206] width 377 height 46
click at [119, 44] on div "Collaborate" at bounding box center [118, 45] width 20 height 5
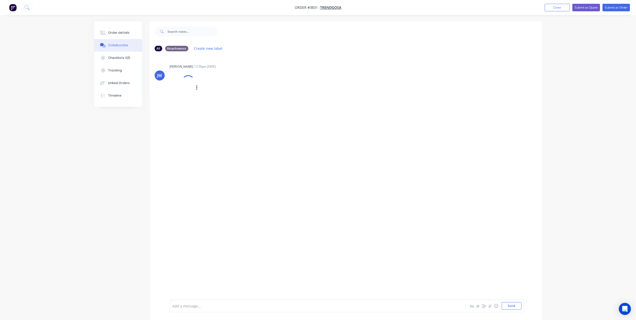
click at [187, 82] on div at bounding box center [188, 82] width 18 height 18
click at [123, 33] on div "Order details" at bounding box center [118, 32] width 21 height 5
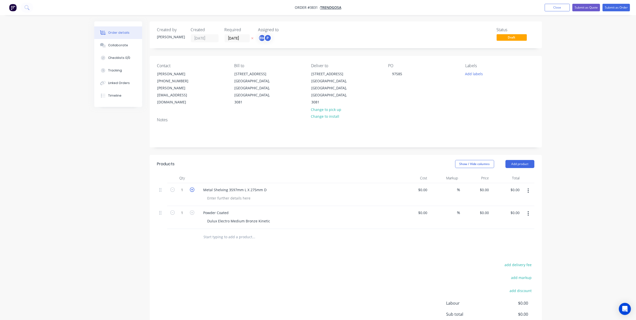
click at [190, 187] on icon "button" at bounding box center [192, 189] width 5 height 5
type input "2"
click at [225, 186] on div "Metal Shelving 3597mm L X 275mm D" at bounding box center [234, 189] width 71 height 7
click at [227, 194] on div at bounding box center [228, 197] width 51 height 7
click at [228, 194] on div at bounding box center [228, 197] width 51 height 7
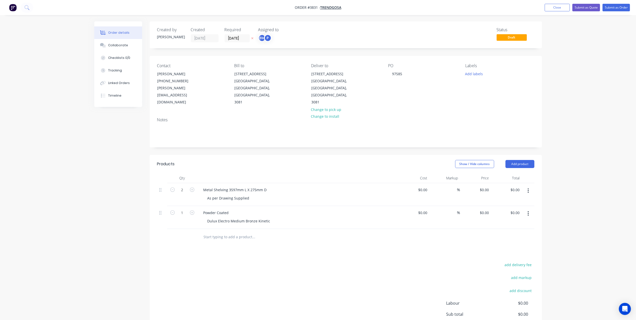
click at [314, 272] on div "add delivery fee add markup add discount Labour $0.00 Sub total $0.00 Margin $0…" at bounding box center [345, 309] width 377 height 97
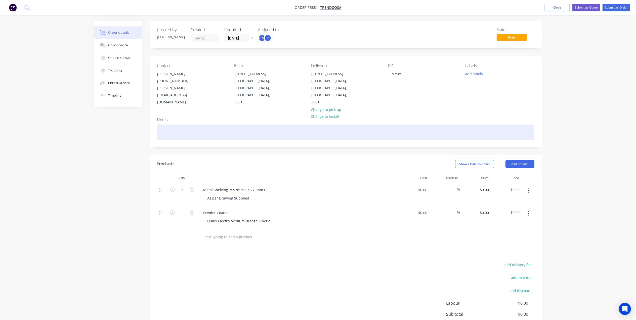
click at [176, 124] on div at bounding box center [345, 131] width 377 height 15
click at [190, 124] on div at bounding box center [345, 131] width 377 height 15
click at [195, 124] on div "GCEC Hotel Round tube Frame" at bounding box center [345, 131] width 377 height 15
click at [217, 124] on div "GCEC Hotel Round Tube Frame" at bounding box center [345, 131] width 377 height 15
click at [201, 124] on div "GCEC Hotel Round Tube Frame" at bounding box center [345, 131] width 377 height 15
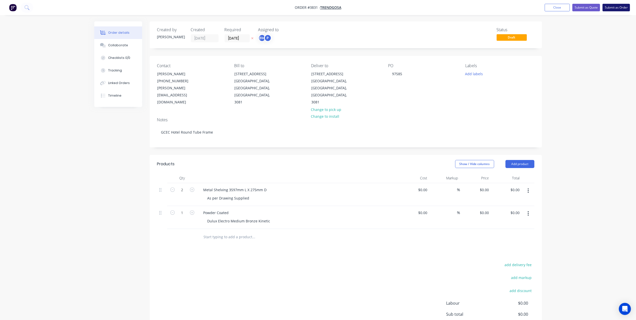
click at [619, 10] on button "Submit as Order" at bounding box center [615, 8] width 27 height 8
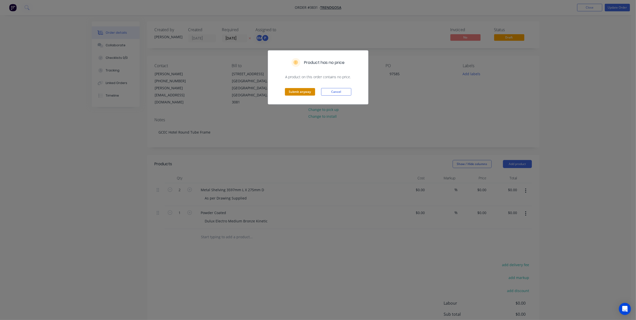
click at [306, 88] on button "Submit anyway" at bounding box center [300, 92] width 30 height 8
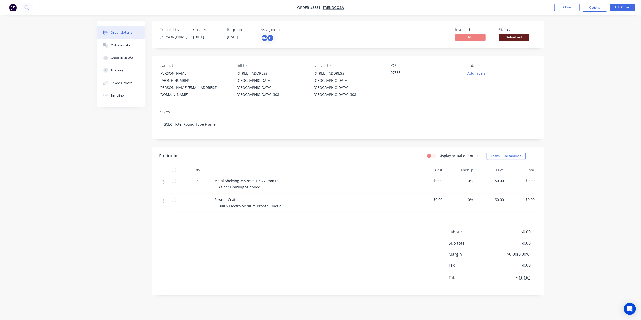
click at [514, 38] on span "Submitted" at bounding box center [514, 37] width 30 height 6
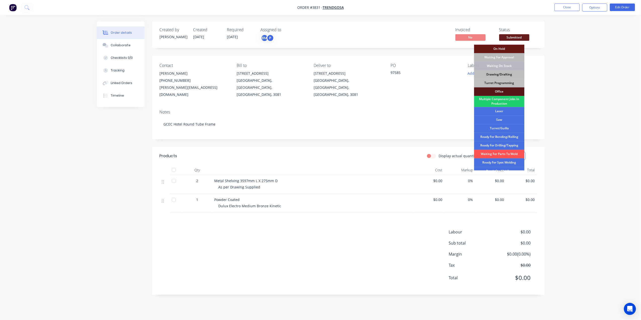
click at [503, 74] on div "Drawing/Drafting" at bounding box center [499, 74] width 50 height 9
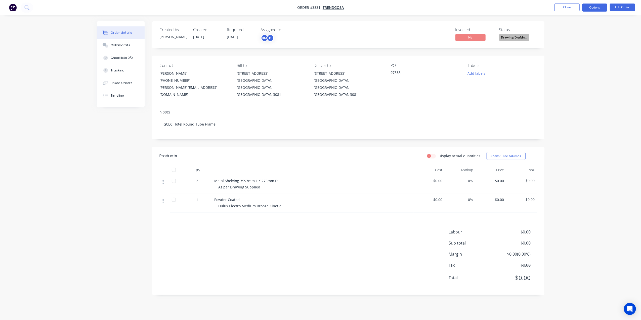
click at [591, 9] on button "Options" at bounding box center [594, 8] width 25 height 8
click at [569, 58] on div "Work Order" at bounding box center [579, 60] width 46 height 7
click at [573, 49] on div "Without pricing" at bounding box center [579, 50] width 46 height 7
click at [475, 28] on div "Invoiced" at bounding box center [474, 29] width 38 height 5
click at [561, 5] on button "Close" at bounding box center [566, 8] width 25 height 8
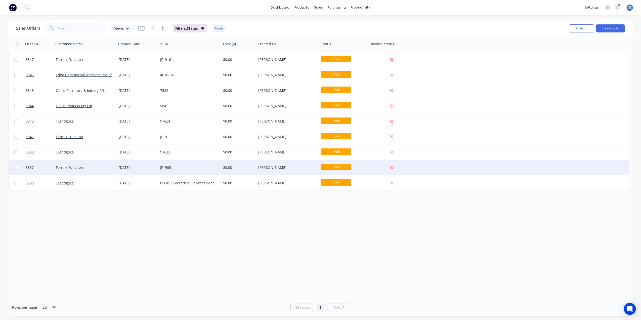
click at [188, 166] on div "JF1905" at bounding box center [188, 167] width 56 height 5
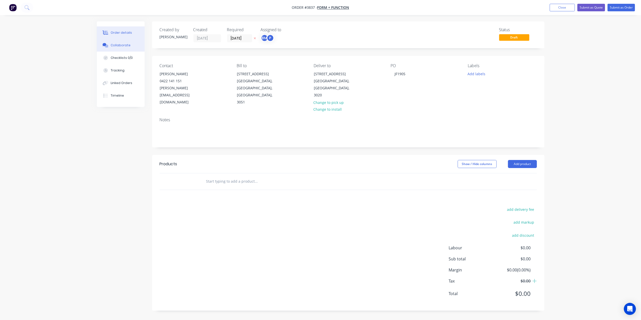
click at [117, 50] on button "Collaborate" at bounding box center [121, 45] width 48 height 13
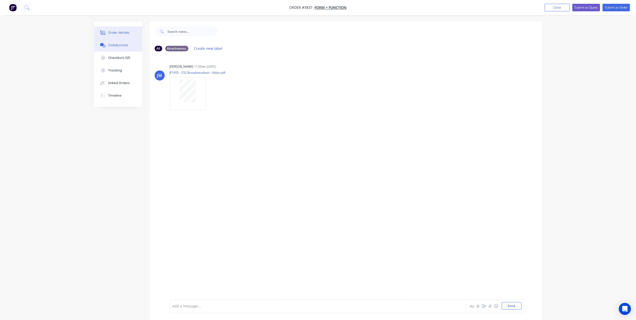
click at [120, 31] on div "Order details" at bounding box center [118, 32] width 21 height 5
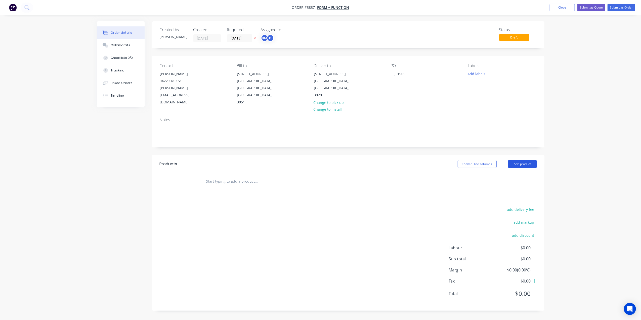
click at [535, 160] on button "Add product" at bounding box center [522, 164] width 29 height 8
click at [513, 183] on div "Basic product" at bounding box center [512, 186] width 39 height 7
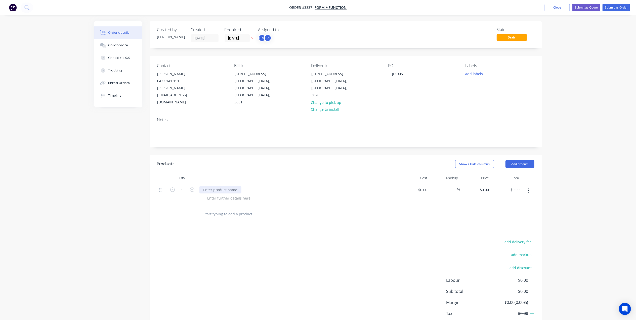
click at [213, 186] on div at bounding box center [220, 189] width 42 height 7
click at [239, 186] on div "Rectangle Disc Base" at bounding box center [220, 189] width 42 height 7
click at [235, 194] on div at bounding box center [228, 197] width 51 height 7
click at [274, 186] on div "Rectangle Disc Base to Suit 1300 x 700 TOP" at bounding box center [239, 189] width 80 height 7
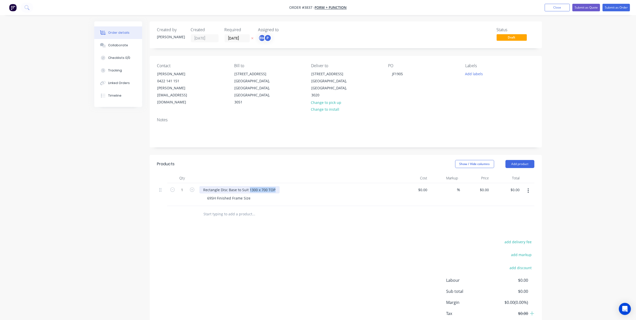
drag, startPoint x: 274, startPoint y: 181, endPoint x: 249, endPoint y: 182, distance: 25.2
click at [249, 186] on div "Rectangle Disc Base to Suit 1300 x 700 TOP" at bounding box center [239, 189] width 80 height 7
click at [231, 189] on div "Rectangle Disc Base - Base Size @" at bounding box center [220, 192] width 42 height 13
click at [237, 186] on div "Rectangle Disc Base - Base Size @ 100 x 500" at bounding box center [222, 192] width 47 height 13
click at [297, 230] on div "Products Show / Hide columns Add product Qty Cost Markup Price Total 1 Rectangl…" at bounding box center [346, 251] width 392 height 193
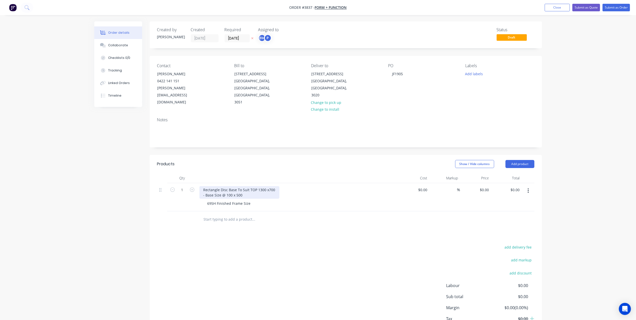
click at [227, 187] on div "Rectangle Disc Base To Suit TOP 1300 x700 - Base Size @ 100 x 500" at bounding box center [239, 192] width 80 height 13
click at [274, 233] on div "Products Show / Hide columns Add product Qty Cost Markup Price Total 1 Rectangl…" at bounding box center [346, 251] width 392 height 193
click at [294, 222] on div "Products Show / Hide columns Add product Qty Cost Markup Price Total 1 Rectangl…" at bounding box center [346, 251] width 392 height 193
click at [522, 160] on button "Add product" at bounding box center [519, 164] width 29 height 8
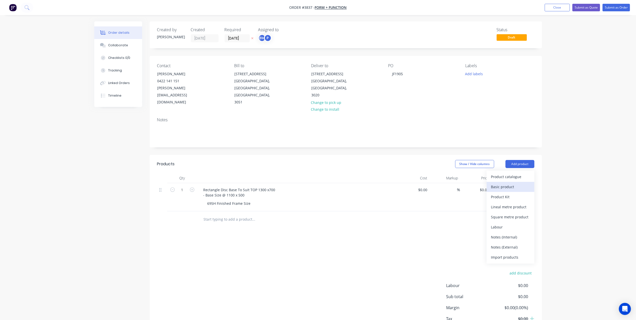
click at [509, 184] on button "Basic product" at bounding box center [510, 187] width 48 height 10
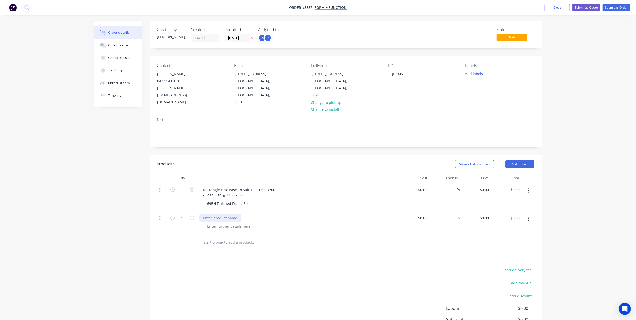
click at [227, 214] on div at bounding box center [220, 217] width 42 height 7
click at [233, 222] on div at bounding box center [228, 225] width 51 height 7
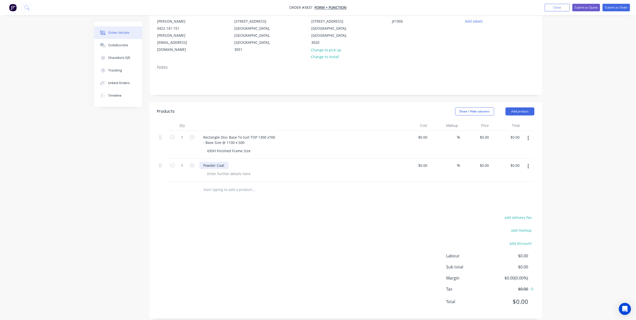
click at [225, 162] on div "Powder Coat" at bounding box center [213, 165] width 29 height 7
click at [222, 170] on div at bounding box center [228, 173] width 51 height 7
click at [229, 170] on div at bounding box center [228, 173] width 51 height 7
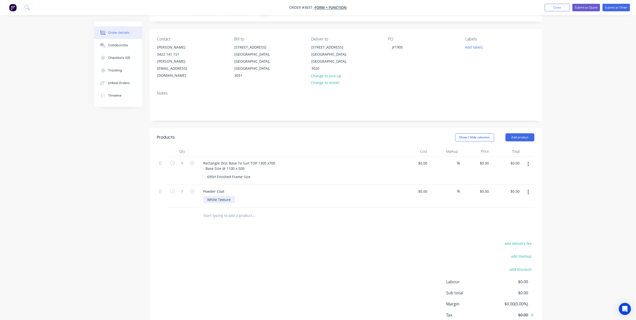
scroll to position [0, 0]
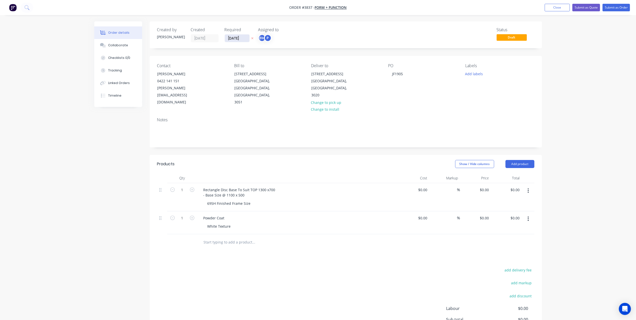
click at [228, 38] on input "21/08/25" at bounding box center [237, 38] width 25 height 8
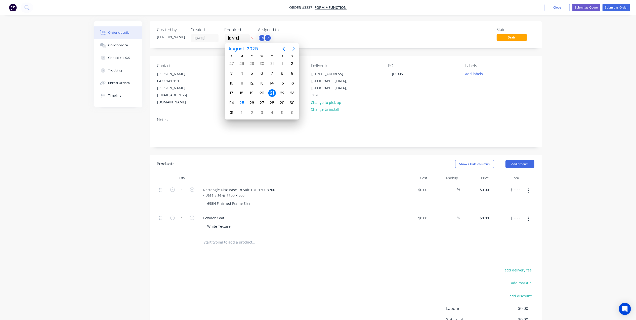
click at [291, 48] on icon "Next page" at bounding box center [294, 49] width 6 height 6
click at [280, 92] on div "26" at bounding box center [282, 93] width 8 height 8
type input "26/09/25"
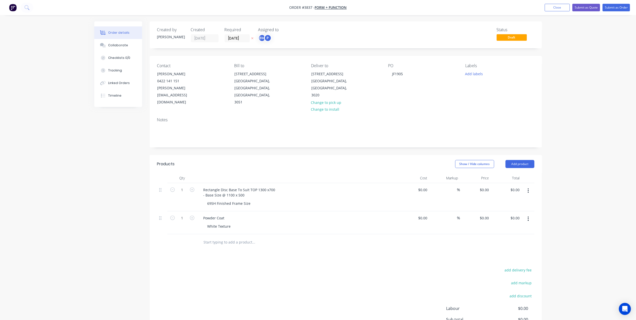
click at [417, 117] on div "Notes" at bounding box center [345, 119] width 377 height 5
click at [483, 74] on button "Add labels" at bounding box center [473, 73] width 23 height 7
click at [498, 127] on div "A1-Cutting (Saw)" at bounding box center [493, 129] width 29 height 6
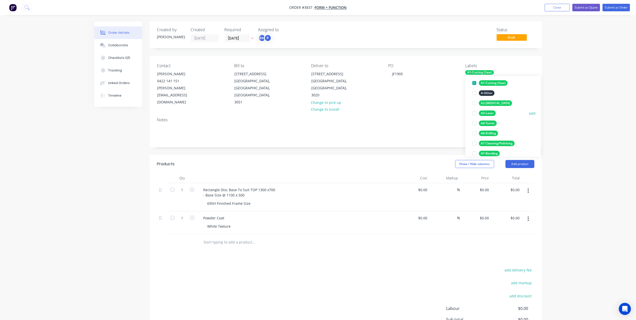
click at [490, 115] on div "A3-Laser" at bounding box center [487, 113] width 17 height 6
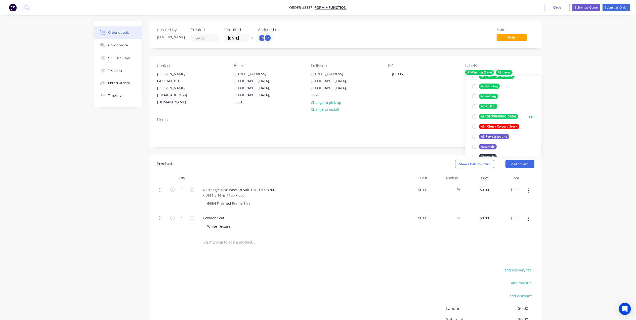
click at [493, 115] on div "A8-Welding" at bounding box center [498, 117] width 39 height 6
click at [494, 115] on div "A9-Powdercoating" at bounding box center [494, 117] width 30 height 6
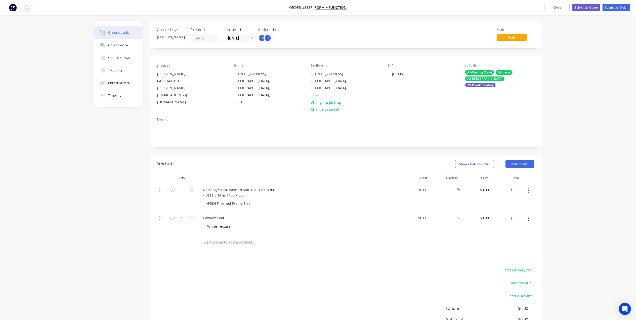
click at [388, 117] on div "Notes" at bounding box center [345, 119] width 377 height 5
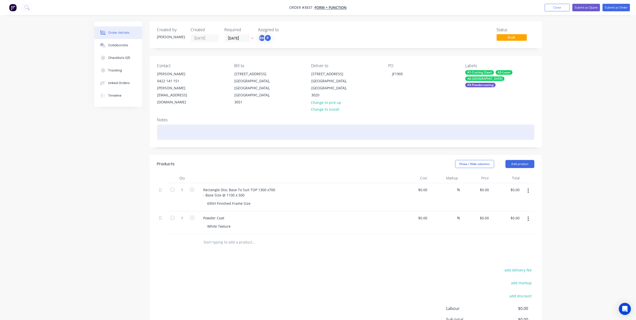
click at [190, 124] on div at bounding box center [345, 131] width 377 height 15
click at [160, 125] on div "Rectangle Disc base" at bounding box center [345, 131] width 377 height 15
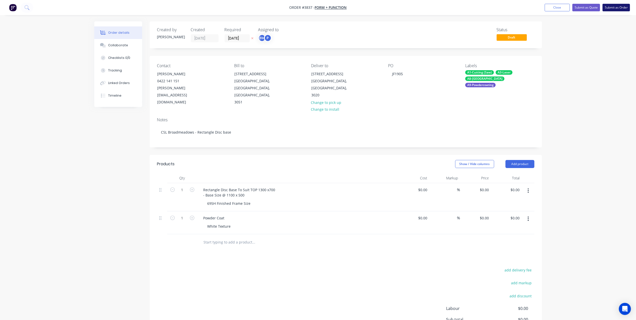
click at [612, 6] on button "Submit as Order" at bounding box center [615, 8] width 27 height 8
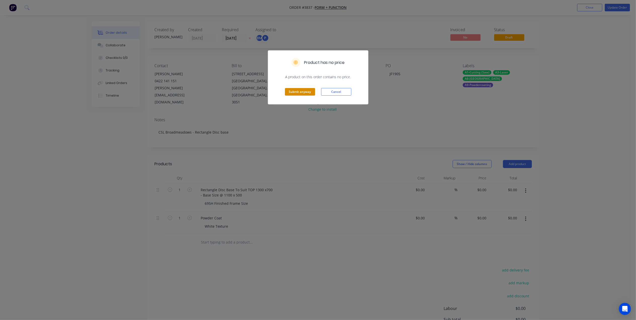
click at [301, 92] on button "Submit anyway" at bounding box center [300, 92] width 30 height 8
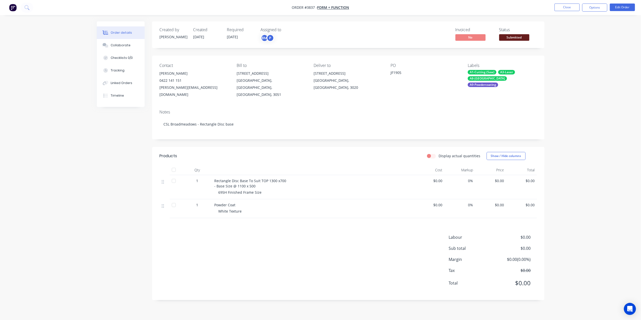
click at [518, 37] on span "Submitted" at bounding box center [514, 37] width 30 height 6
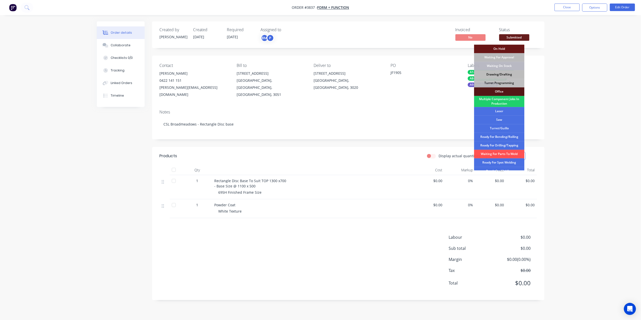
click at [509, 74] on div "Drawing/Drafting" at bounding box center [499, 74] width 50 height 9
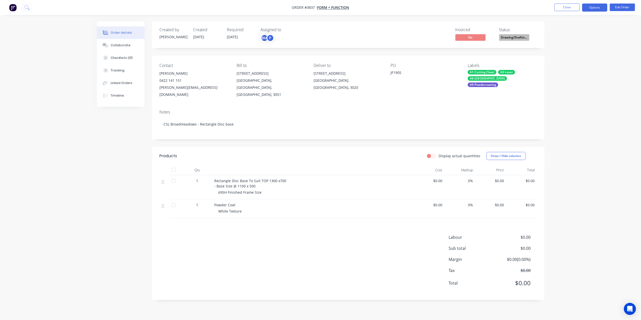
click at [590, 6] on button "Options" at bounding box center [594, 8] width 25 height 8
click at [578, 59] on div "Work Order" at bounding box center [579, 60] width 46 height 7
click at [578, 51] on div "Without pricing" at bounding box center [579, 50] width 46 height 7
drag, startPoint x: 388, startPoint y: 31, endPoint x: 521, endPoint y: 27, distance: 133.8
click at [388, 31] on div "Invoiced No Status Drawing/Draftin..." at bounding box center [424, 34] width 226 height 15
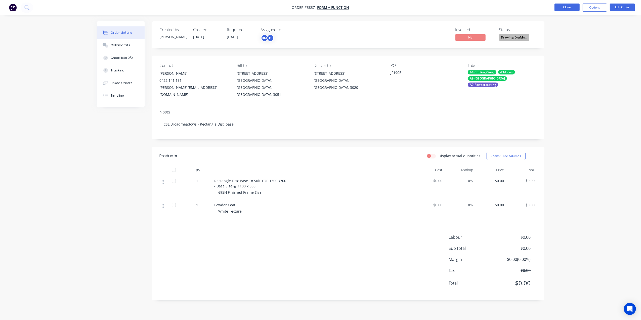
click at [562, 6] on button "Close" at bounding box center [566, 8] width 25 height 8
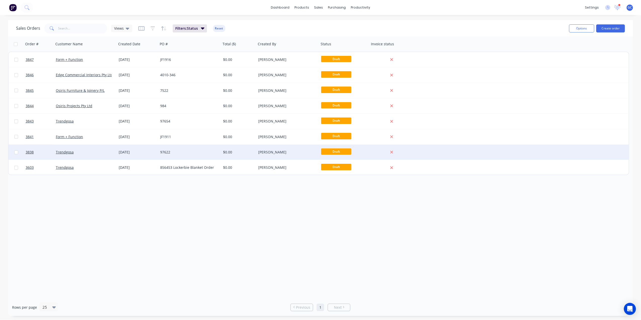
click at [186, 155] on div "97622" at bounding box center [189, 152] width 63 height 15
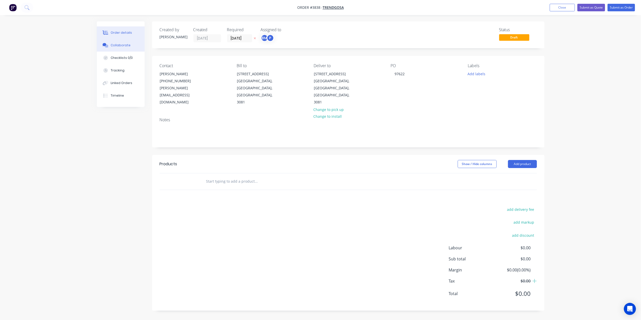
click at [124, 42] on button "Collaborate" at bounding box center [121, 45] width 48 height 13
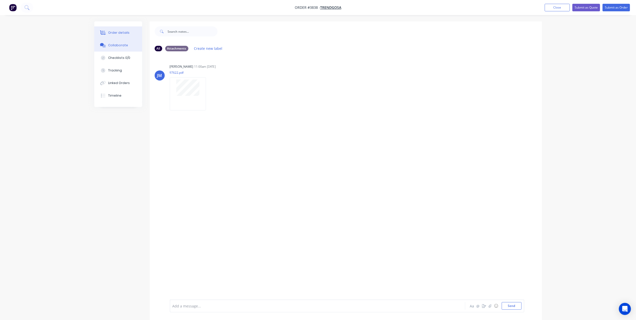
click at [109, 29] on button "Order details" at bounding box center [118, 32] width 48 height 13
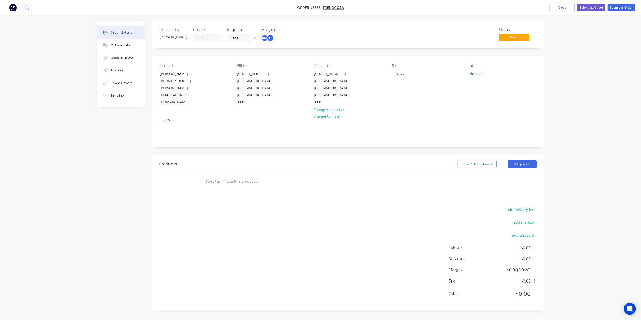
click at [533, 155] on header "Products Show / Hide columns Add product" at bounding box center [348, 164] width 392 height 18
click at [525, 160] on button "Add product" at bounding box center [522, 164] width 29 height 8
click at [505, 183] on div "Basic product" at bounding box center [512, 186] width 39 height 7
click at [518, 160] on button "Add product" at bounding box center [519, 164] width 29 height 8
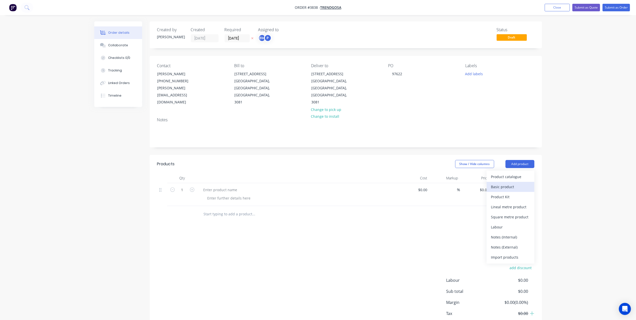
click at [510, 183] on div "Basic product" at bounding box center [510, 186] width 39 height 7
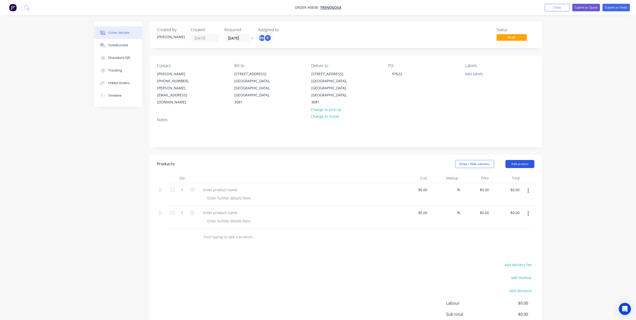
click at [514, 160] on button "Add product" at bounding box center [519, 164] width 29 height 8
click at [509, 183] on div "Basic product" at bounding box center [510, 186] width 39 height 7
click at [516, 160] on button "Add product" at bounding box center [519, 164] width 29 height 8
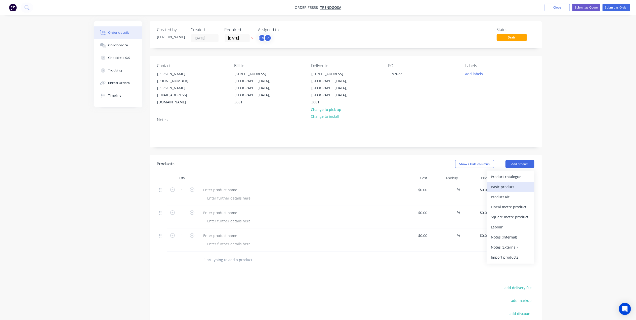
click at [509, 183] on div "Basic product" at bounding box center [510, 186] width 39 height 7
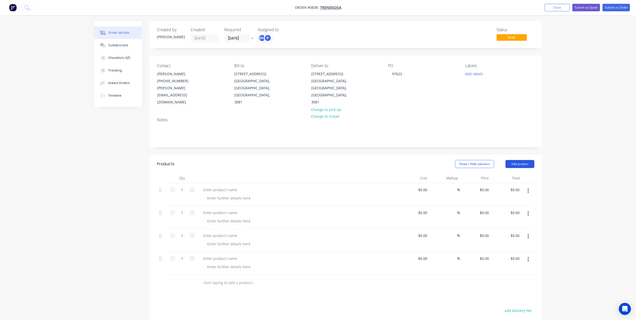
click at [516, 160] on button "Add product" at bounding box center [519, 164] width 29 height 8
click at [508, 183] on div "Basic product" at bounding box center [510, 186] width 39 height 7
click at [217, 186] on div at bounding box center [220, 189] width 42 height 7
paste div
click at [178, 186] on input "1" at bounding box center [182, 190] width 13 height 8
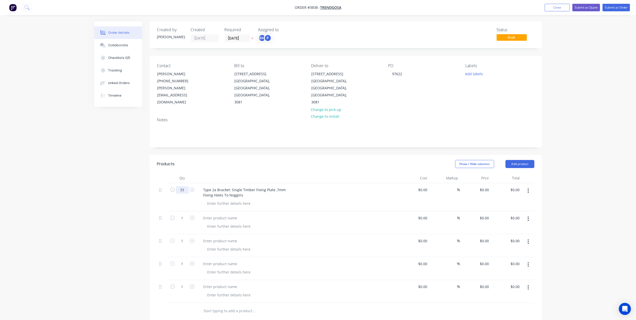
type input "33"
click at [222, 214] on div at bounding box center [220, 217] width 42 height 7
click at [218, 214] on div at bounding box center [220, 217] width 42 height 7
paste div
click at [186, 194] on input "1" at bounding box center [182, 190] width 13 height 8
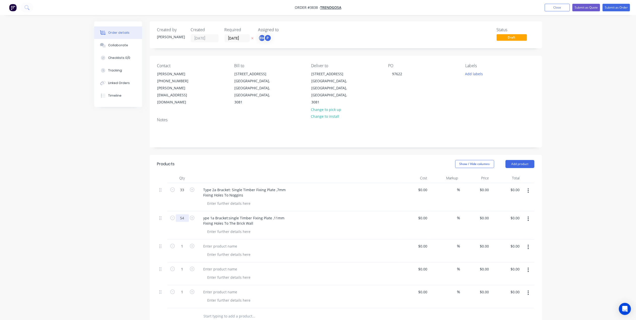
type input "54"
click at [350, 214] on div "ype 1a Bracket:single Timber Fixing Plate ,11mm Fixing Holes To The Brick Wall" at bounding box center [297, 220] width 197 height 13
click at [214, 242] on div at bounding box center [220, 245] width 42 height 7
paste div
click at [204, 242] on div "e 1b Bracket:double Timber Fixing Plate ,11mm Fixing Holes To The Brick Wall" at bounding box center [242, 248] width 87 height 13
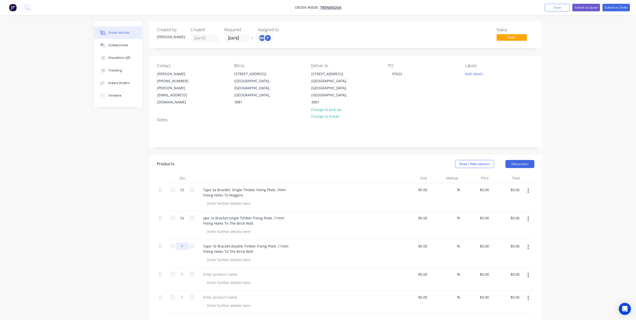
click at [183, 194] on input "1" at bounding box center [182, 190] width 13 height 8
type input "9"
click at [211, 270] on div at bounding box center [220, 273] width 42 height 7
click at [212, 270] on div at bounding box center [220, 273] width 42 height 7
paste div
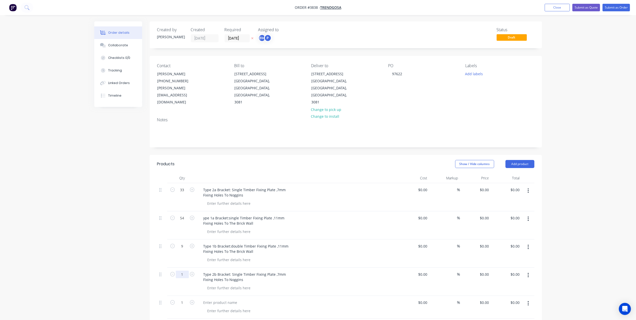
click at [185, 194] on input "1" at bounding box center [182, 190] width 13 height 8
type input "2"
drag, startPoint x: 351, startPoint y: 301, endPoint x: 347, endPoint y: 280, distance: 21.8
click at [351, 301] on div at bounding box center [297, 307] width 201 height 23
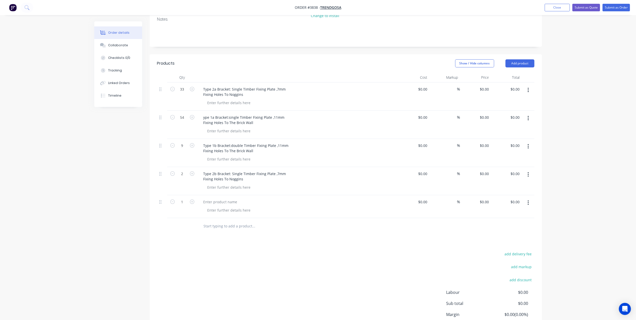
click at [212, 195] on div at bounding box center [297, 206] width 201 height 23
click at [213, 198] on div at bounding box center [220, 201] width 42 height 7
click at [220, 206] on div at bounding box center [228, 209] width 51 height 7
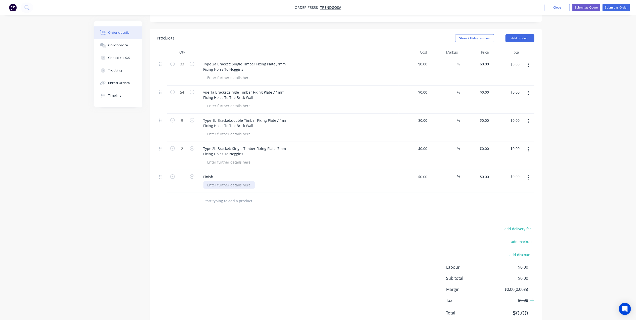
scroll to position [130, 0]
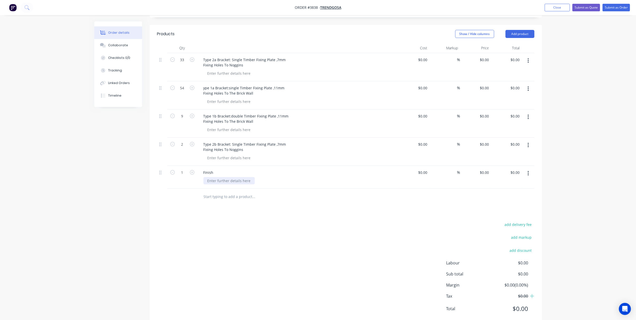
click at [214, 177] on div at bounding box center [228, 180] width 51 height 7
click at [281, 192] on input "text" at bounding box center [253, 197] width 101 height 10
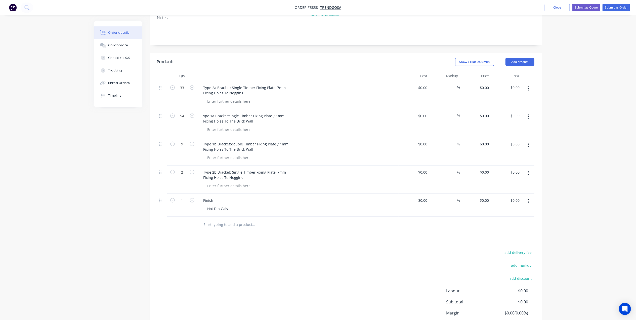
scroll to position [63, 0]
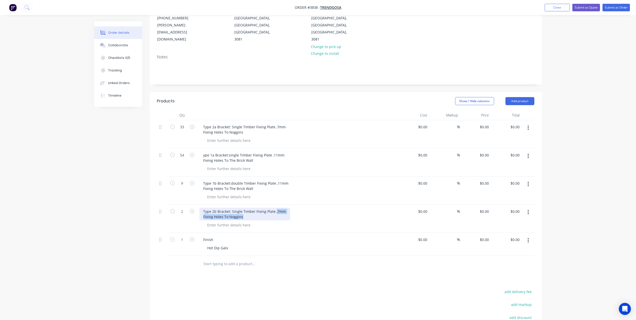
drag, startPoint x: 242, startPoint y: 204, endPoint x: 274, endPoint y: 196, distance: 33.6
click at [274, 208] on div "Type 2b Bracket: Single Timber Fixing Plate ,7mm Fixing Holes To Noggins" at bounding box center [244, 214] width 91 height 13
copy div ",7mm Fixing Holes To Noggins"
click at [232, 221] on div at bounding box center [228, 224] width 51 height 7
click at [240, 221] on div at bounding box center [228, 224] width 51 height 7
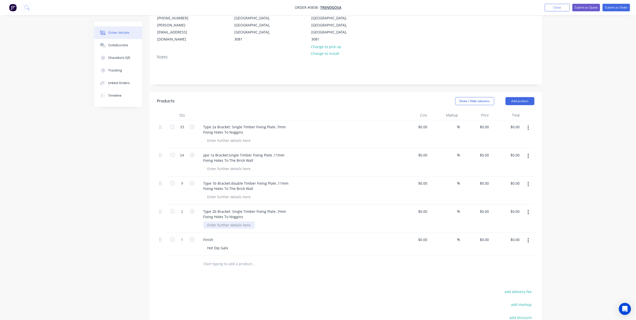
paste div
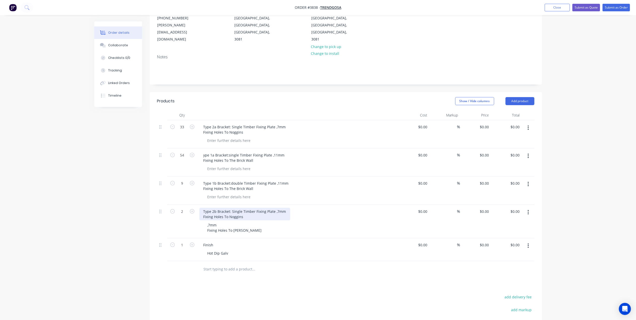
click at [243, 208] on div "Type 2b Bracket: Single Timber Fixing Plate ,7mm Fixing Holes To Noggins" at bounding box center [244, 214] width 91 height 13
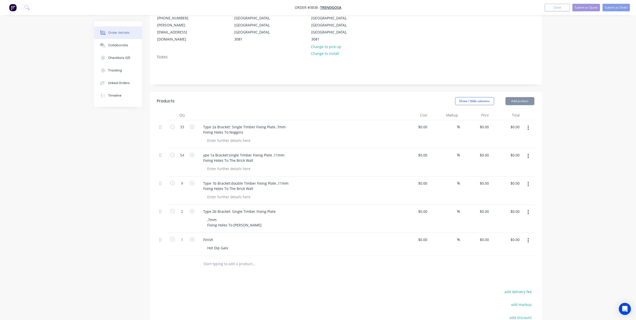
click at [307, 216] on div ",7mm Fixing Holes To Noggins" at bounding box center [299, 222] width 193 height 13
click at [209, 216] on div ",7mm Fixing Holes To Noggins" at bounding box center [234, 222] width 62 height 13
click at [206, 216] on div "7mm Fixing Holes To Noggins" at bounding box center [234, 222] width 62 height 13
click at [297, 230] on div "Finish" at bounding box center [297, 233] width 197 height 7
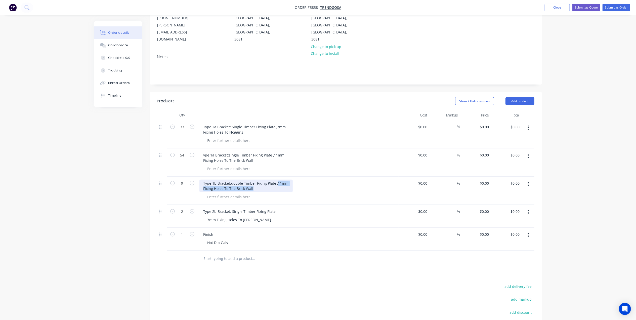
drag, startPoint x: 276, startPoint y: 169, endPoint x: 291, endPoint y: 176, distance: 17.1
click at [291, 179] on div "Type 1b Bracket:double Timber Fixing Plate ,11mm Fixing Holes To The Brick Wall" at bounding box center [297, 185] width 197 height 13
copy div "11mm Fixing Holes To The Brick Wall"
click at [225, 188] on div at bounding box center [228, 191] width 51 height 7
click at [238, 188] on div at bounding box center [228, 191] width 51 height 7
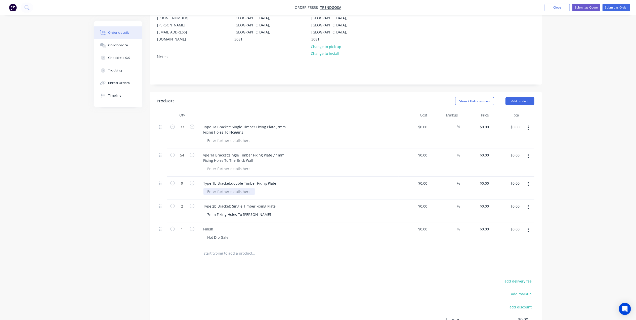
paste div
click at [207, 188] on div "11mm Fixing Holes To The Brick Wall" at bounding box center [232, 194] width 58 height 13
click at [230, 179] on div "Type 1b Bracket:double Timber Fixing Plate" at bounding box center [239, 182] width 81 height 7
click at [315, 179] on div "Type 1b Bracket double Timber Fixing Plate" at bounding box center [297, 182] width 197 height 7
click at [234, 179] on div "Type 1b Bracket double Timber Fixing Plate" at bounding box center [239, 182] width 81 height 7
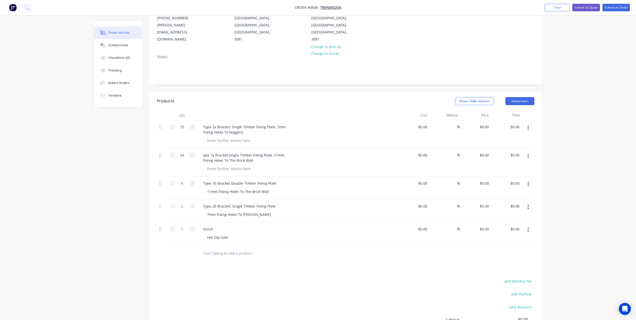
click at [297, 176] on div "Type 1b Bracket Double Timber Fixing Plate 11mm Fixing Holes To The Brick Wall" at bounding box center [297, 187] width 201 height 23
drag, startPoint x: 255, startPoint y: 146, endPoint x: 272, endPoint y: 140, distance: 17.8
click at [272, 151] on div "ype 1a Bracket:single Timber Fixing Plate ,11mm Fixing Holes To The Brick Wall" at bounding box center [243, 157] width 89 height 13
copy div "11mm Fixing Holes To The Brick Wall"
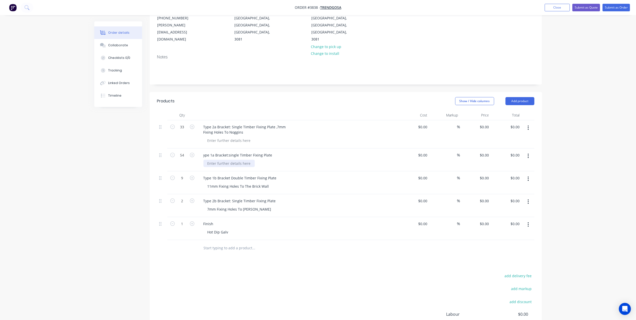
click at [231, 160] on div at bounding box center [228, 163] width 51 height 7
click at [233, 160] on div at bounding box center [228, 163] width 51 height 7
paste div
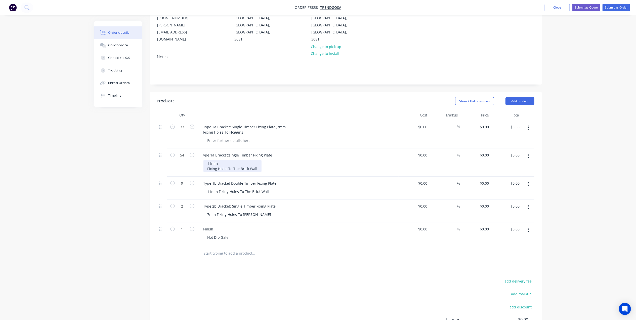
click at [207, 160] on div "11mm Fixing Holes To The Brick Wall" at bounding box center [232, 166] width 58 height 13
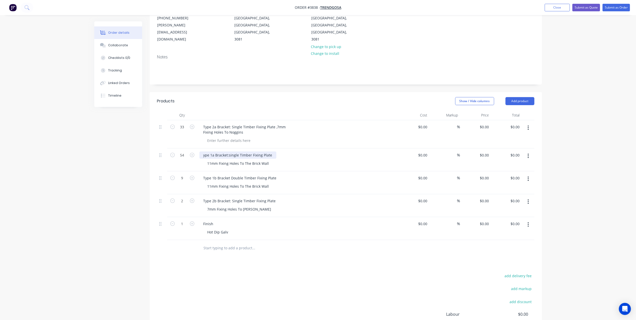
click at [230, 151] on div "ype 1a Bracket:single Timber Fixing Plate" at bounding box center [237, 154] width 77 height 7
click at [366, 174] on div "Type 1b Bracket Double Timber Fixing Plate" at bounding box center [297, 177] width 197 height 7
drag, startPoint x: 244, startPoint y: 119, endPoint x: 273, endPoint y: 112, distance: 30.0
click at [273, 123] on div "Type 2a Bracket: Single Timber Fixing Plate ,7mm Fixing Holes To Noggins" at bounding box center [244, 129] width 90 height 13
copy div ",7mm Fixing Holes To Noggins"
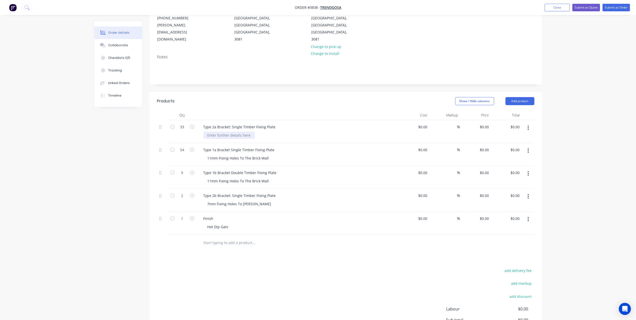
click at [236, 131] on div at bounding box center [228, 134] width 51 height 7
click at [235, 131] on div at bounding box center [228, 134] width 51 height 7
paste div
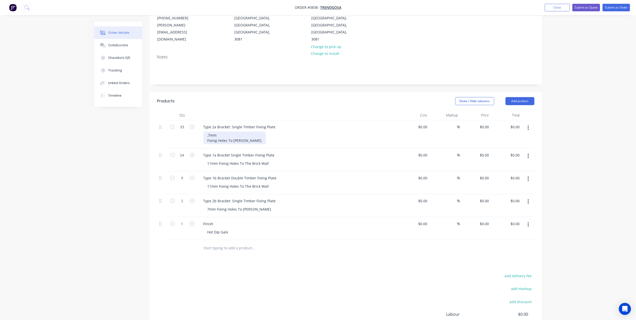
click at [207, 131] on div ",7mm Fixing Holes To Noggins" at bounding box center [234, 137] width 62 height 13
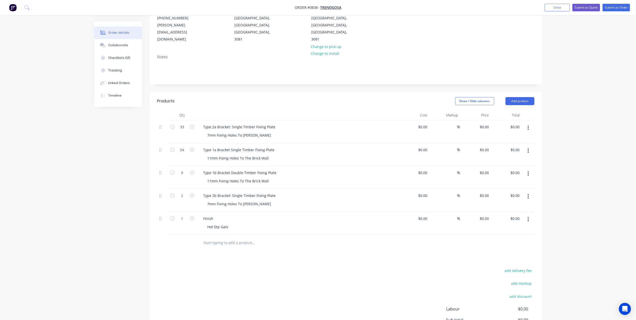
click at [304, 131] on div "7mm Fixing Holes To Noggins" at bounding box center [299, 134] width 193 height 7
click at [331, 177] on div "11mm Fixing Holes To The Brick Wall" at bounding box center [299, 180] width 193 height 7
click at [310, 235] on div at bounding box center [287, 243] width 181 height 16
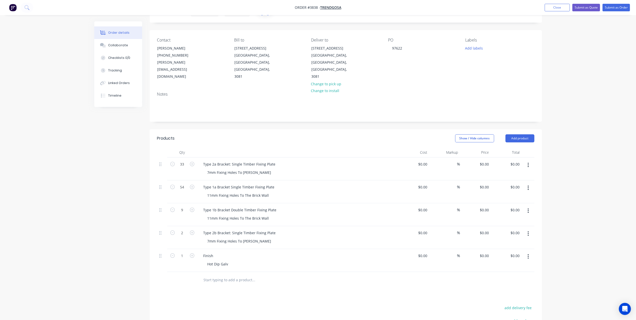
scroll to position [0, 0]
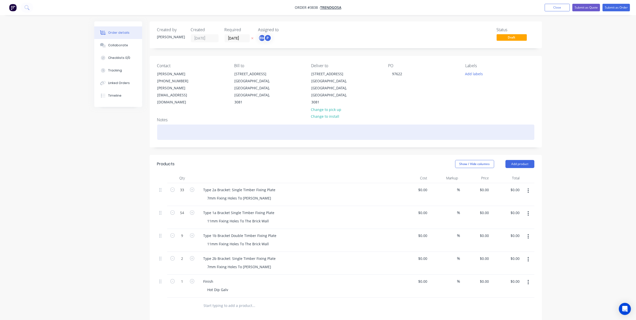
click at [172, 124] on div at bounding box center [345, 131] width 377 height 15
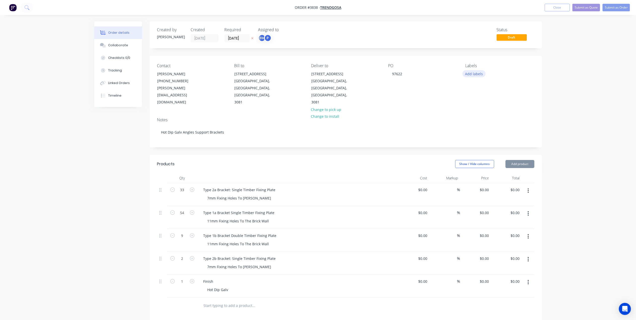
click at [481, 73] on button "Add labels" at bounding box center [473, 73] width 23 height 7
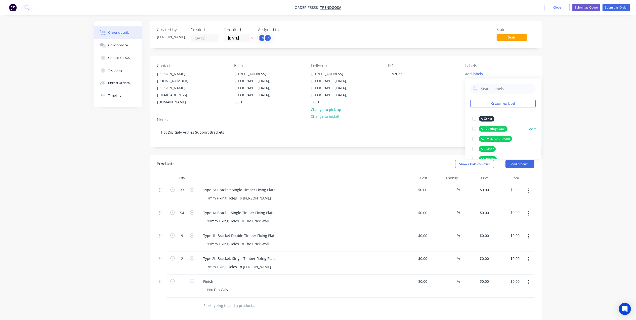
click at [497, 128] on div "A1-Cutting (Saw)" at bounding box center [493, 129] width 29 height 6
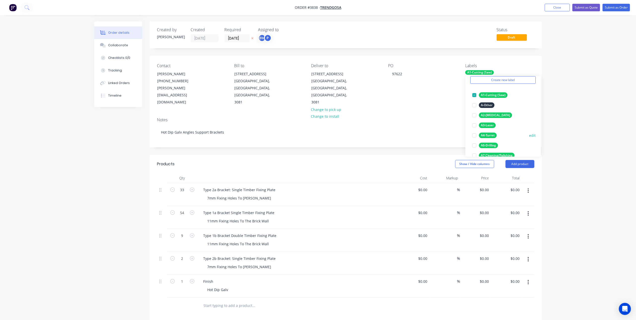
scroll to position [33, 0]
click at [491, 112] on div "A3-Laser" at bounding box center [487, 113] width 17 height 6
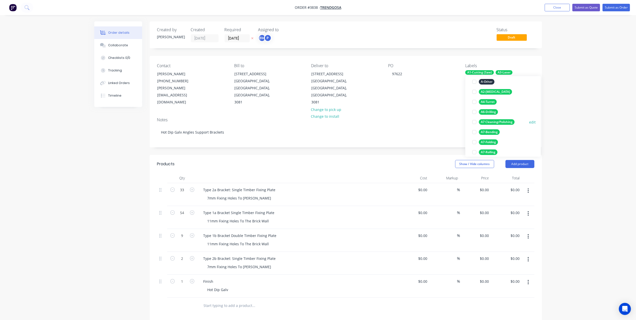
scroll to position [67, 0]
click at [494, 98] on div "A6-Drilling" at bounding box center [488, 100] width 19 height 6
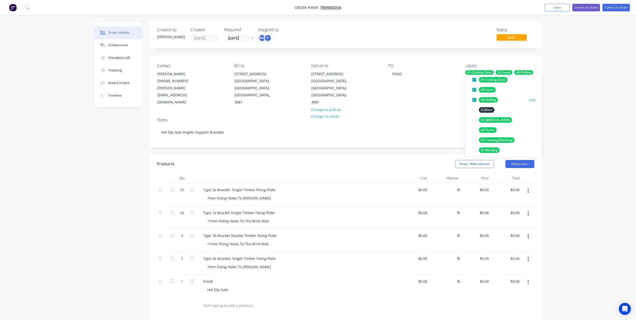
scroll to position [70, 0]
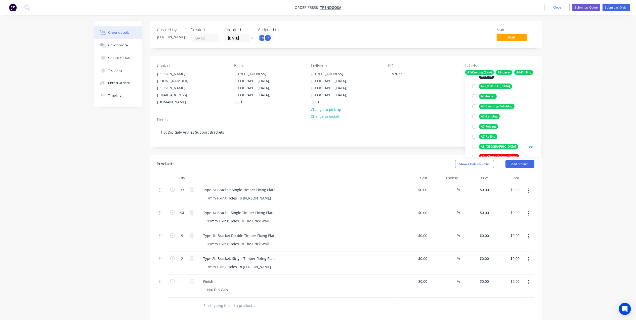
click at [491, 146] on div "A8-Welding" at bounding box center [498, 147] width 39 height 6
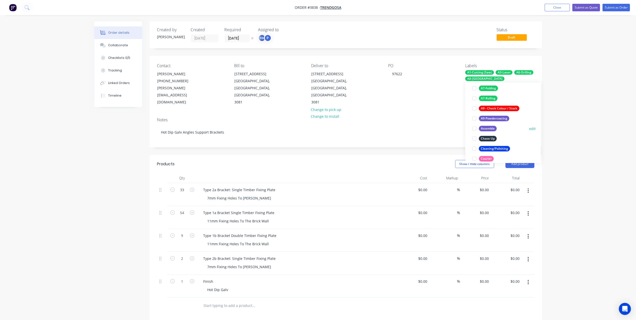
scroll to position [134, 0]
click at [494, 126] on div "Galvanizing" at bounding box center [489, 126] width 21 height 6
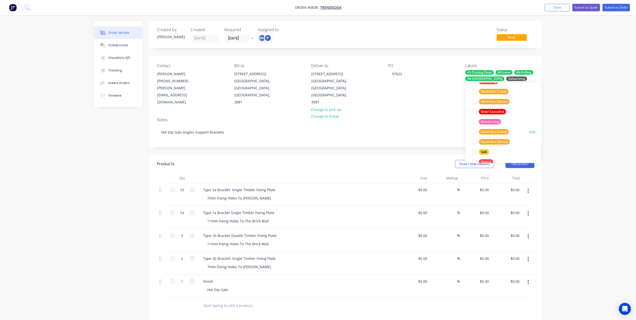
scroll to position [232, 0]
click at [431, 117] on div "Notes" at bounding box center [345, 119] width 377 height 5
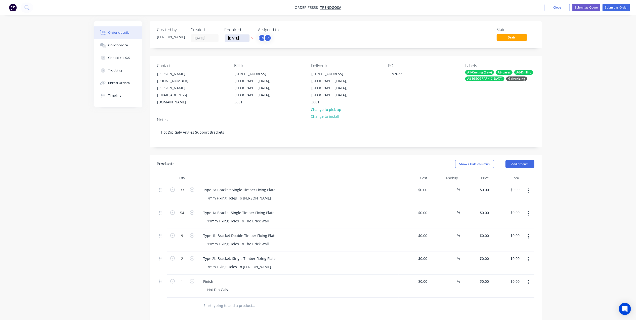
click at [229, 36] on input "21/08/25" at bounding box center [237, 38] width 25 height 8
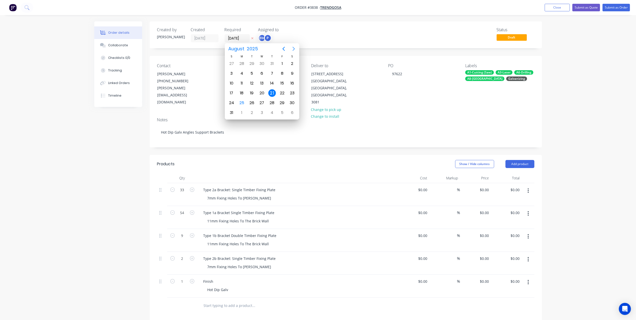
click at [292, 49] on icon "Next page" at bounding box center [294, 49] width 6 height 6
click at [271, 71] on div "11" at bounding box center [272, 74] width 8 height 8
type input "11/09/25"
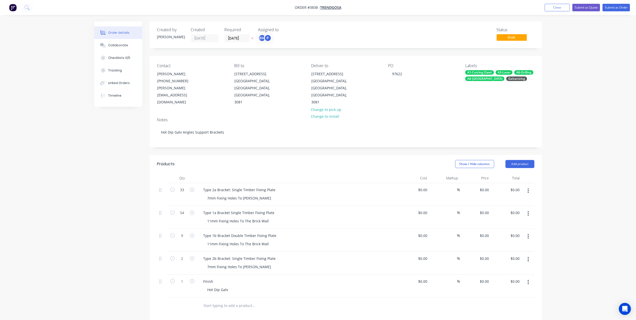
click at [342, 37] on div "Status Draft" at bounding box center [421, 34] width 226 height 15
click at [614, 8] on button "Submit as Order" at bounding box center [615, 8] width 27 height 8
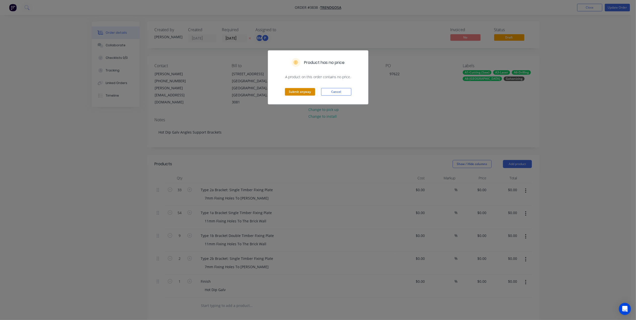
click at [305, 91] on button "Submit anyway" at bounding box center [300, 92] width 30 height 8
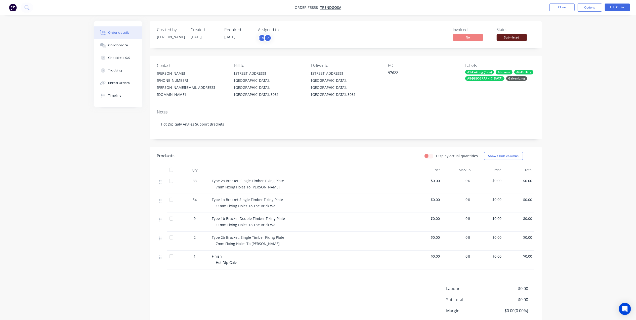
click at [516, 35] on span "Submitted" at bounding box center [511, 37] width 30 height 6
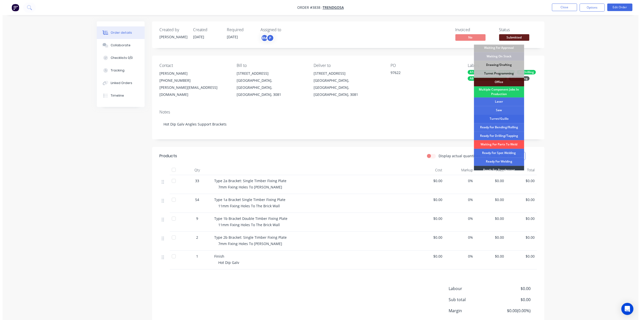
scroll to position [0, 0]
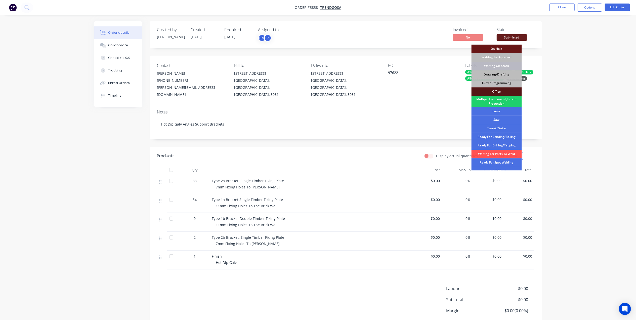
click at [499, 74] on div "Drawing/Drafting" at bounding box center [496, 74] width 50 height 9
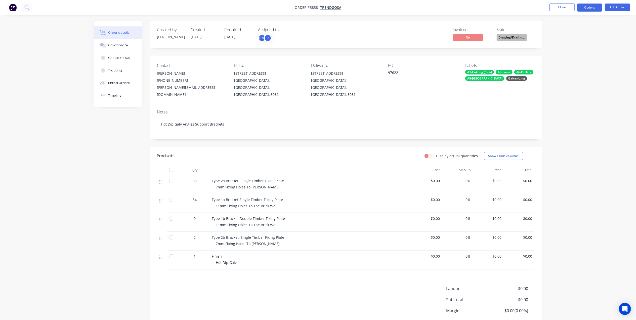
click at [585, 8] on button "Options" at bounding box center [589, 8] width 25 height 8
click at [565, 60] on div "Work Order" at bounding box center [574, 60] width 46 height 7
click at [564, 52] on div "Without pricing" at bounding box center [574, 50] width 46 height 7
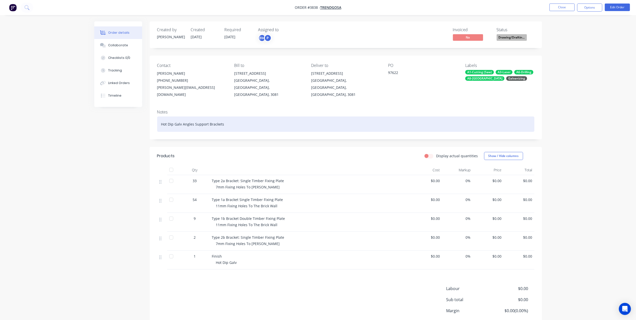
click at [403, 116] on div "Hot Dip Galv Angles Support Brackets" at bounding box center [345, 123] width 377 height 15
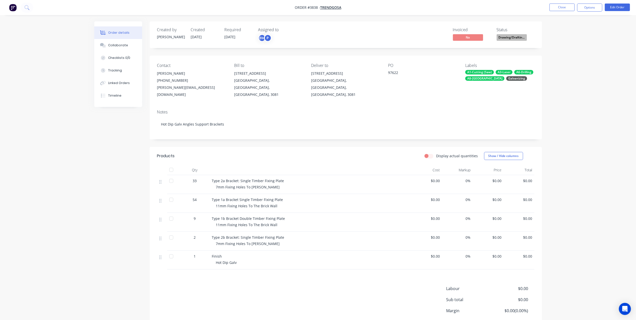
click at [408, 85] on div "PO 97622" at bounding box center [422, 80] width 69 height 35
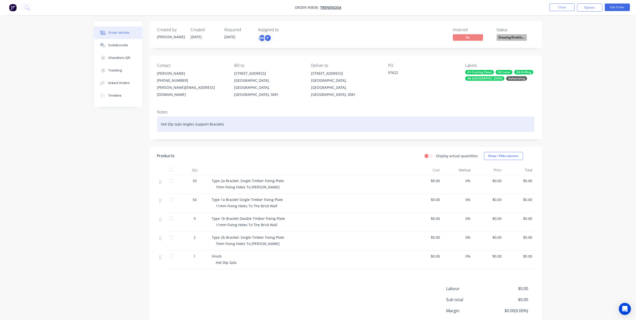
click at [248, 124] on div "Hot Dip Galv Angles Support Brackets" at bounding box center [345, 123] width 377 height 15
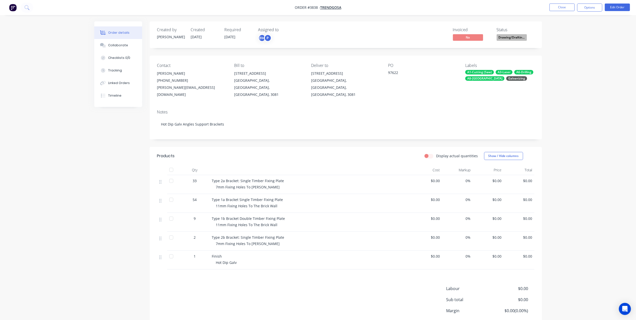
click at [325, 153] on div "Display actual quantities Show / Hide columns" at bounding box center [385, 156] width 297 height 8
click at [557, 8] on button "Close" at bounding box center [561, 8] width 25 height 8
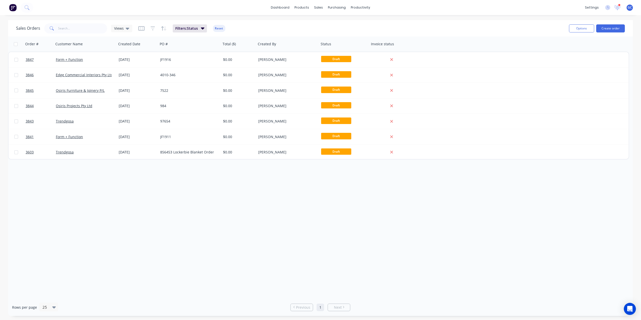
click at [267, 199] on div "Order # Customer Name Created Date PO # Total ($) Created By Status Invoice sta…" at bounding box center [320, 167] width 625 height 262
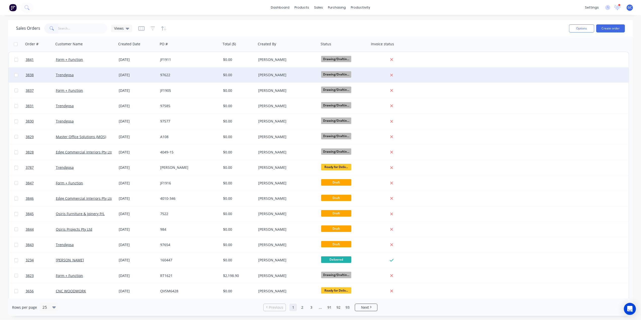
click at [105, 77] on div "Trendgosa" at bounding box center [84, 74] width 56 height 5
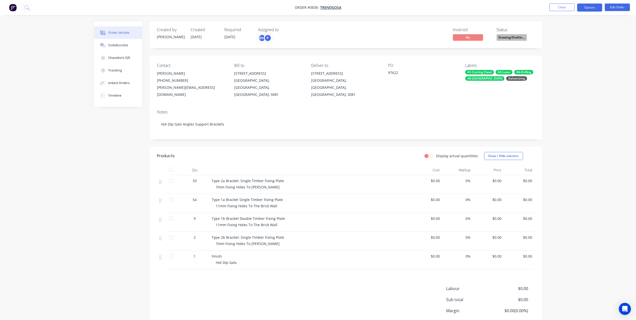
click at [589, 8] on button "Options" at bounding box center [589, 8] width 25 height 8
click at [565, 58] on div "Work Order" at bounding box center [574, 60] width 46 height 7
click at [566, 51] on div "Without pricing" at bounding box center [574, 50] width 46 height 7
click at [438, 23] on div "Created by [PERSON_NAME] Created [DATE] Required [DATE] Assigned to BM P Invoic…" at bounding box center [346, 34] width 392 height 27
click at [559, 4] on button "Close" at bounding box center [561, 8] width 25 height 8
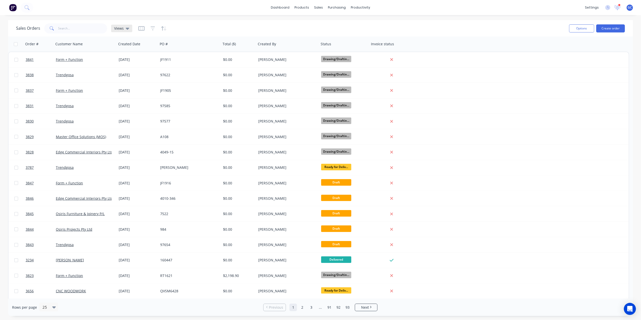
click at [120, 28] on span "Views" at bounding box center [119, 28] width 10 height 5
click at [122, 91] on button "Drafts" at bounding box center [141, 91] width 57 height 6
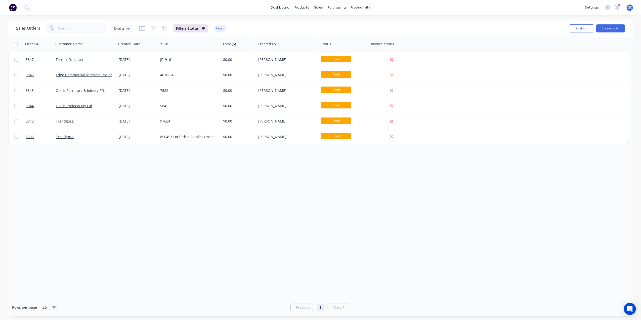
click at [260, 236] on div "Order # Customer Name Created Date PO # Total ($) Created By Status Invoice sta…" at bounding box center [320, 167] width 625 height 262
click at [203, 173] on div "Order # Customer Name Created Date PO # Total ($) Created By Status Invoice sta…" at bounding box center [320, 167] width 625 height 262
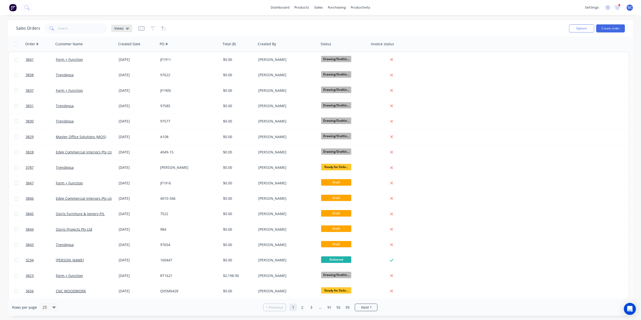
click at [116, 25] on div "Views" at bounding box center [121, 29] width 21 height 8
click at [119, 89] on button "Drafts" at bounding box center [141, 91] width 57 height 6
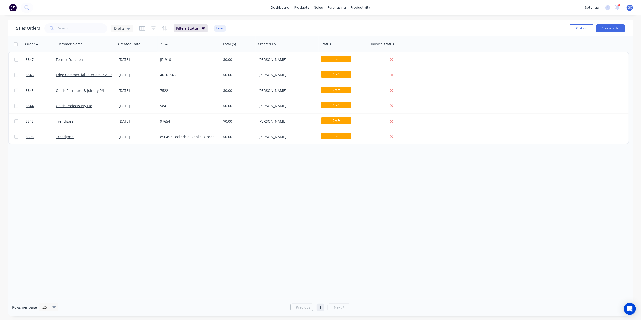
click at [254, 199] on div "Order # Customer Name Created Date PO # Total ($) Created By Status Invoice sta…" at bounding box center [320, 167] width 625 height 262
click at [247, 177] on div "Order # Customer Name Created Date PO # Total ($) Created By Status Invoice sta…" at bounding box center [320, 167] width 625 height 262
